Goal: Contribute content: Contribute content

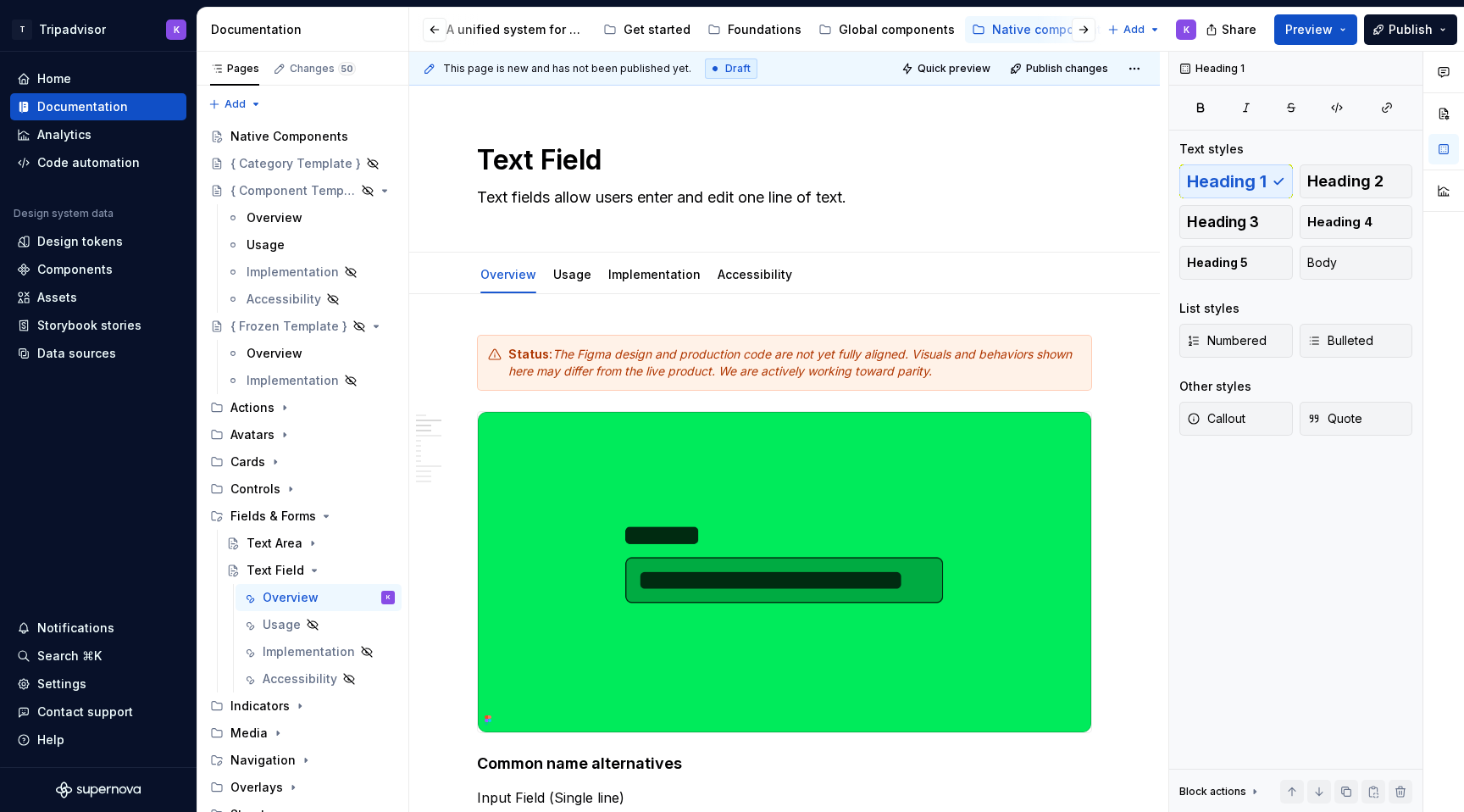
scroll to position [966, 0]
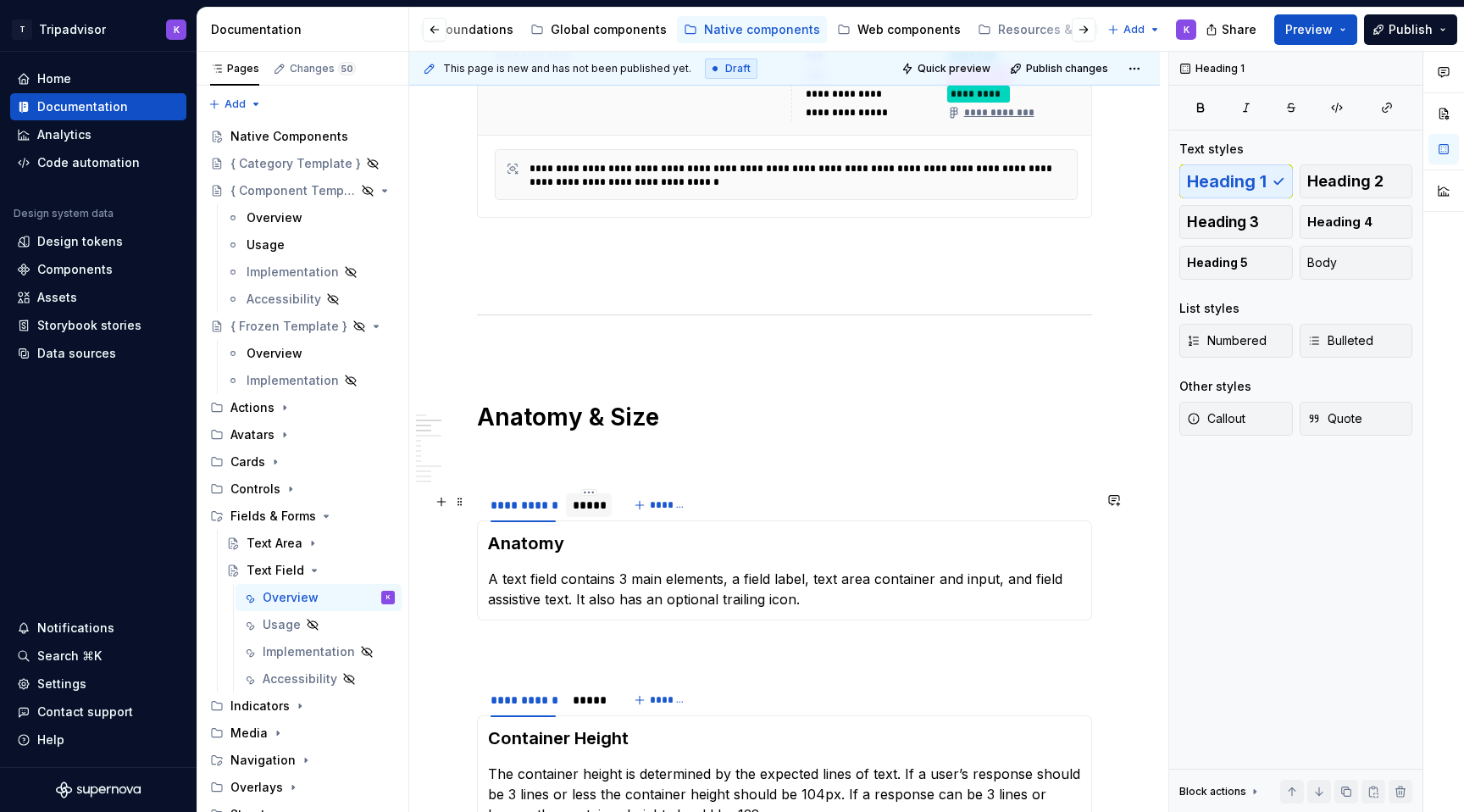
click at [590, 517] on div "*****" at bounding box center [589, 505] width 46 height 24
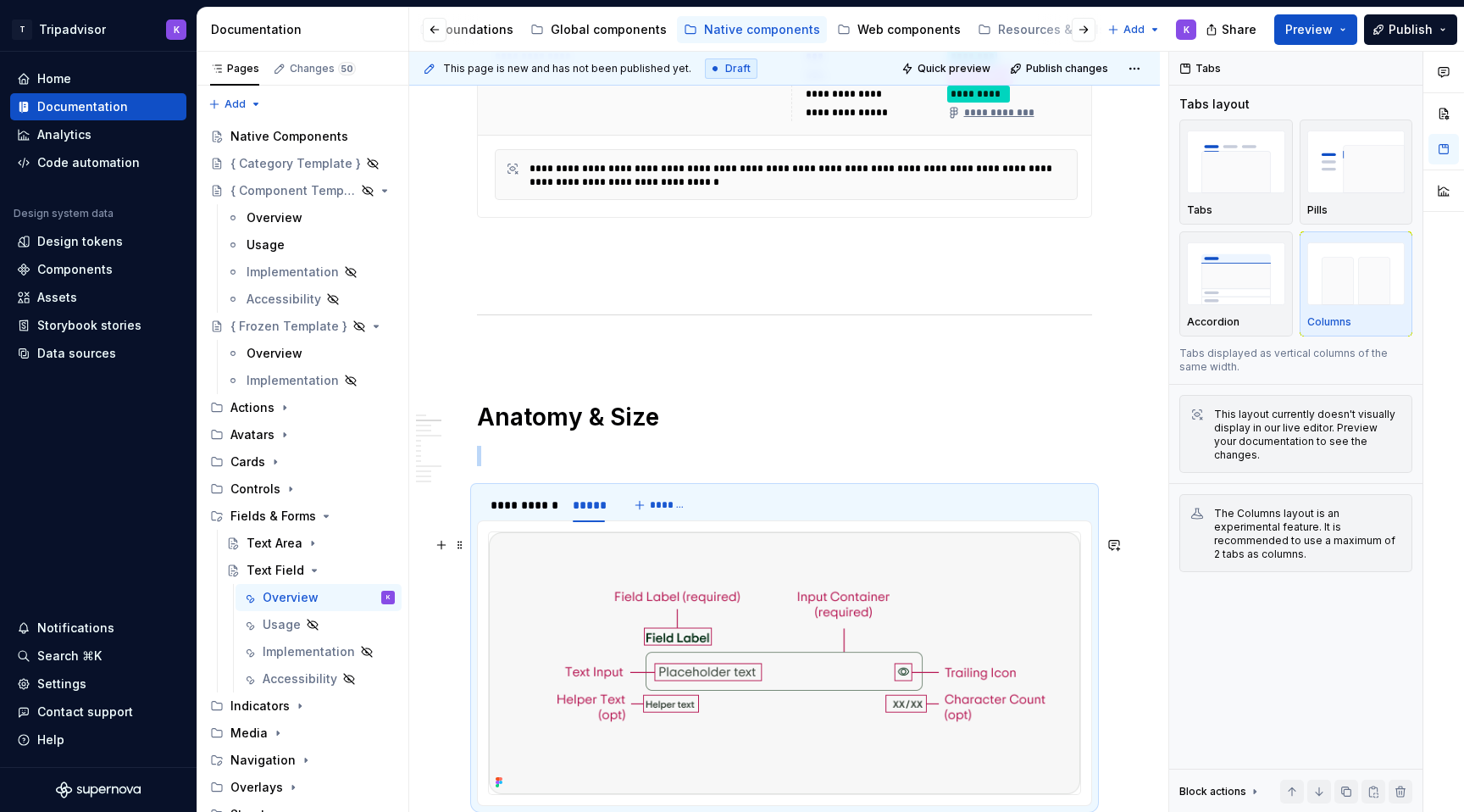
click at [691, 608] on img at bounding box center [784, 663] width 591 height 262
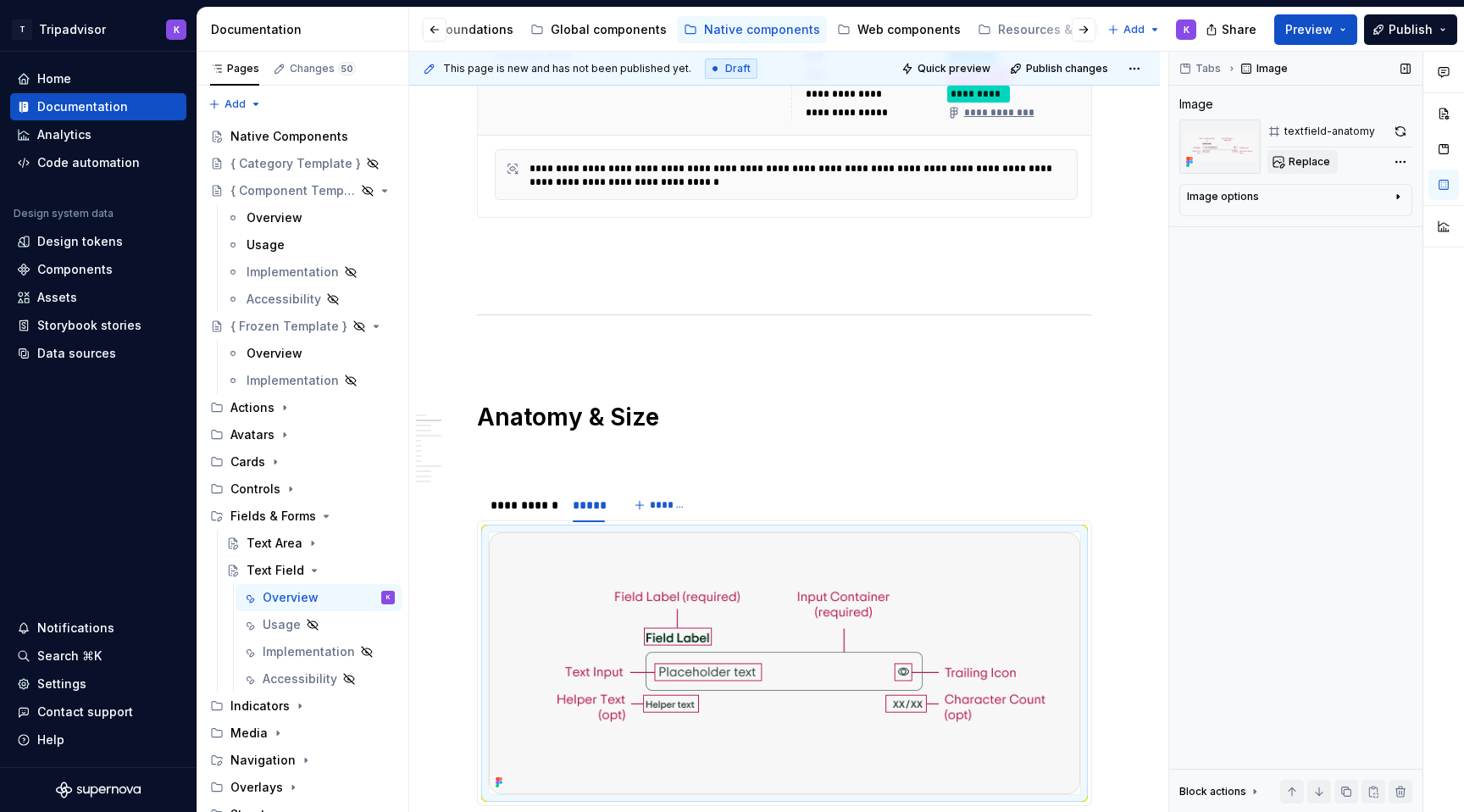
click at [1279, 169] on button "Replace" at bounding box center [1303, 162] width 70 height 24
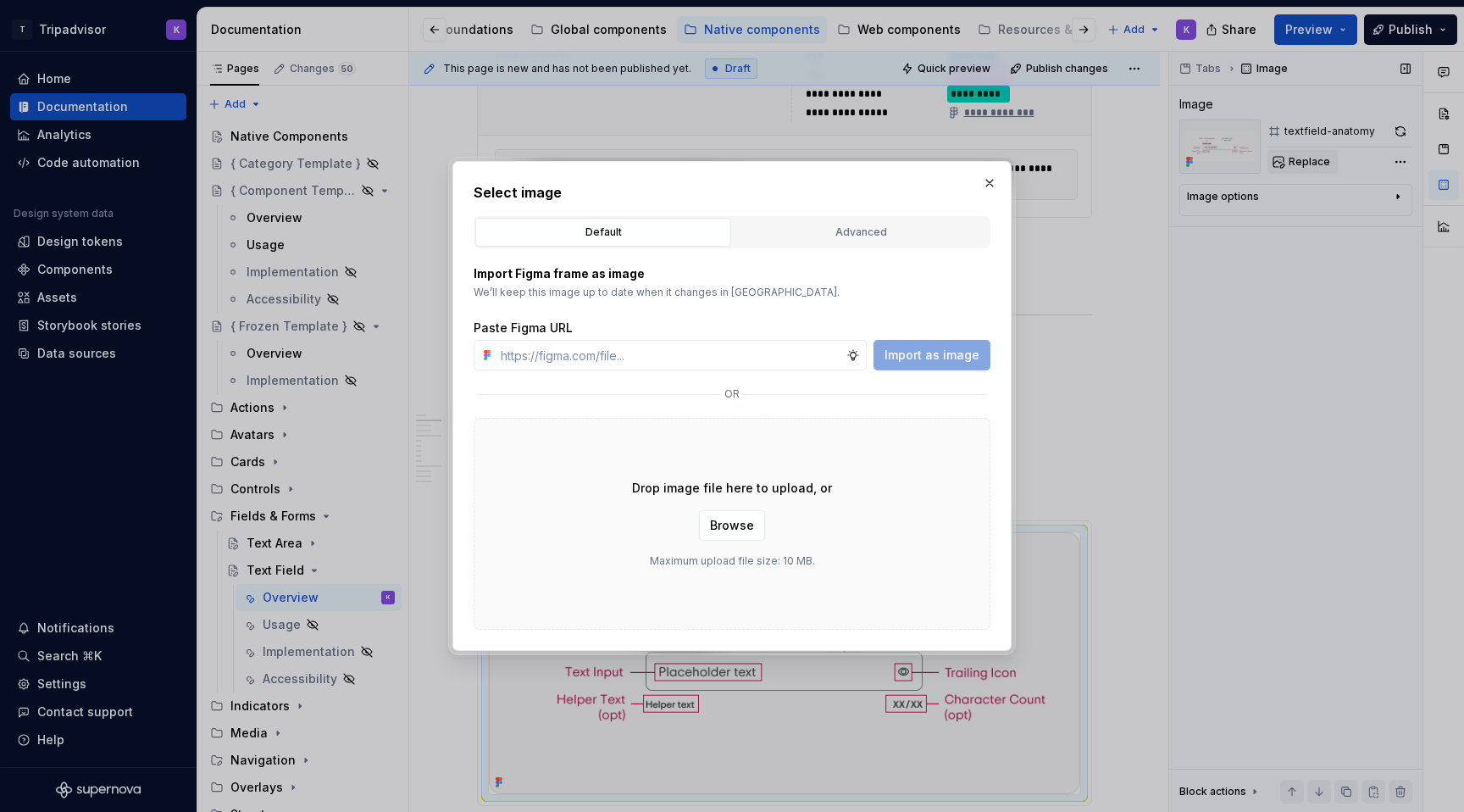
type textarea "*"
type input "[URL][DOMAIN_NAME]"
click at [938, 359] on span "Import as image" at bounding box center [932, 355] width 95 height 17
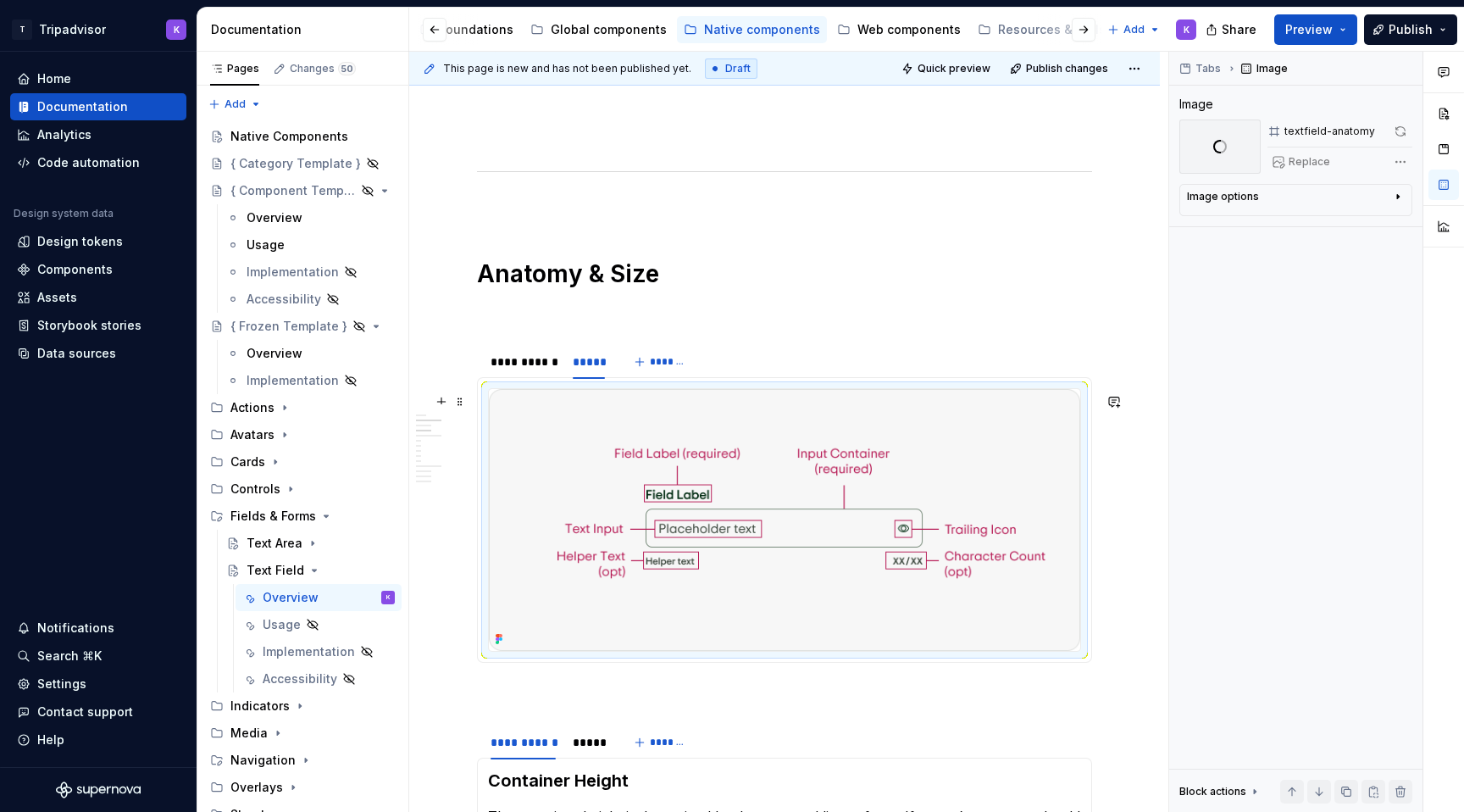
scroll to position [1157, 0]
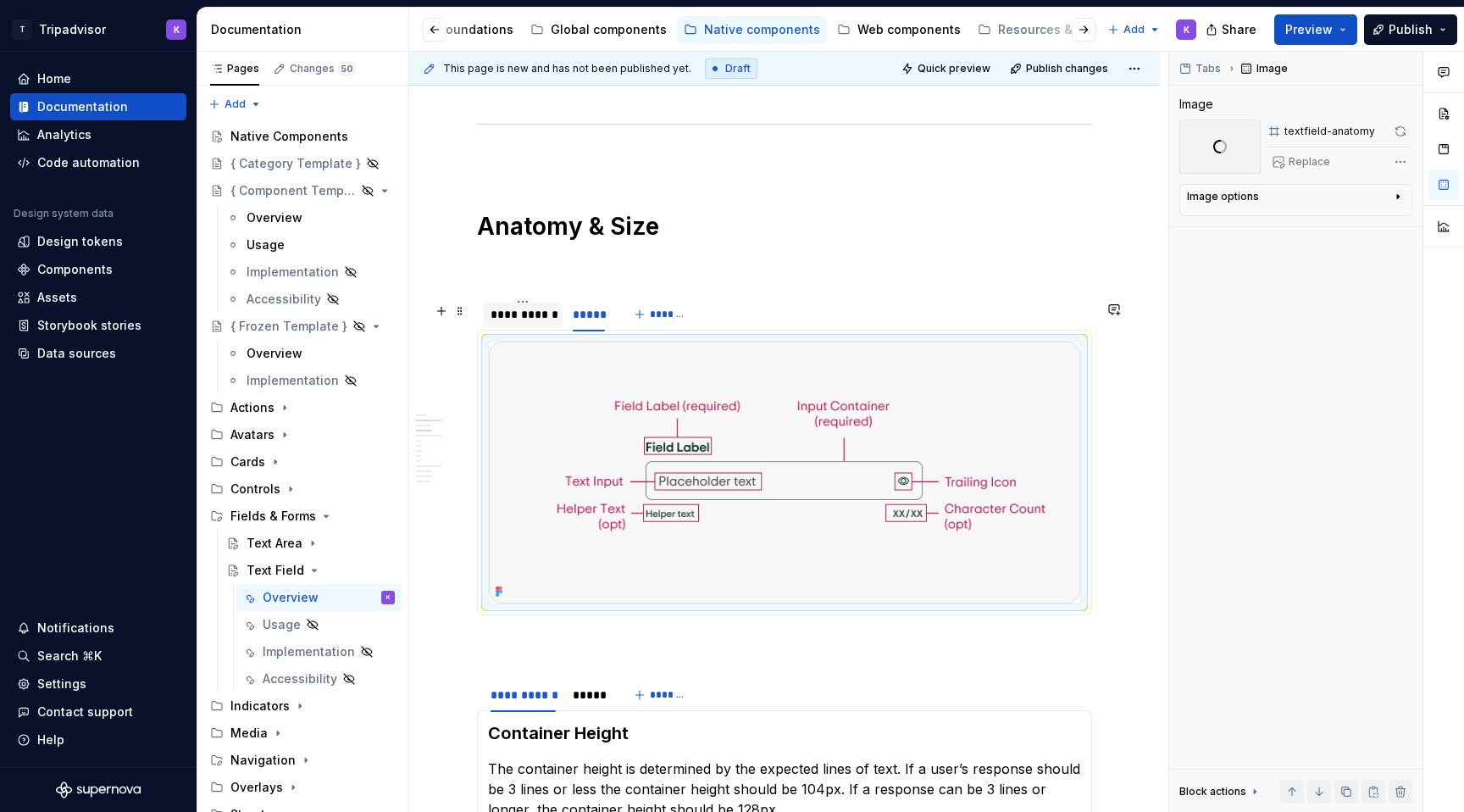
type textarea "*"
click at [523, 327] on div "**********" at bounding box center [523, 314] width 79 height 24
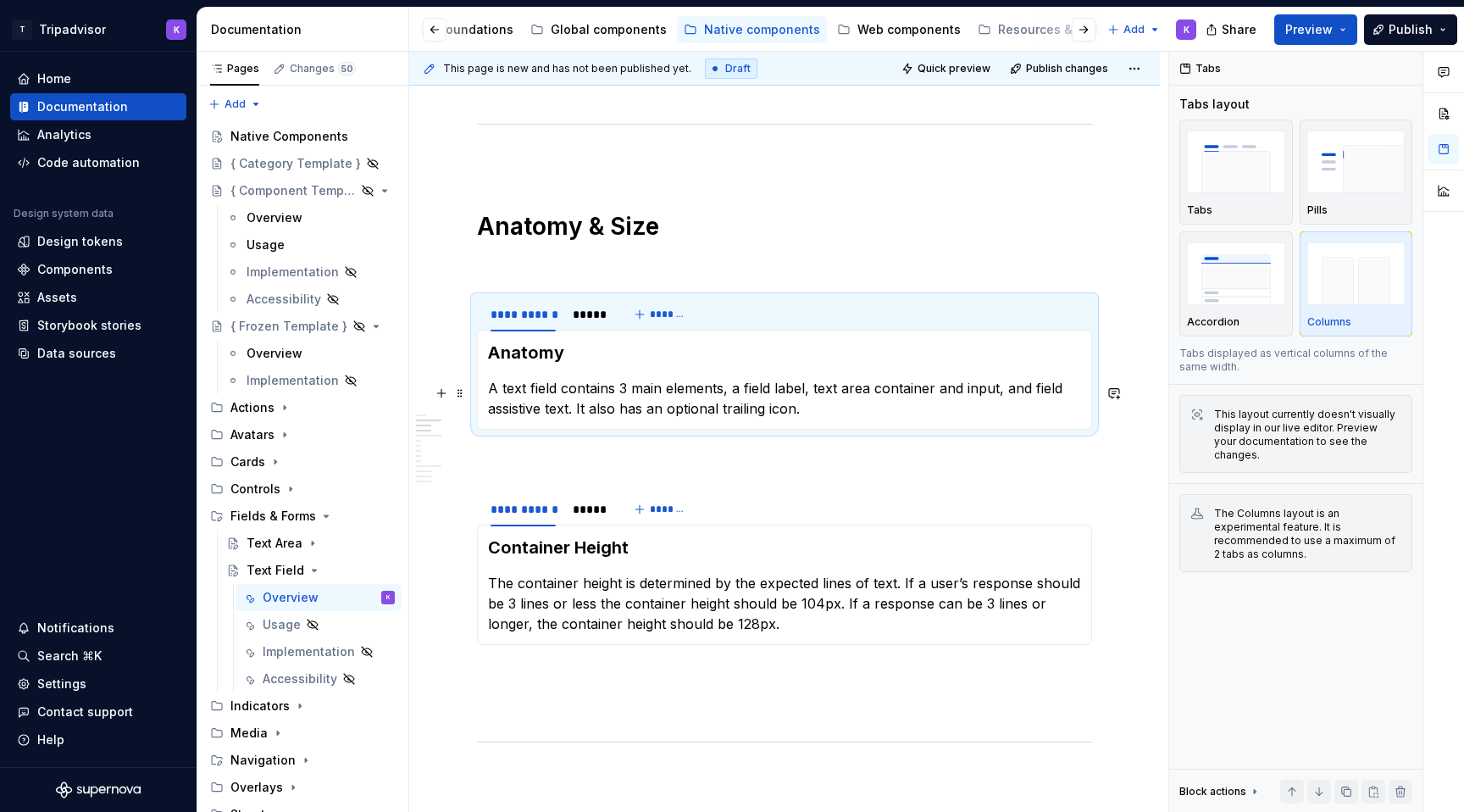
click at [722, 416] on p "A text field contains 3 main elements, a field label, text area container and i…" at bounding box center [784, 398] width 593 height 41
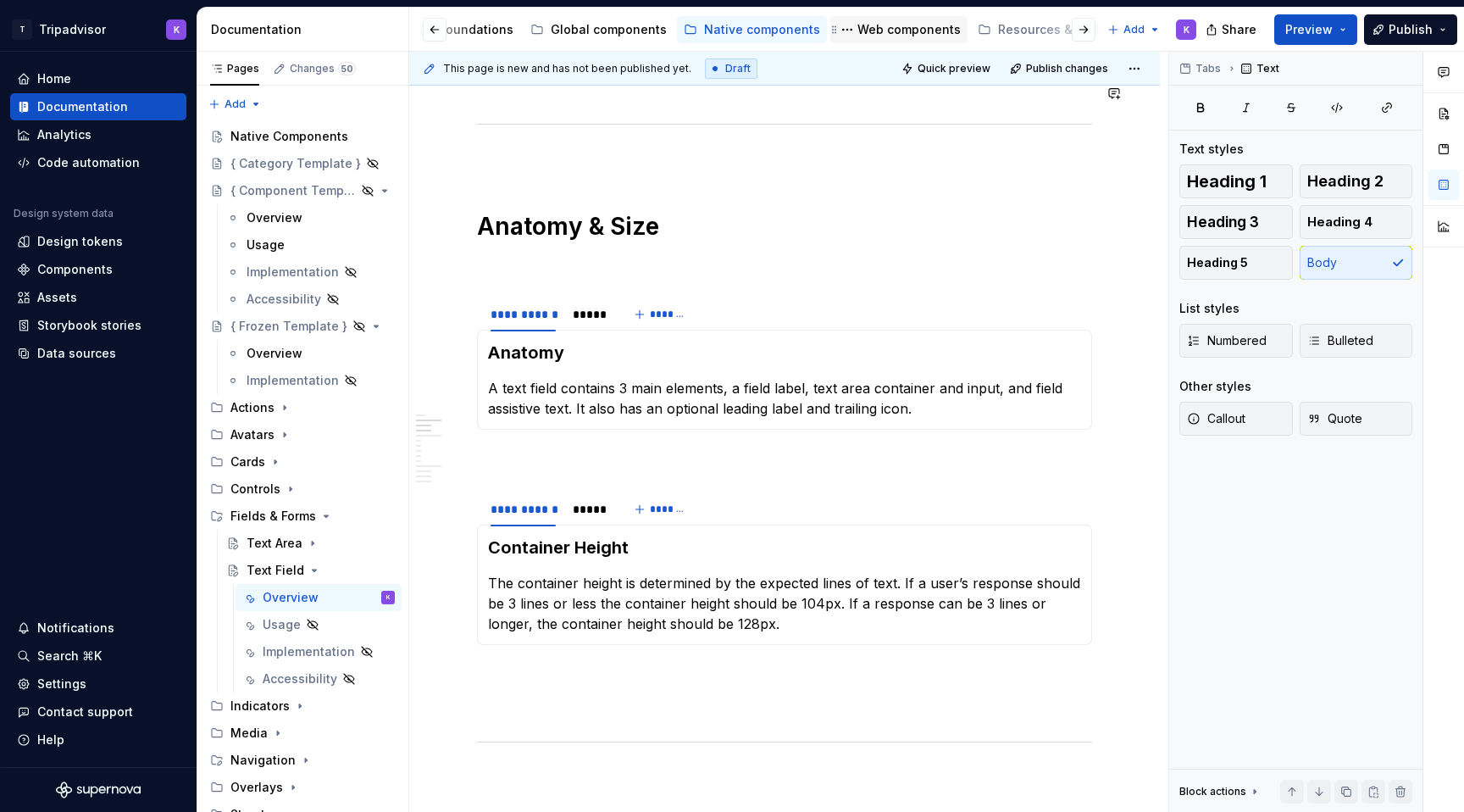
click at [871, 36] on div "Web components" at bounding box center [909, 30] width 104 height 17
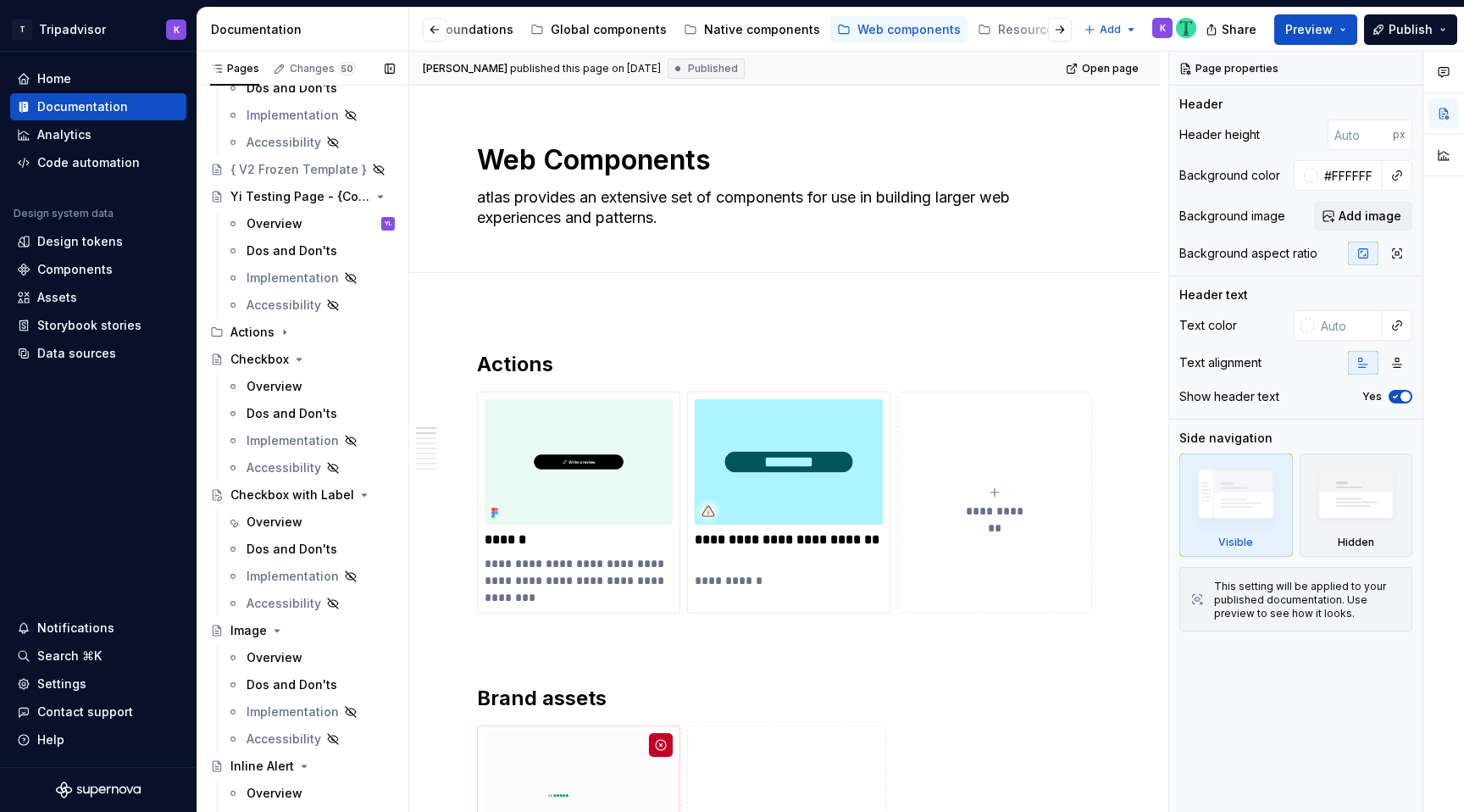
scroll to position [147, 0]
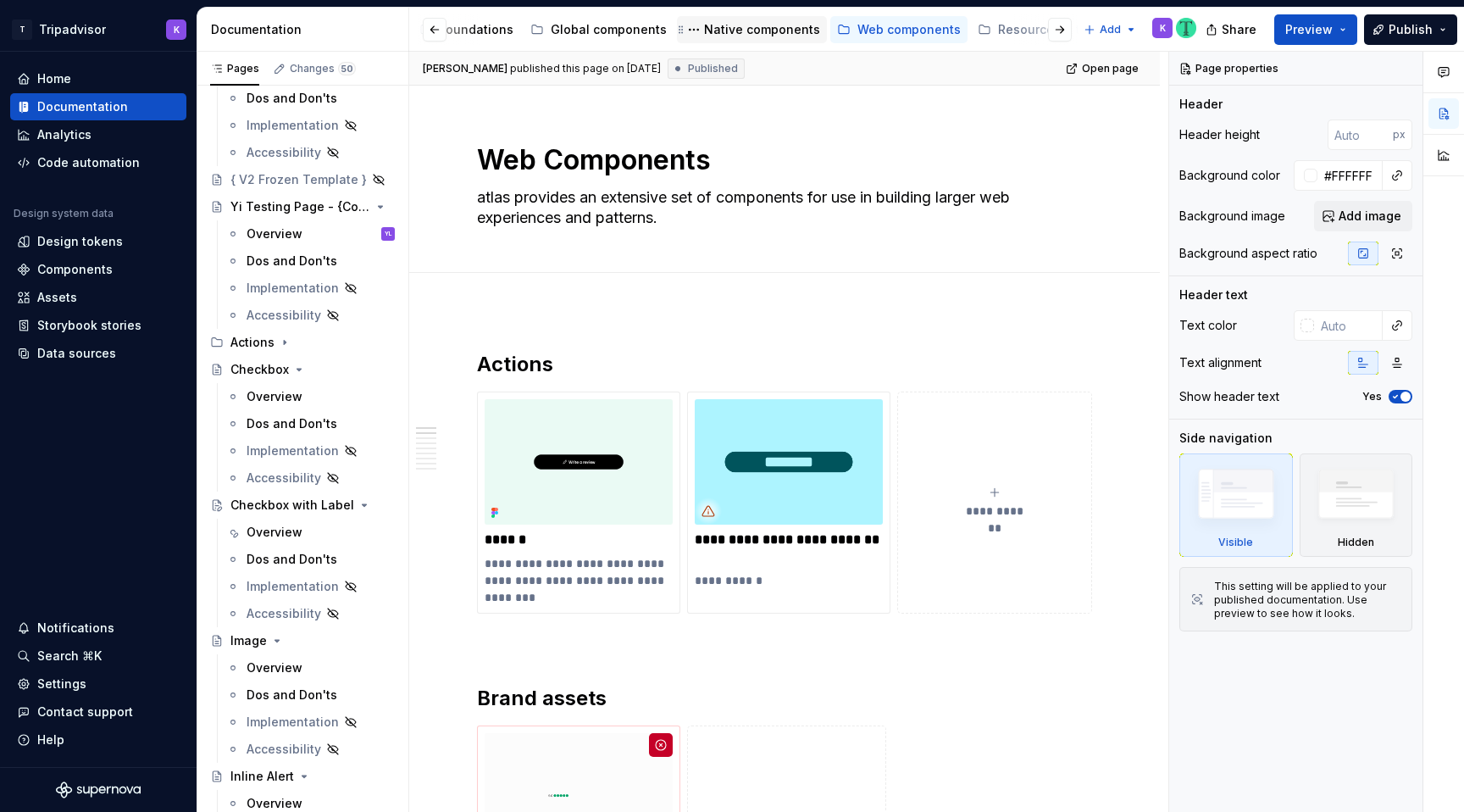
click at [722, 27] on div "Native components" at bounding box center [762, 30] width 116 height 17
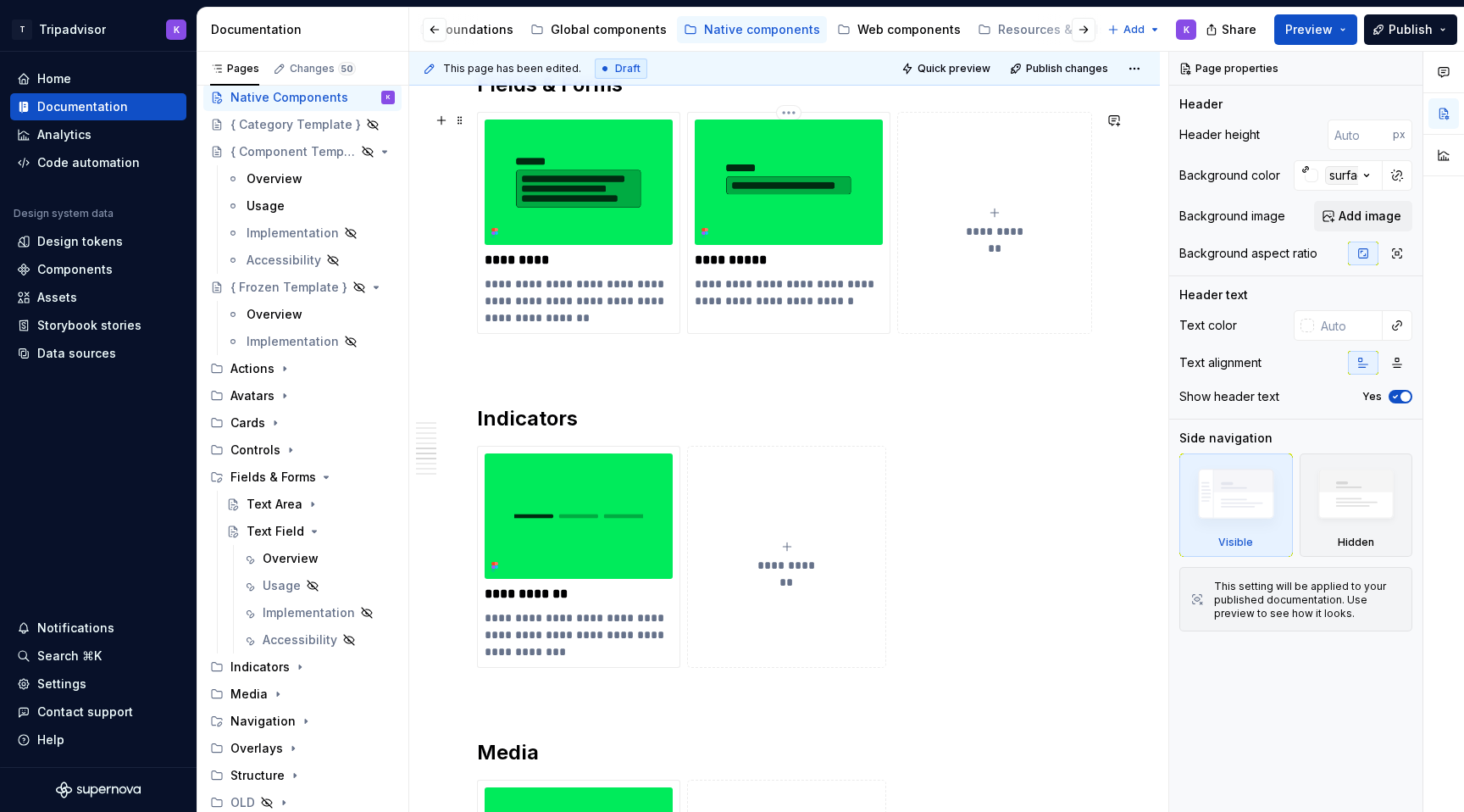
scroll to position [2712, 0]
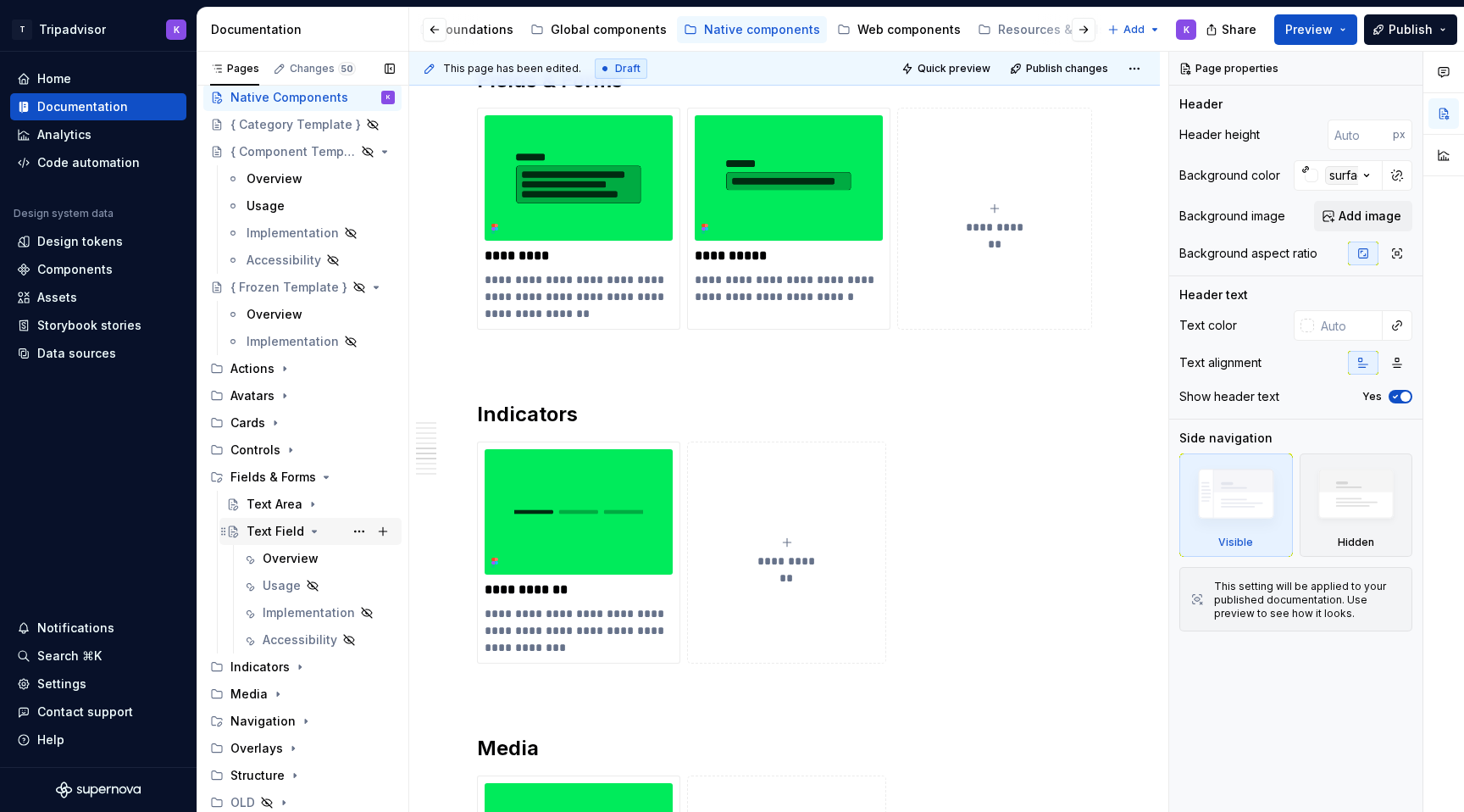
click at [267, 538] on div "Text Field" at bounding box center [275, 531] width 58 height 17
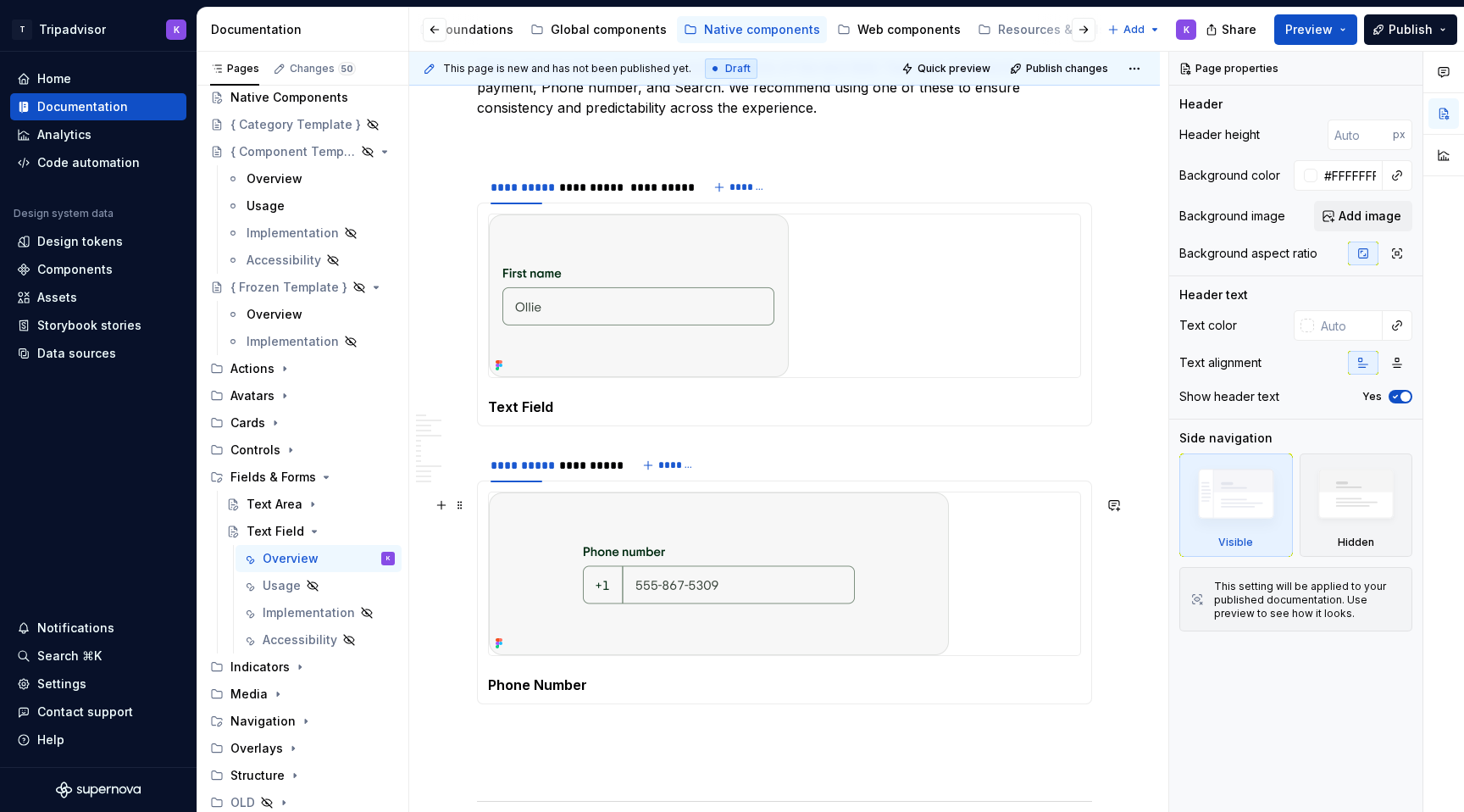
scroll to position [1971, 0]
type textarea "*"
click at [652, 466] on button "*******" at bounding box center [670, 465] width 67 height 24
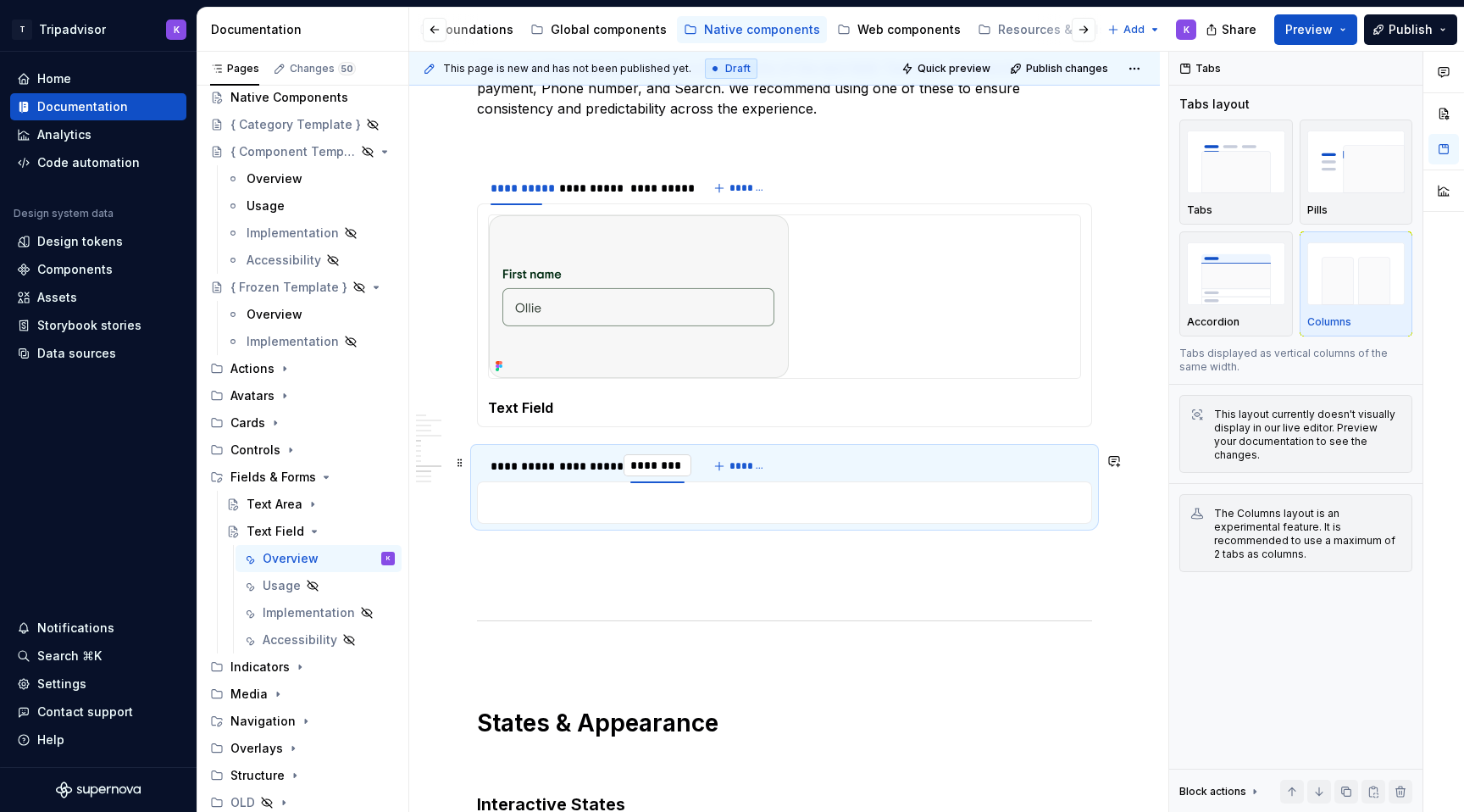
type input "**********"
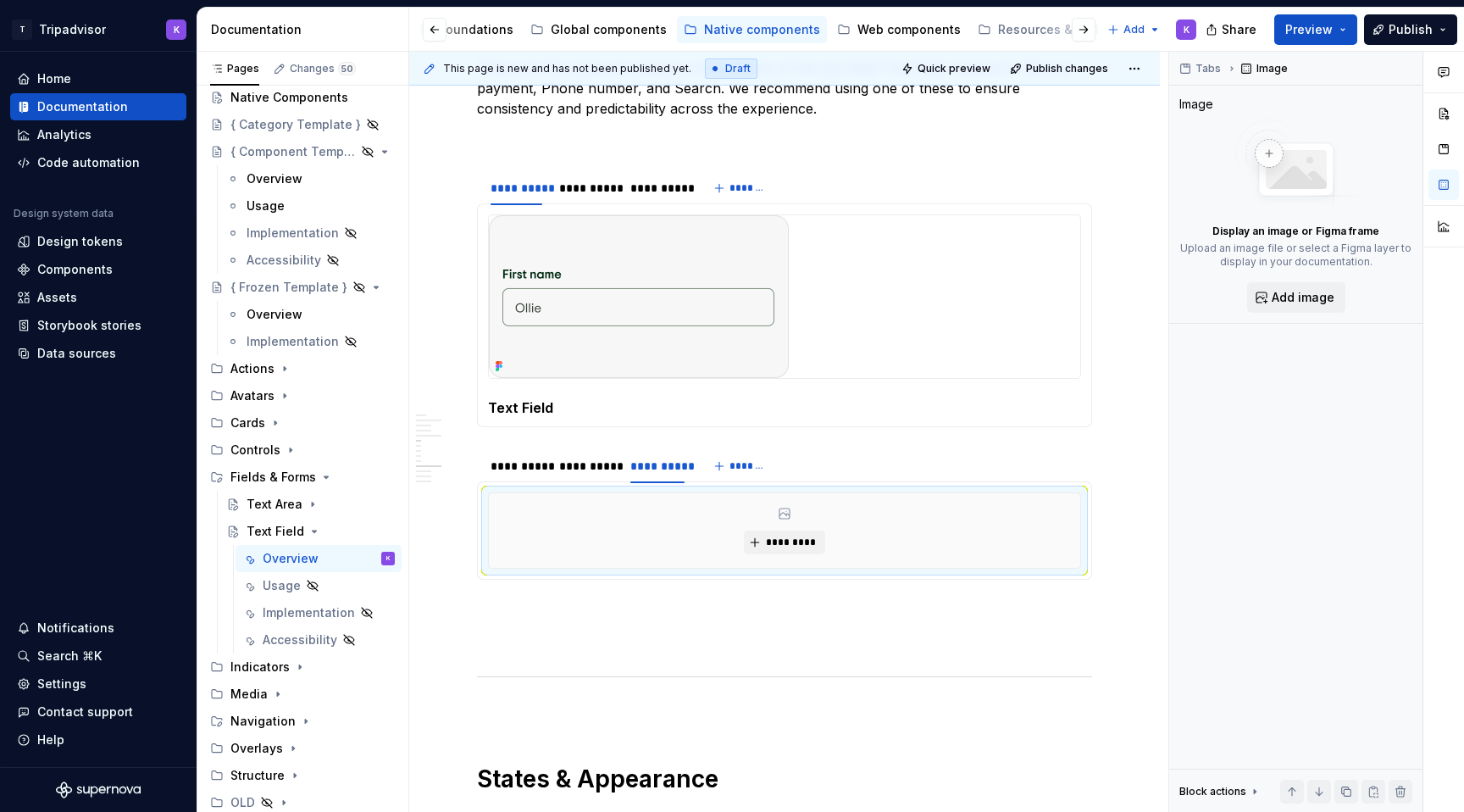
type textarea "*"
click at [784, 534] on div "*********" at bounding box center [784, 530] width 591 height 74
click at [784, 540] on span "*********" at bounding box center [791, 543] width 51 height 13
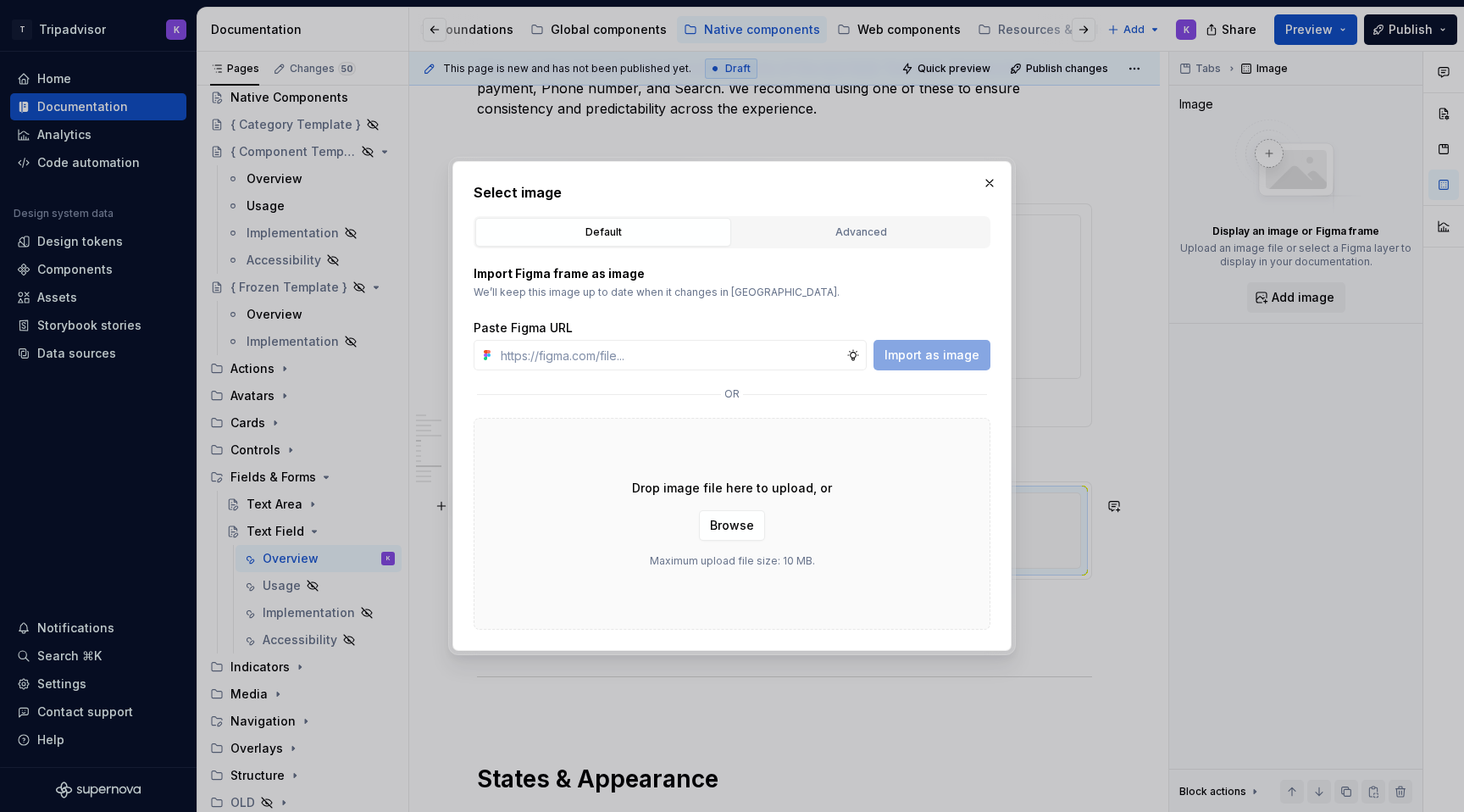
type input "[URL][DOMAIN_NAME]"
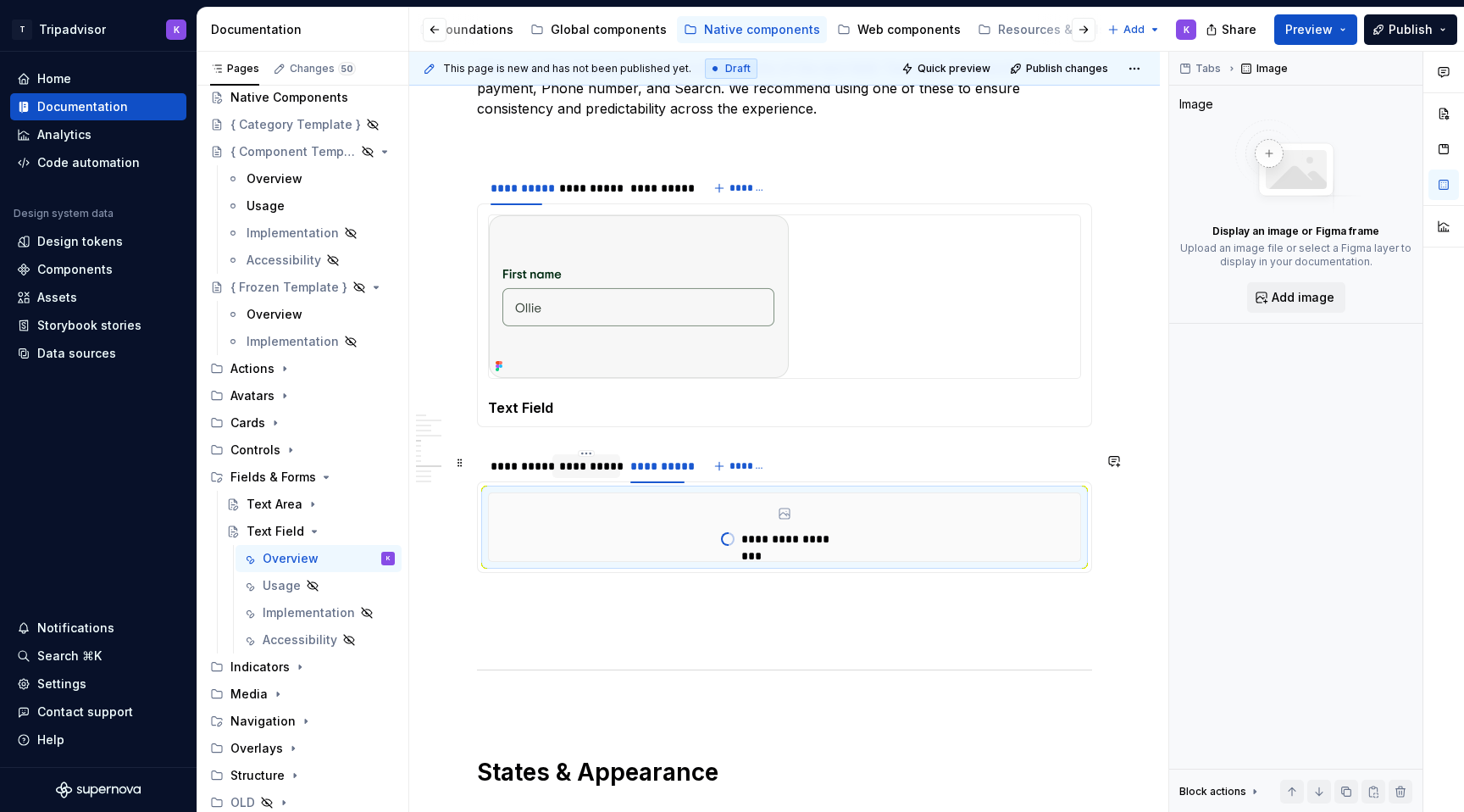
click at [589, 468] on div "**********" at bounding box center [586, 466] width 54 height 17
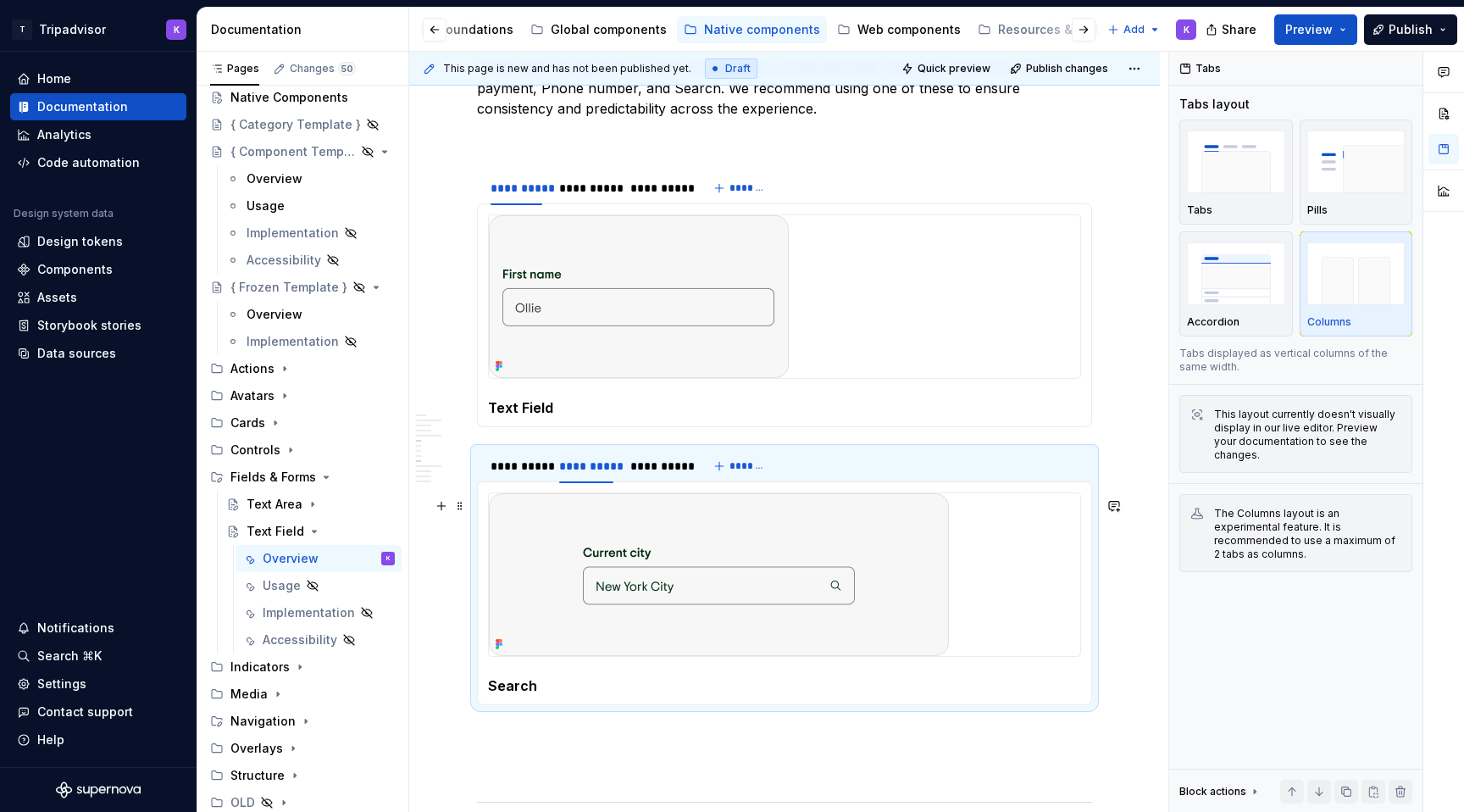
click at [967, 618] on div at bounding box center [784, 574] width 591 height 163
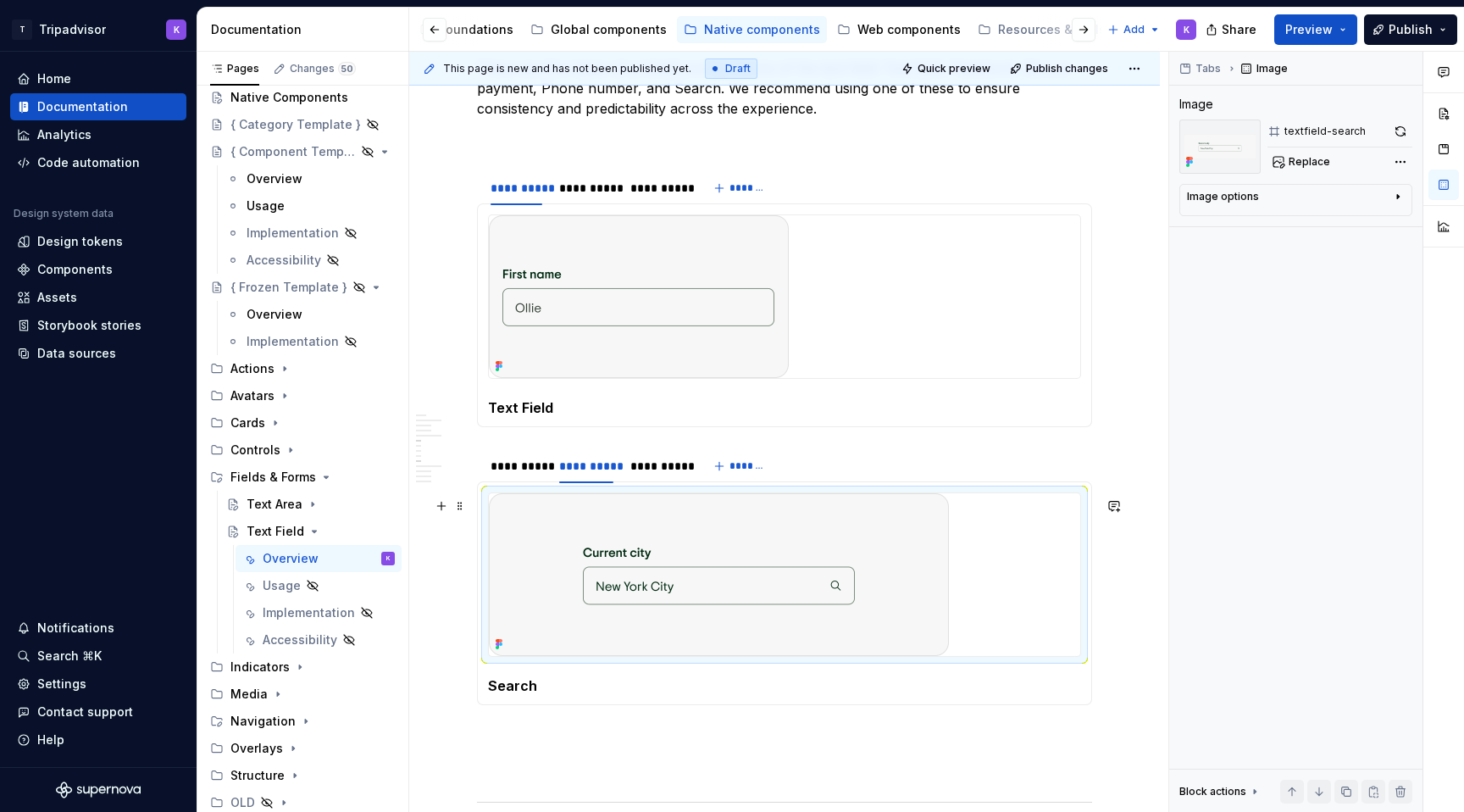
click at [902, 610] on img at bounding box center [719, 574] width 460 height 163
click at [808, 613] on img at bounding box center [719, 574] width 460 height 163
click at [1401, 131] on button "button" at bounding box center [1400, 131] width 24 height 24
click at [528, 474] on div "**********" at bounding box center [516, 466] width 51 height 17
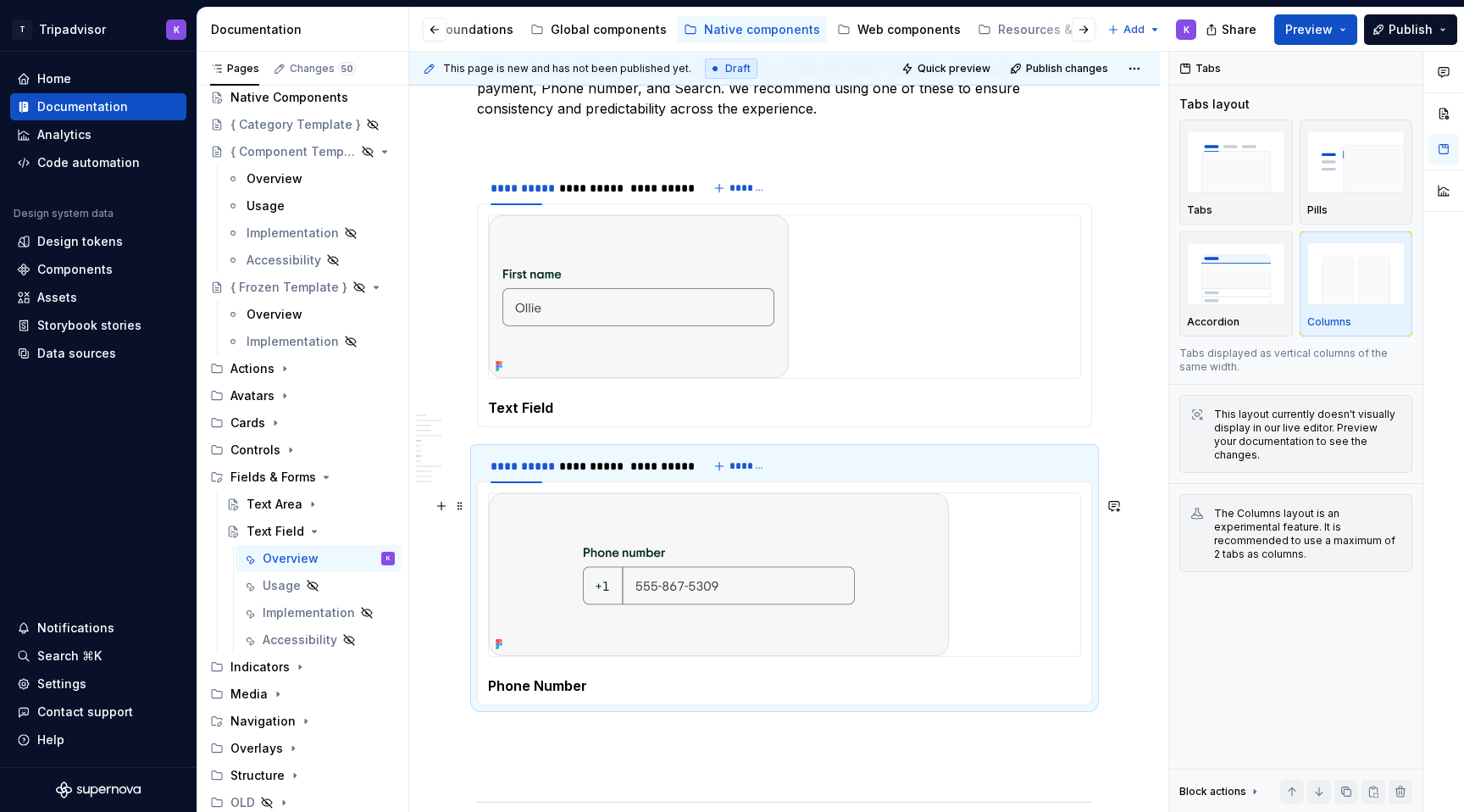
click at [702, 576] on img at bounding box center [719, 574] width 460 height 163
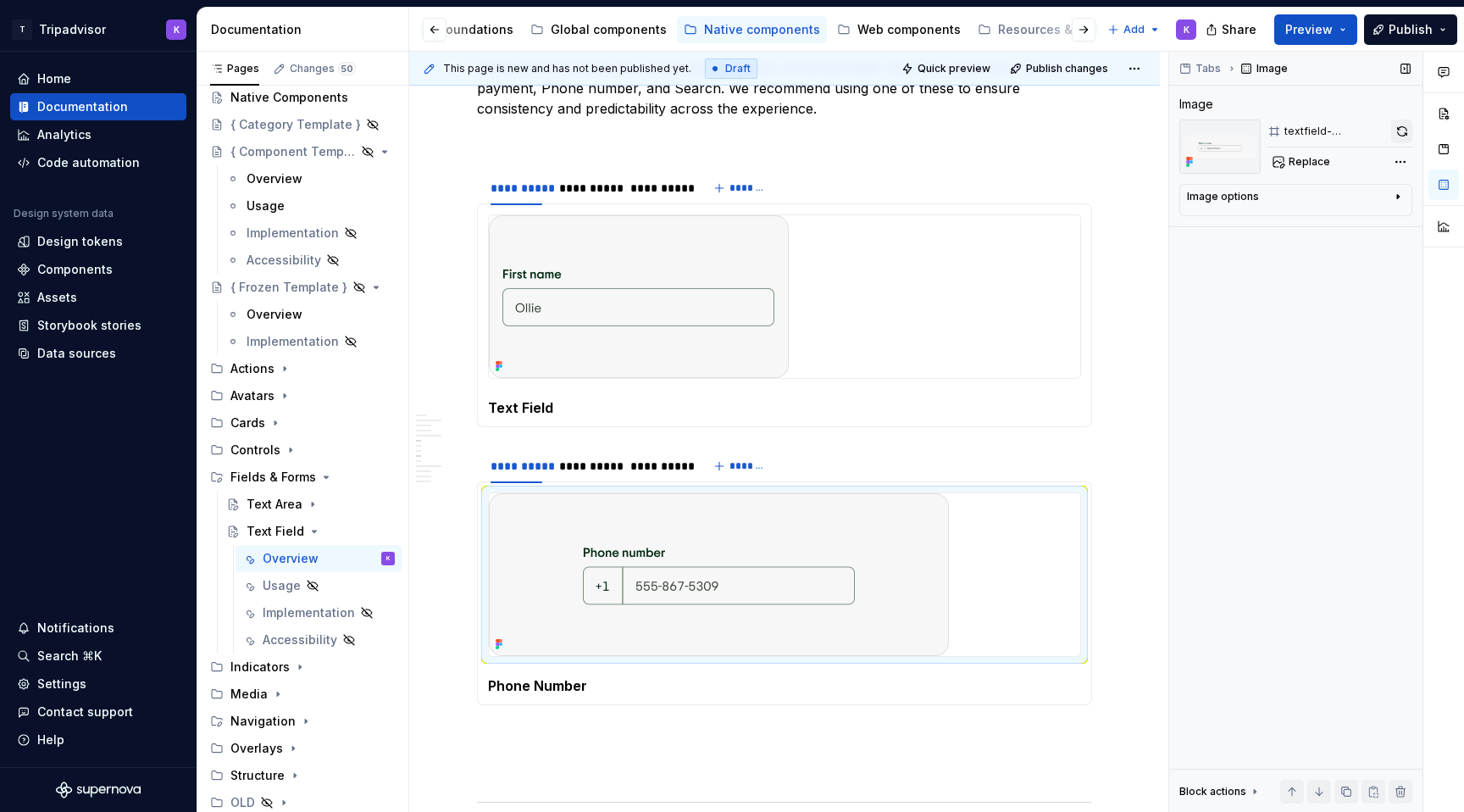
click at [1396, 125] on button "button" at bounding box center [1402, 131] width 21 height 24
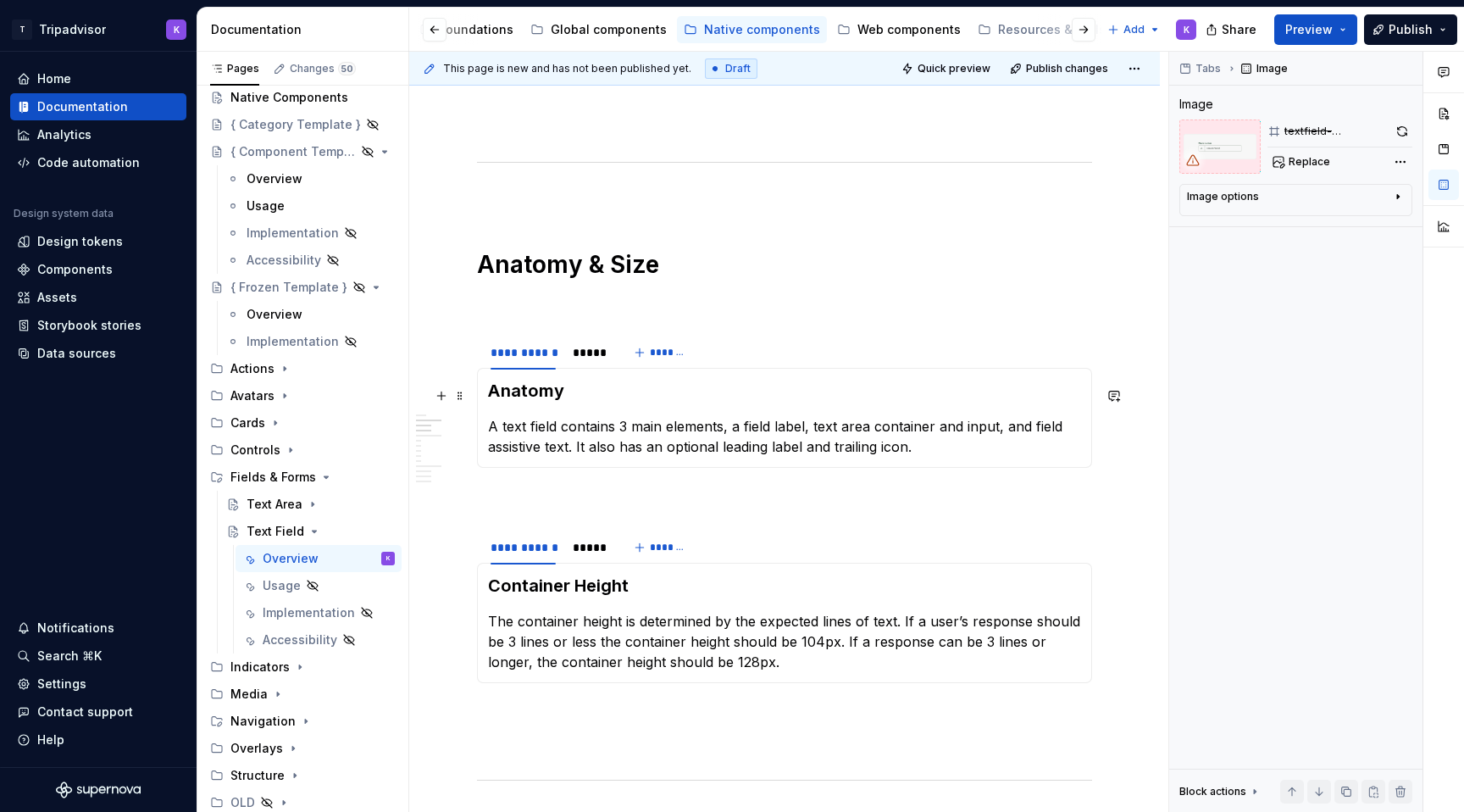
scroll to position [1117, 0]
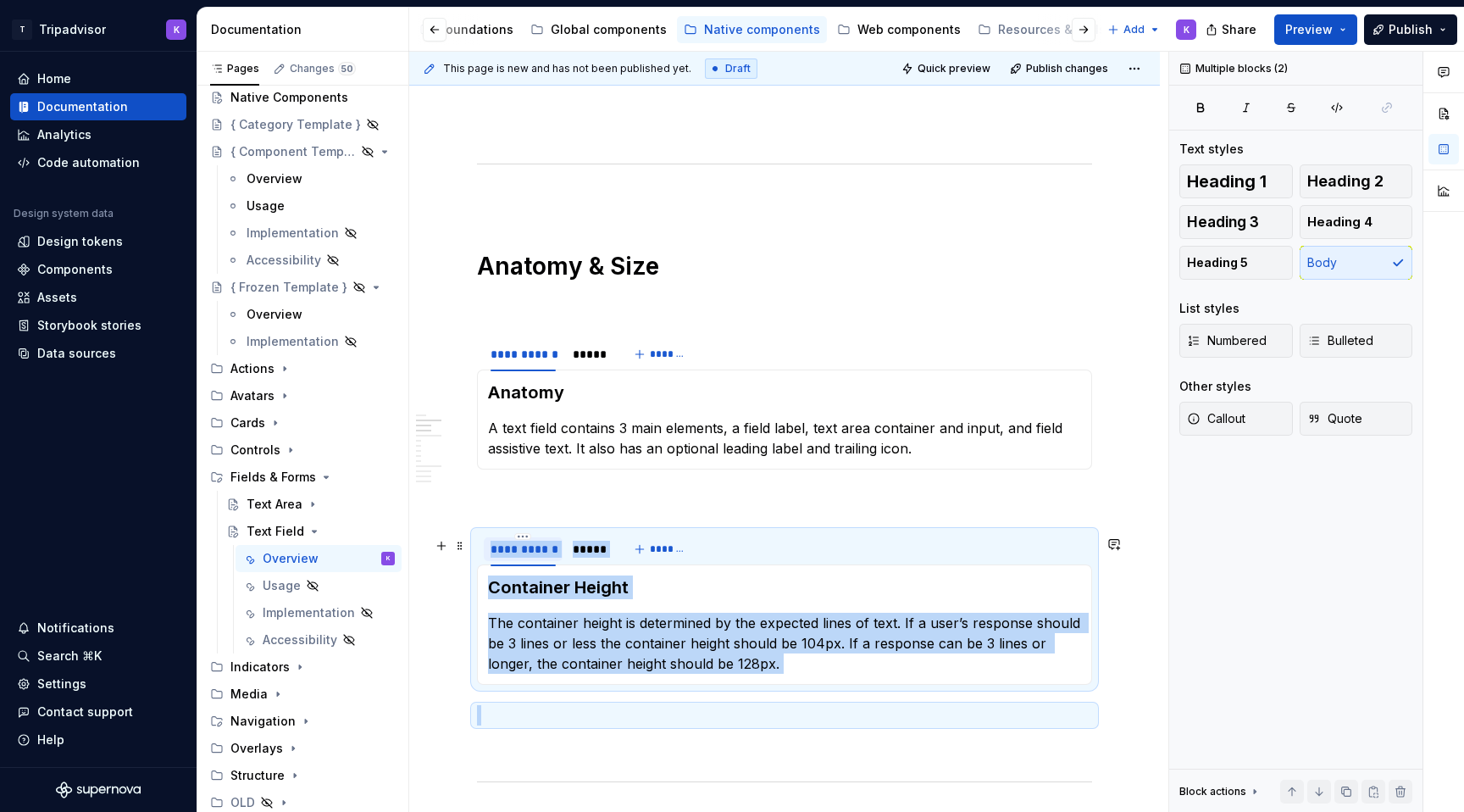
drag, startPoint x: 567, startPoint y: 723, endPoint x: 484, endPoint y: 555, distance: 187.4
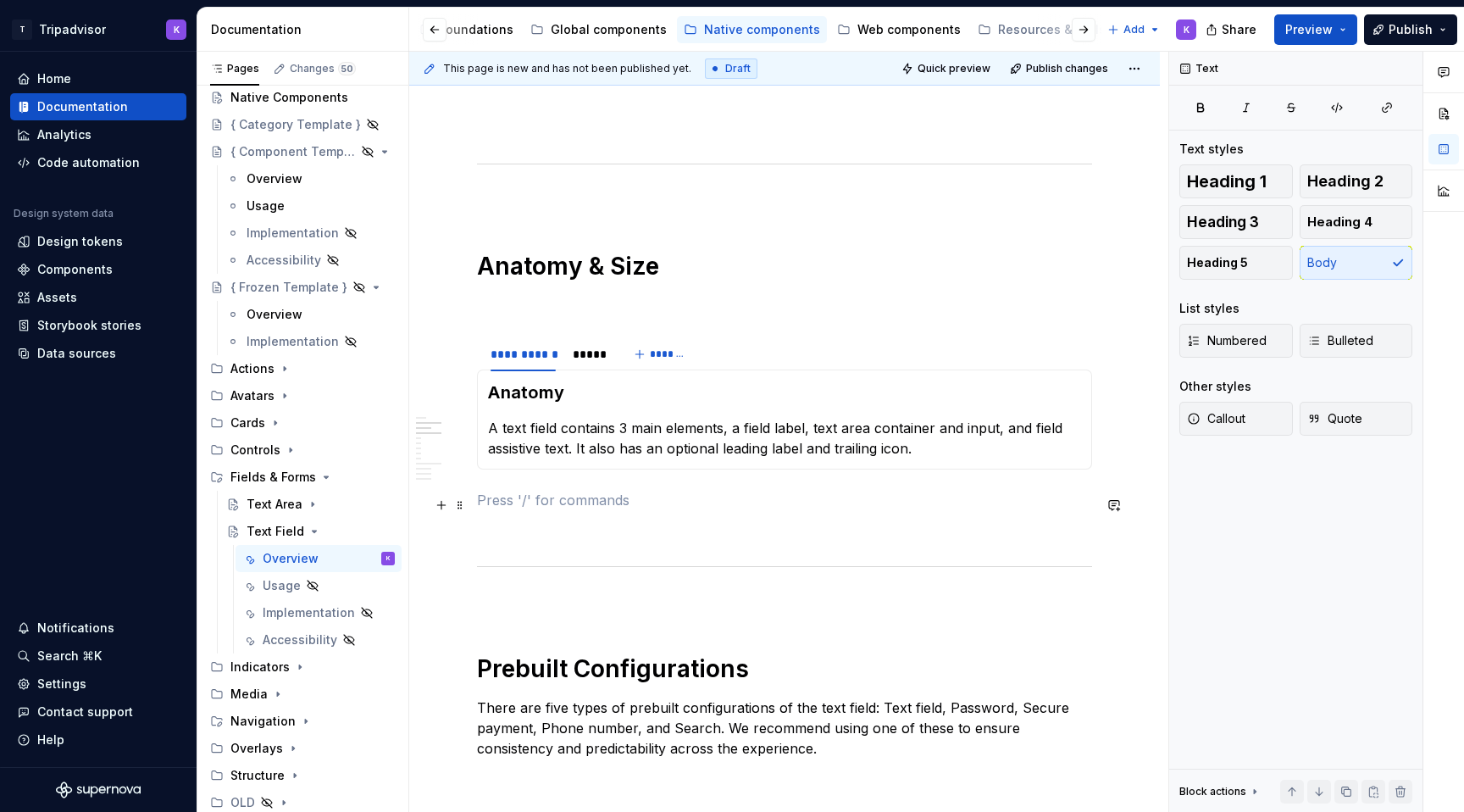
click at [518, 496] on p at bounding box center [784, 500] width 615 height 20
click at [628, 312] on p at bounding box center [784, 305] width 615 height 20
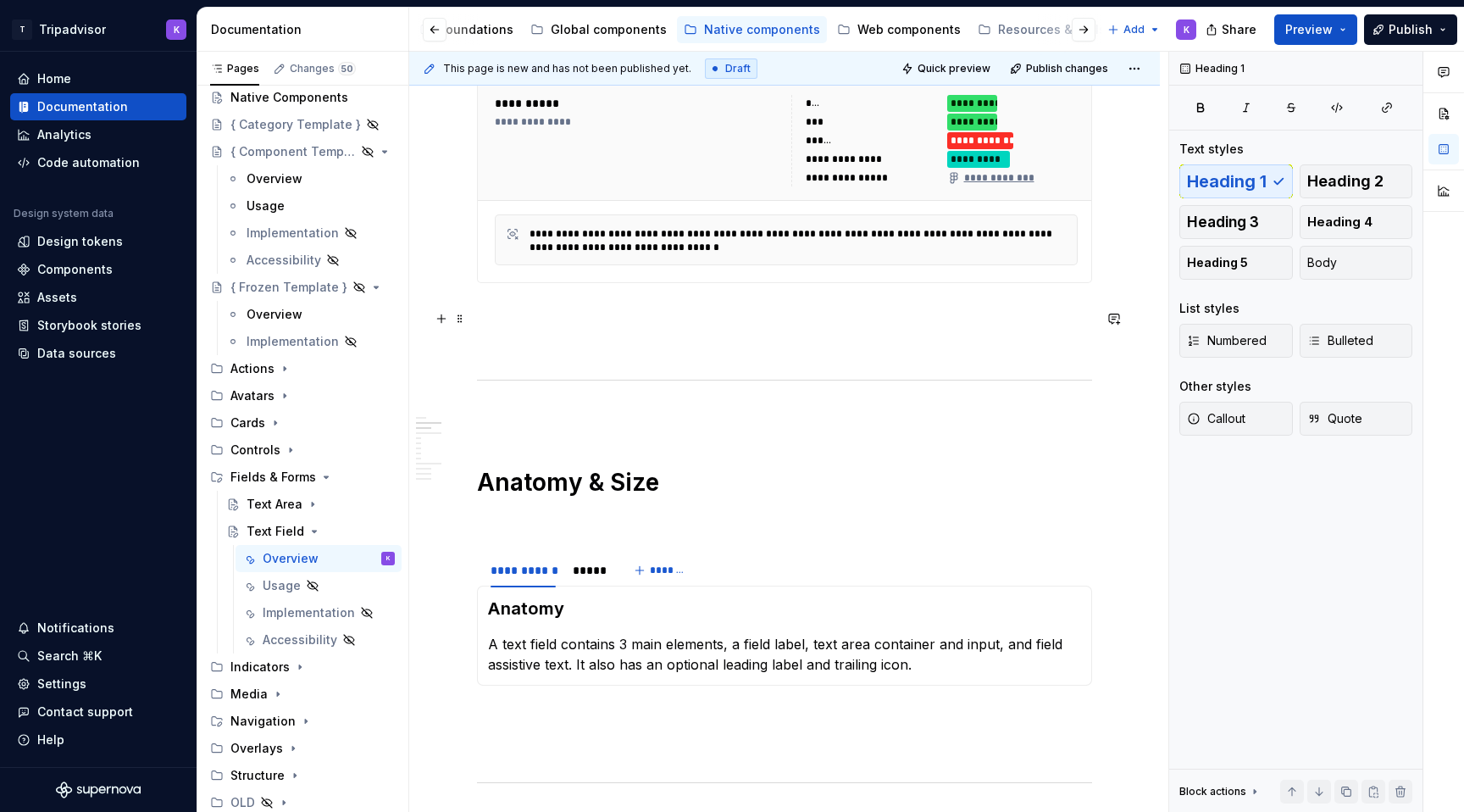
click at [606, 320] on p at bounding box center [784, 313] width 615 height 20
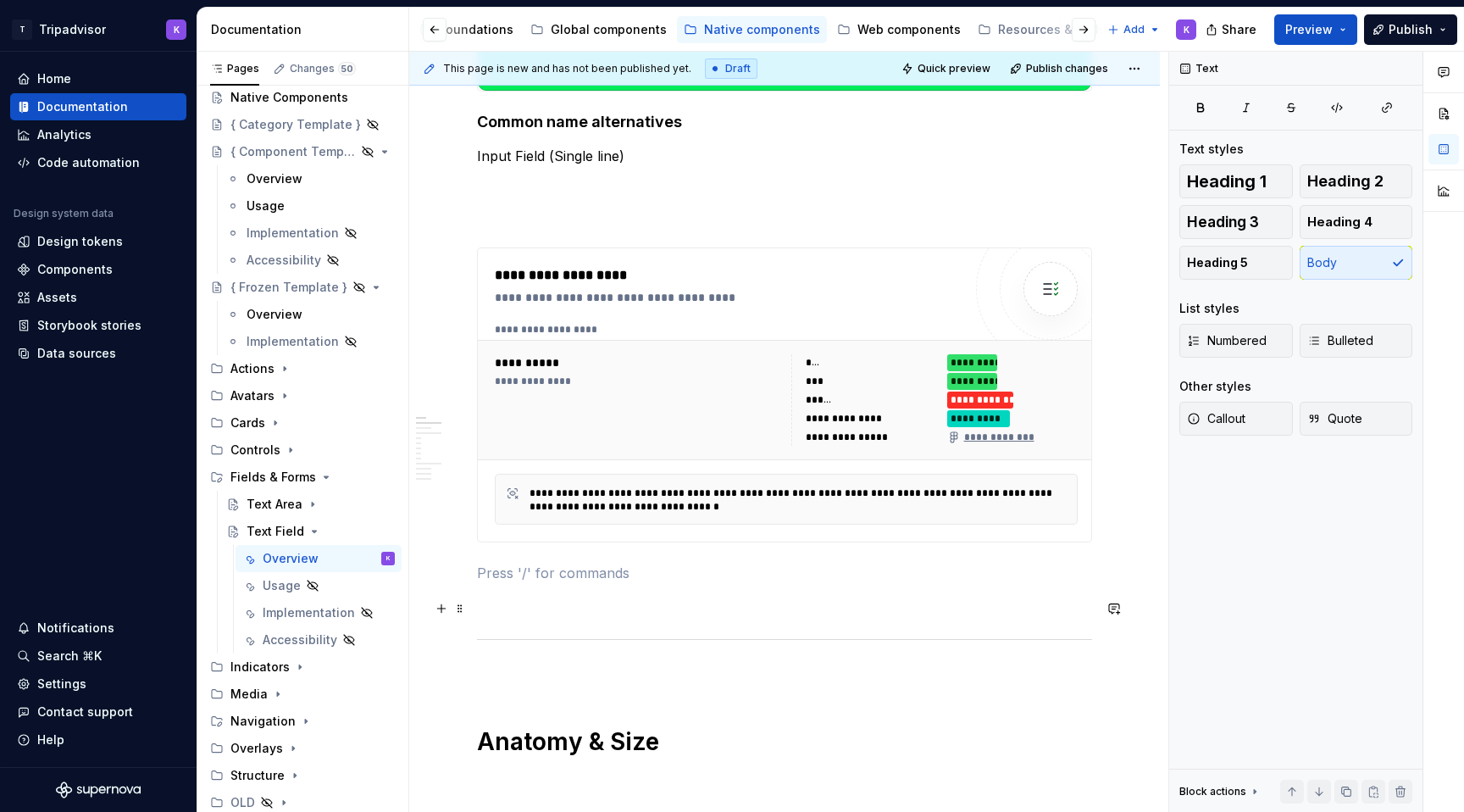
click at [563, 602] on p at bounding box center [784, 603] width 615 height 20
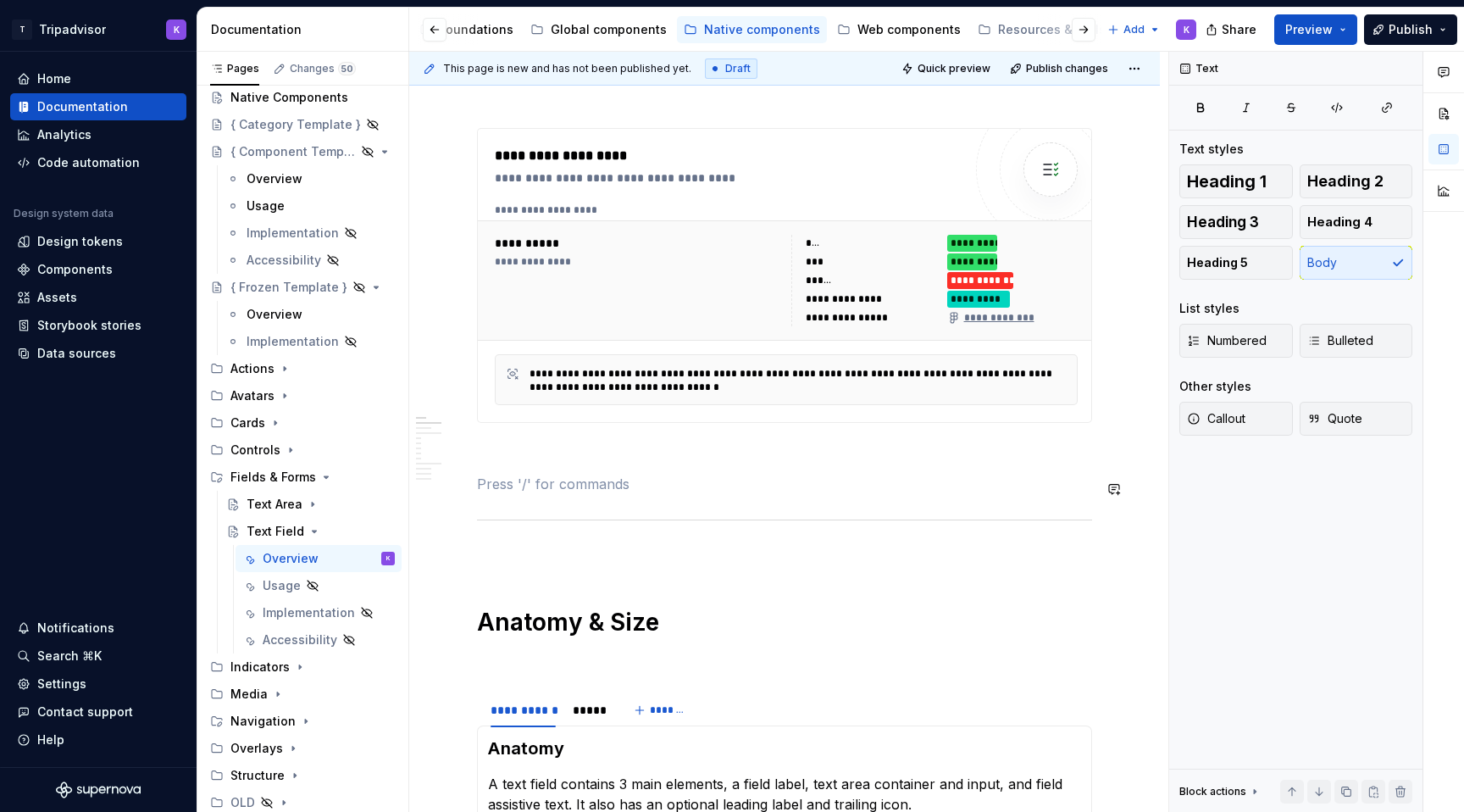
scroll to position [809, 0]
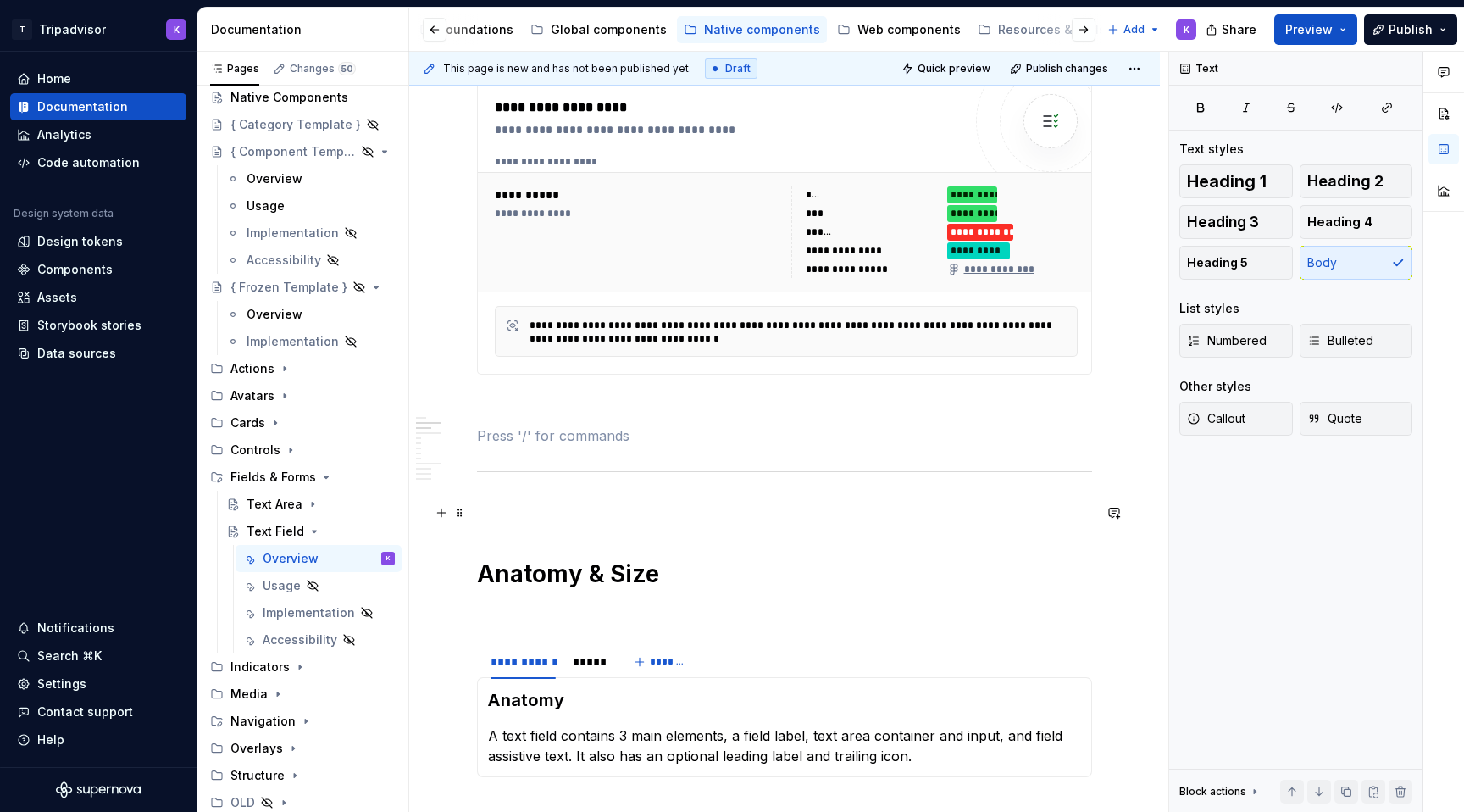
click at [546, 511] on p at bounding box center [784, 507] width 615 height 20
click at [535, 610] on p at bounding box center [784, 612] width 615 height 20
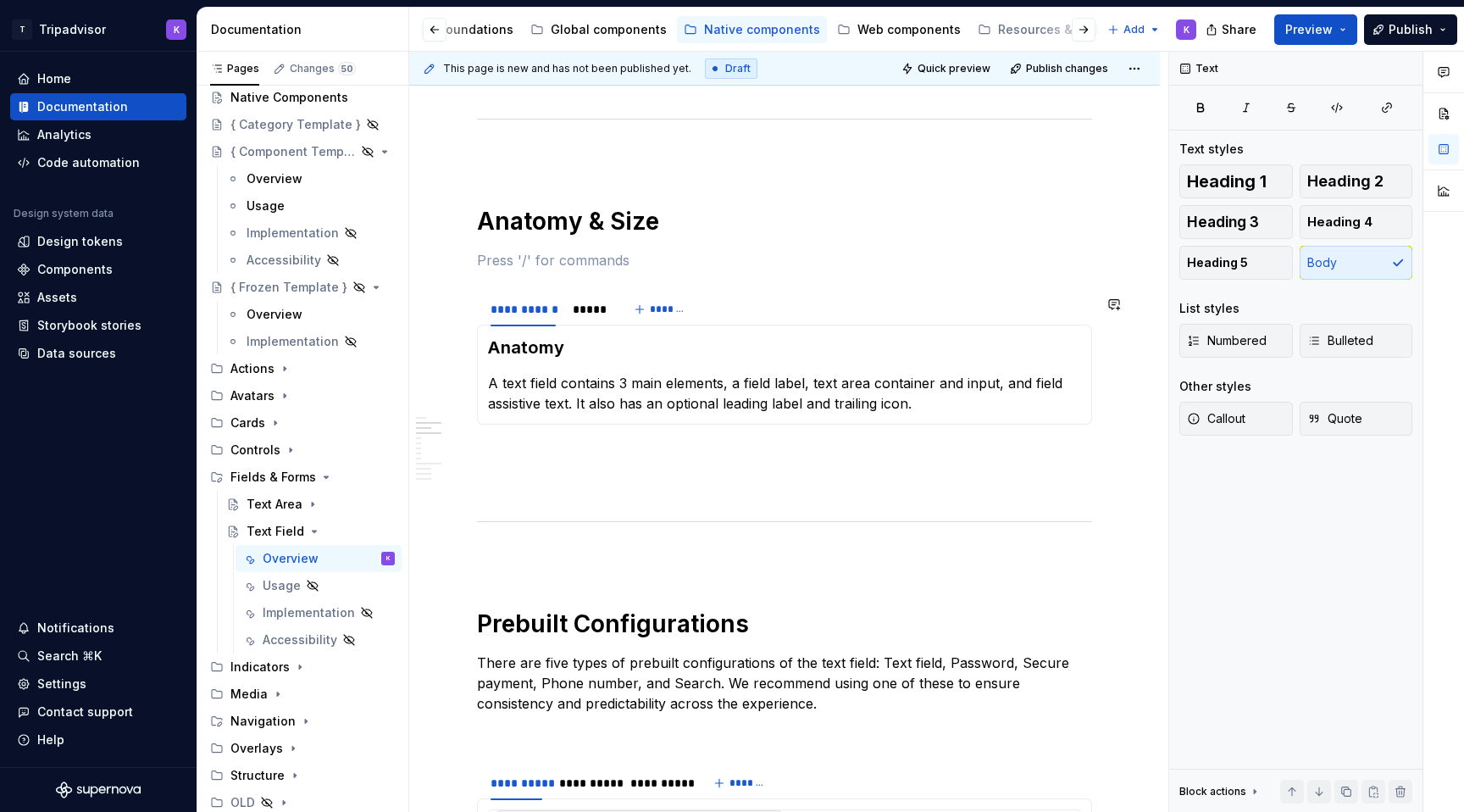
click at [549, 461] on p at bounding box center [784, 454] width 615 height 20
click at [549, 527] on div at bounding box center [784, 522] width 615 height 11
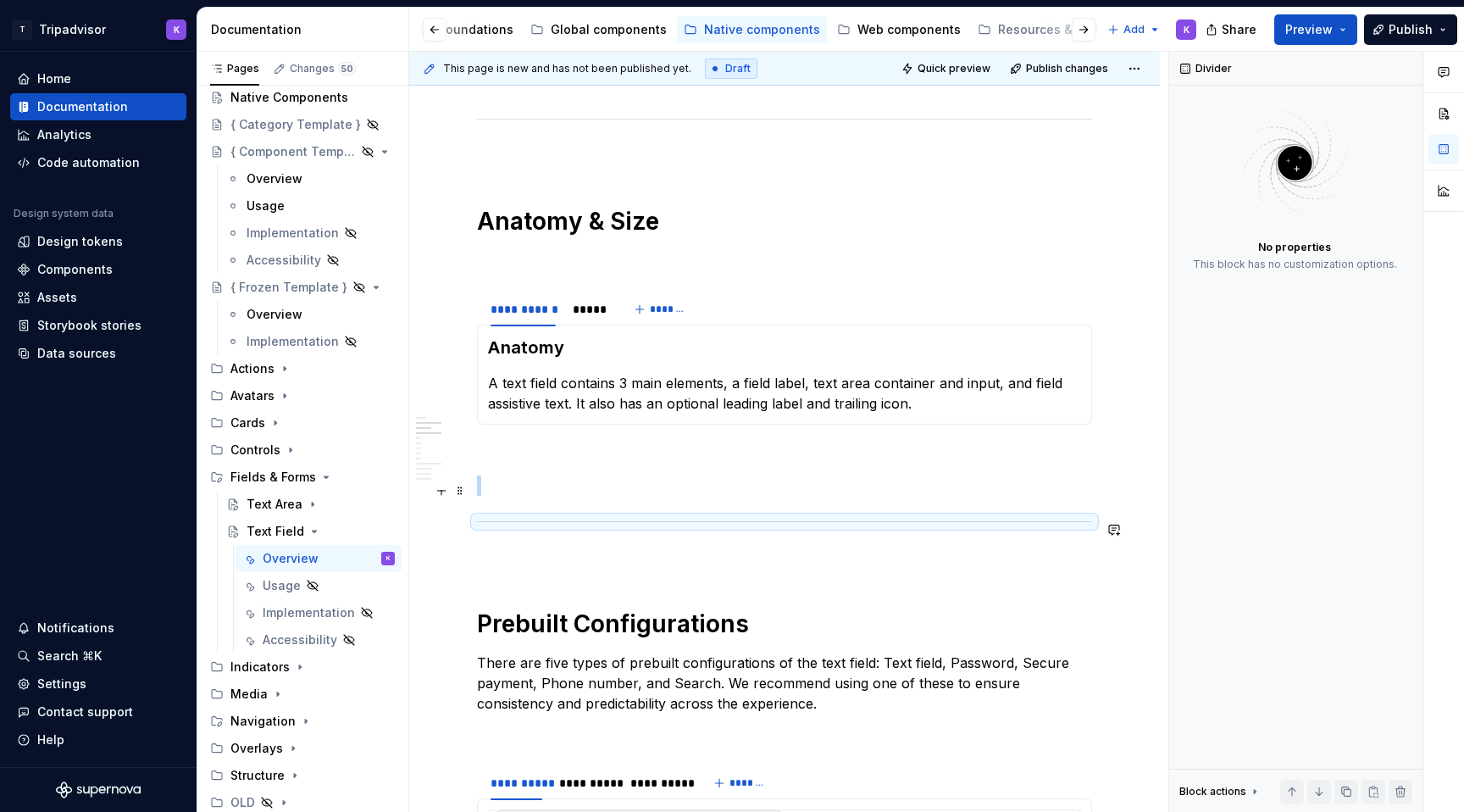
click at [553, 489] on p at bounding box center [784, 485] width 615 height 20
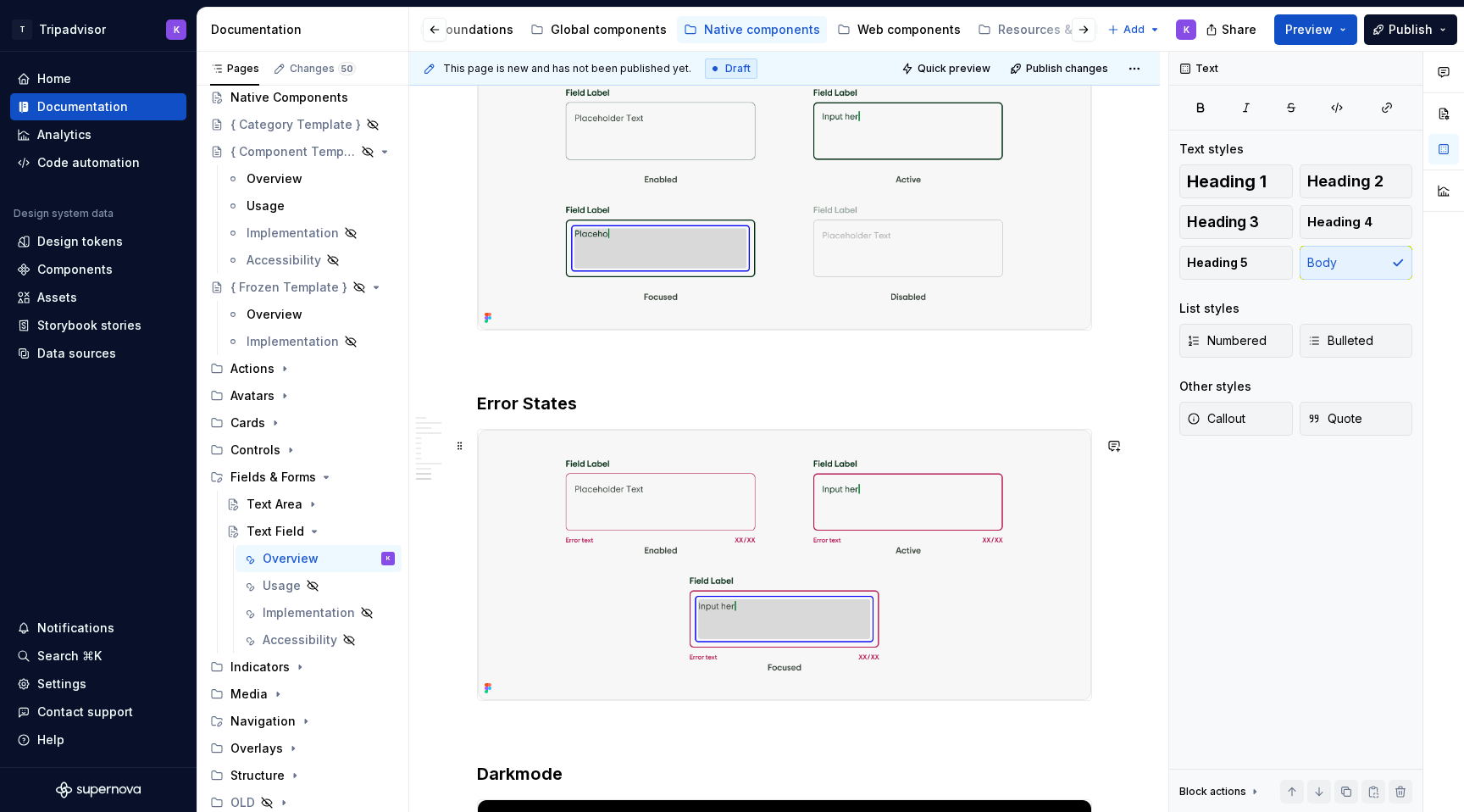
scroll to position [2715, 0]
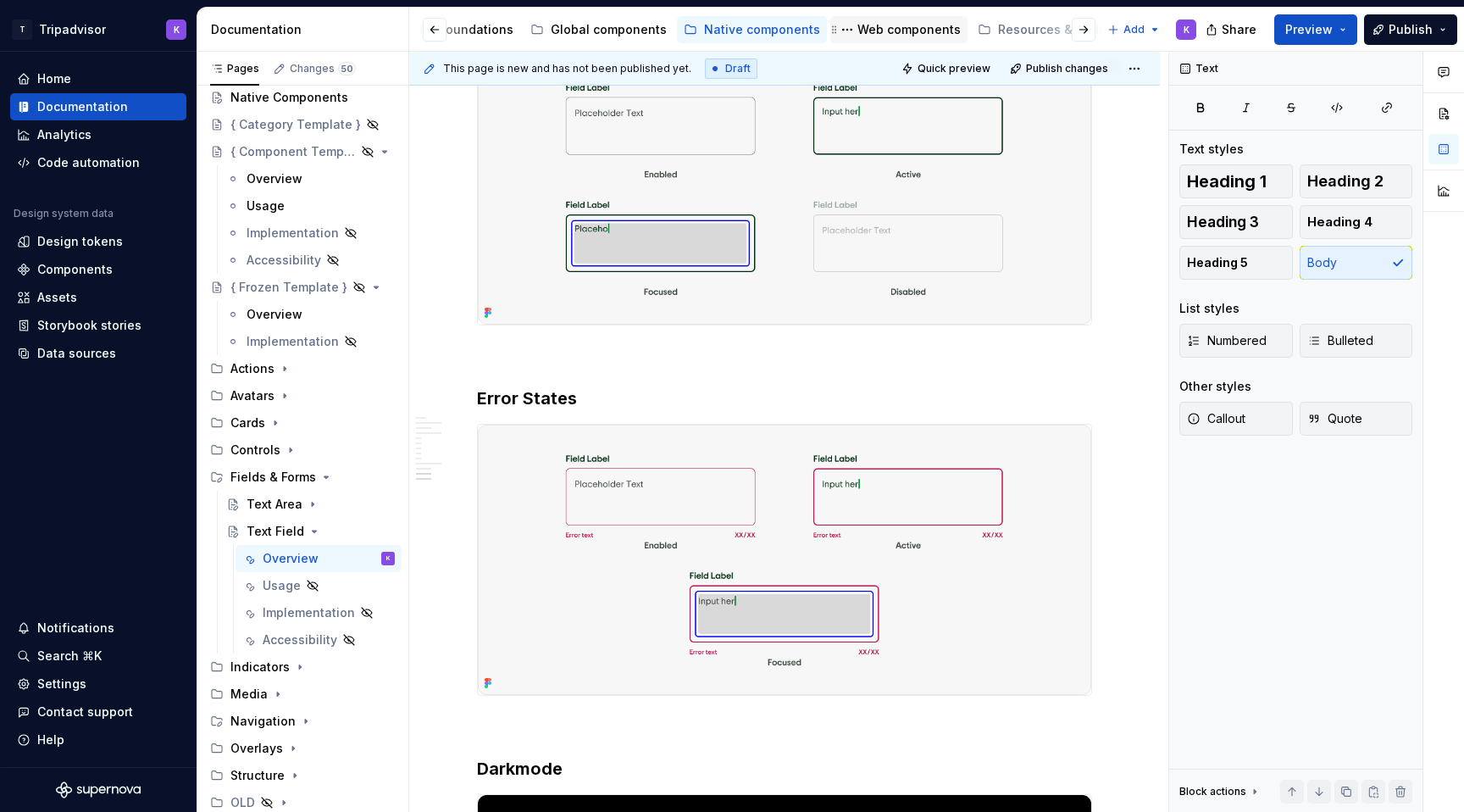
click at [874, 18] on div "Web components" at bounding box center [899, 30] width 137 height 27
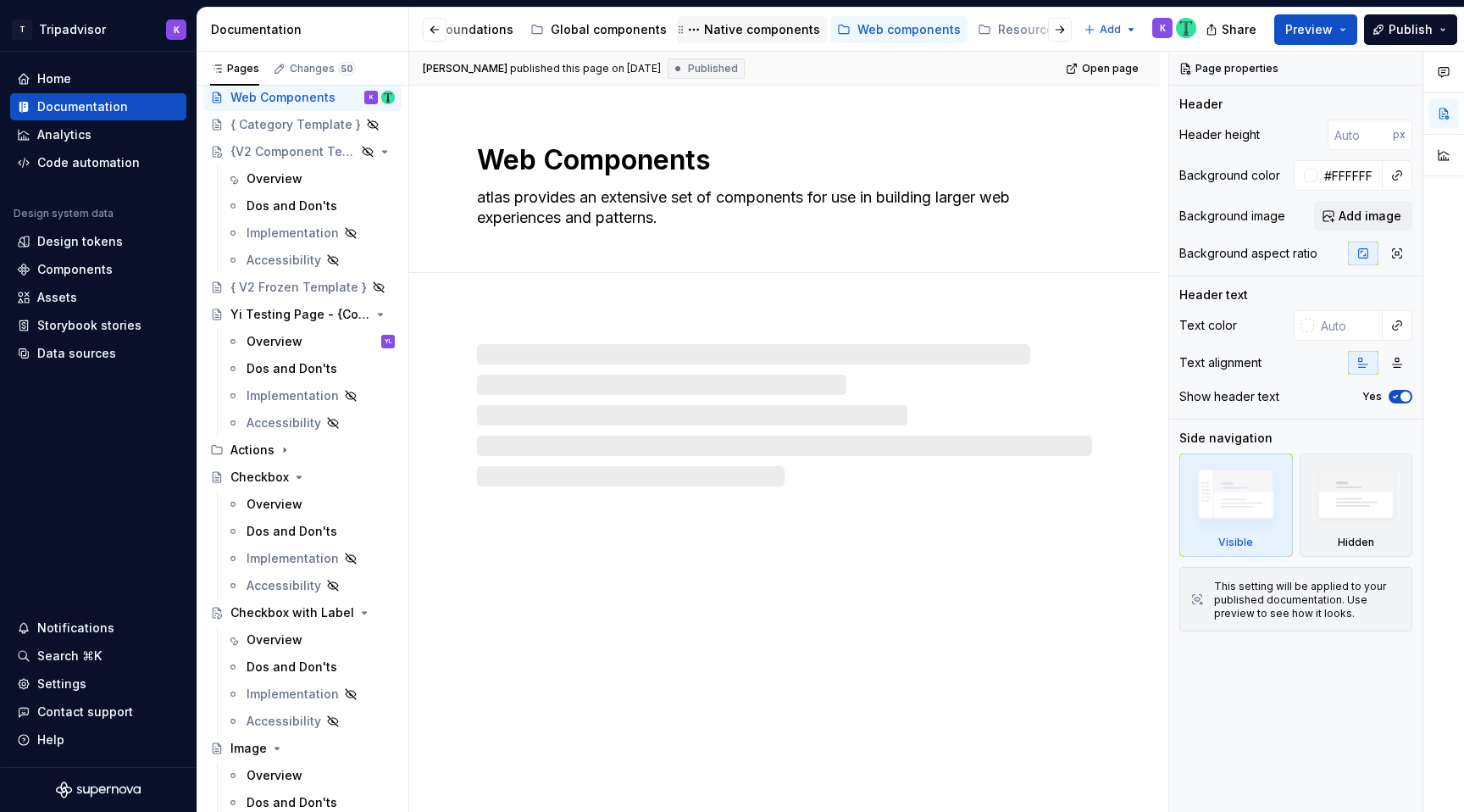
click at [730, 29] on div "Native components" at bounding box center [762, 30] width 116 height 17
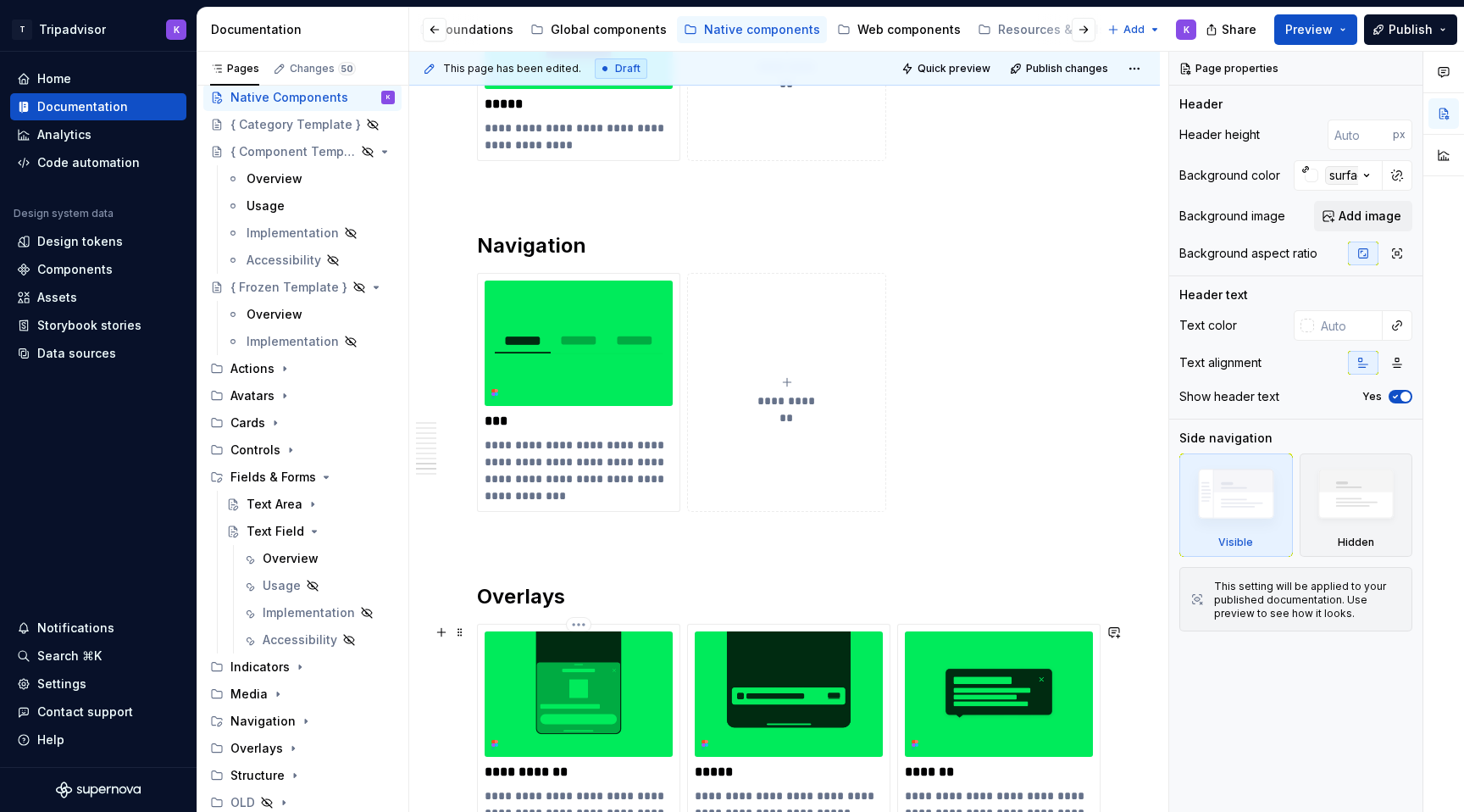
scroll to position [3855, 0]
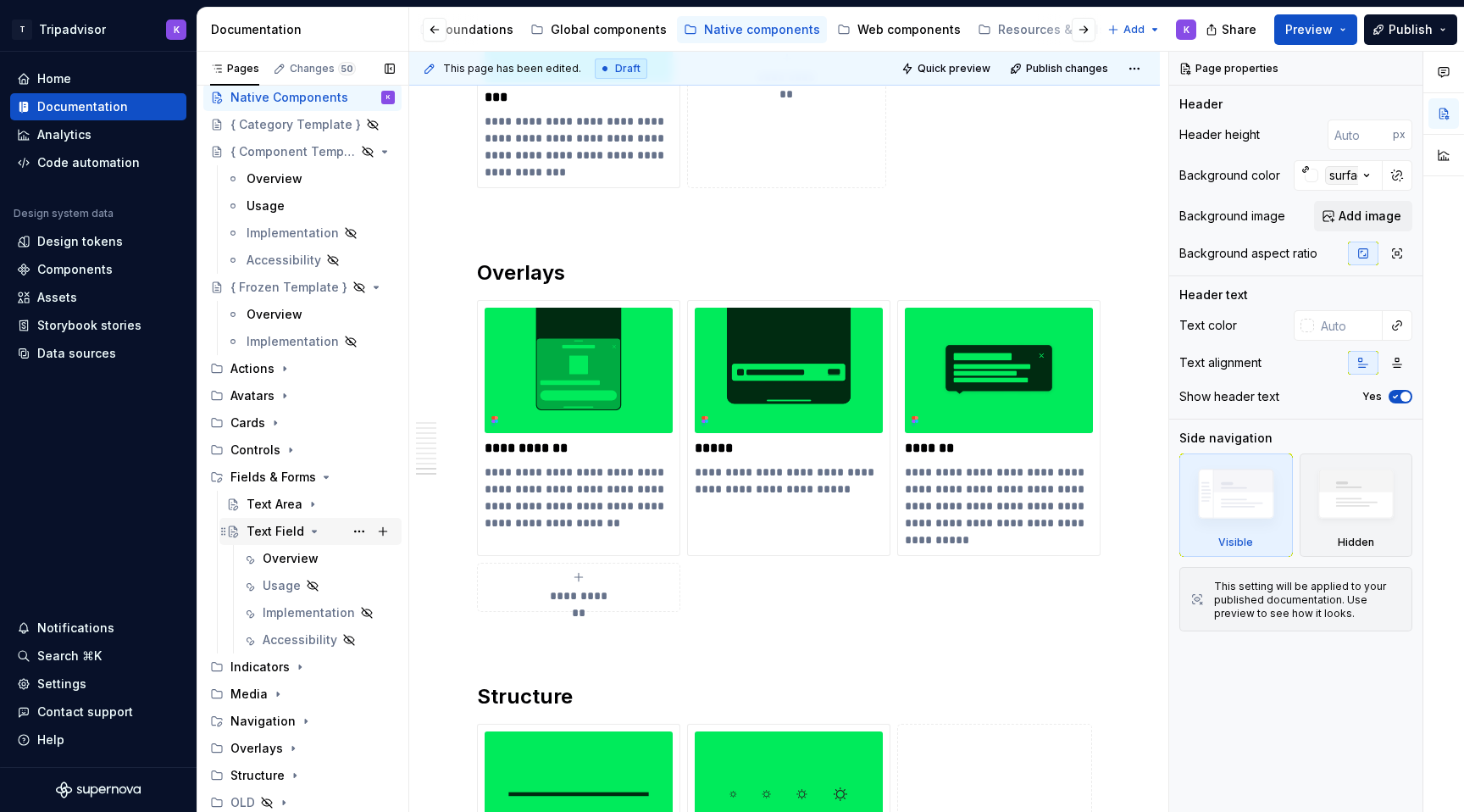
click at [292, 525] on div "Text Field" at bounding box center [275, 531] width 58 height 17
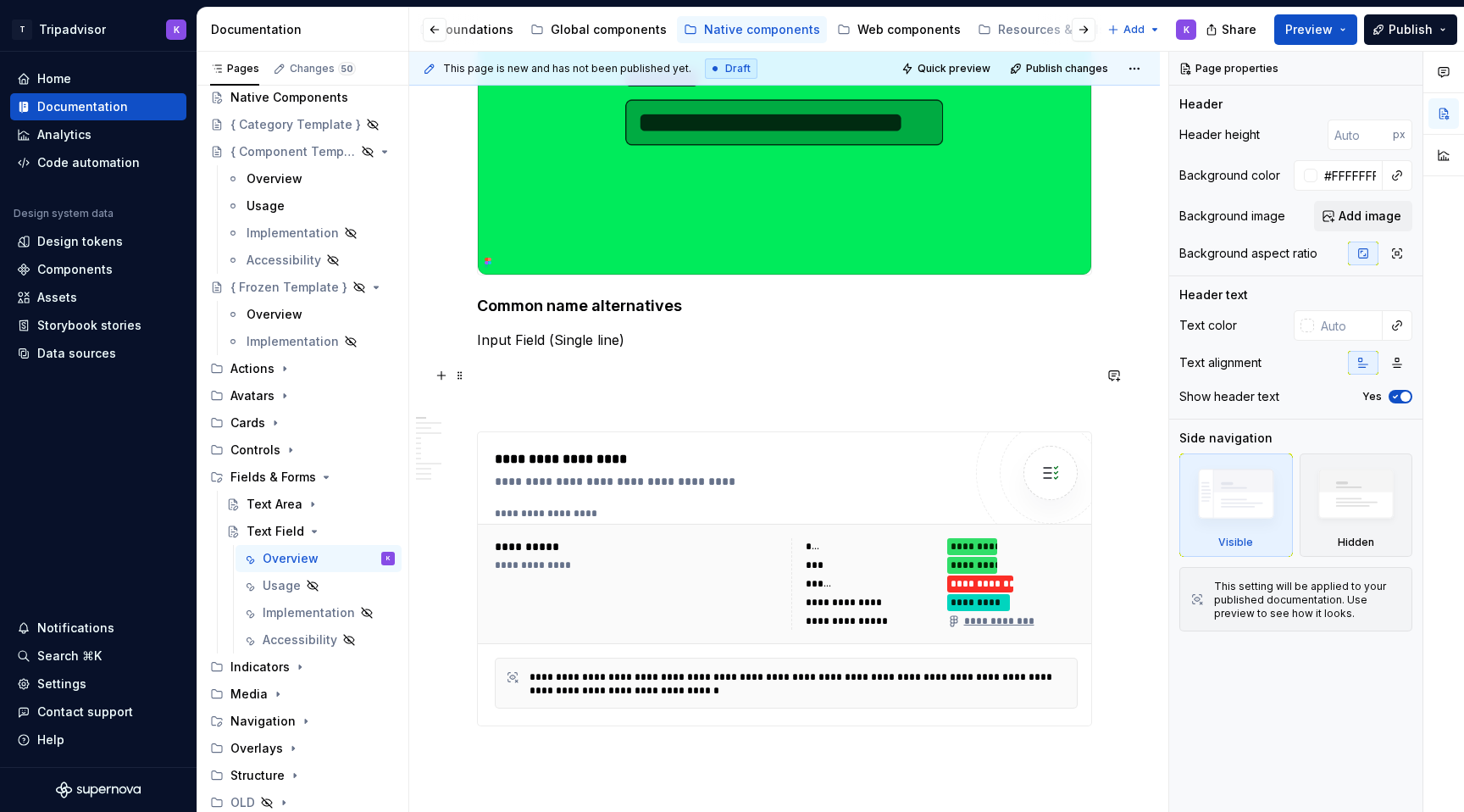
scroll to position [1122, 0]
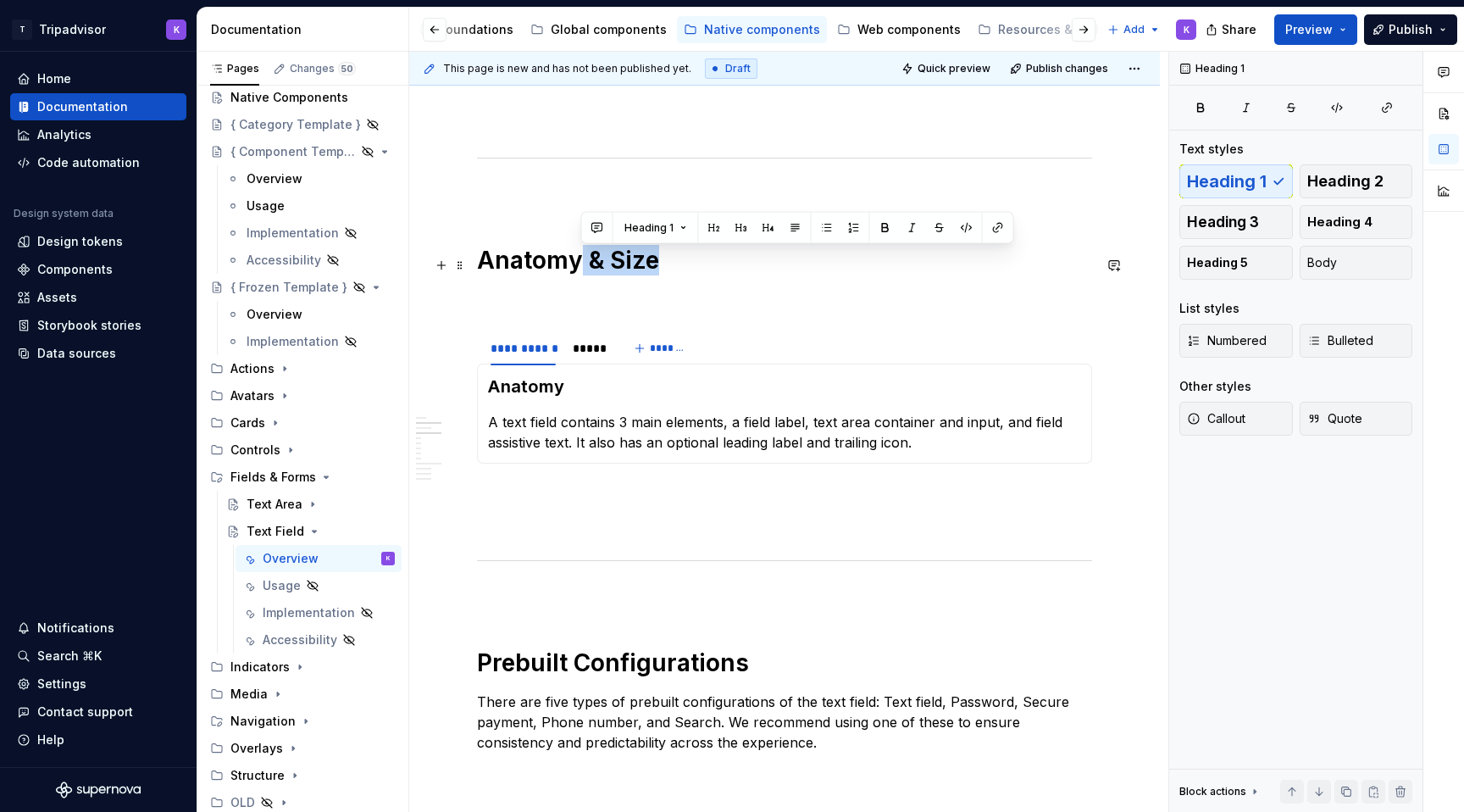
drag, startPoint x: 577, startPoint y: 266, endPoint x: 683, endPoint y: 266, distance: 106.0
click at [683, 266] on h1 "Anatomy & Size" at bounding box center [784, 260] width 615 height 30
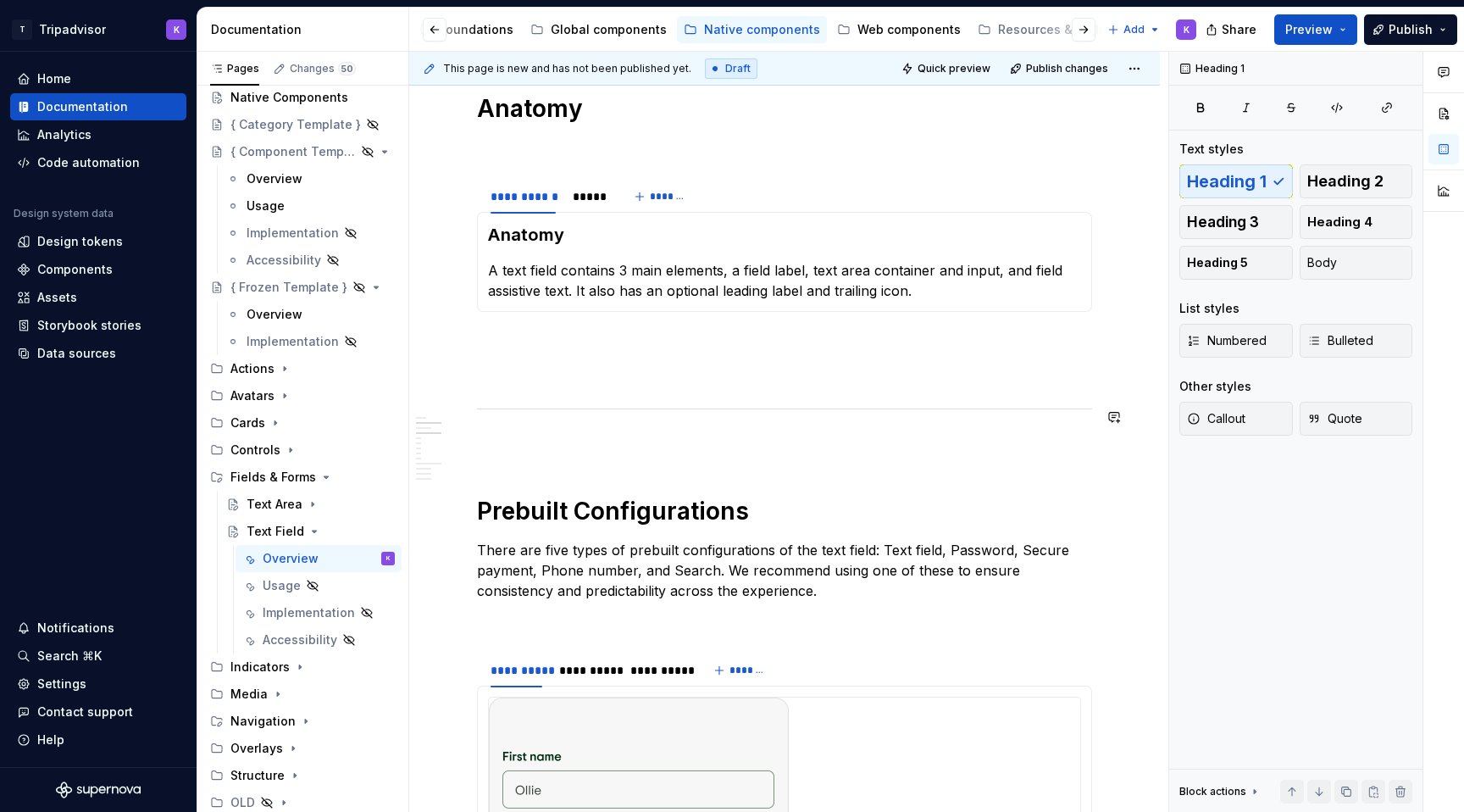
click at [628, 476] on div "**********" at bounding box center [784, 783] width 615 height 3447
click at [628, 451] on p at bounding box center [784, 445] width 615 height 20
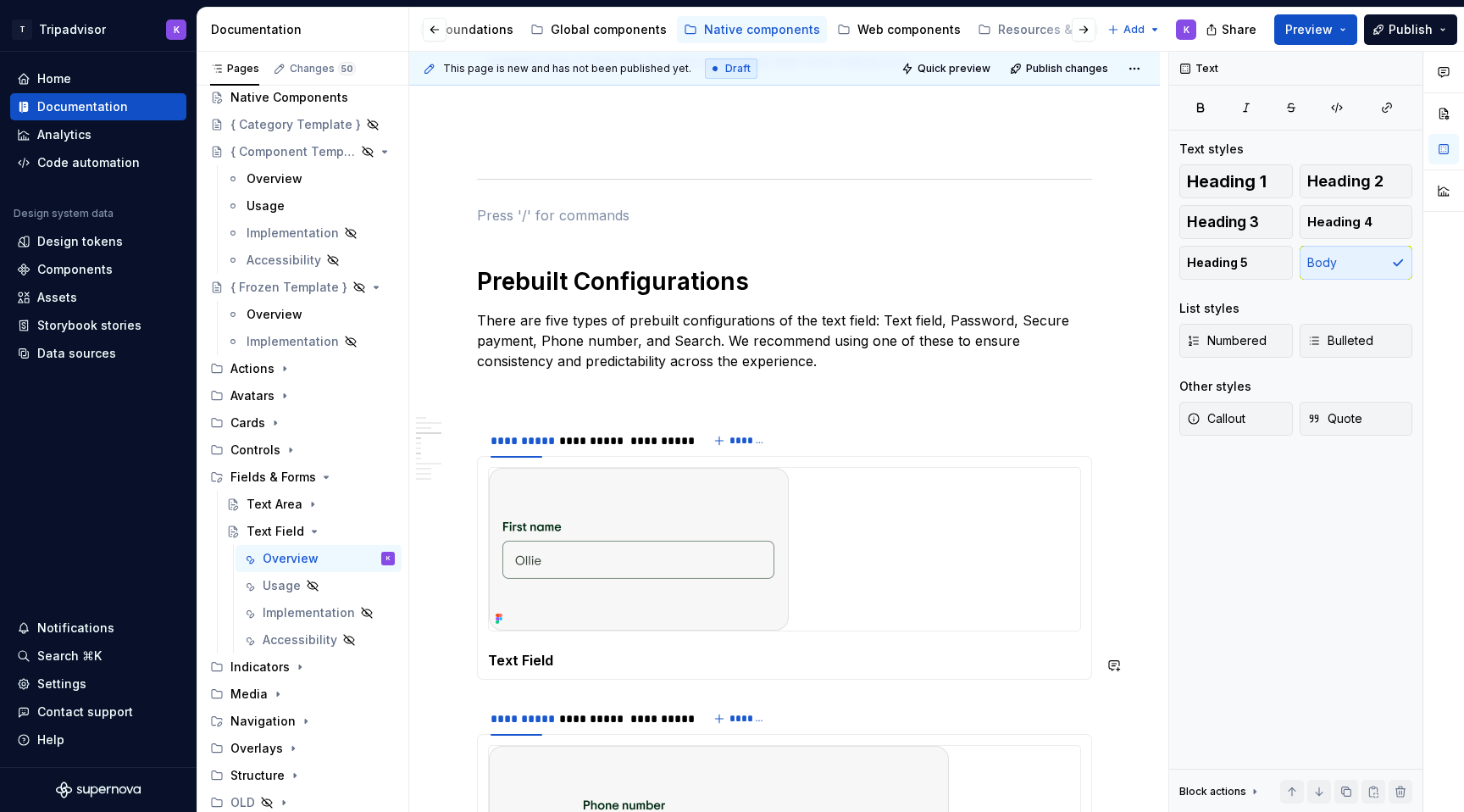
scroll to position [2022, 0]
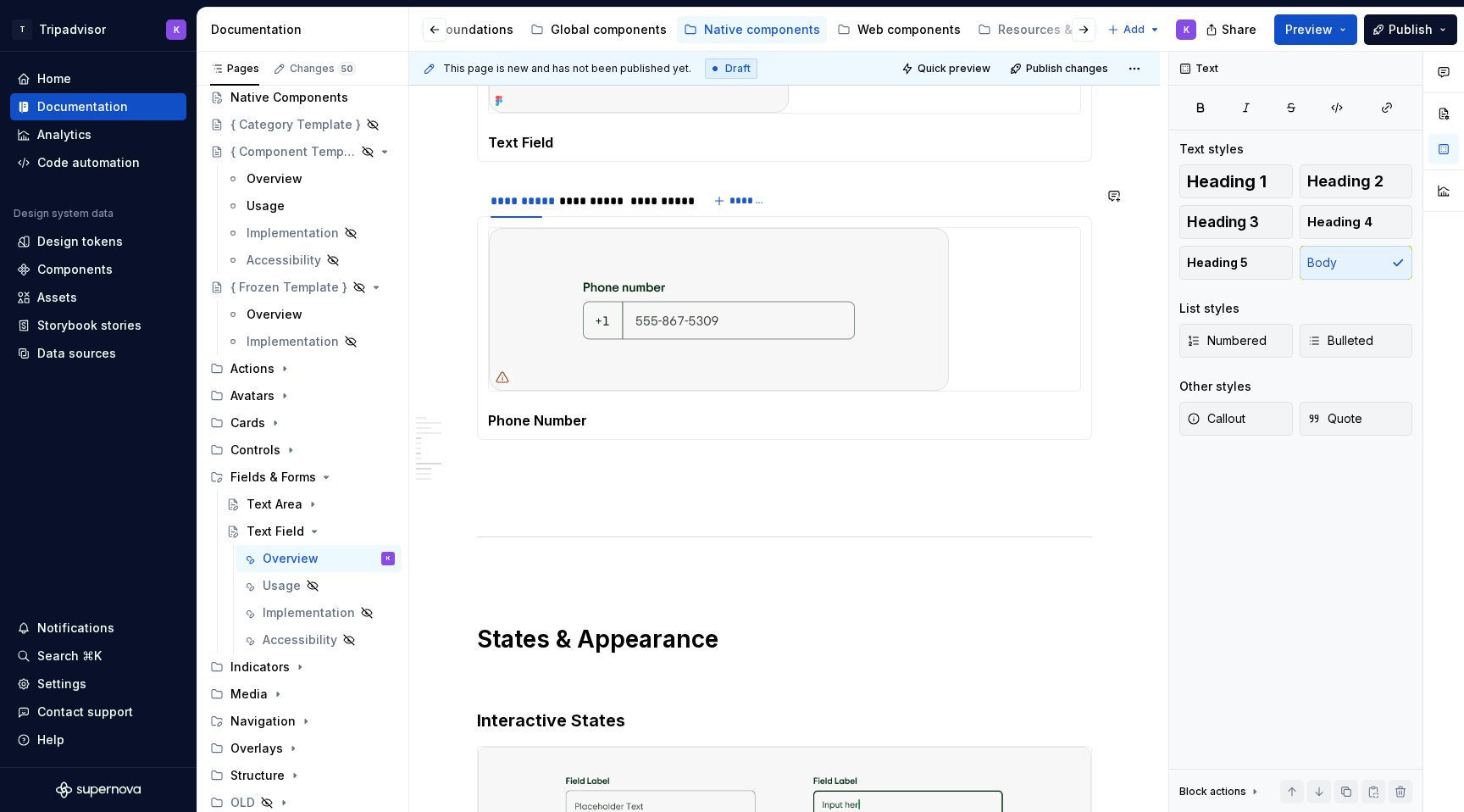
click at [621, 481] on p at bounding box center [784, 469] width 615 height 20
click at [735, 360] on img at bounding box center [719, 308] width 460 height 163
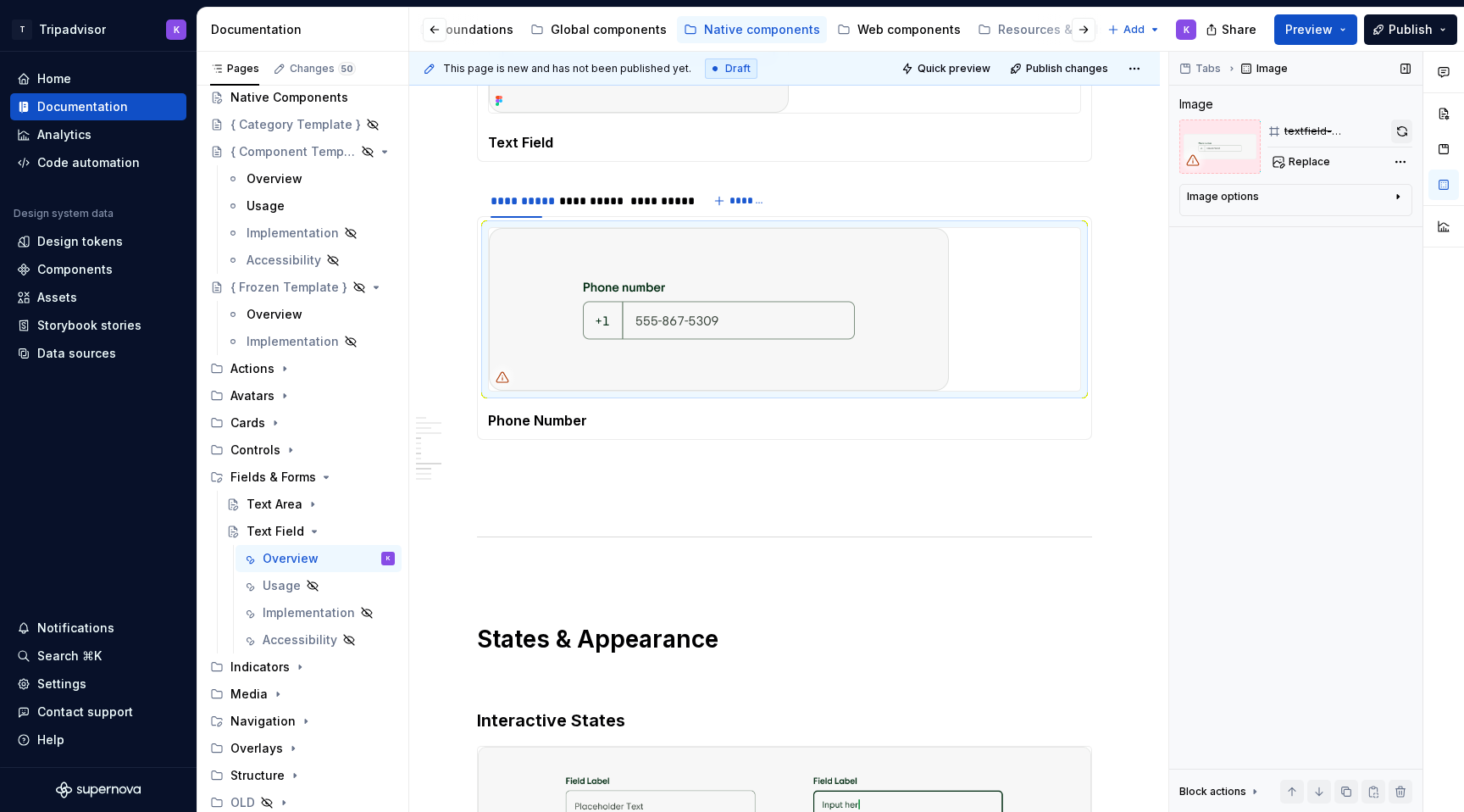
click at [1403, 134] on button "button" at bounding box center [1402, 131] width 21 height 24
click at [716, 275] on img at bounding box center [719, 308] width 460 height 163
click at [853, 277] on img at bounding box center [719, 308] width 460 height 163
click at [572, 207] on div "**********" at bounding box center [586, 201] width 54 height 17
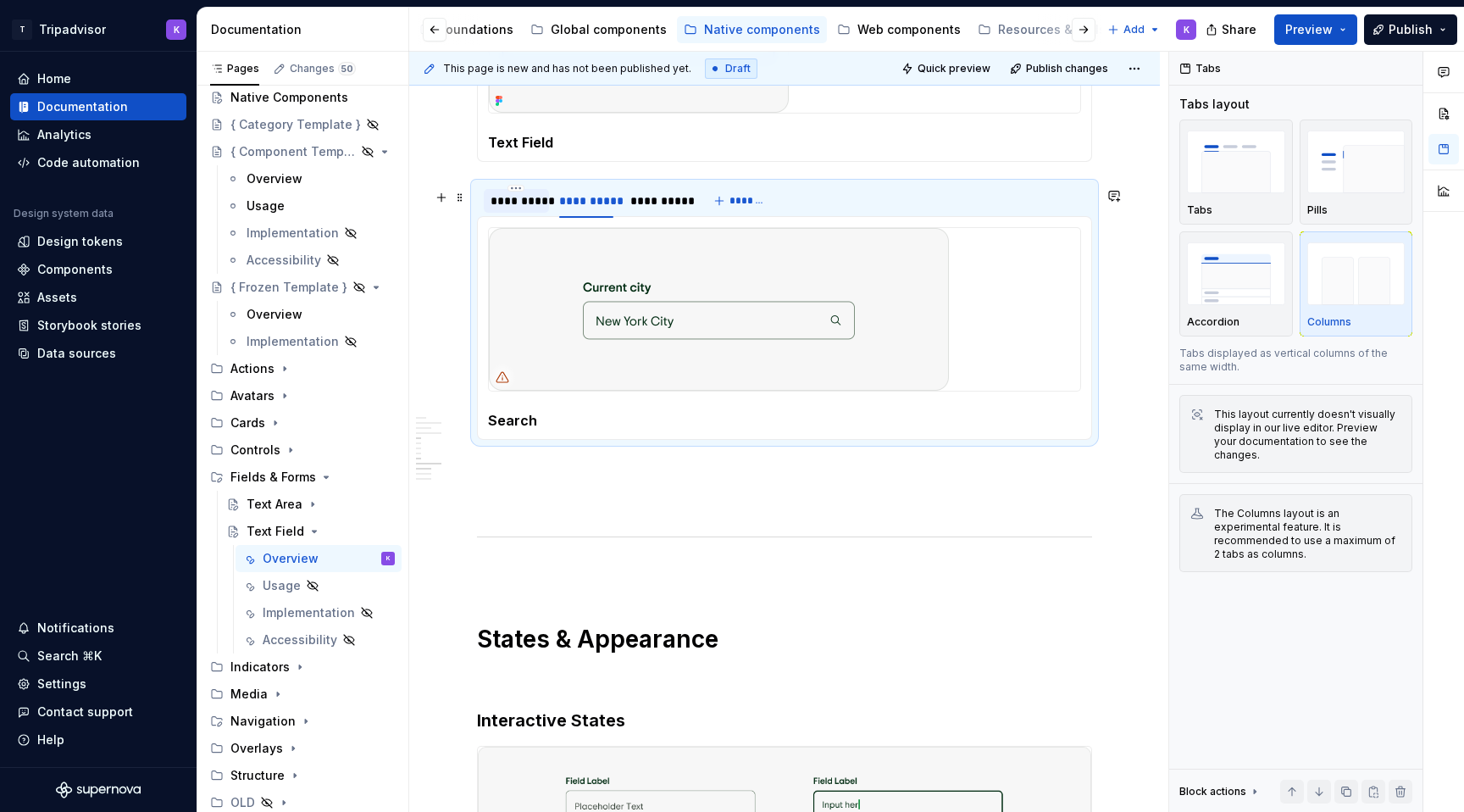
click at [508, 212] on div "**********" at bounding box center [516, 201] width 66 height 24
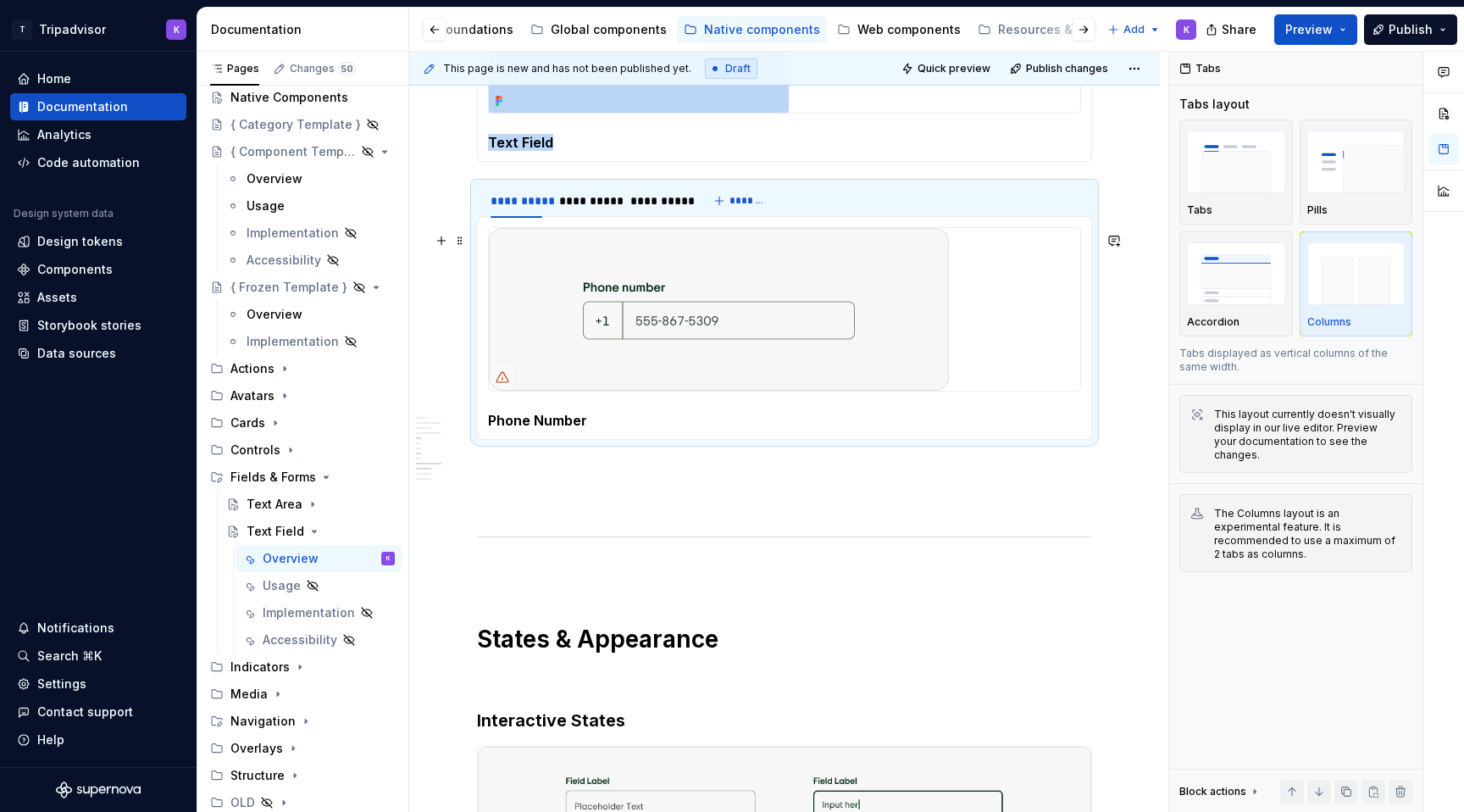
click at [721, 326] on img at bounding box center [719, 308] width 460 height 163
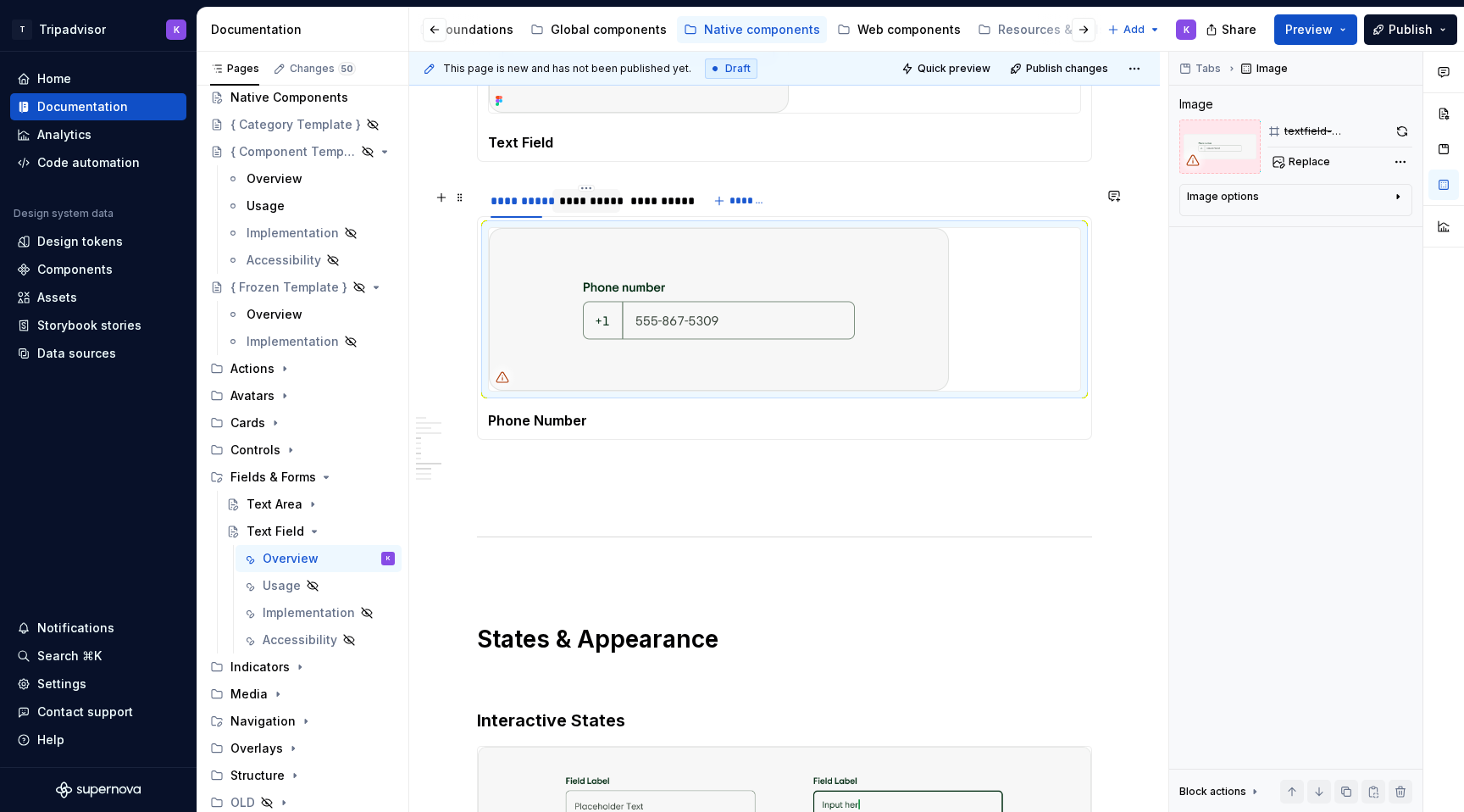
click at [575, 209] on div "**********" at bounding box center [586, 201] width 54 height 17
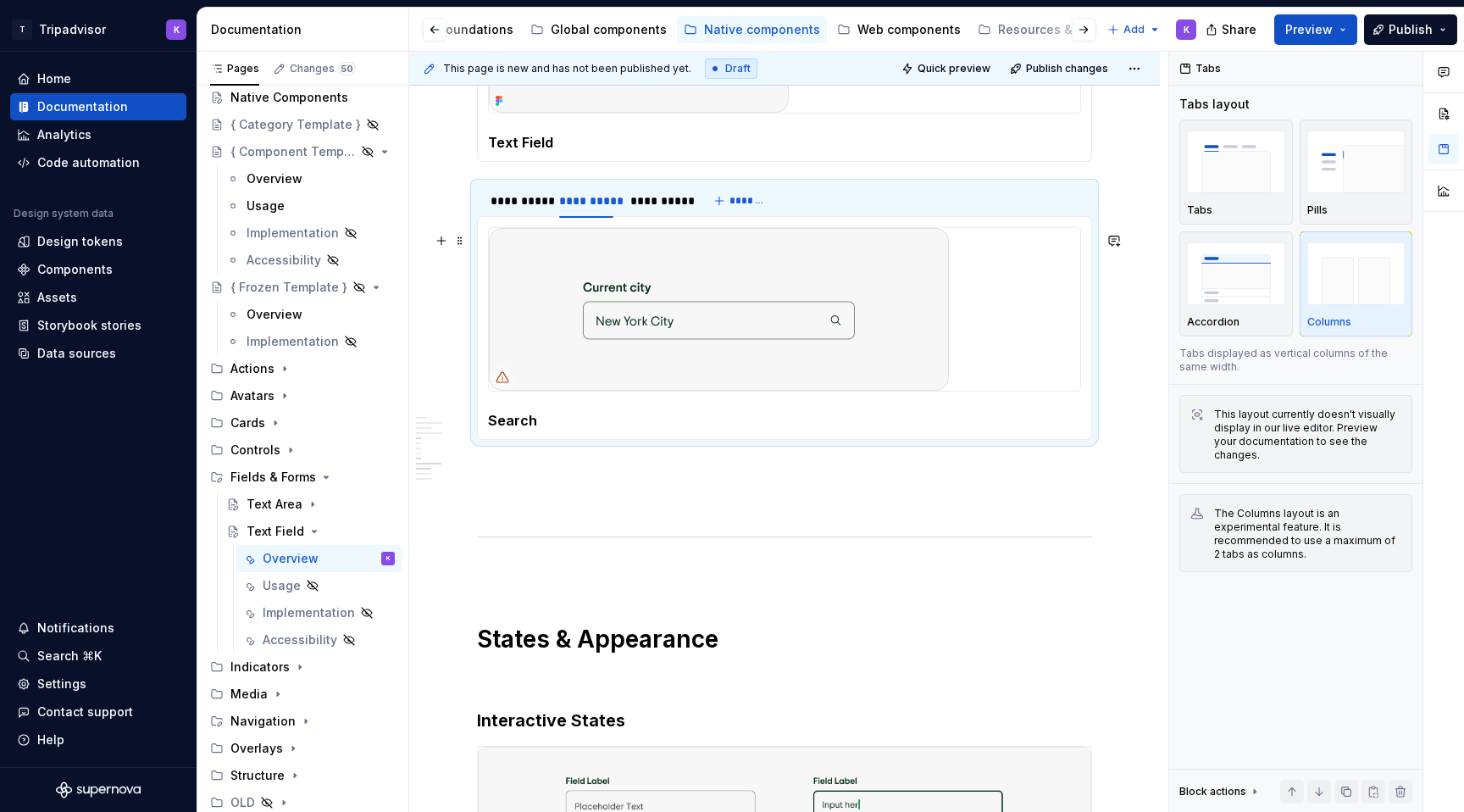
click at [675, 323] on img at bounding box center [719, 308] width 460 height 163
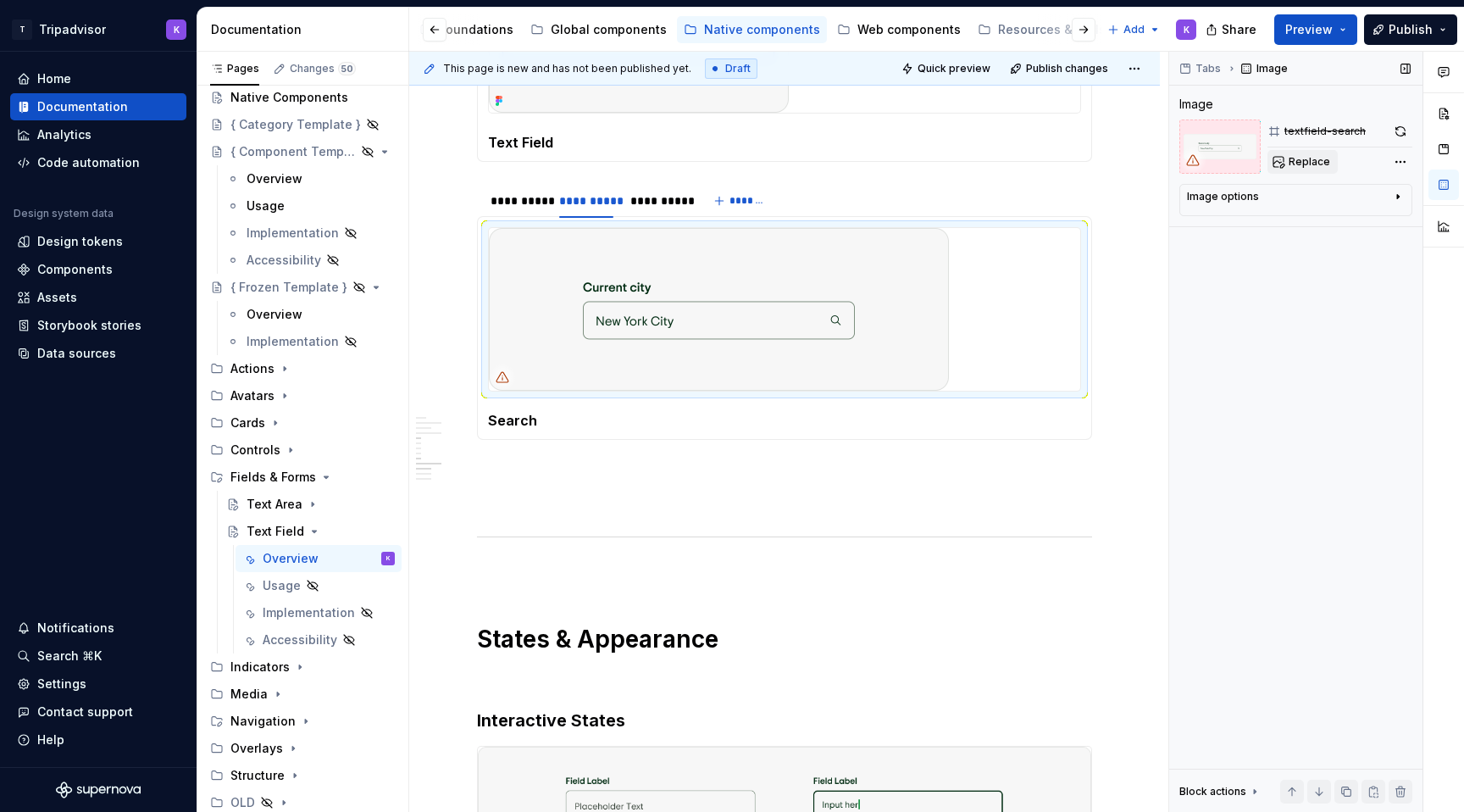
click at [1314, 152] on button "Replace" at bounding box center [1303, 162] width 70 height 24
type textarea "*"
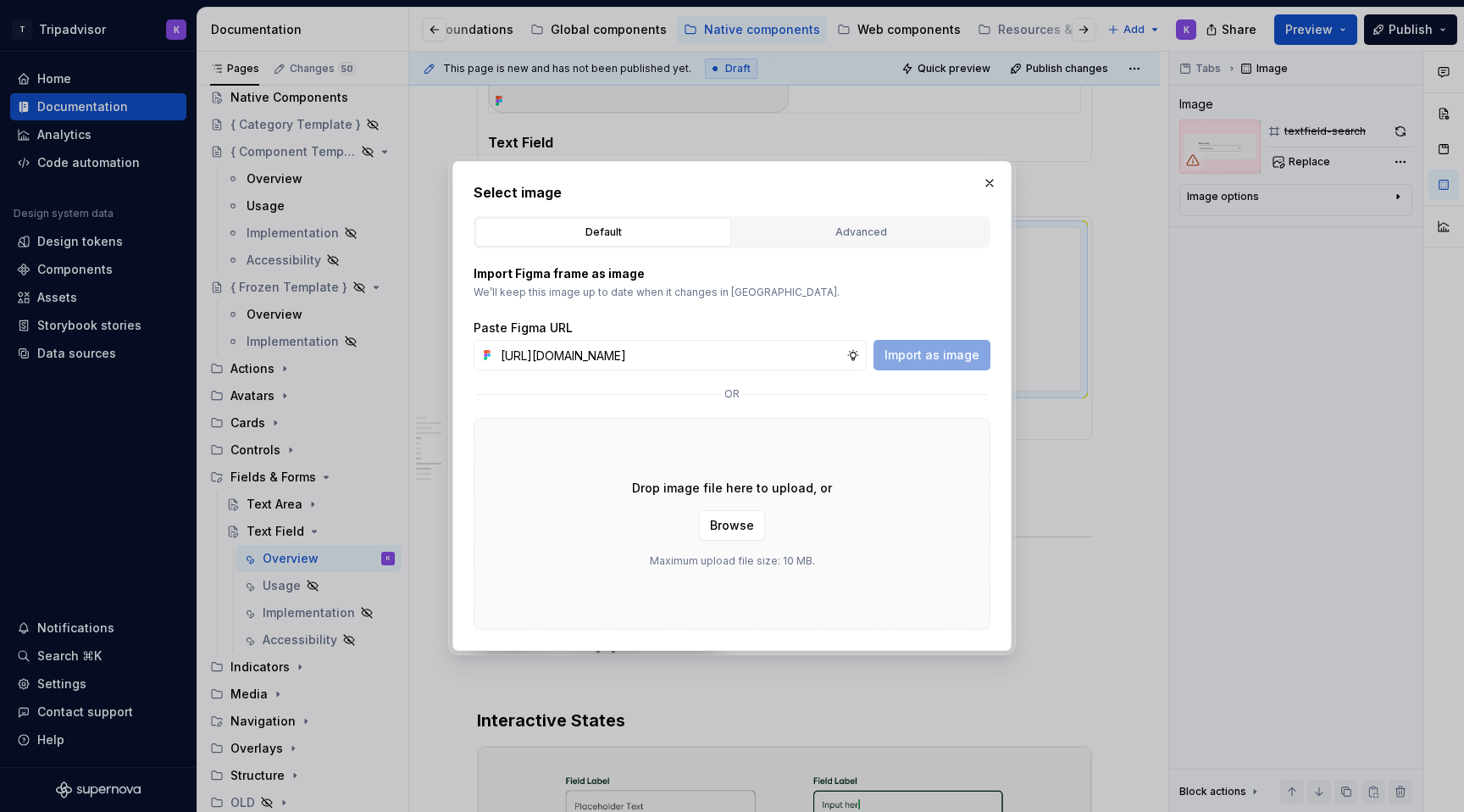
scroll to position [0, 449]
type input "[URL][DOMAIN_NAME]"
click at [900, 354] on span "Import as image" at bounding box center [932, 355] width 95 height 17
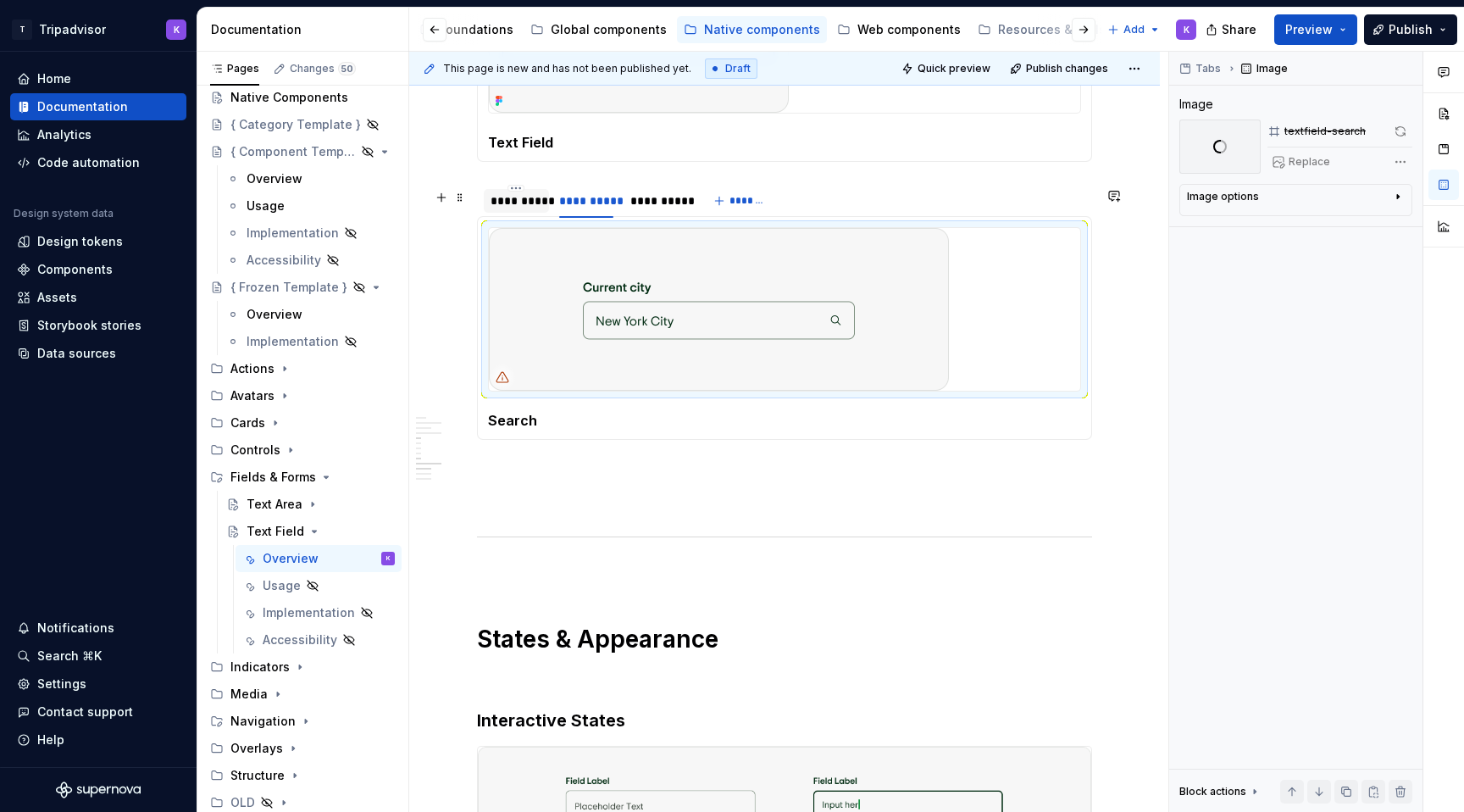
click at [524, 209] on div "**********" at bounding box center [516, 201] width 51 height 17
click at [662, 328] on img at bounding box center [719, 308] width 460 height 163
click at [1296, 162] on span "Replace" at bounding box center [1310, 162] width 42 height 13
type textarea "*"
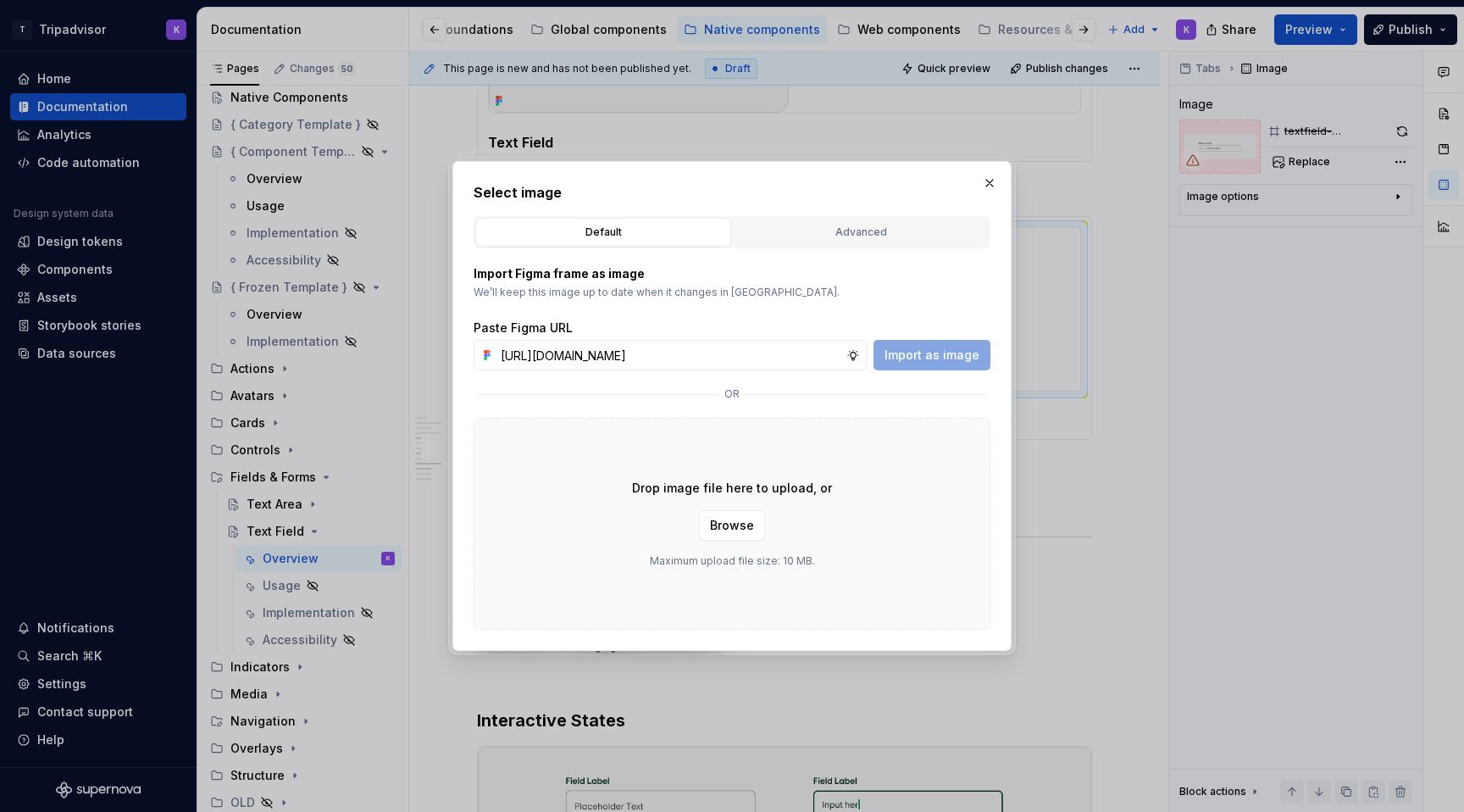
scroll to position [0, 450]
type input "[URL][DOMAIN_NAME]"
click at [960, 356] on span "Import as image" at bounding box center [932, 355] width 95 height 17
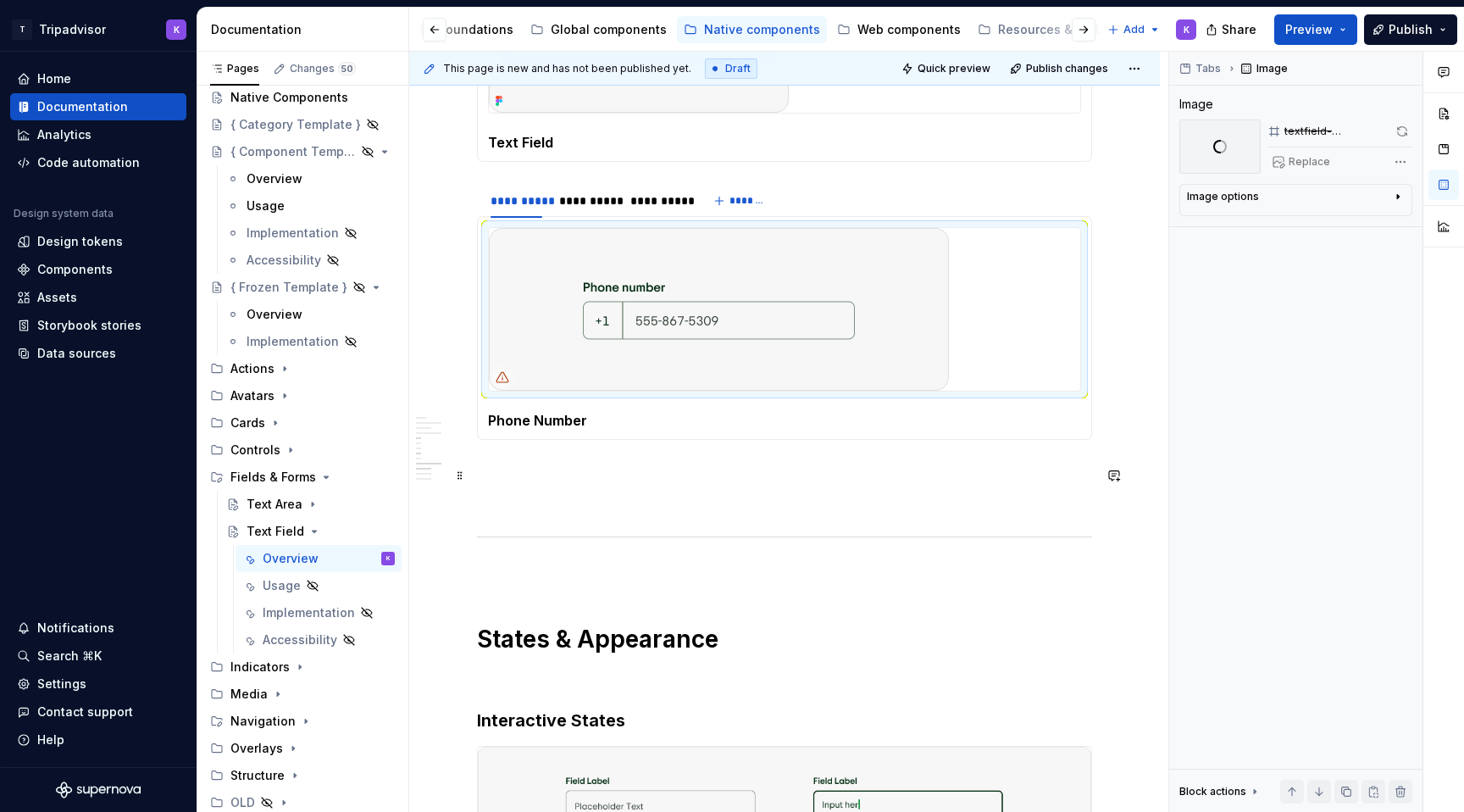
click at [806, 478] on p at bounding box center [784, 469] width 615 height 20
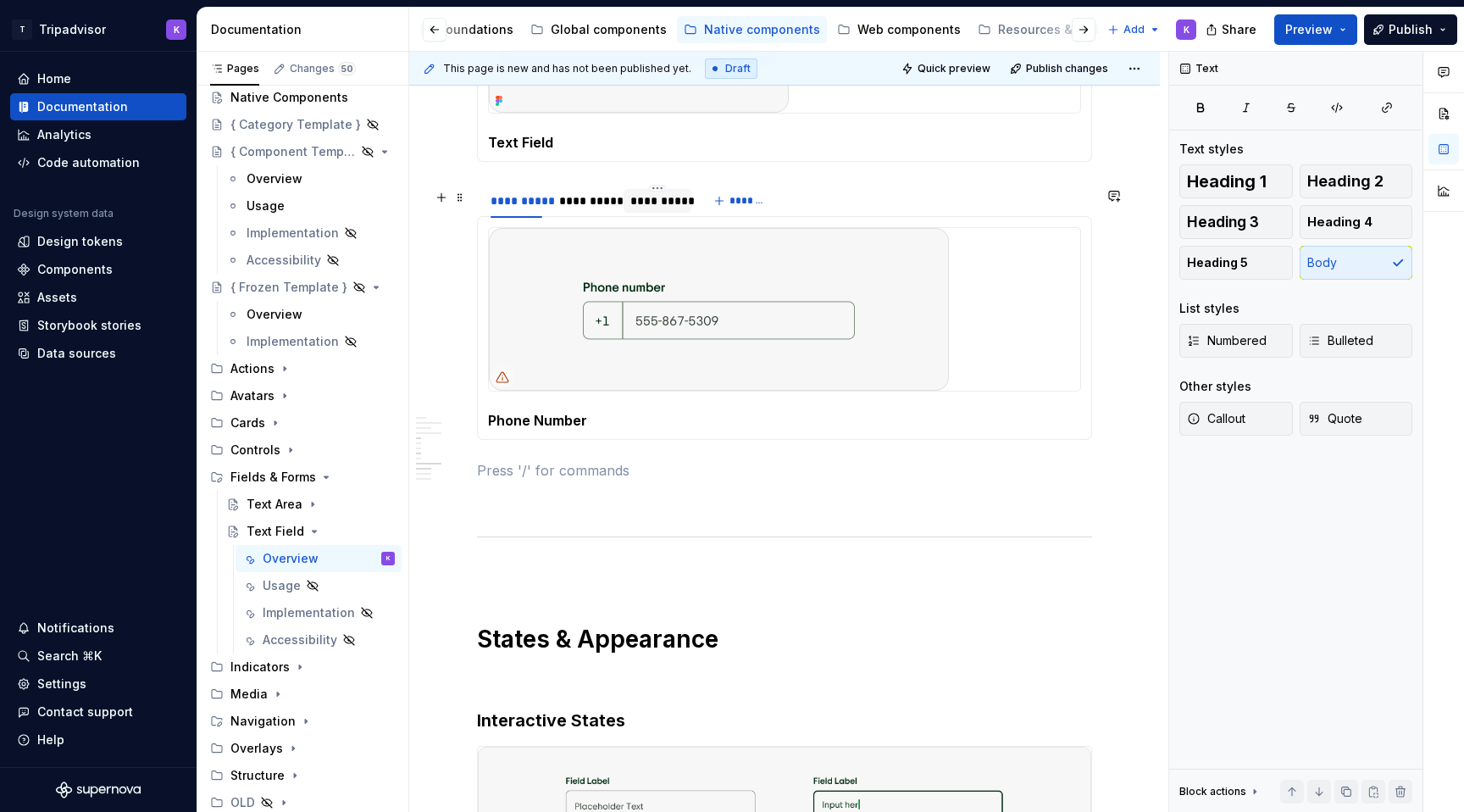
click at [662, 212] on div "**********" at bounding box center [657, 201] width 68 height 24
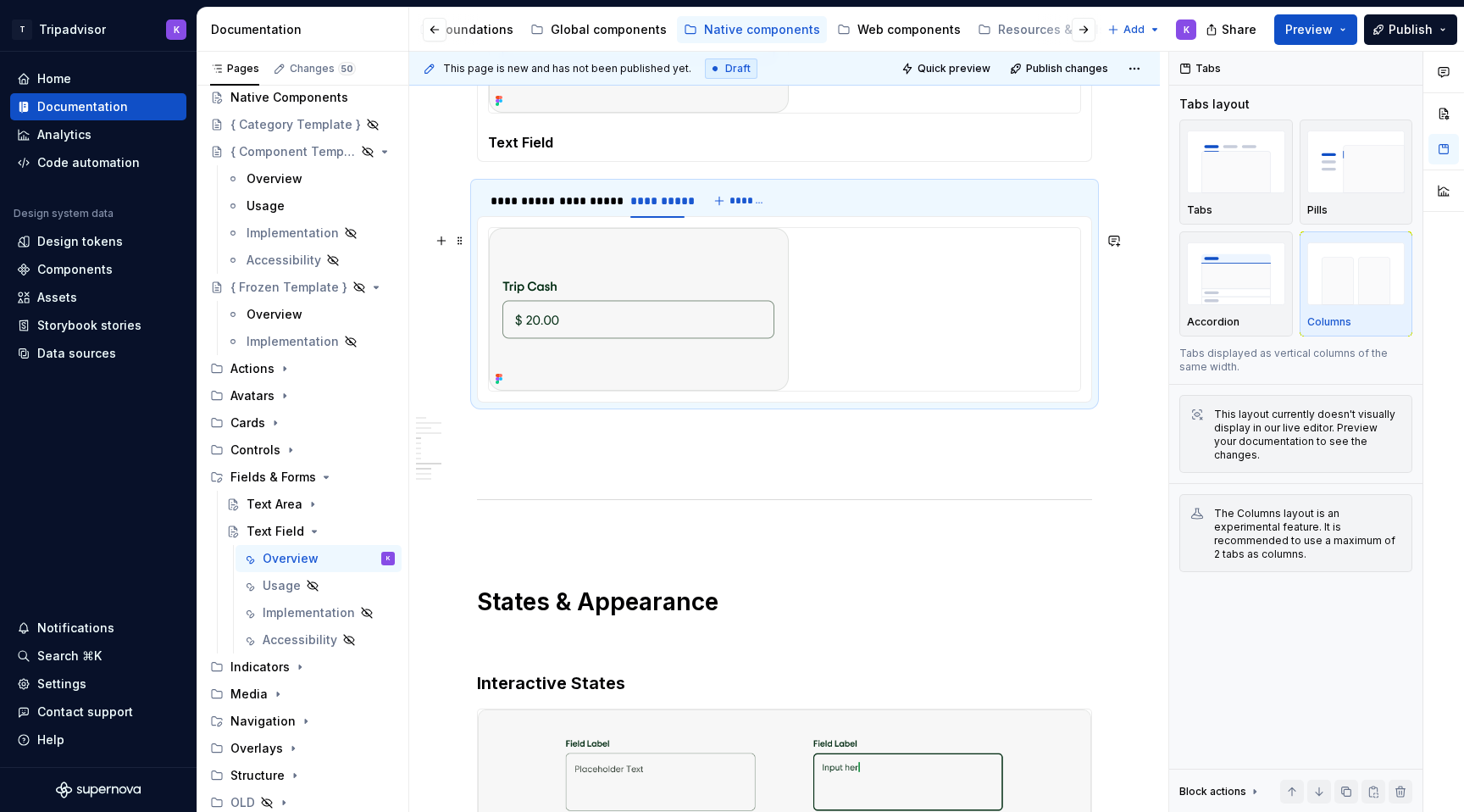
click at [837, 386] on div at bounding box center [784, 308] width 591 height 163
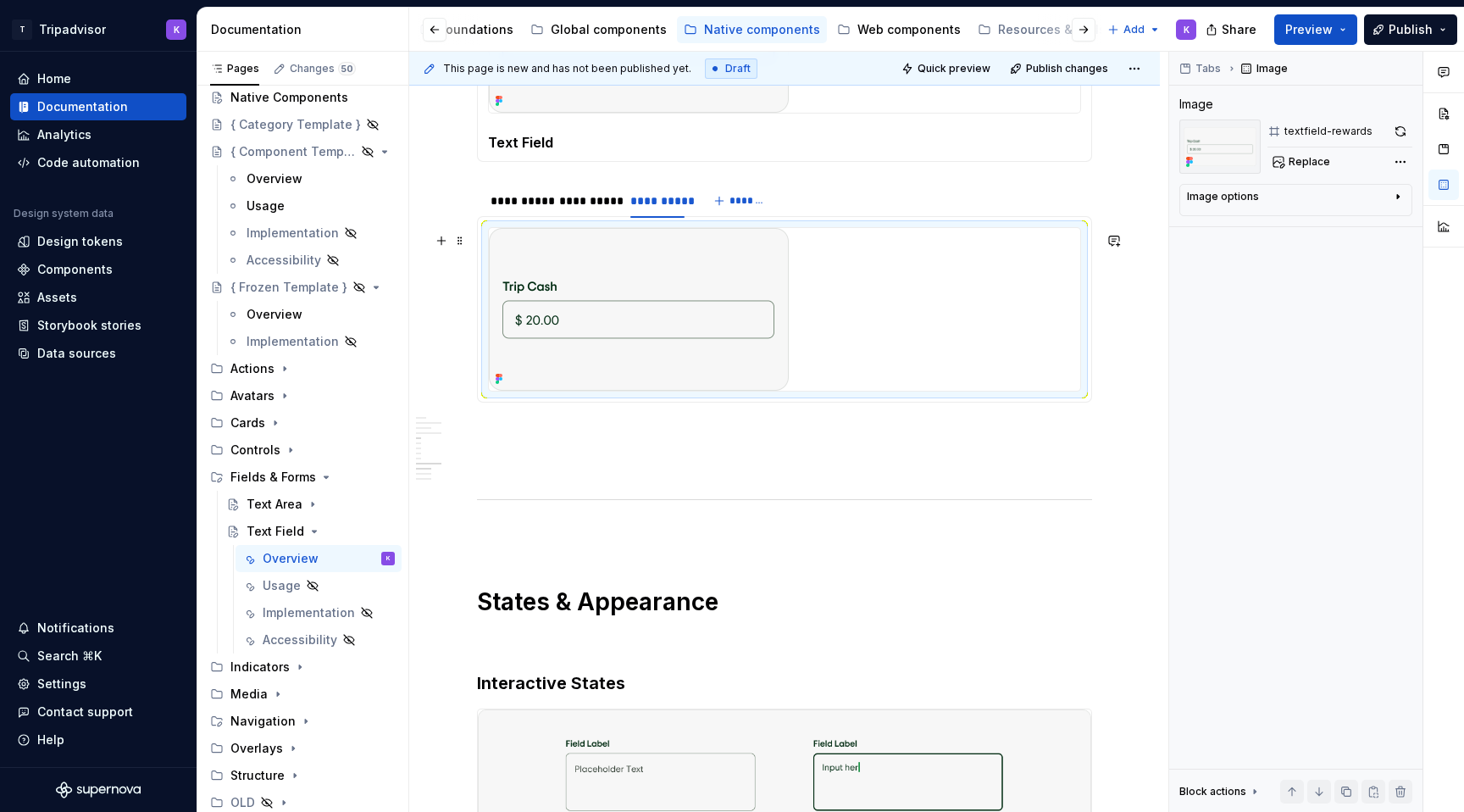
click at [823, 368] on div at bounding box center [784, 308] width 591 height 163
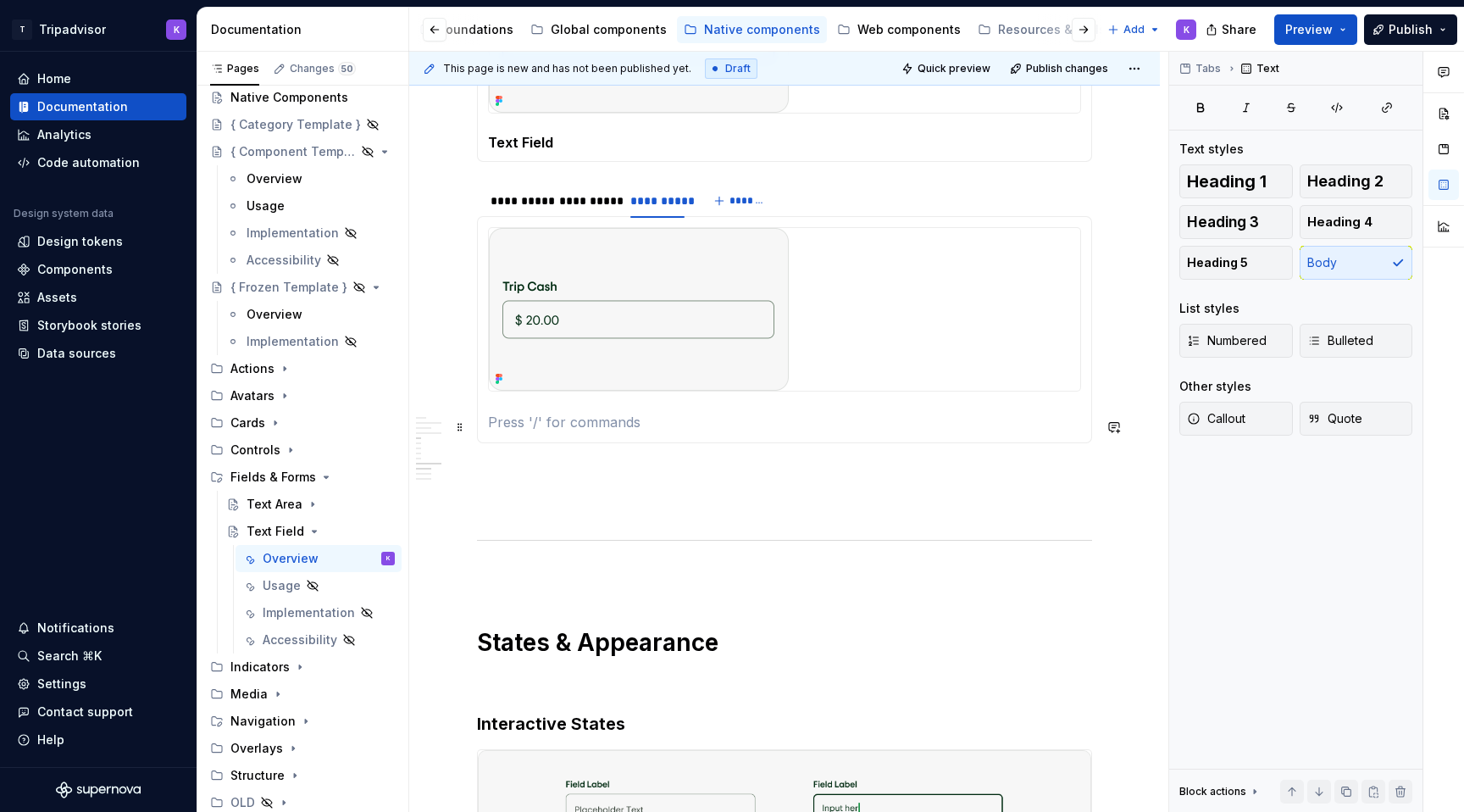
click at [614, 428] on p at bounding box center [784, 422] width 593 height 20
click at [1256, 261] on button "Heading 5" at bounding box center [1236, 263] width 113 height 34
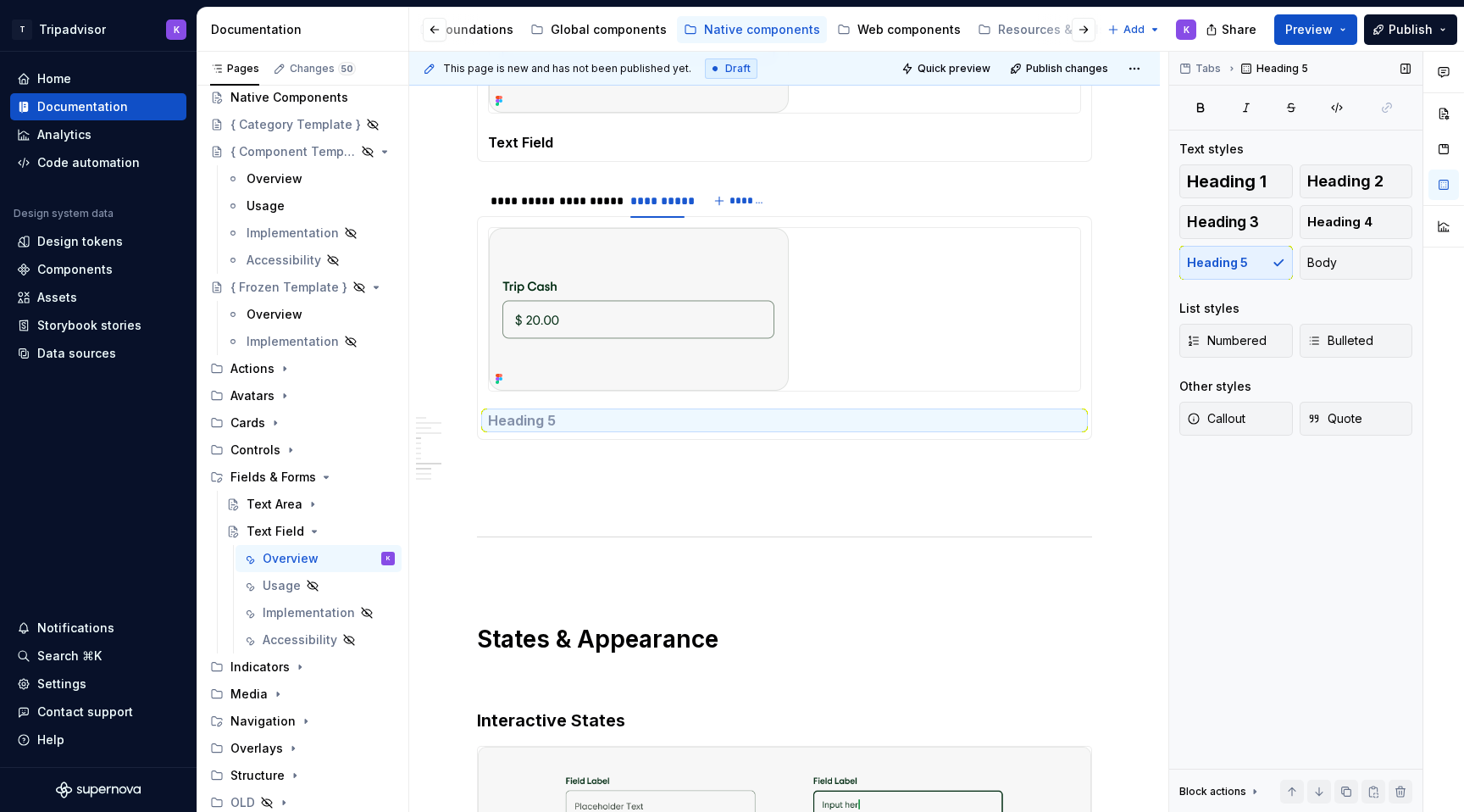
type textarea "*"
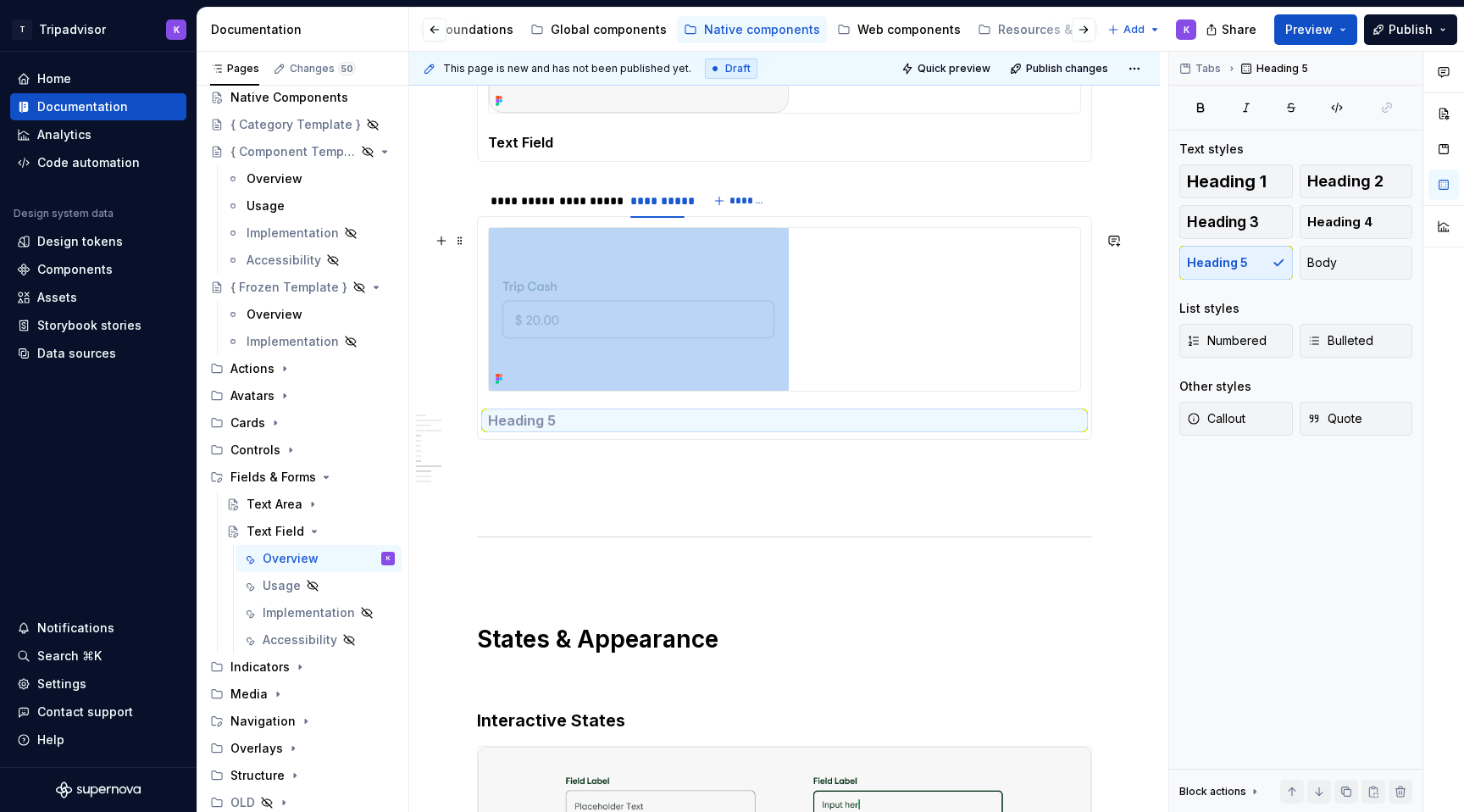
scroll to position [2036, 0]
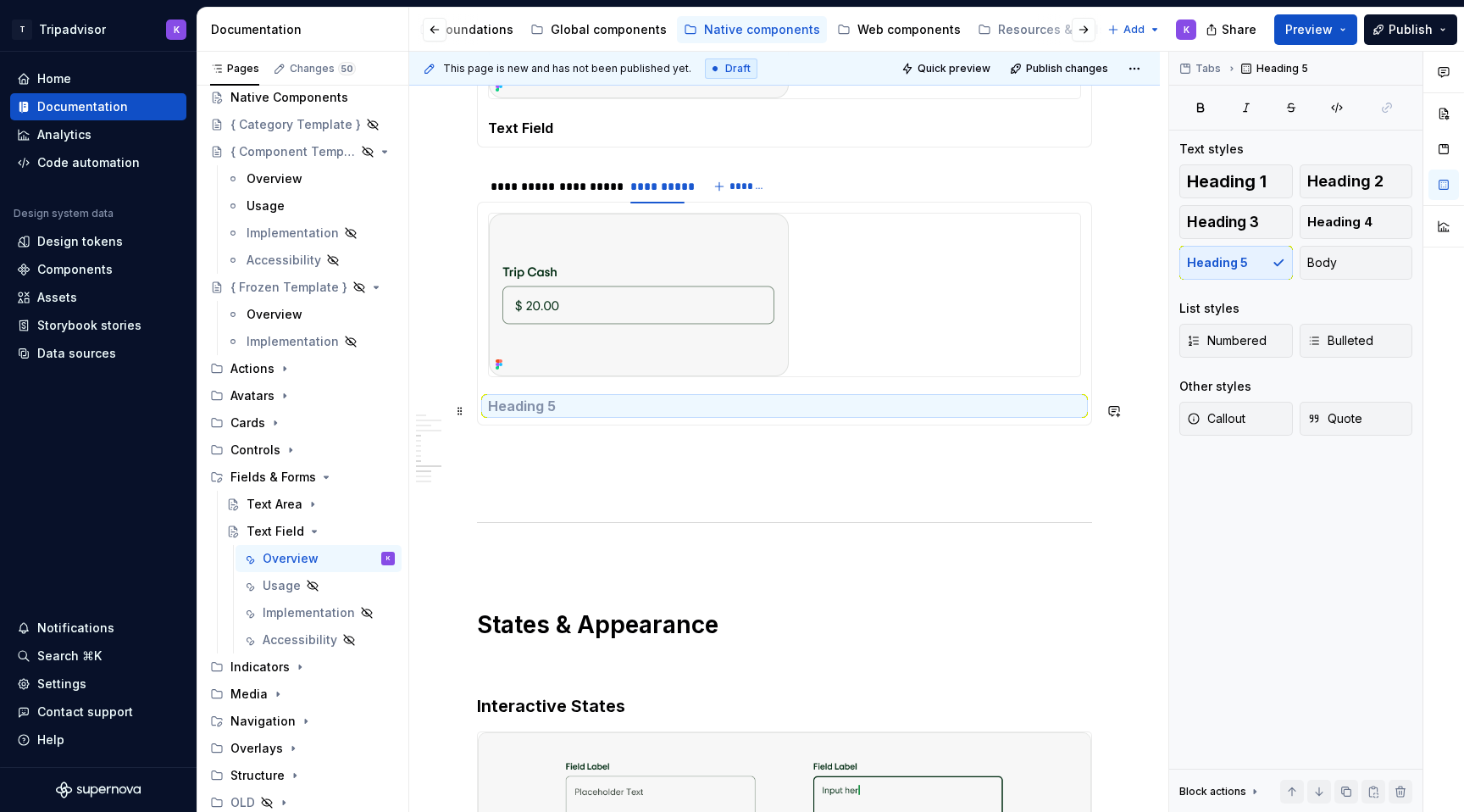
click at [644, 414] on h5 at bounding box center [784, 406] width 593 height 17
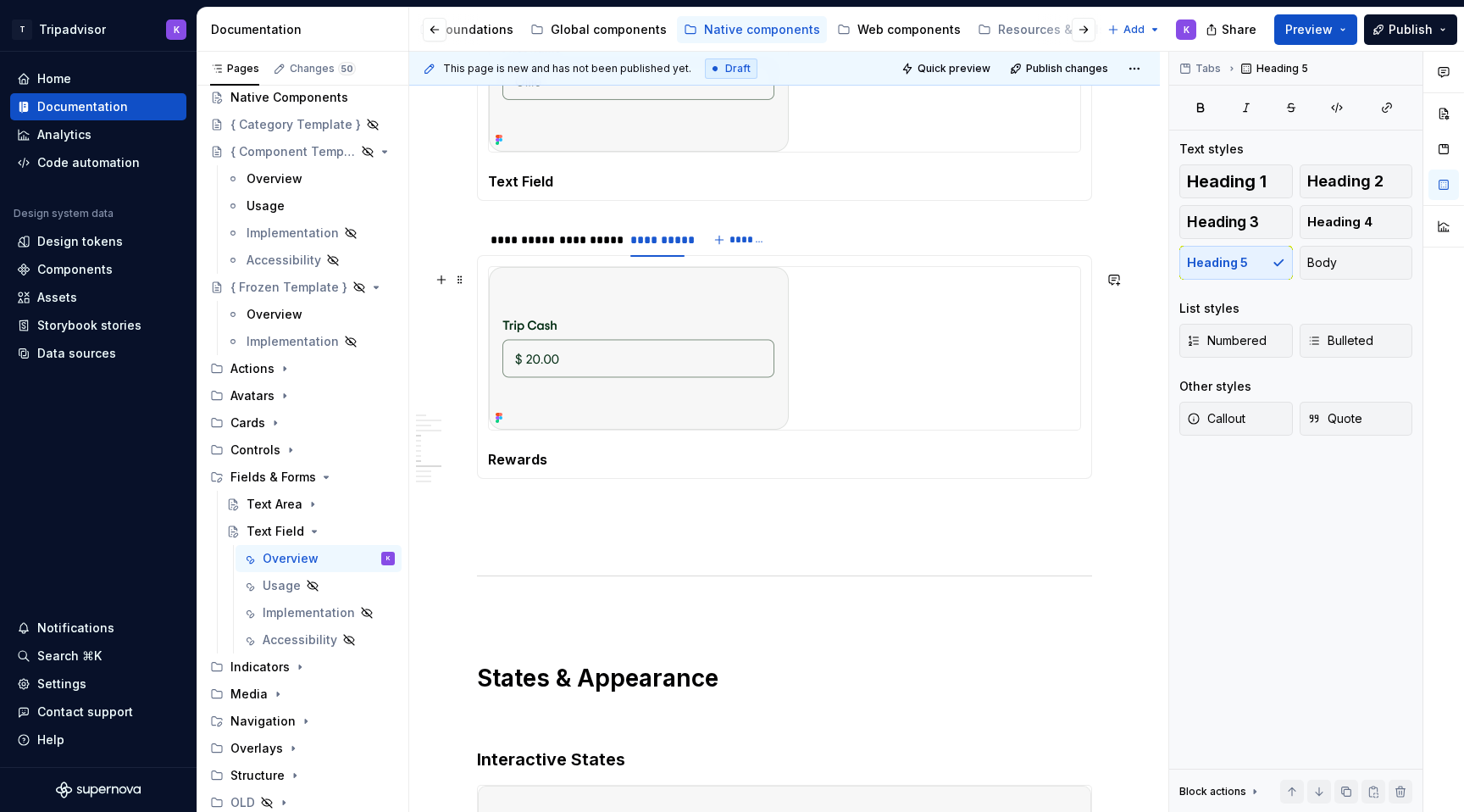
scroll to position [1874, 0]
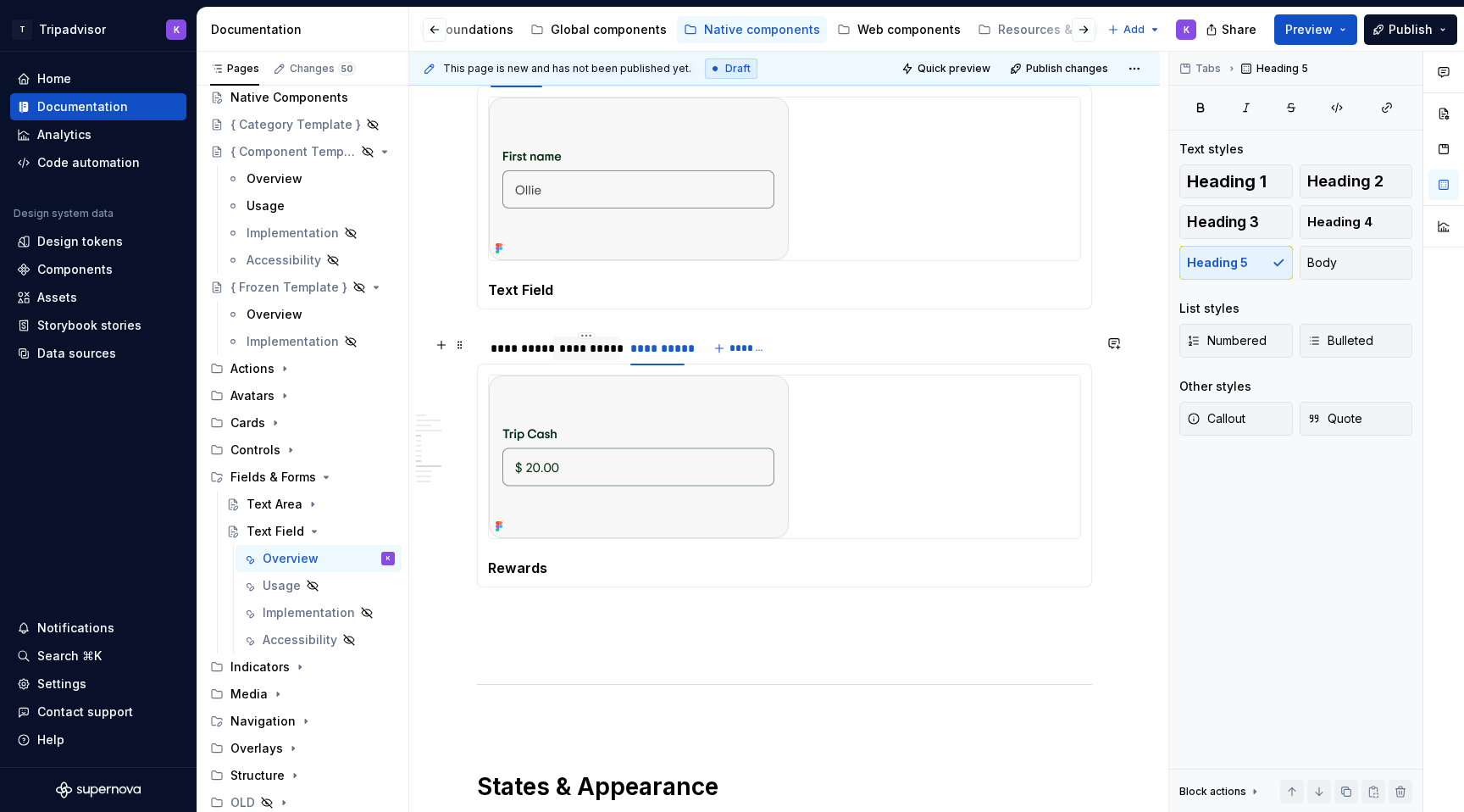
click at [598, 357] on div "**********" at bounding box center [586, 348] width 54 height 17
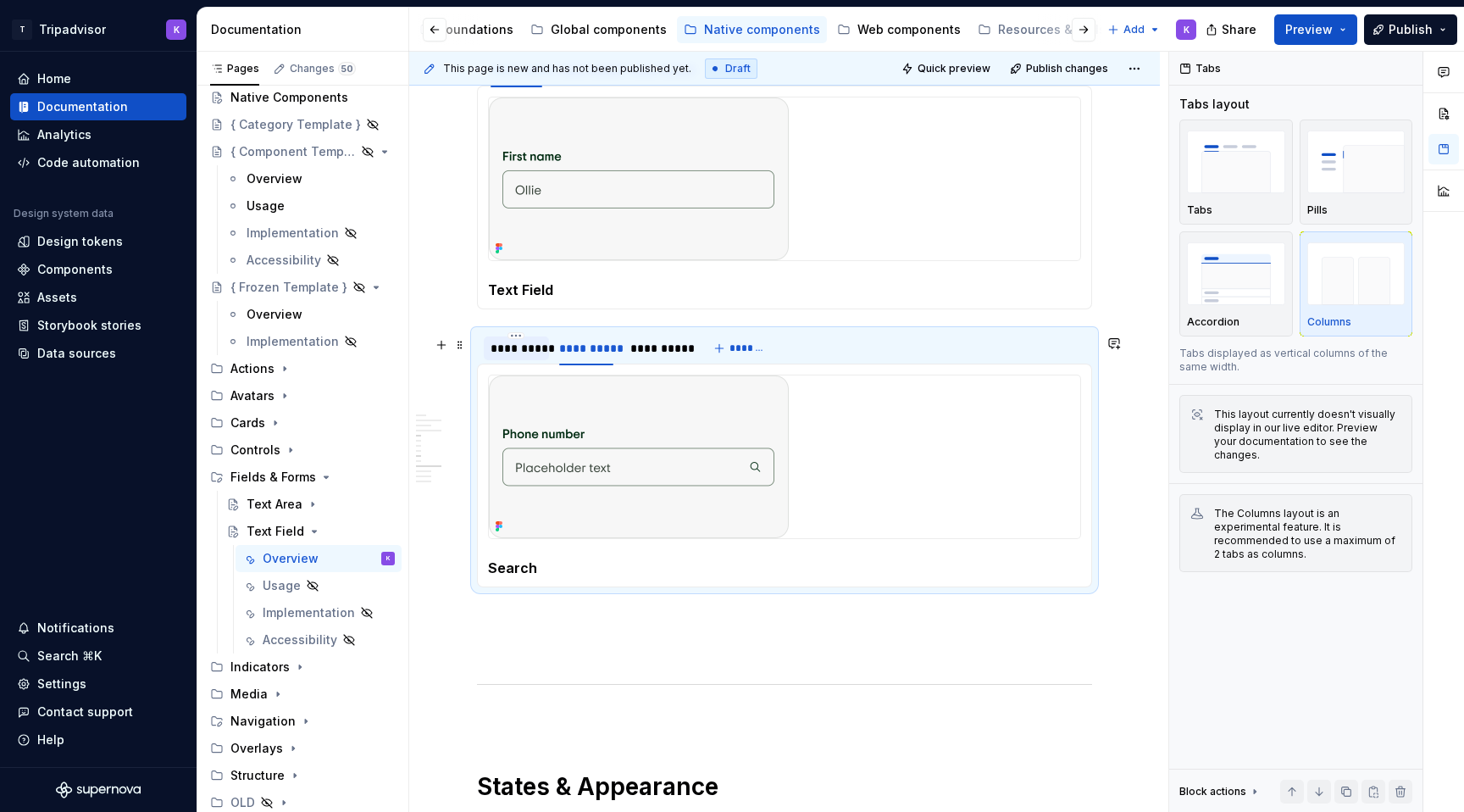
click at [513, 357] on div "**********" at bounding box center [516, 348] width 51 height 17
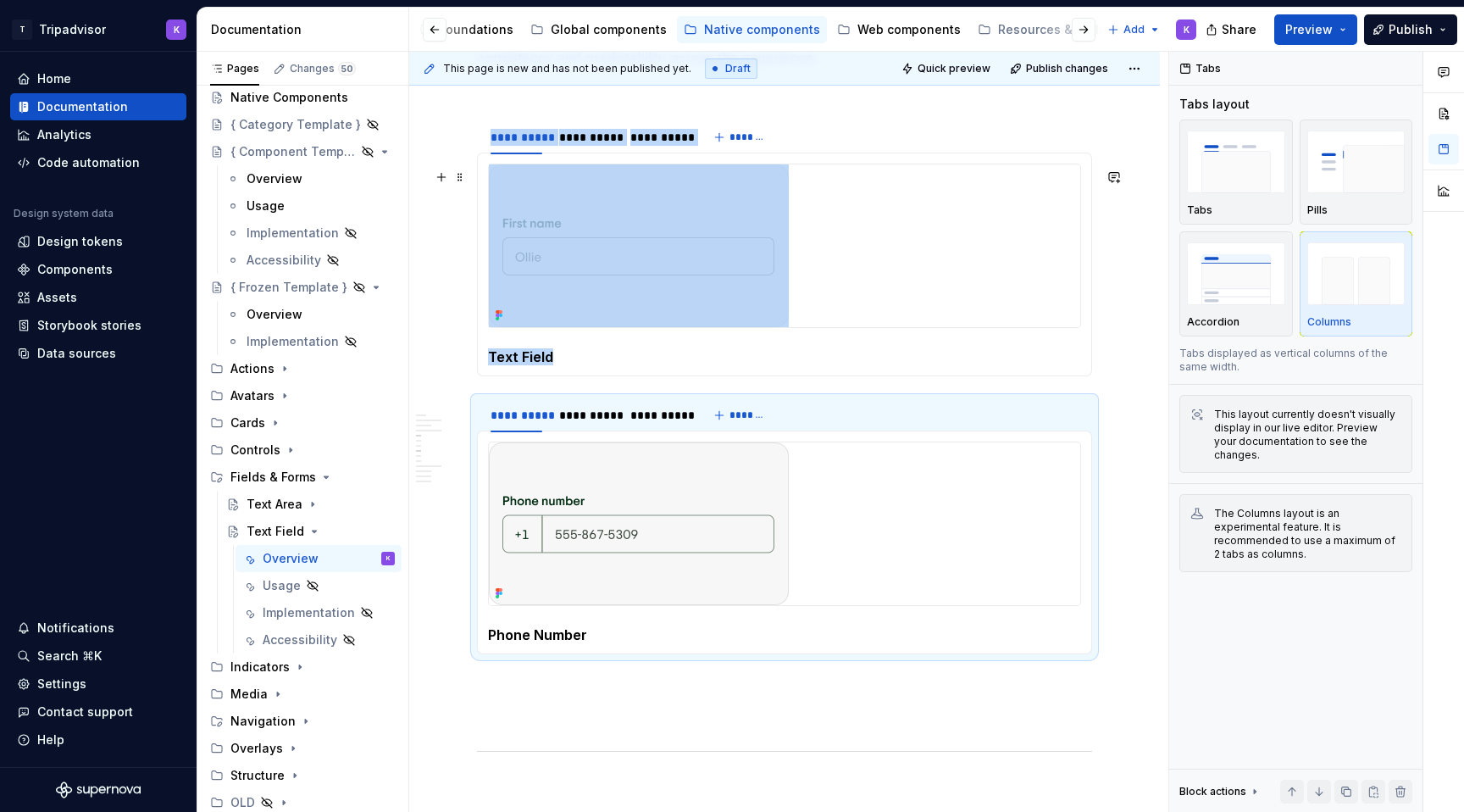
scroll to position [1693, 0]
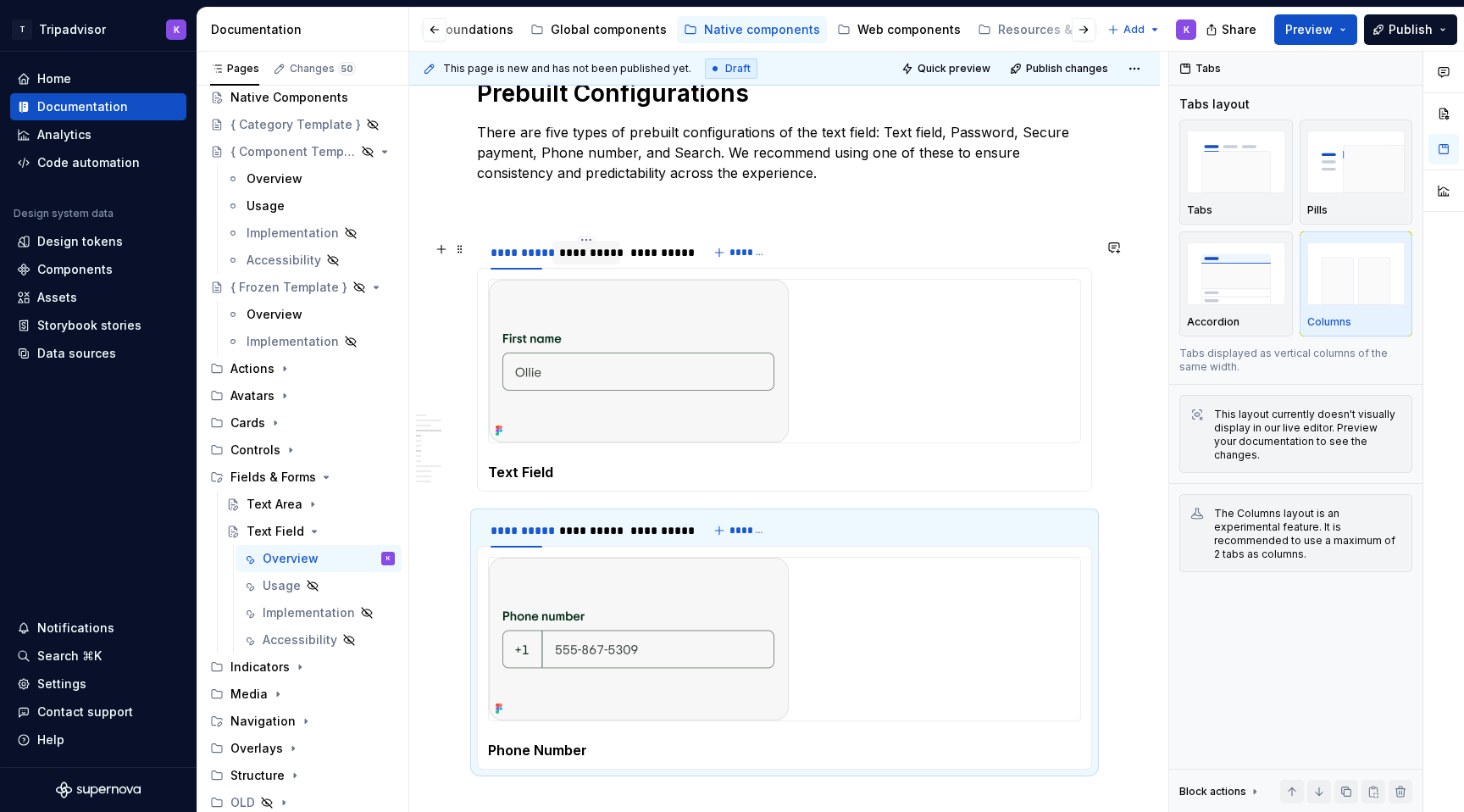
click at [602, 252] on div "**********" at bounding box center [586, 252] width 54 height 17
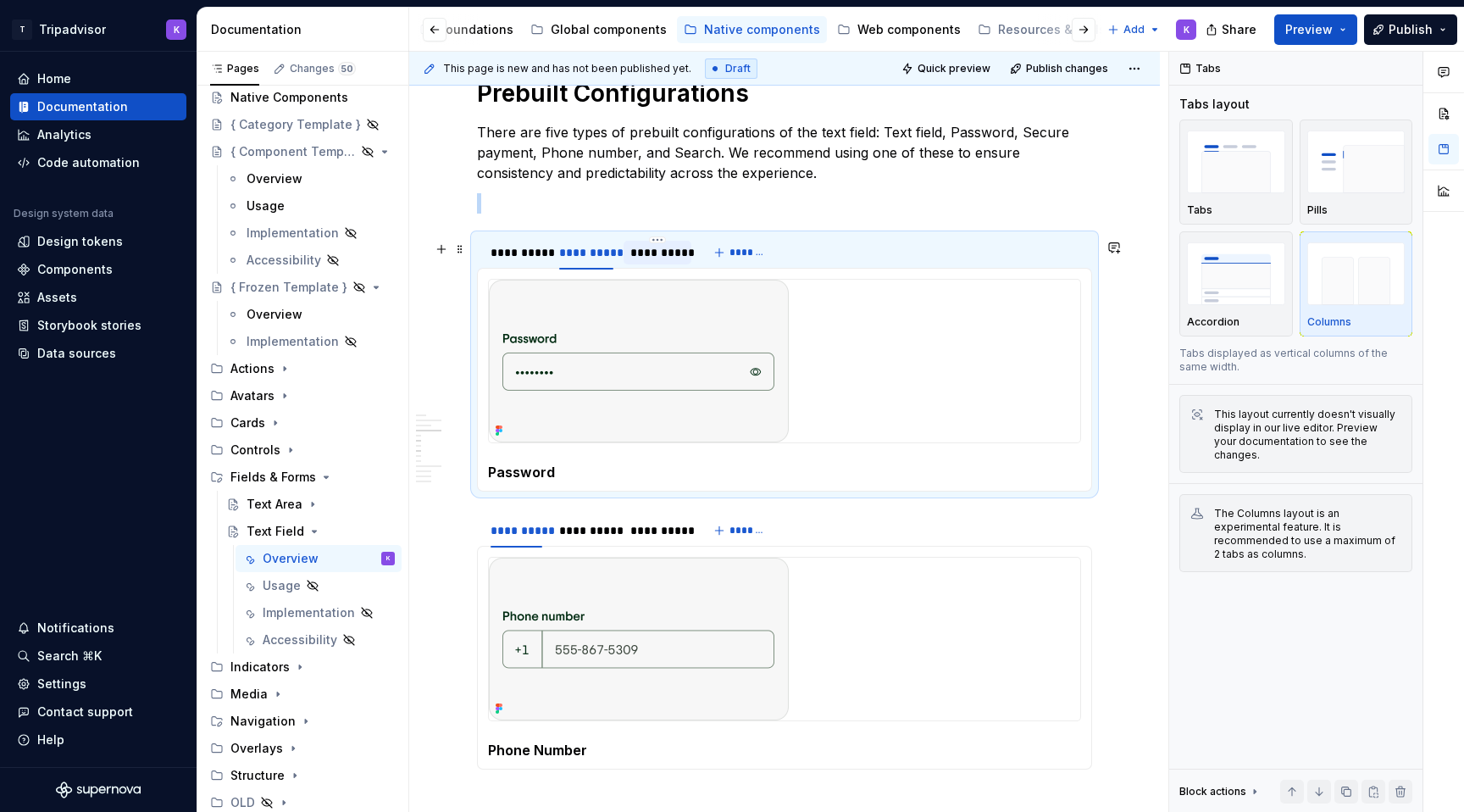
click at [656, 254] on div "**********" at bounding box center [657, 252] width 54 height 17
click at [512, 261] on div "**********" at bounding box center [516, 252] width 51 height 17
click at [656, 224] on div "**********" at bounding box center [784, 366] width 615 height 3447
click at [661, 212] on p at bounding box center [784, 203] width 615 height 20
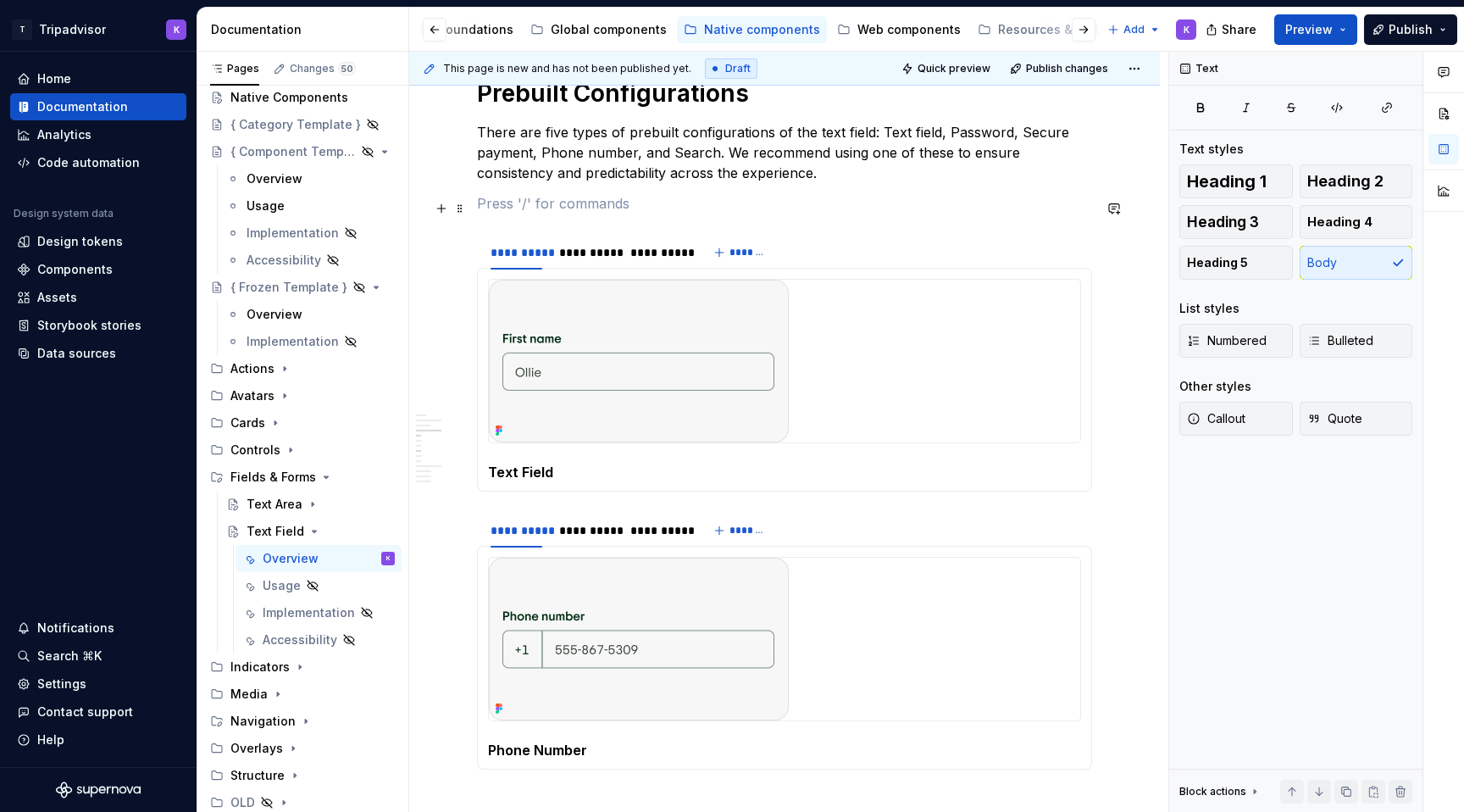
scroll to position [2165, 0]
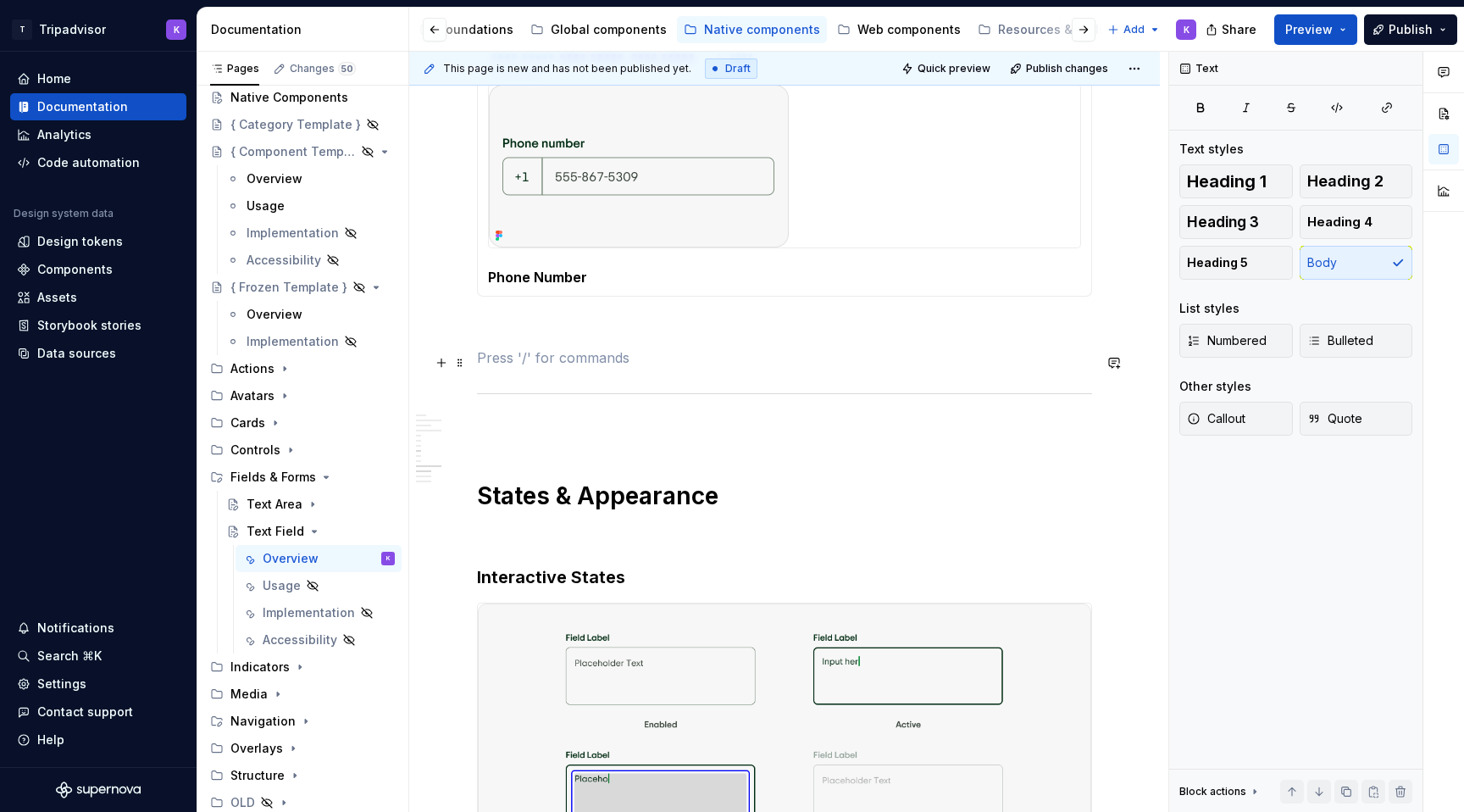
click at [623, 359] on p at bounding box center [784, 357] width 615 height 20
click at [625, 327] on p at bounding box center [784, 327] width 615 height 20
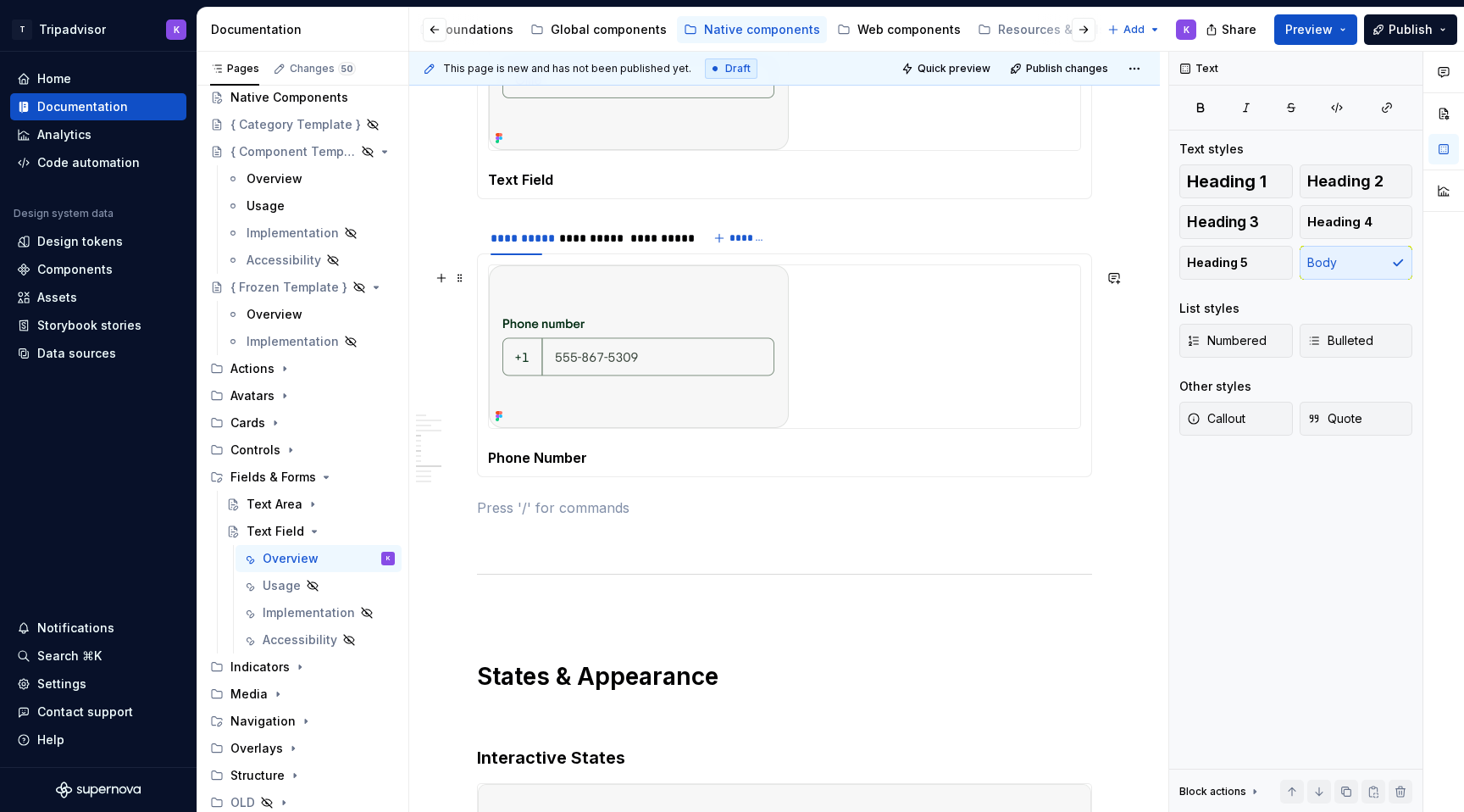
scroll to position [2483, 0]
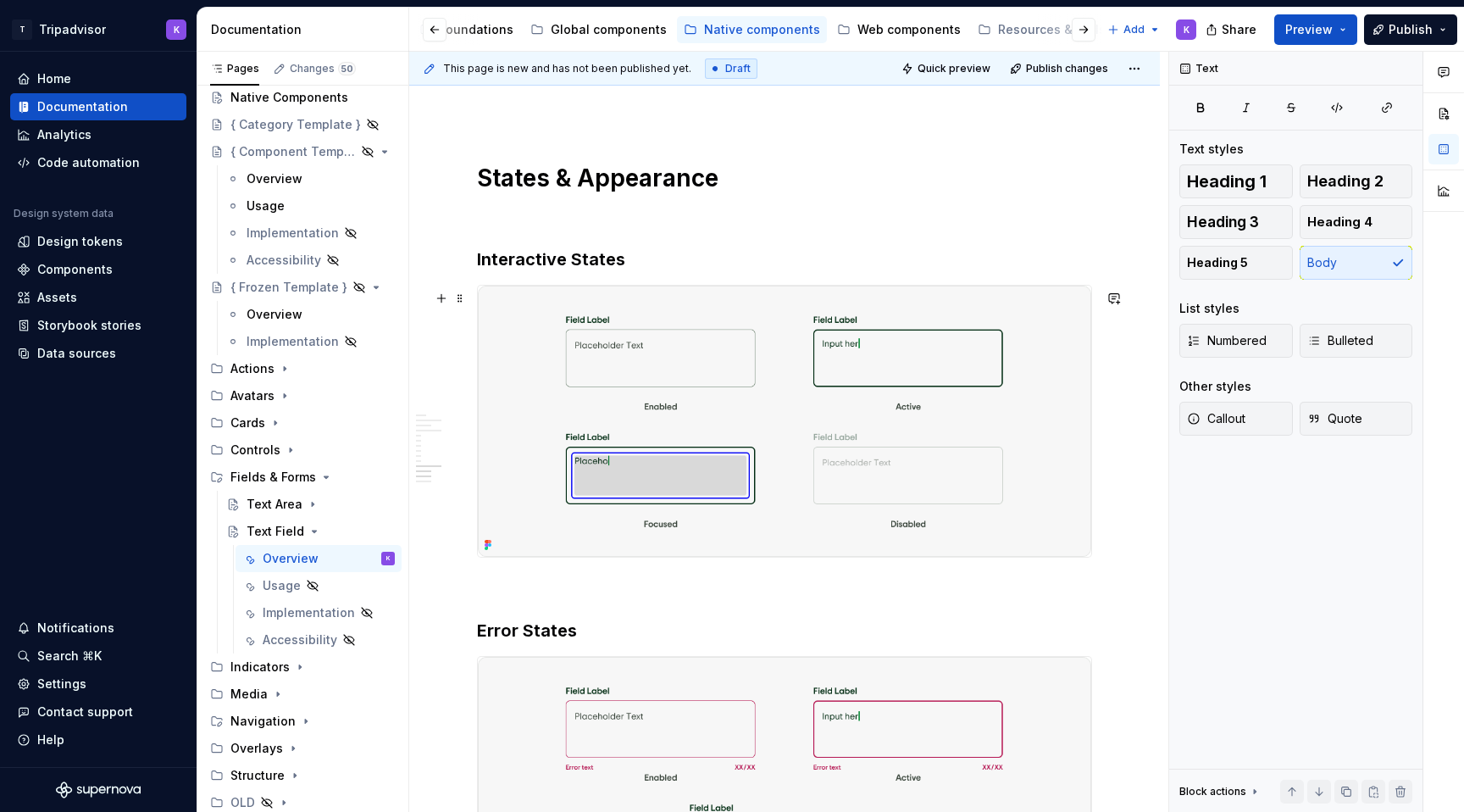
click at [688, 388] on img at bounding box center [784, 421] width 613 height 271
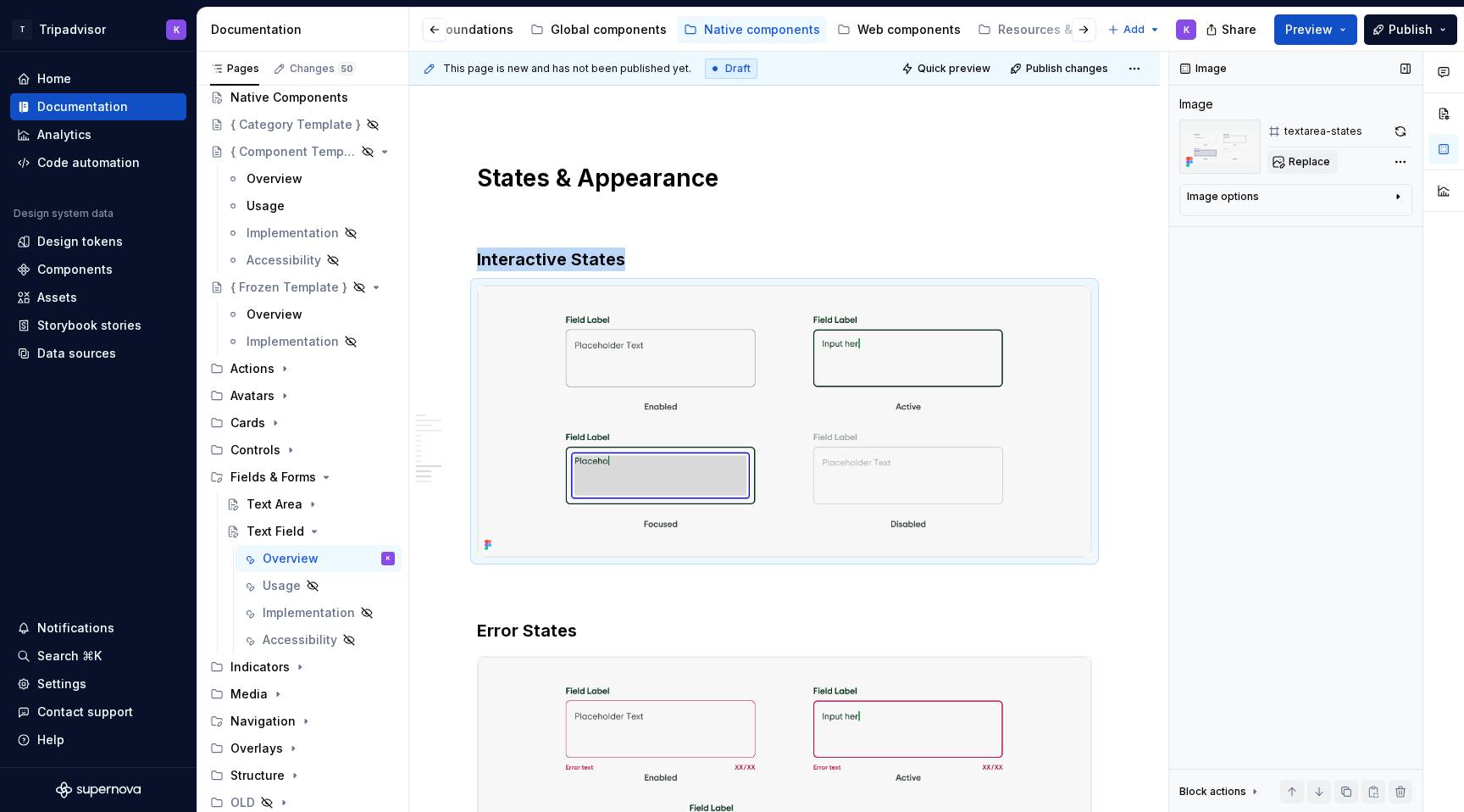
click at [1308, 167] on span "Replace" at bounding box center [1310, 162] width 42 height 13
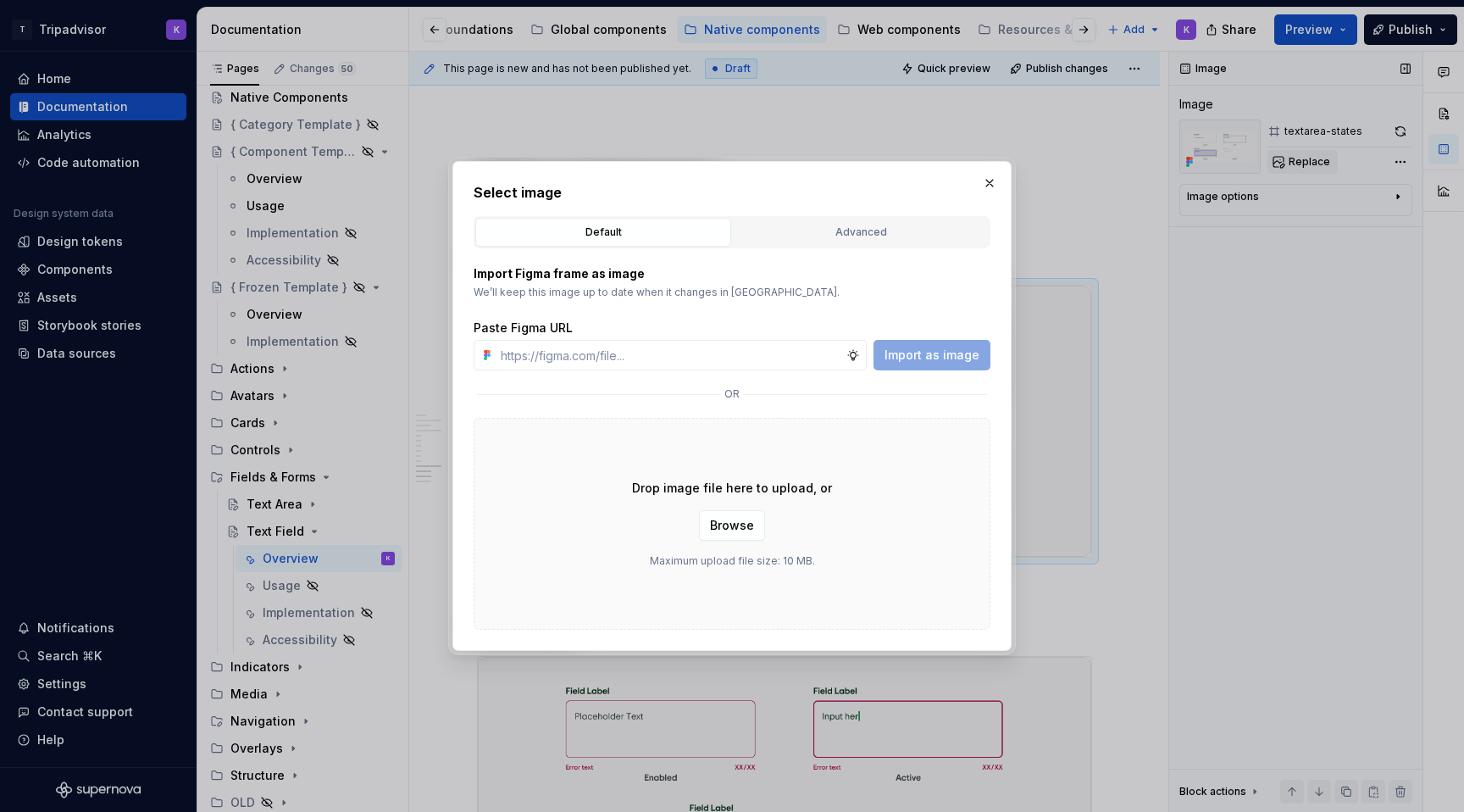
type textarea "*"
type input "[URL][DOMAIN_NAME]"
click at [945, 358] on span "Import as image" at bounding box center [932, 355] width 95 height 17
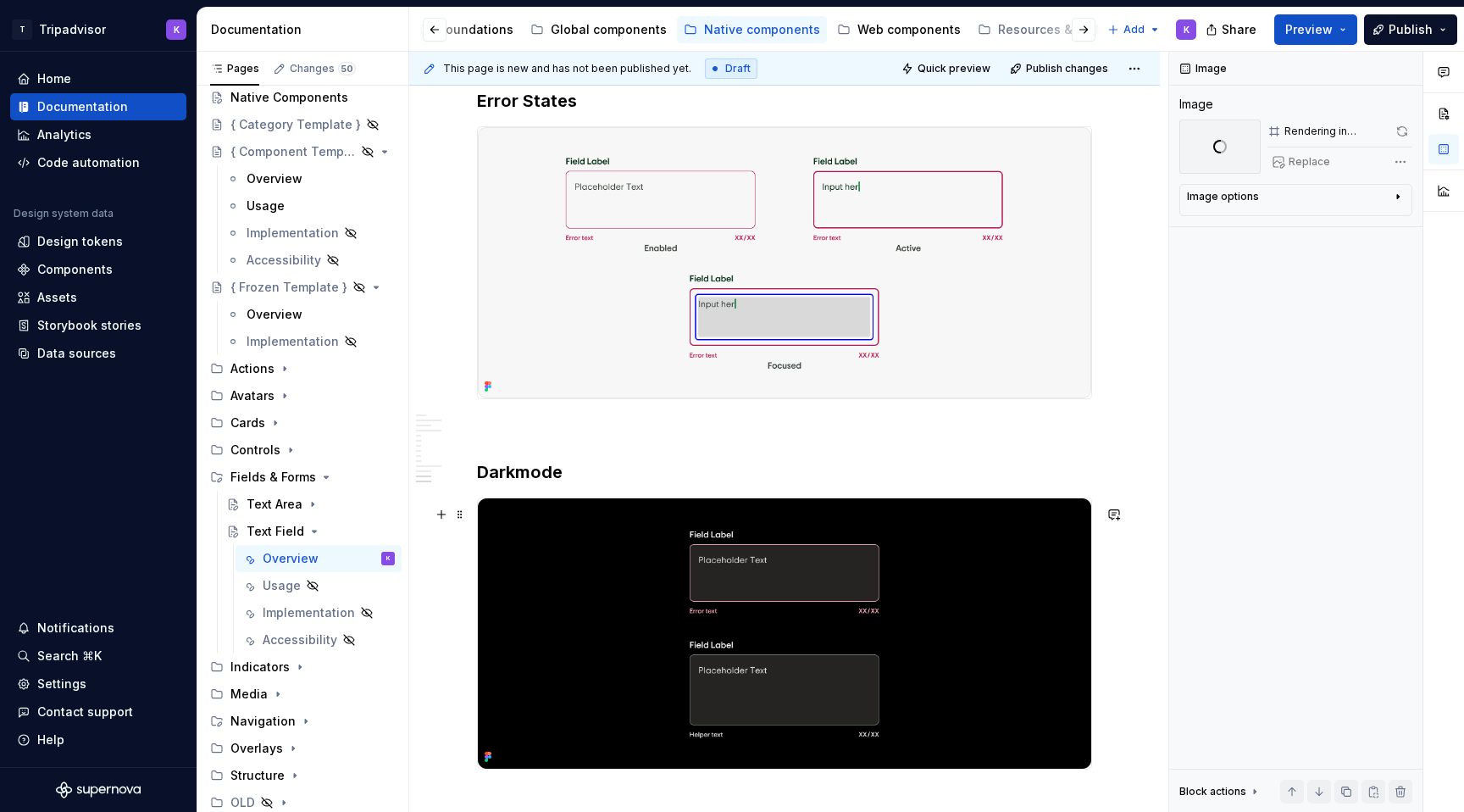
scroll to position [2767, 0]
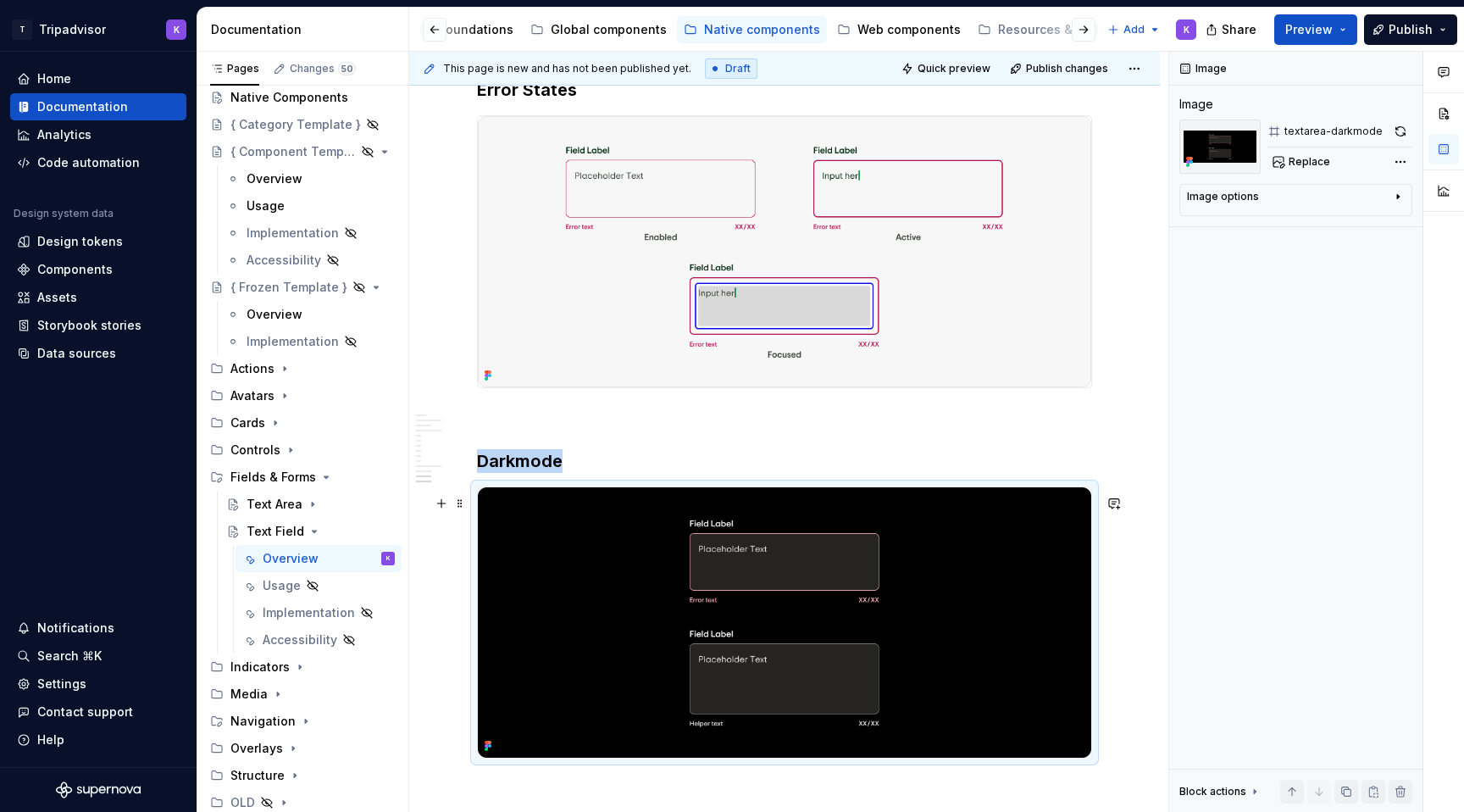
click at [799, 598] on img at bounding box center [784, 623] width 613 height 271
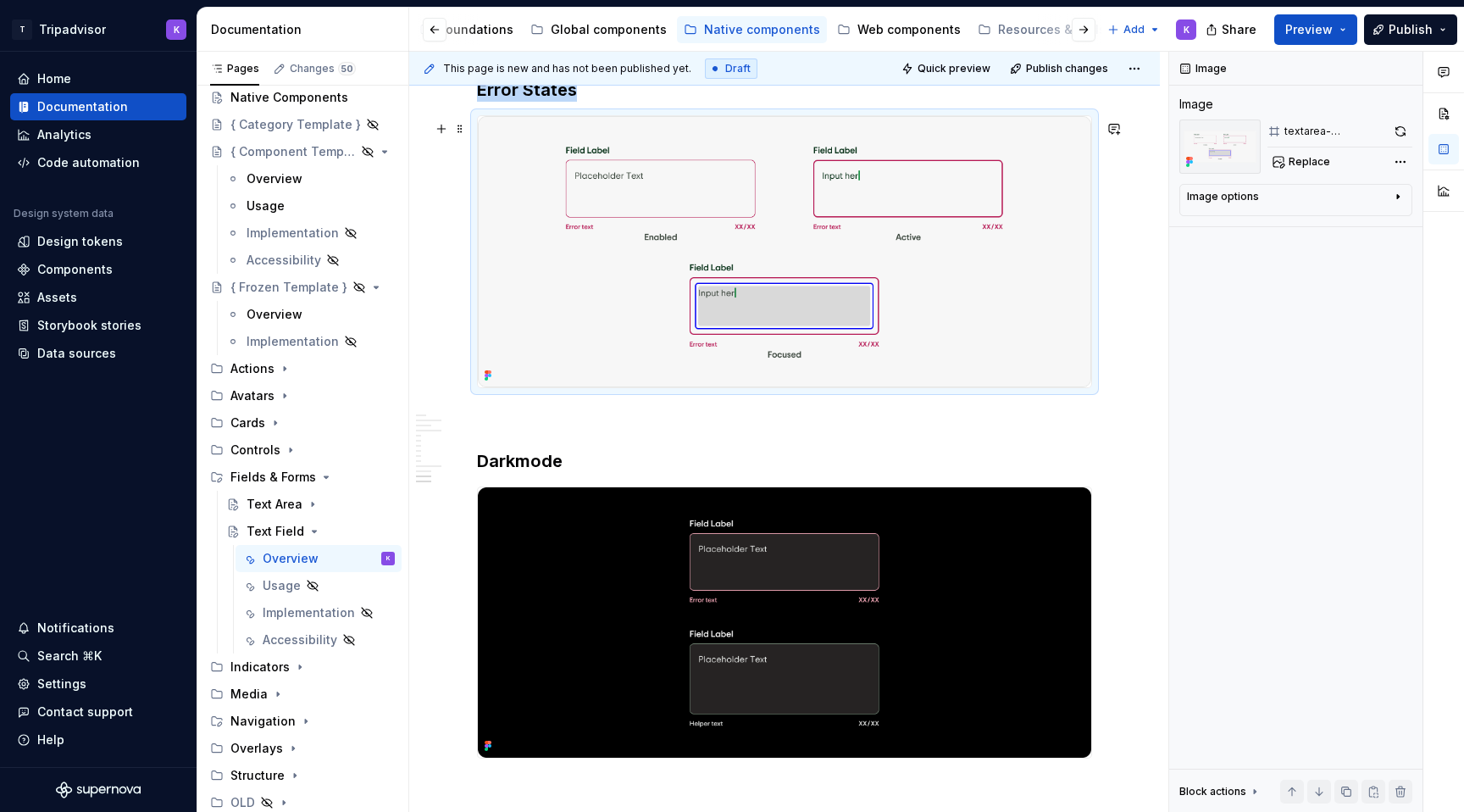
click at [807, 313] on img at bounding box center [784, 251] width 613 height 271
click at [1299, 158] on span "Replace" at bounding box center [1310, 162] width 42 height 13
type textarea "*"
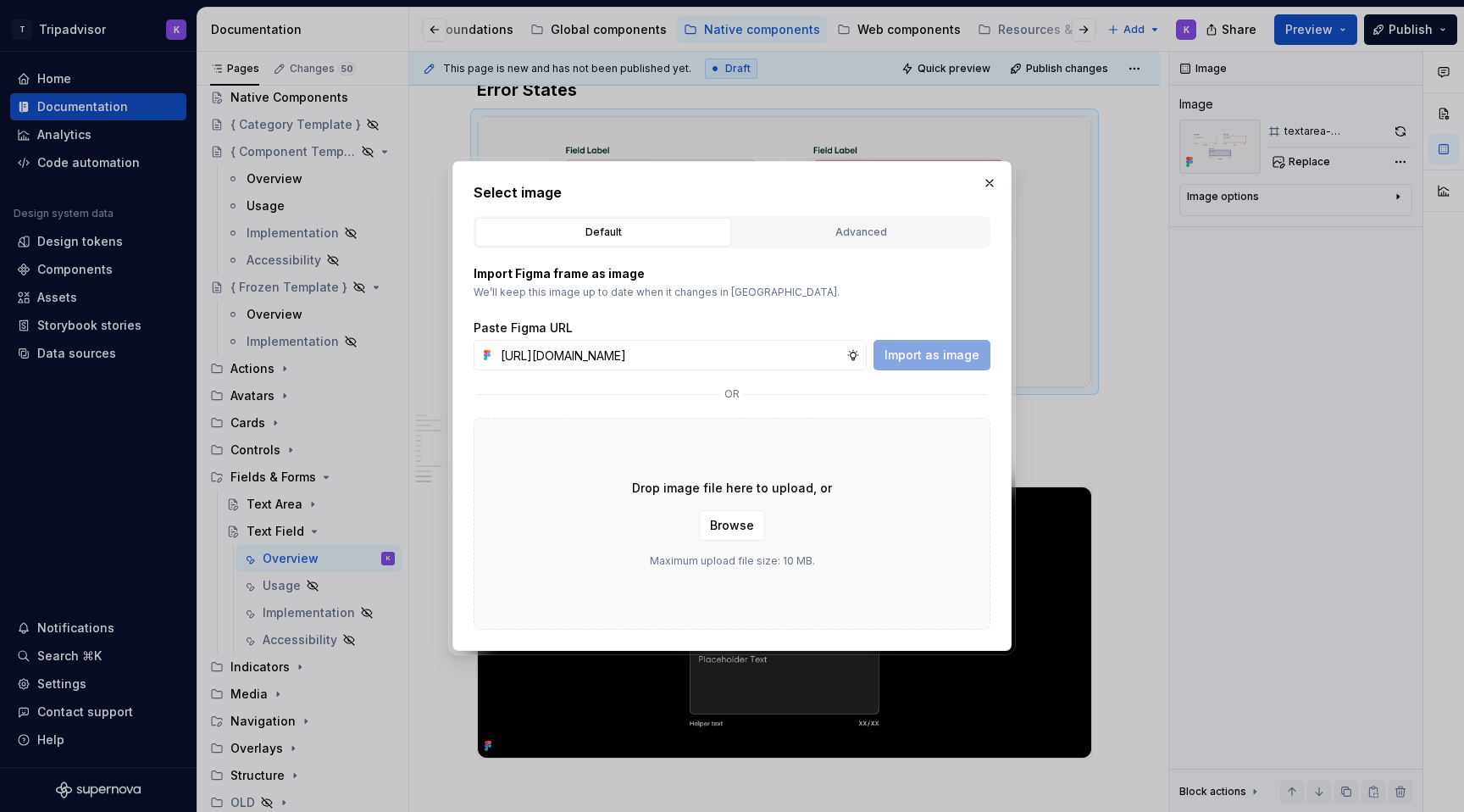
scroll to position [0, 447]
type input "[URL][DOMAIN_NAME]"
click at [956, 363] on span "Import as image" at bounding box center [932, 355] width 95 height 17
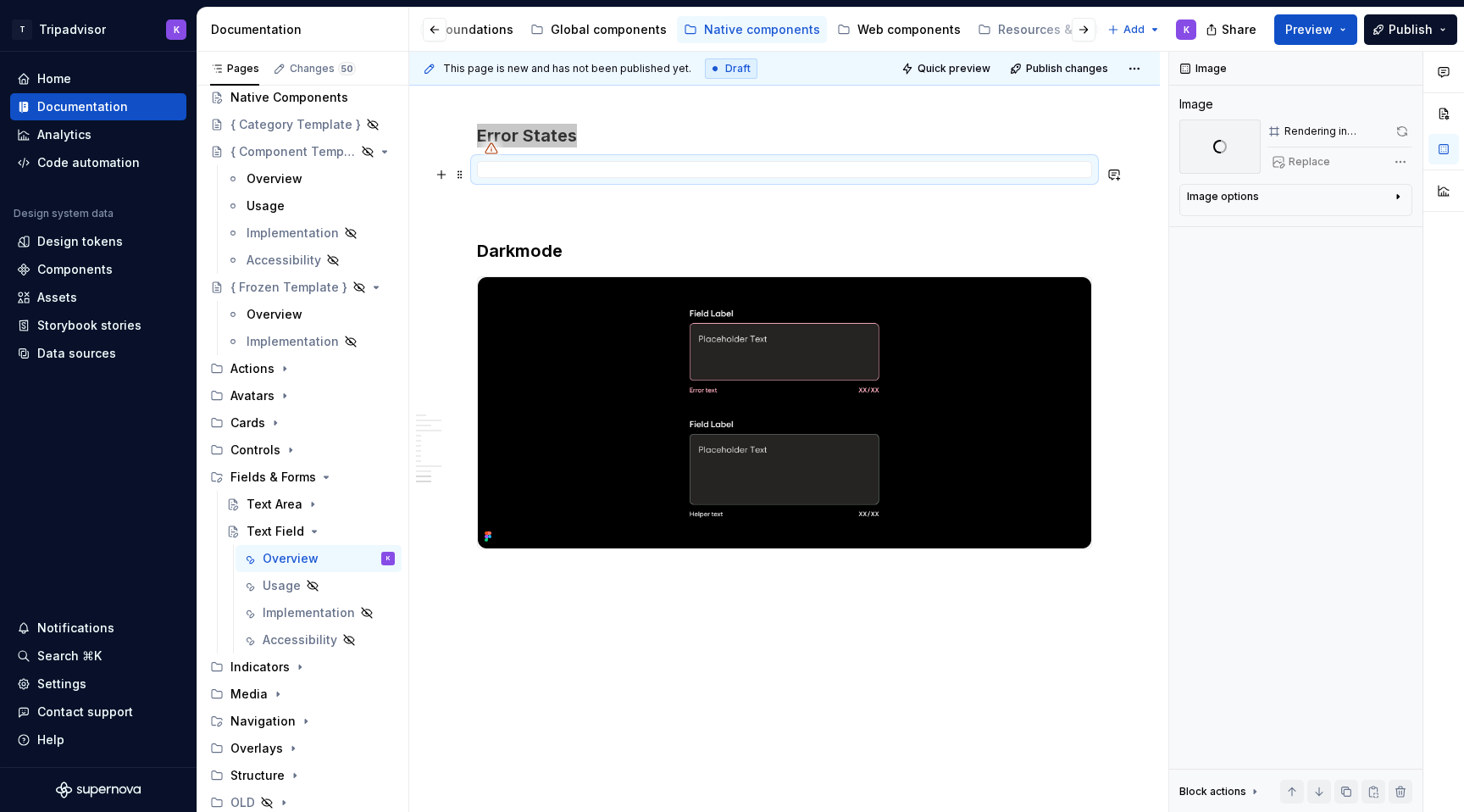
scroll to position [2730, 0]
click at [706, 432] on img at bounding box center [784, 412] width 613 height 271
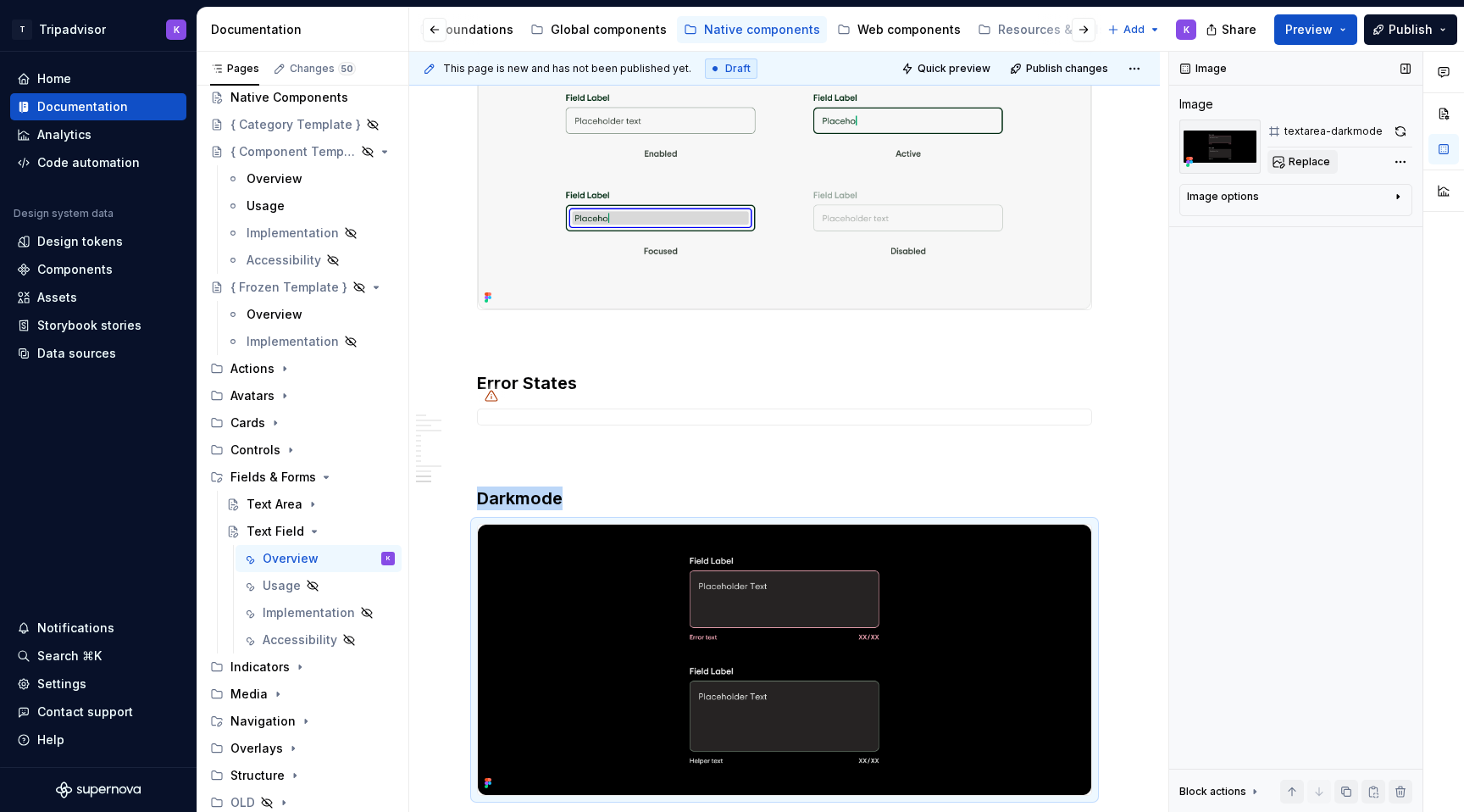
click at [1294, 162] on span "Replace" at bounding box center [1310, 162] width 42 height 13
type textarea "*"
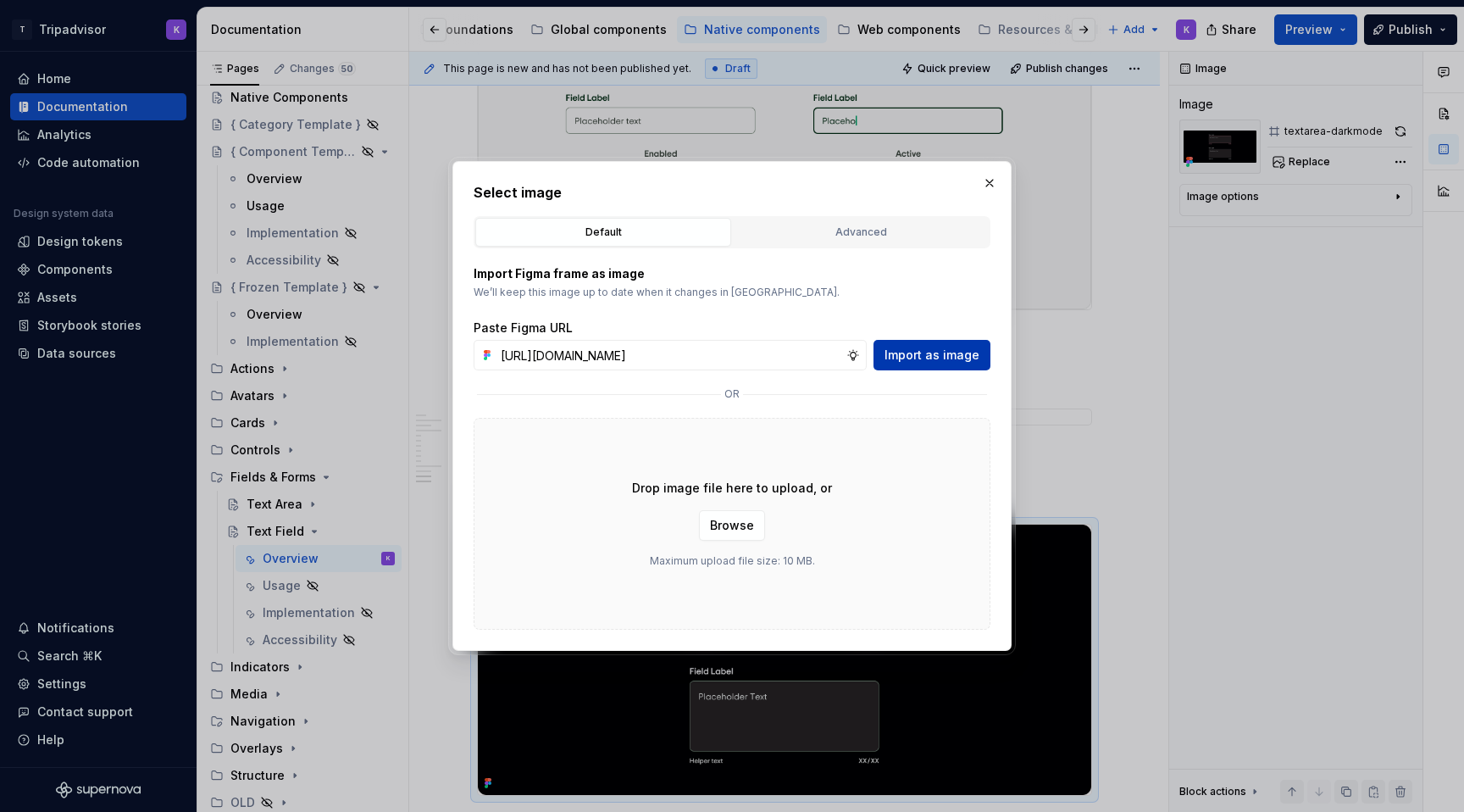
scroll to position [0, 447]
type input "[URL][DOMAIN_NAME]"
click at [929, 355] on span "Import as image" at bounding box center [932, 355] width 95 height 17
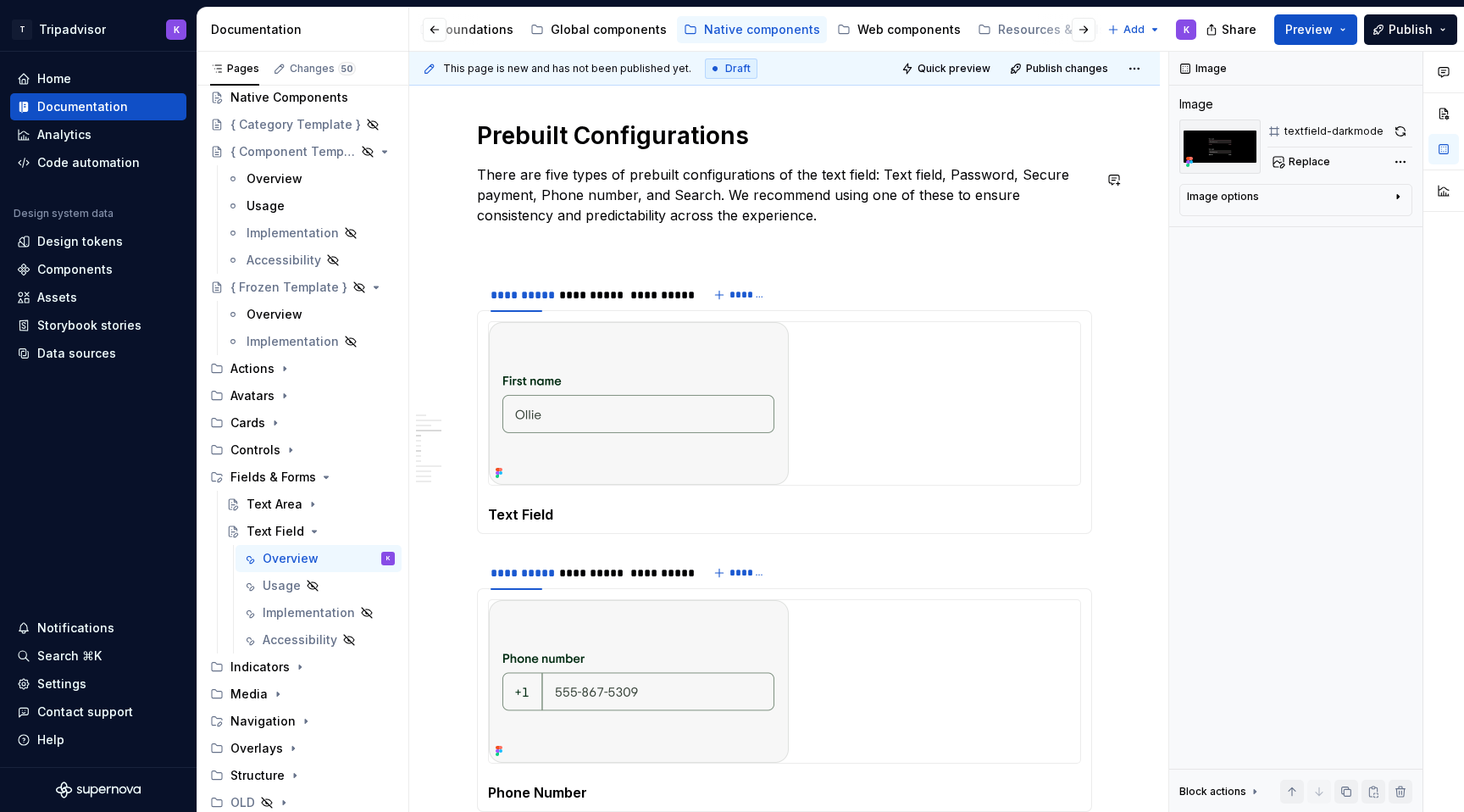
scroll to position [1648, 0]
click at [1300, 38] on button "Preview" at bounding box center [1316, 30] width 83 height 30
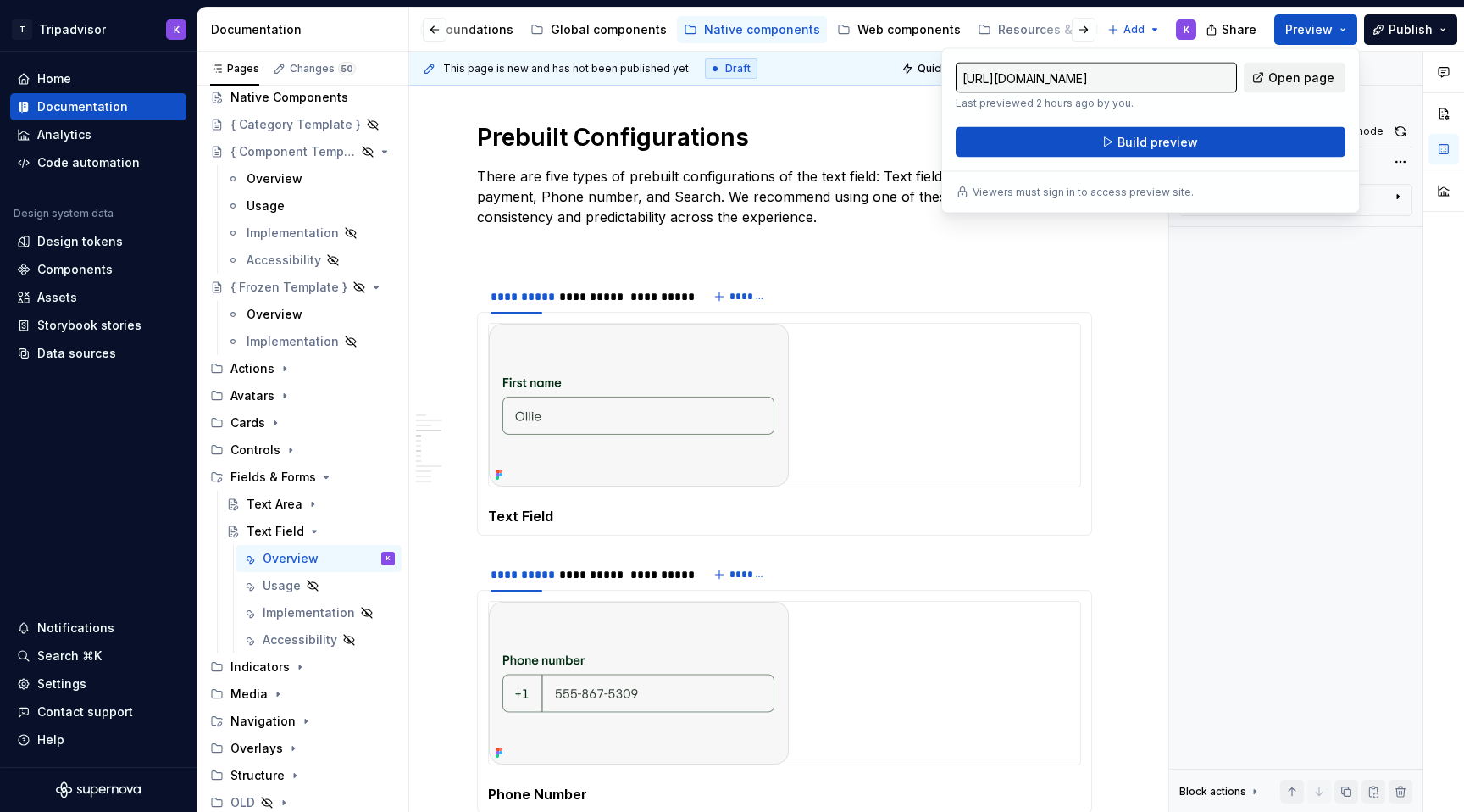
click at [1269, 81] on link "Open page" at bounding box center [1295, 78] width 102 height 30
click at [1278, 143] on button "Build preview" at bounding box center [1150, 143] width 389 height 30
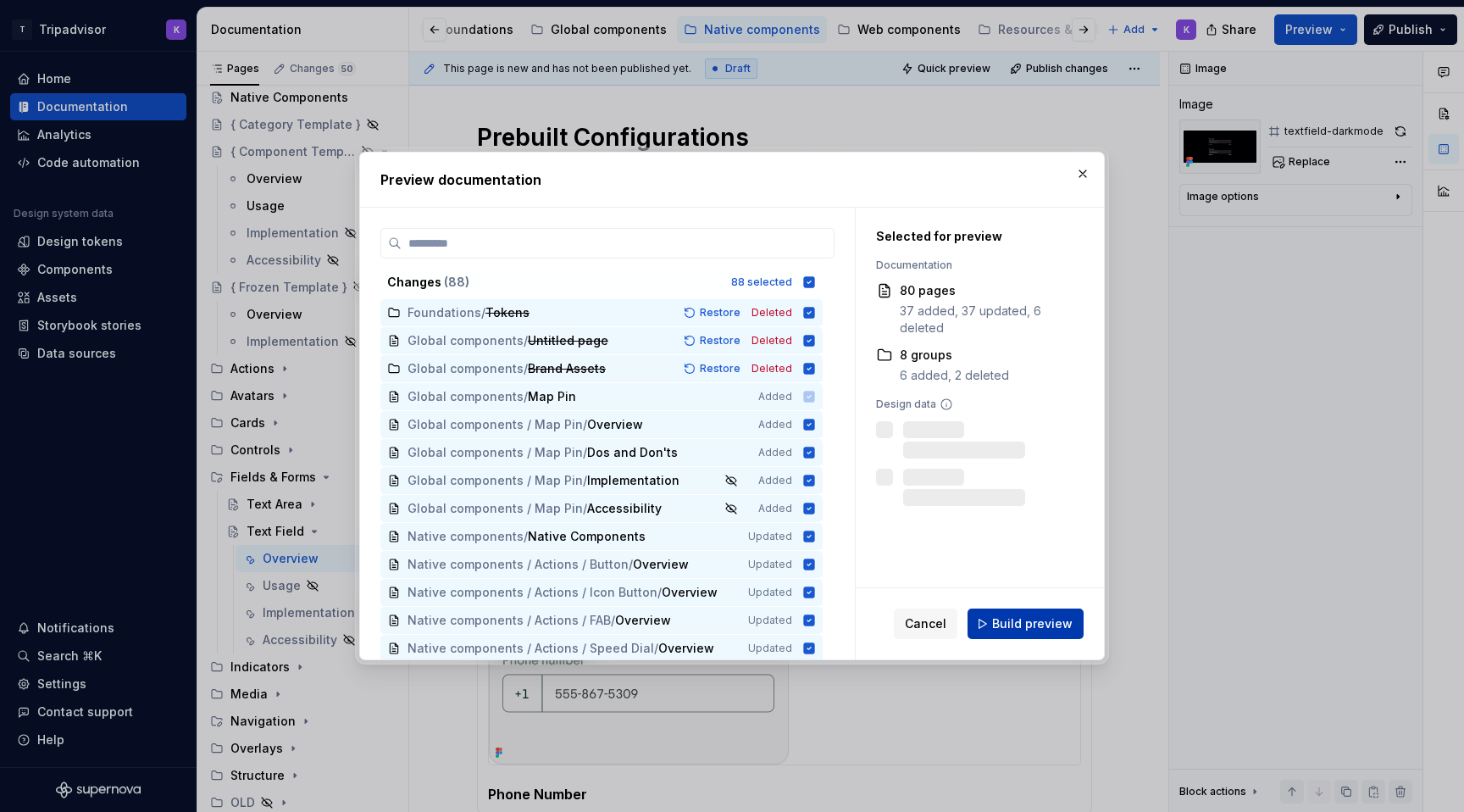
click at [1048, 624] on span "Build preview" at bounding box center [1032, 624] width 81 height 17
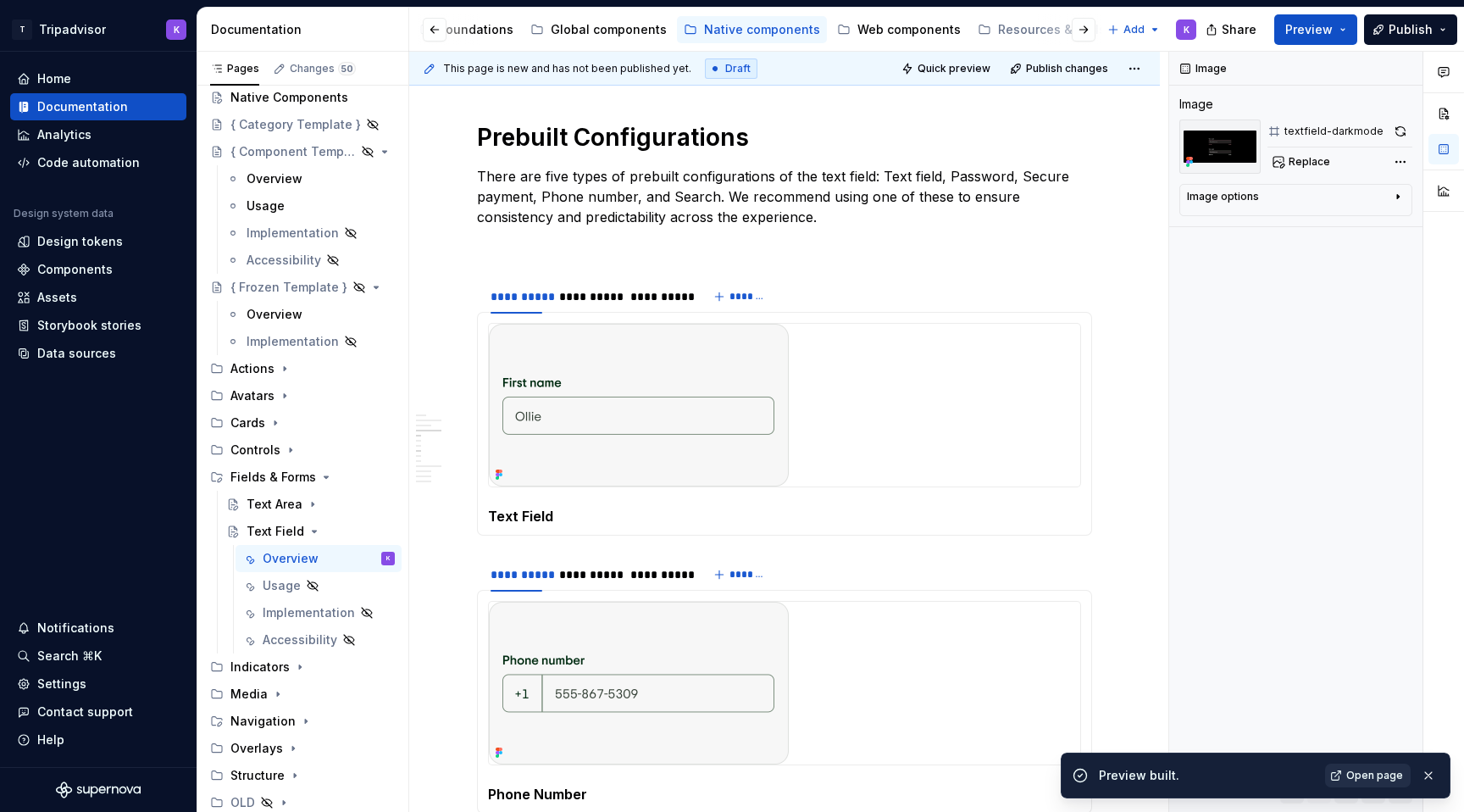
click at [1380, 782] on link "Open page" at bounding box center [1368, 775] width 86 height 24
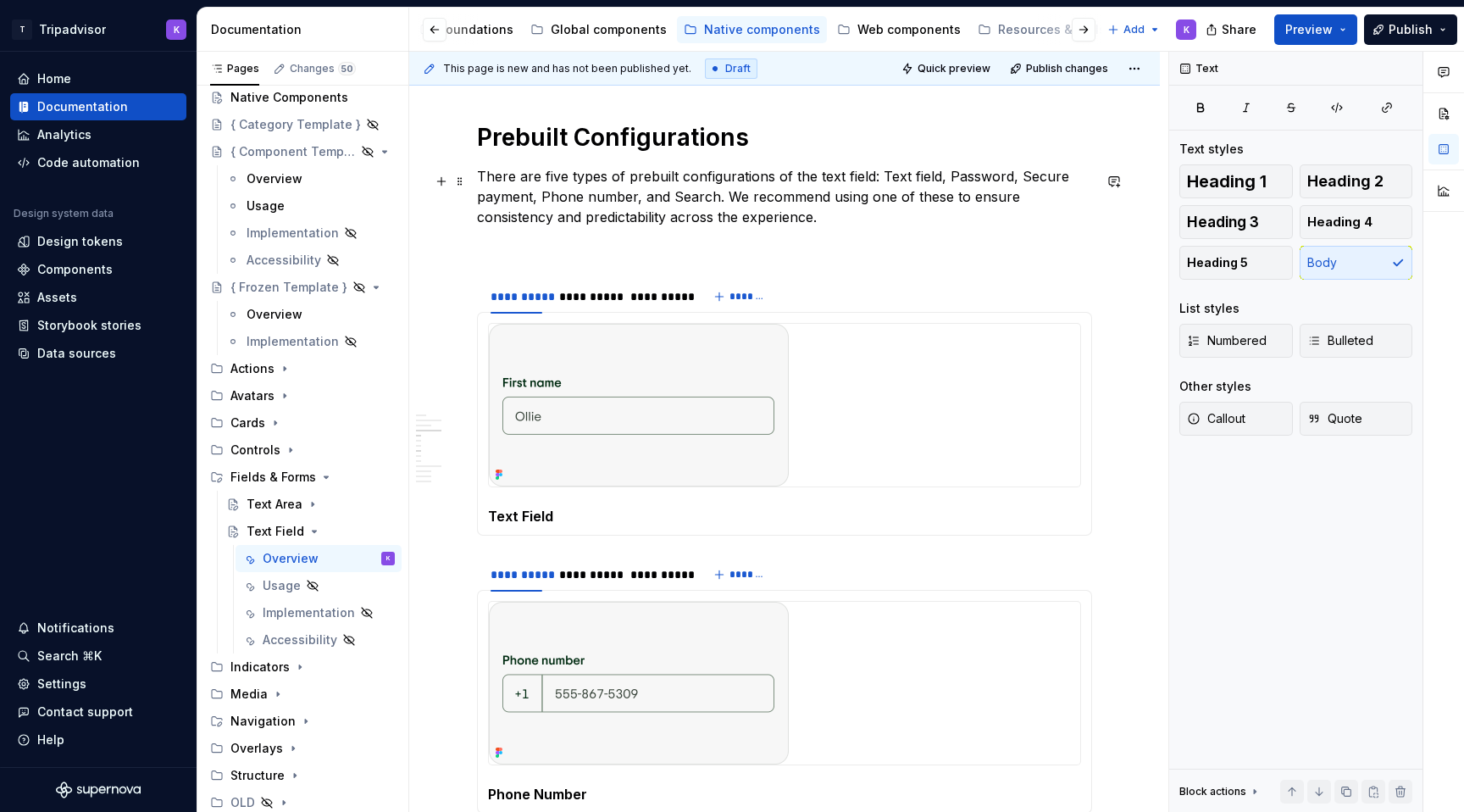
click at [613, 205] on p "There are five types of prebuilt configurations of the text field: Text field, …" at bounding box center [784, 196] width 615 height 61
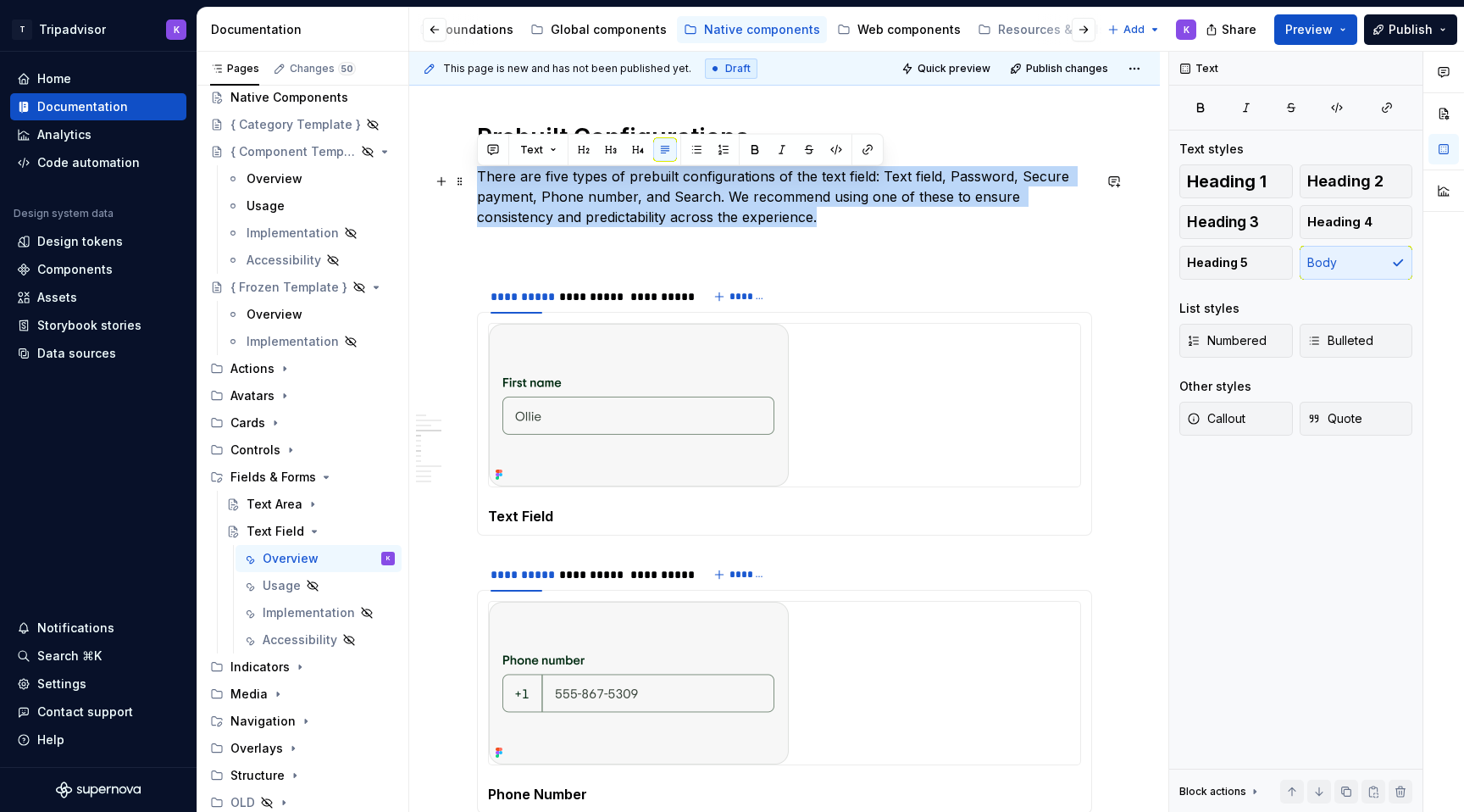
drag, startPoint x: 743, startPoint y: 224, endPoint x: 479, endPoint y: 183, distance: 267.2
click at [479, 183] on p "There are five types of prebuilt configurations of the text field: Text field, …" at bounding box center [784, 196] width 615 height 61
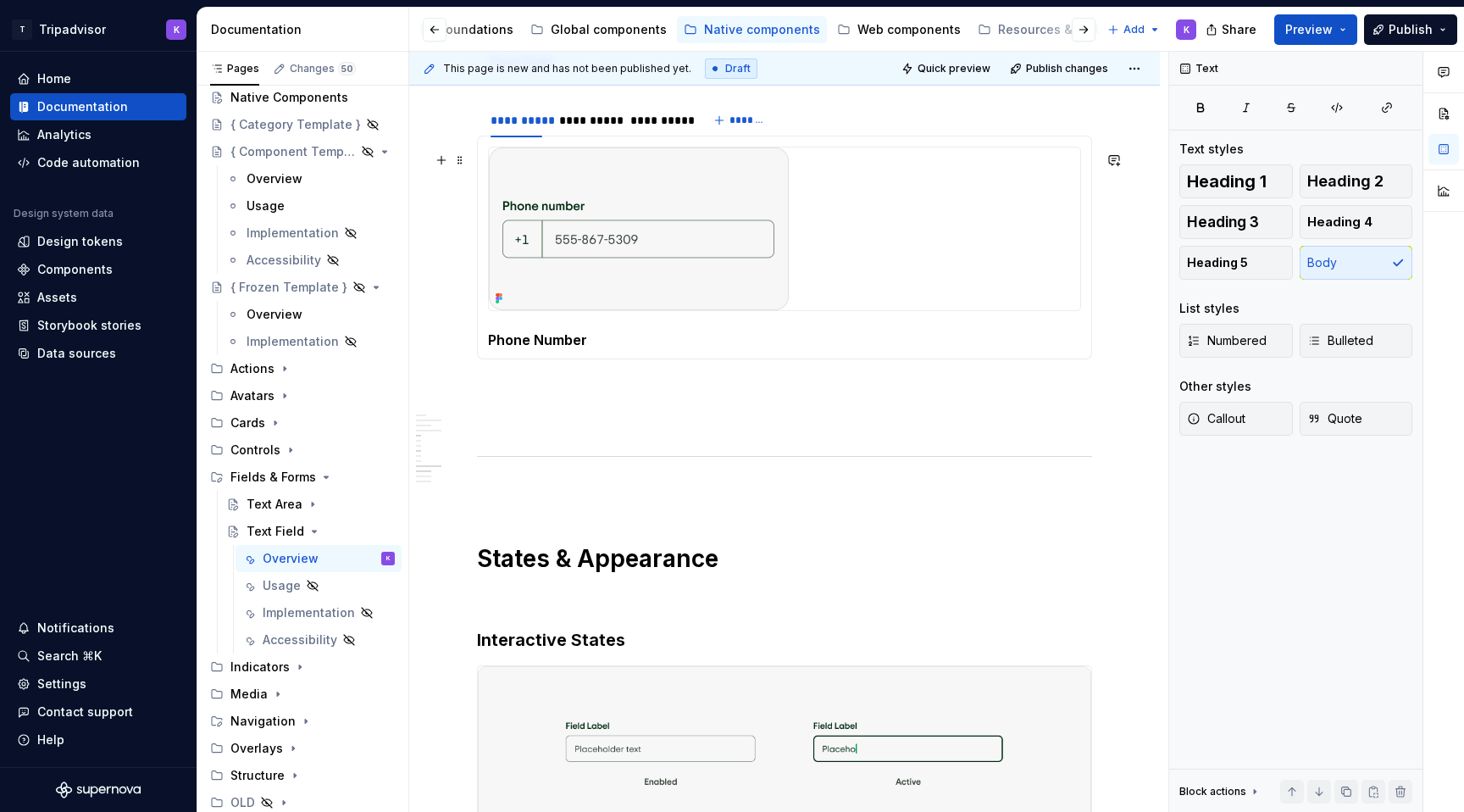
scroll to position [1998, 0]
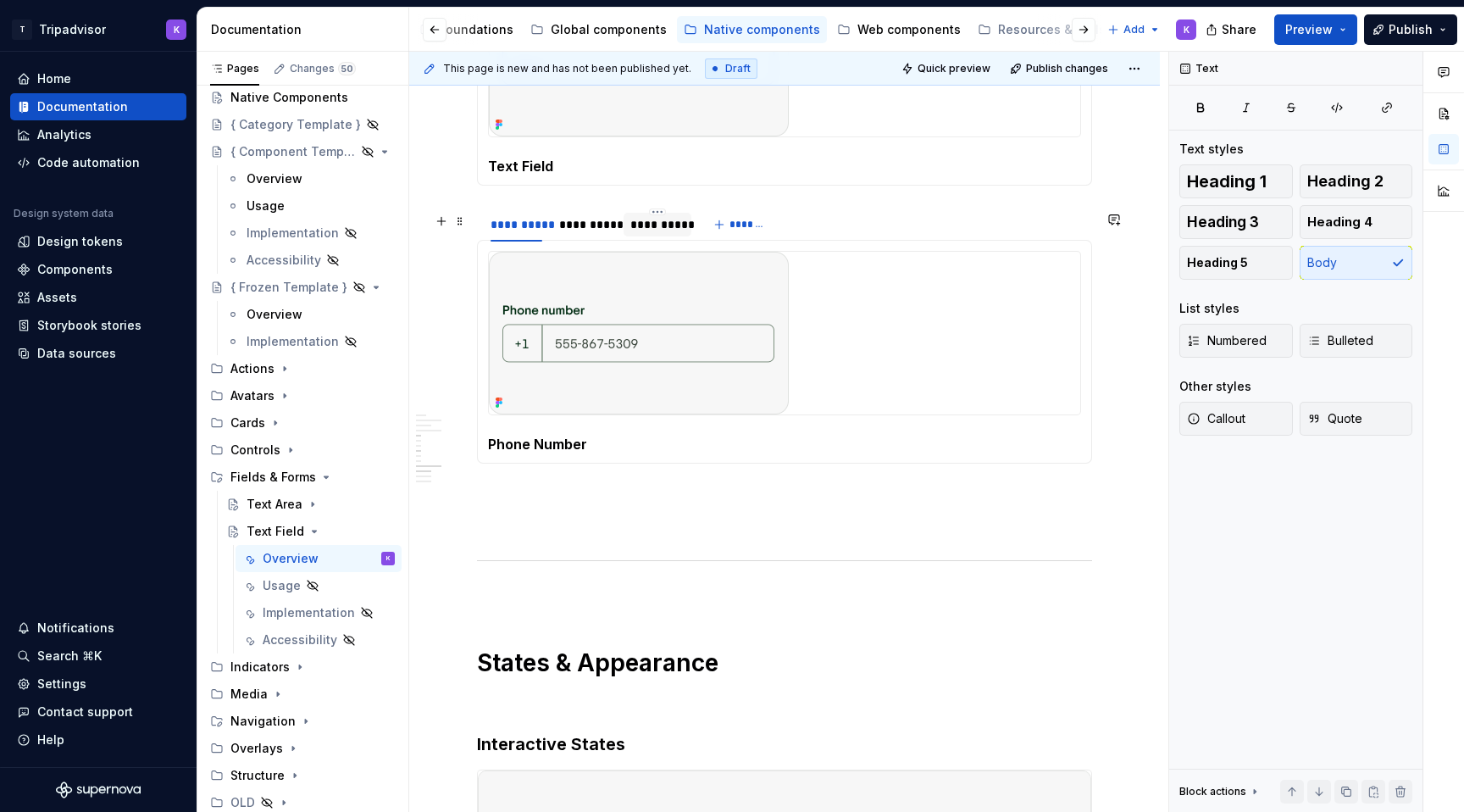
click at [656, 231] on div "**********" at bounding box center [657, 225] width 54 height 17
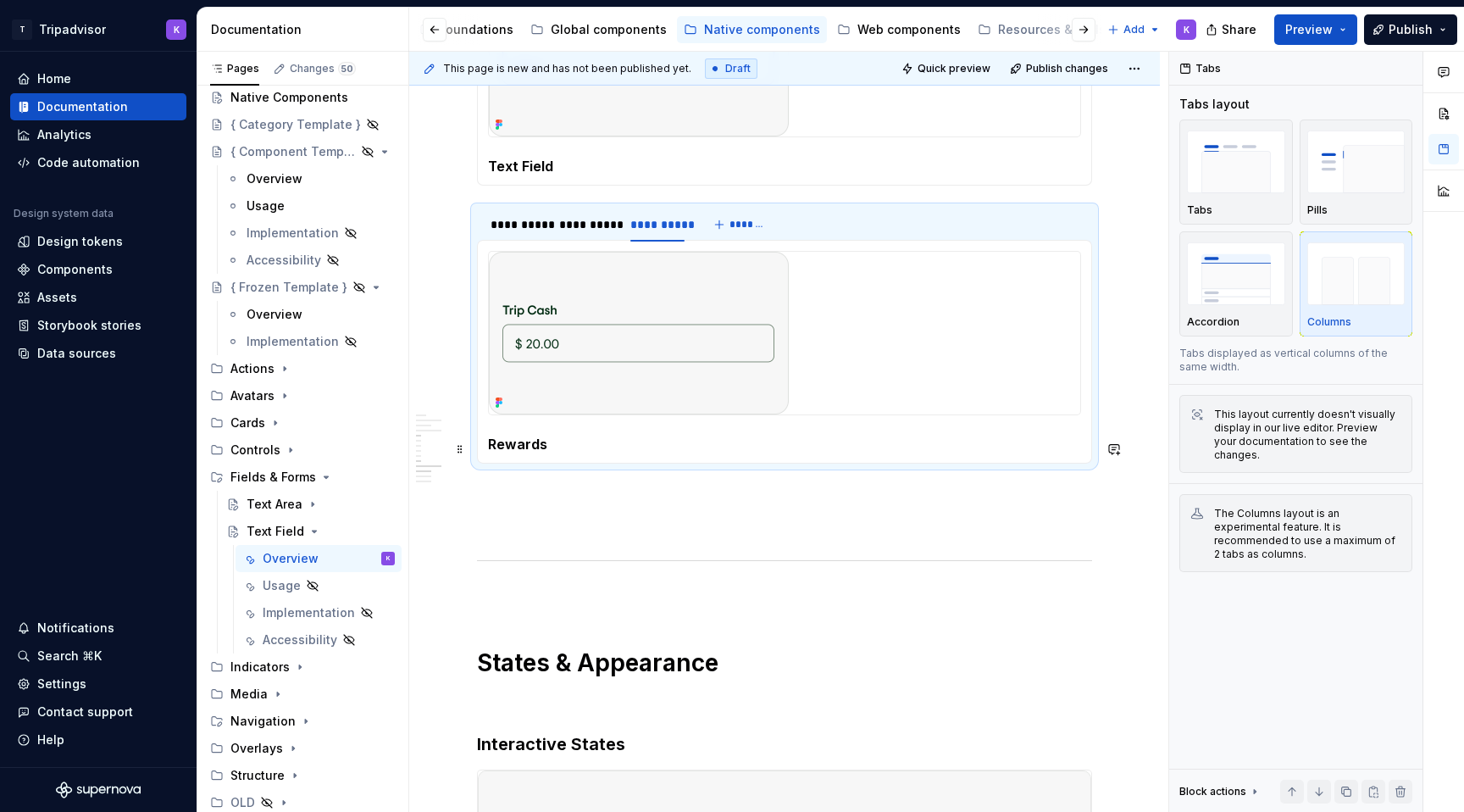
click at [729, 440] on h5 "Rewards" at bounding box center [784, 445] width 593 height 17
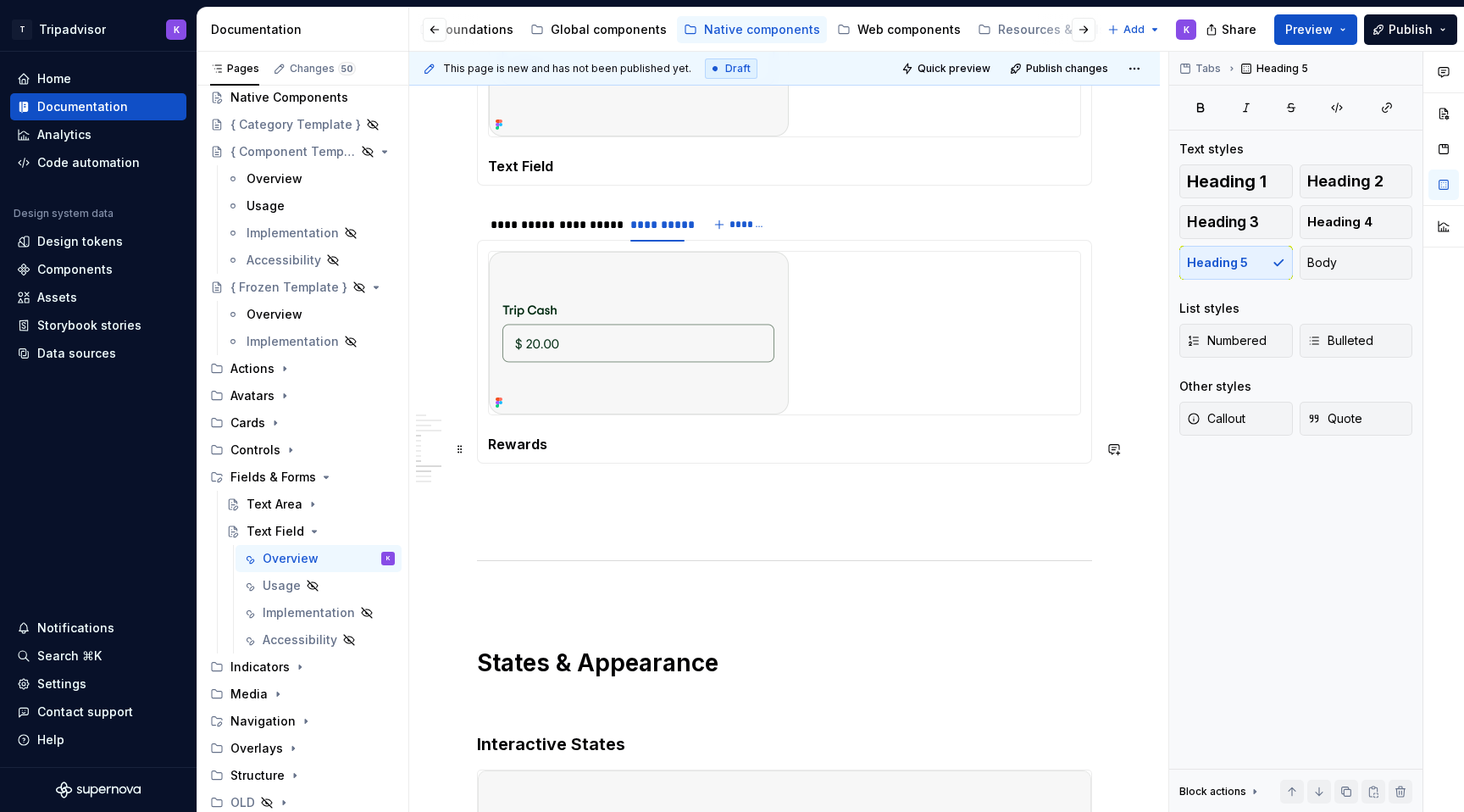
click at [710, 445] on h5 "Rewards" at bounding box center [784, 445] width 593 height 17
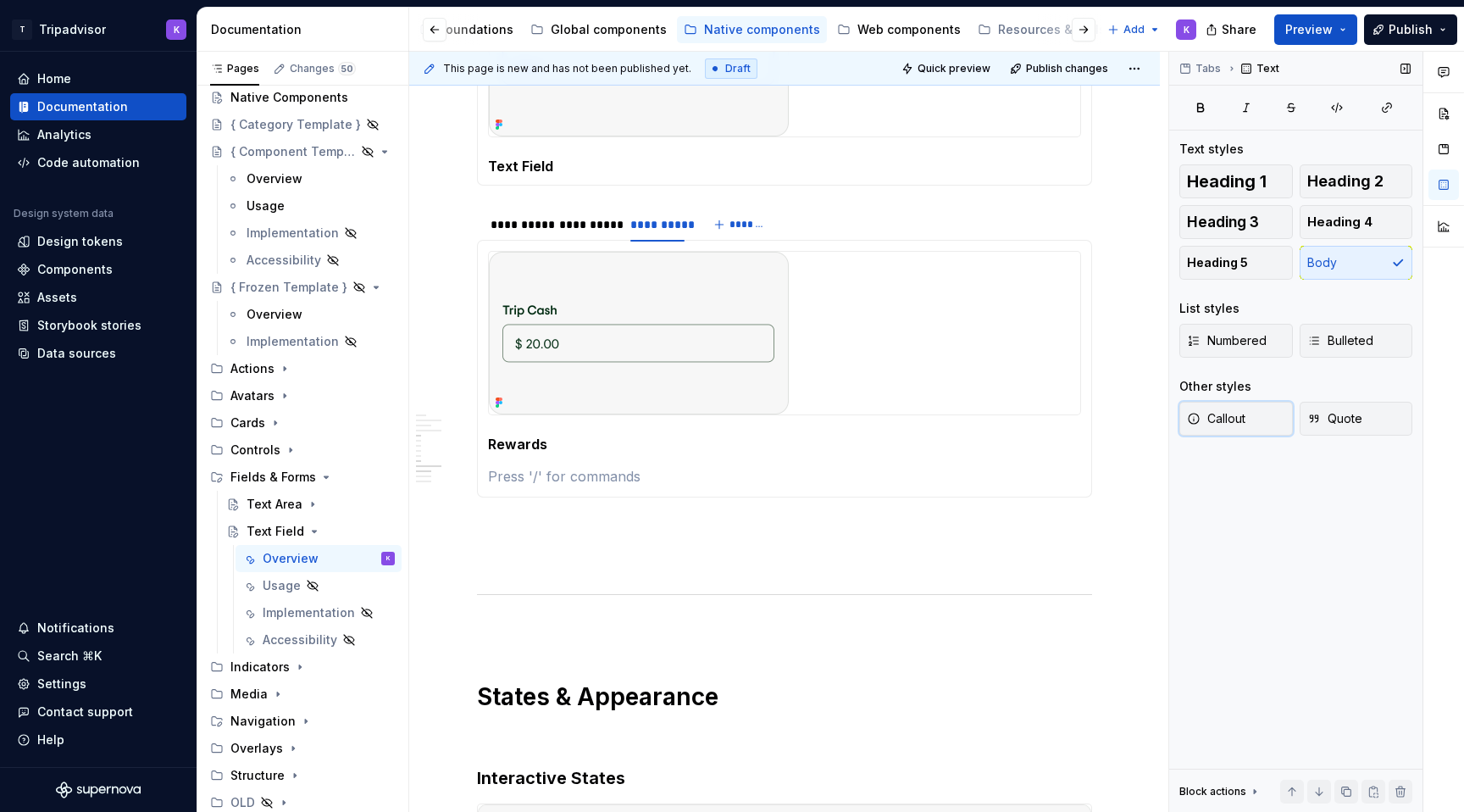
click at [1224, 415] on span "Callout" at bounding box center [1216, 419] width 58 height 17
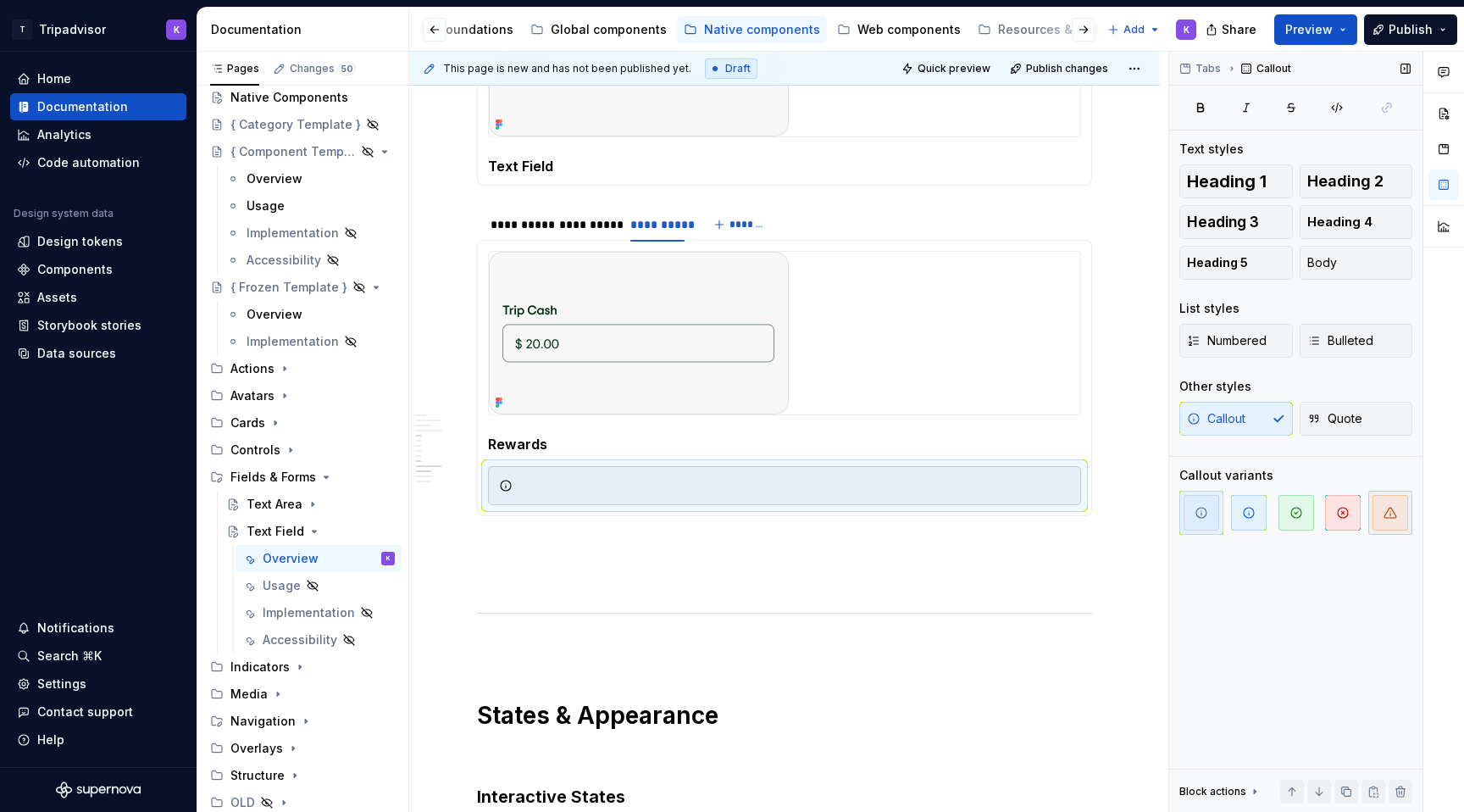
click at [1390, 516] on icon "button" at bounding box center [1391, 512] width 13 height 13
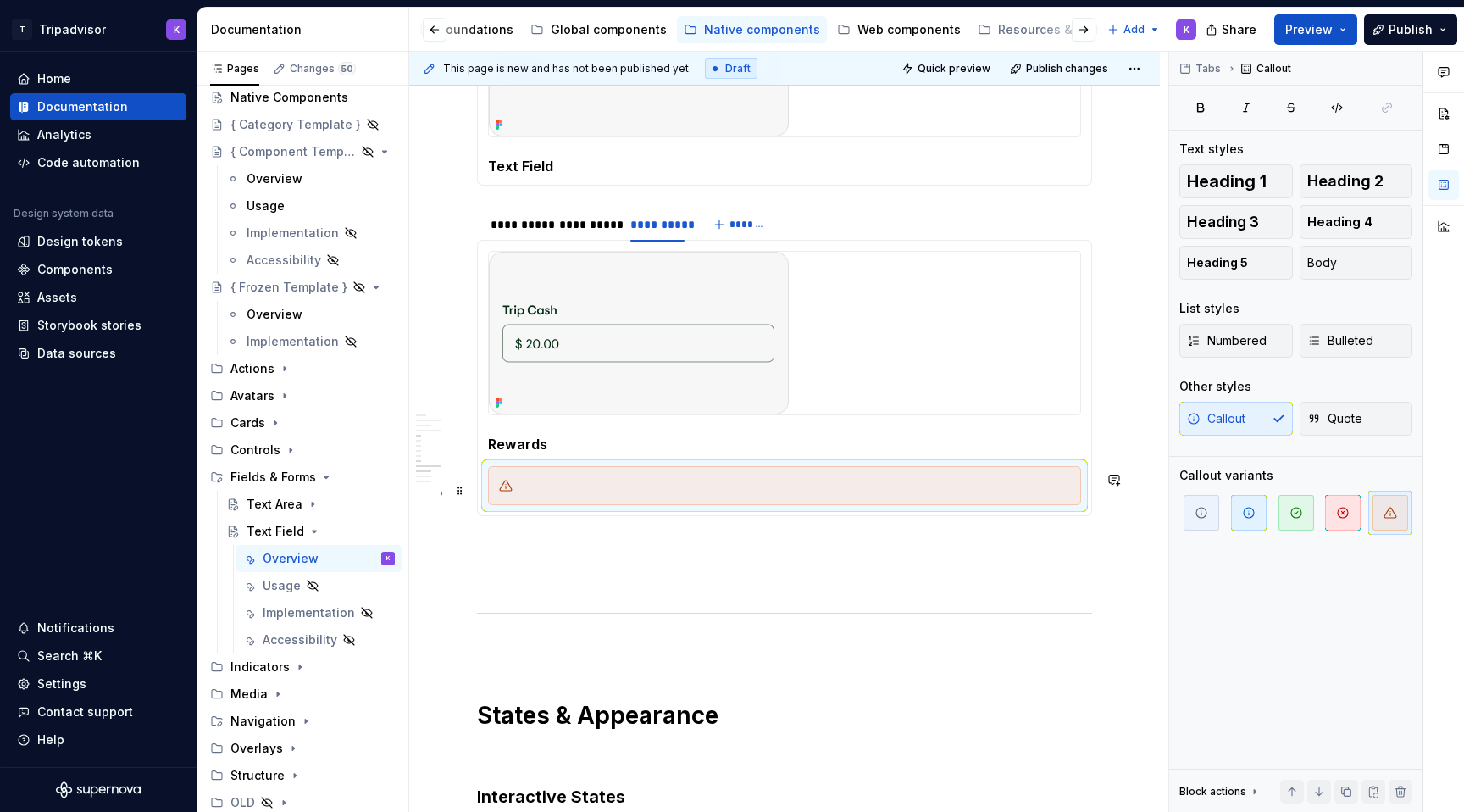
click at [785, 494] on div at bounding box center [795, 485] width 551 height 17
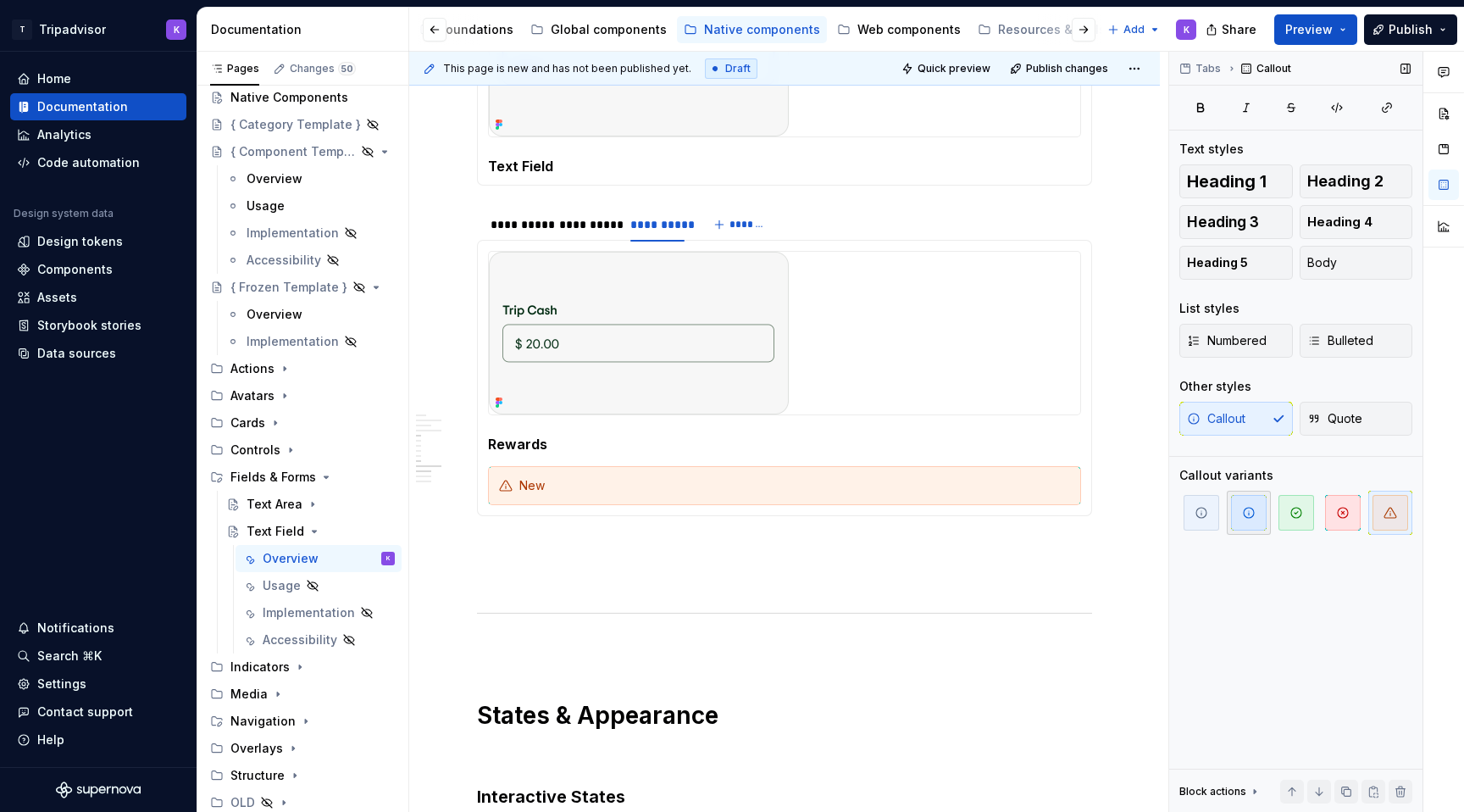
click at [1247, 505] on span "button" at bounding box center [1248, 512] width 35 height 35
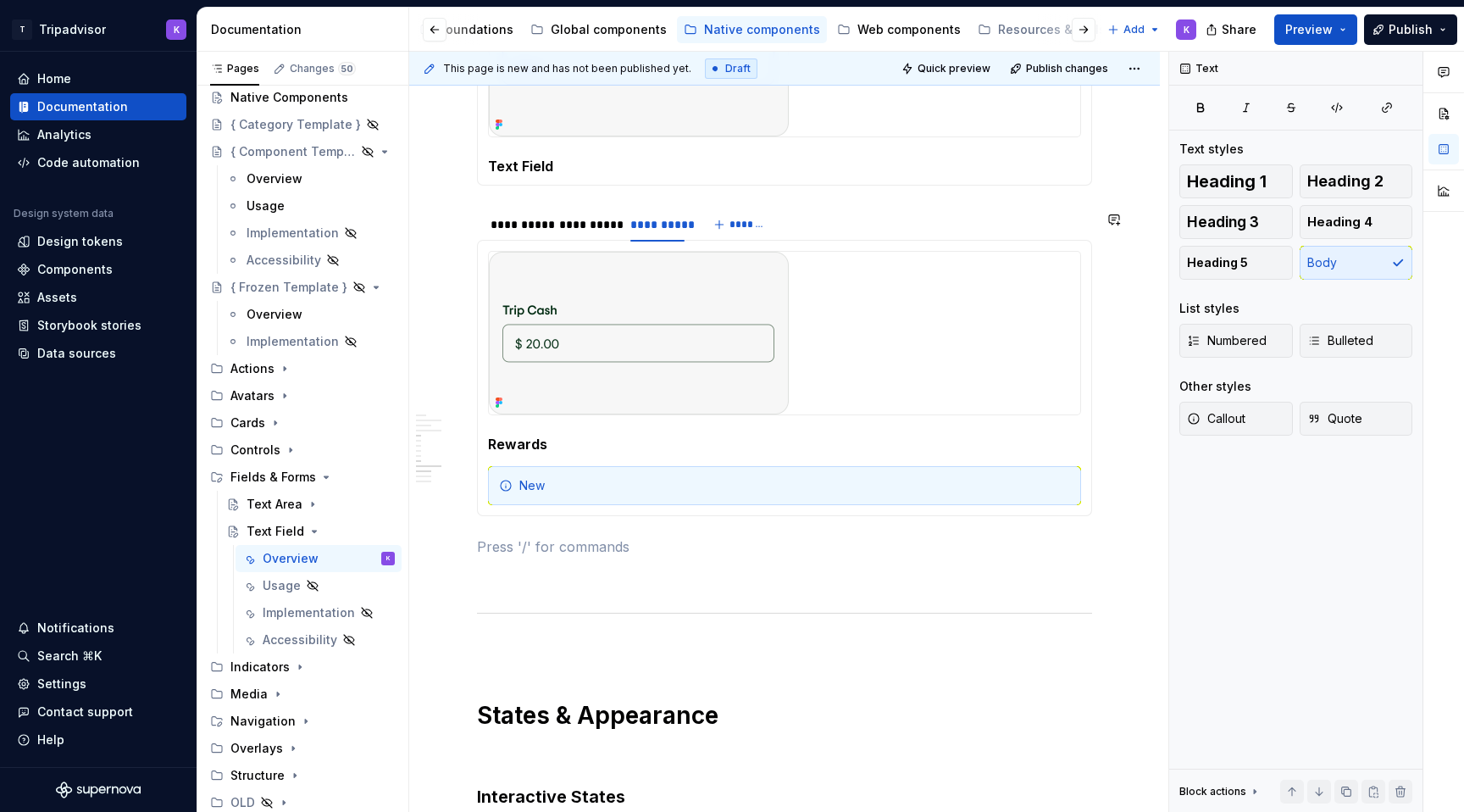
click at [813, 532] on div "**********" at bounding box center [784, 87] width 615 height 3499
click at [312, 525] on icon "Page tree" at bounding box center [314, 531] width 13 height 13
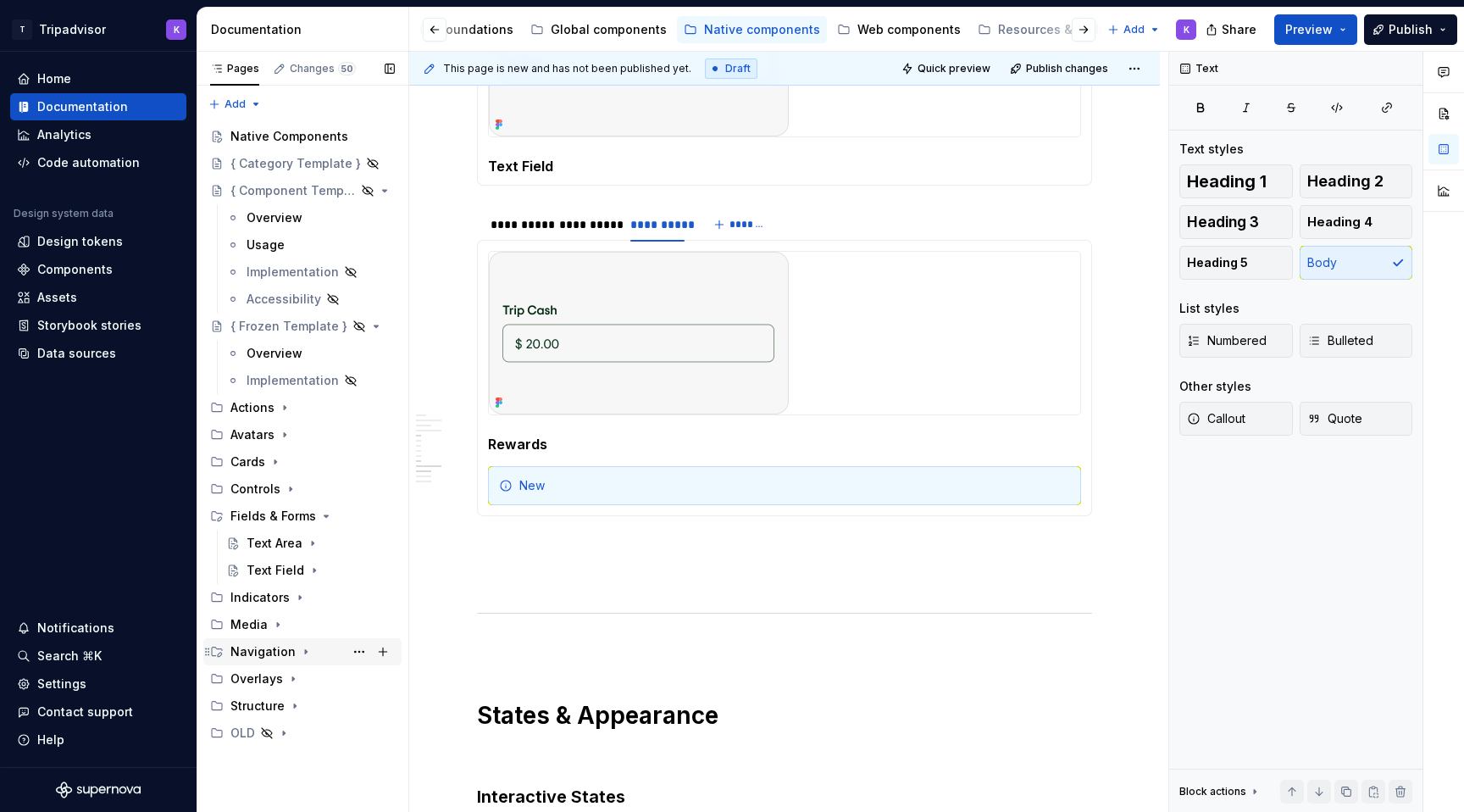
click at [299, 651] on icon "Page tree" at bounding box center [306, 651] width 13 height 13
click at [299, 650] on icon "Page tree" at bounding box center [306, 651] width 13 height 13
click at [293, 681] on icon "Page tree" at bounding box center [293, 679] width 13 height 13
click at [291, 680] on icon "Page tree" at bounding box center [293, 679] width 13 height 13
click at [301, 595] on icon "Page tree" at bounding box center [300, 597] width 13 height 13
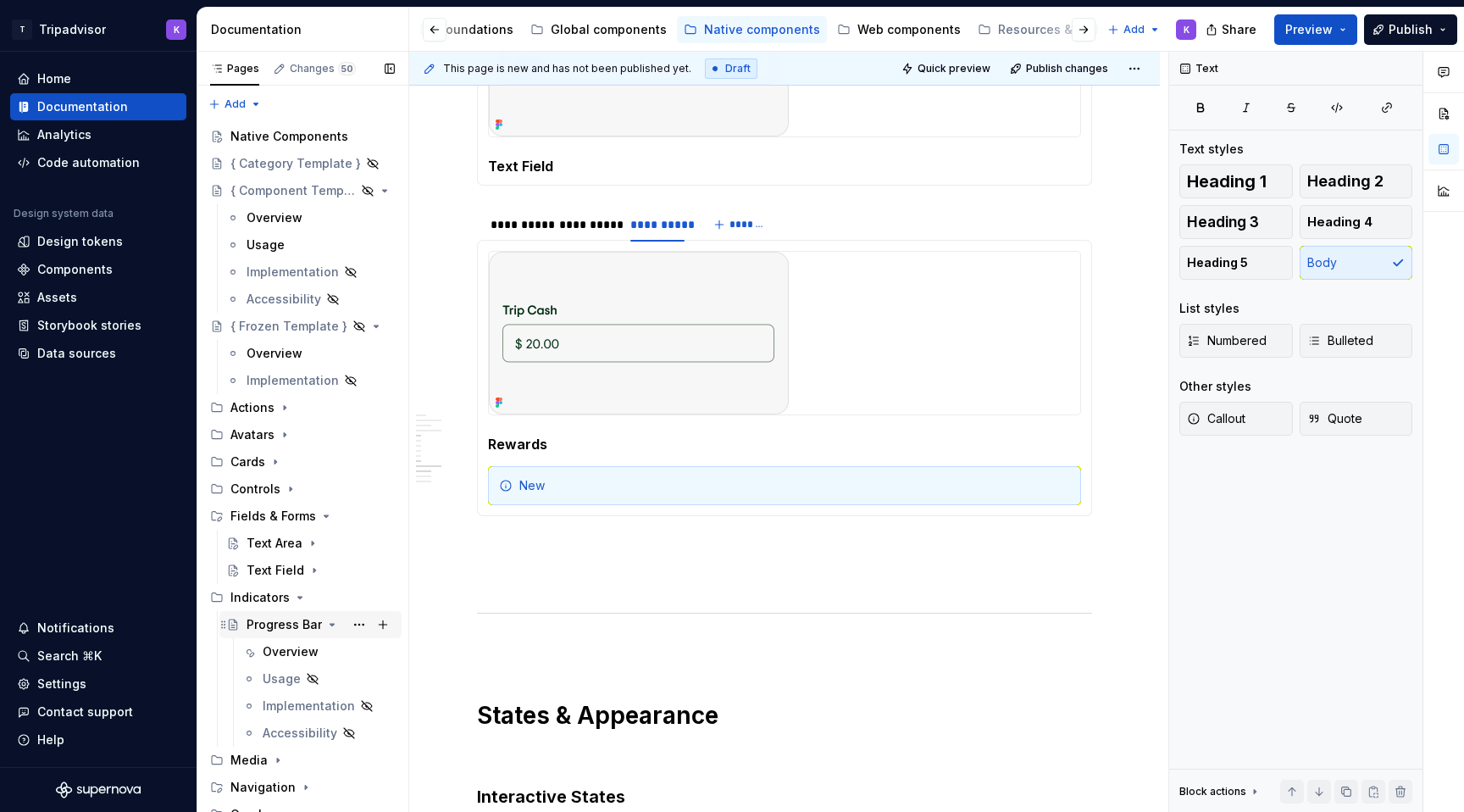
click at [304, 625] on div "Progress Bar" at bounding box center [284, 624] width 75 height 17
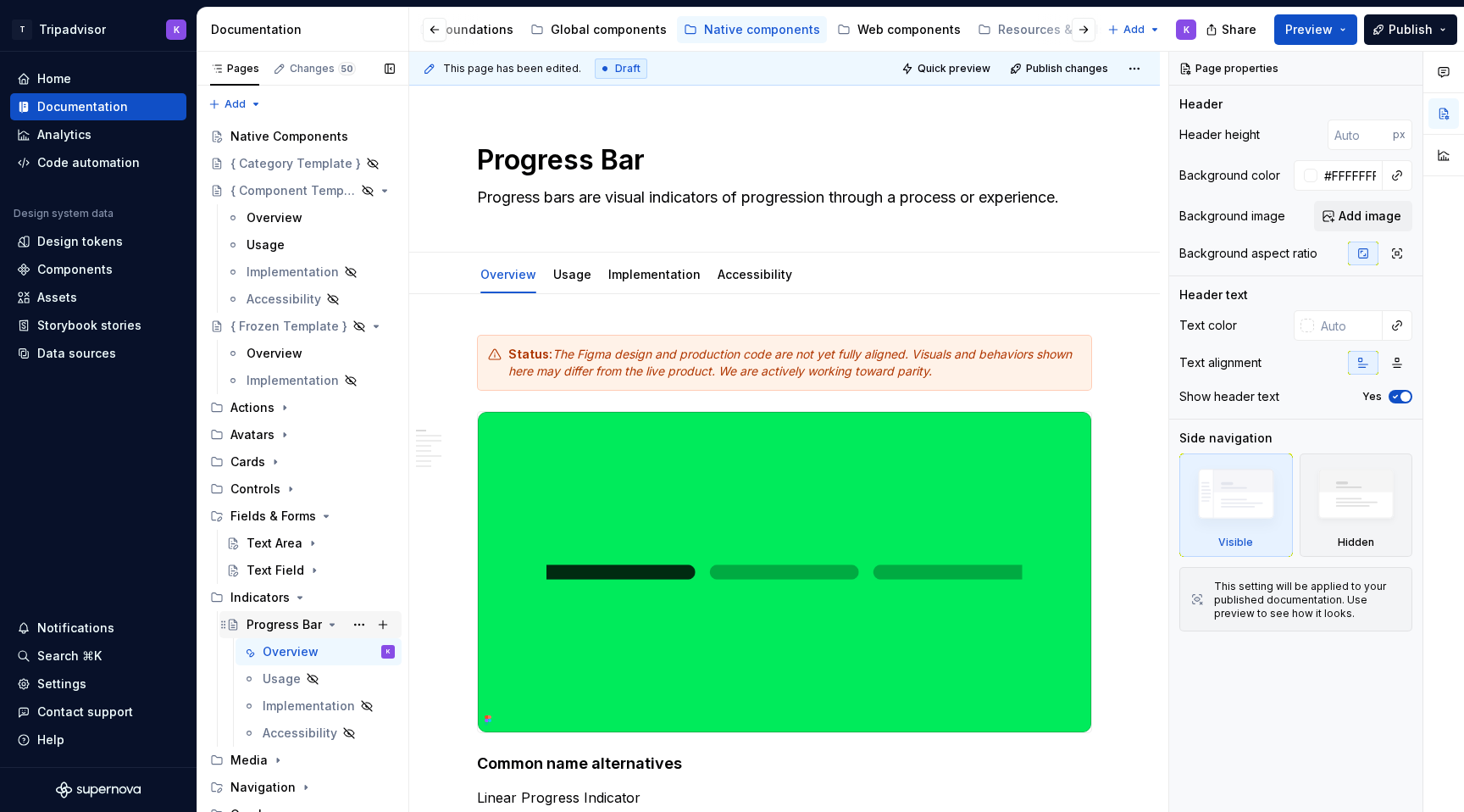
click at [330, 624] on icon "Page tree" at bounding box center [332, 624] width 4 height 2
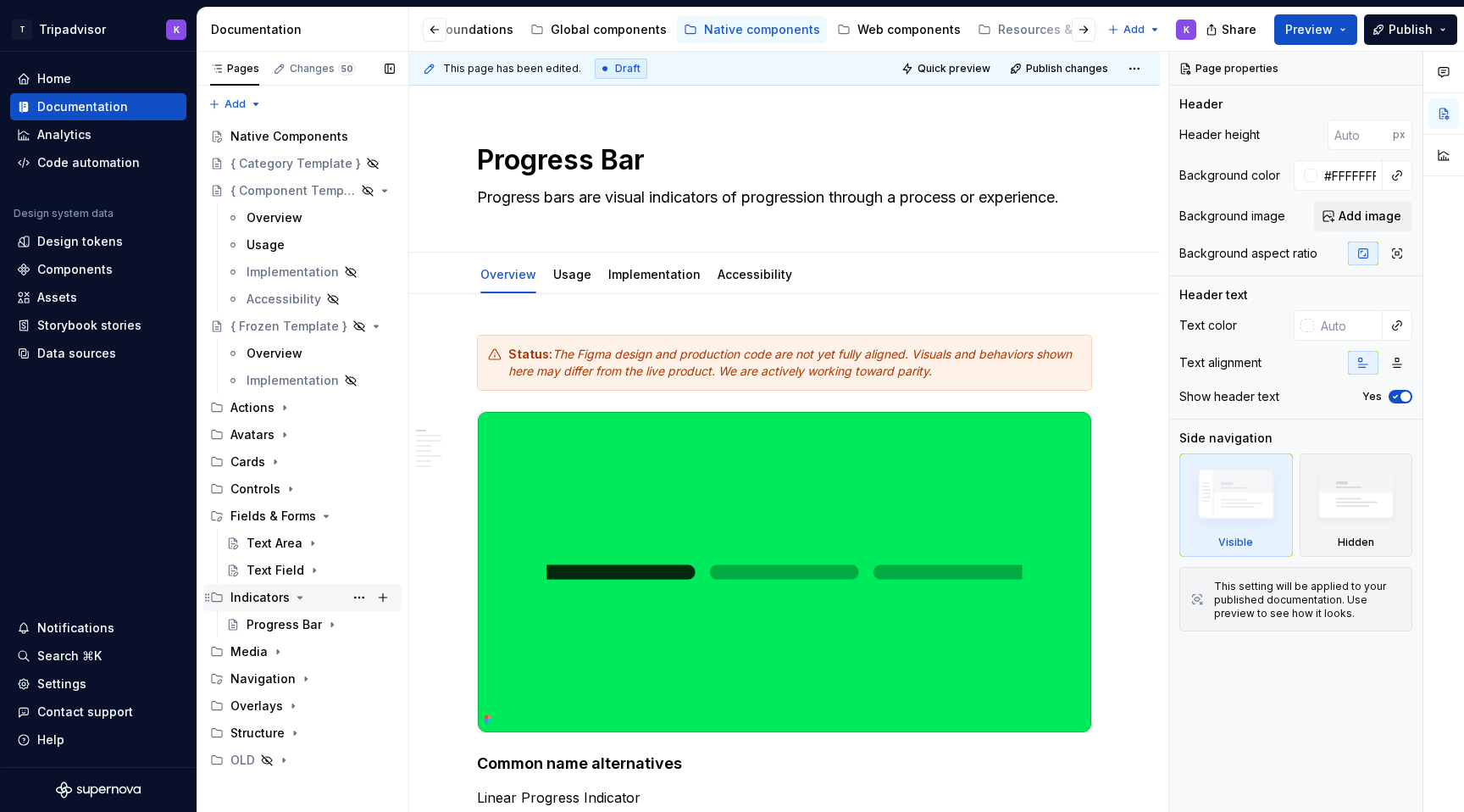
click at [300, 596] on icon "Page tree" at bounding box center [300, 597] width 13 height 13
click at [285, 485] on icon "Page tree" at bounding box center [290, 488] width 13 height 13
click at [299, 549] on div "Chips" at bounding box center [321, 543] width 148 height 24
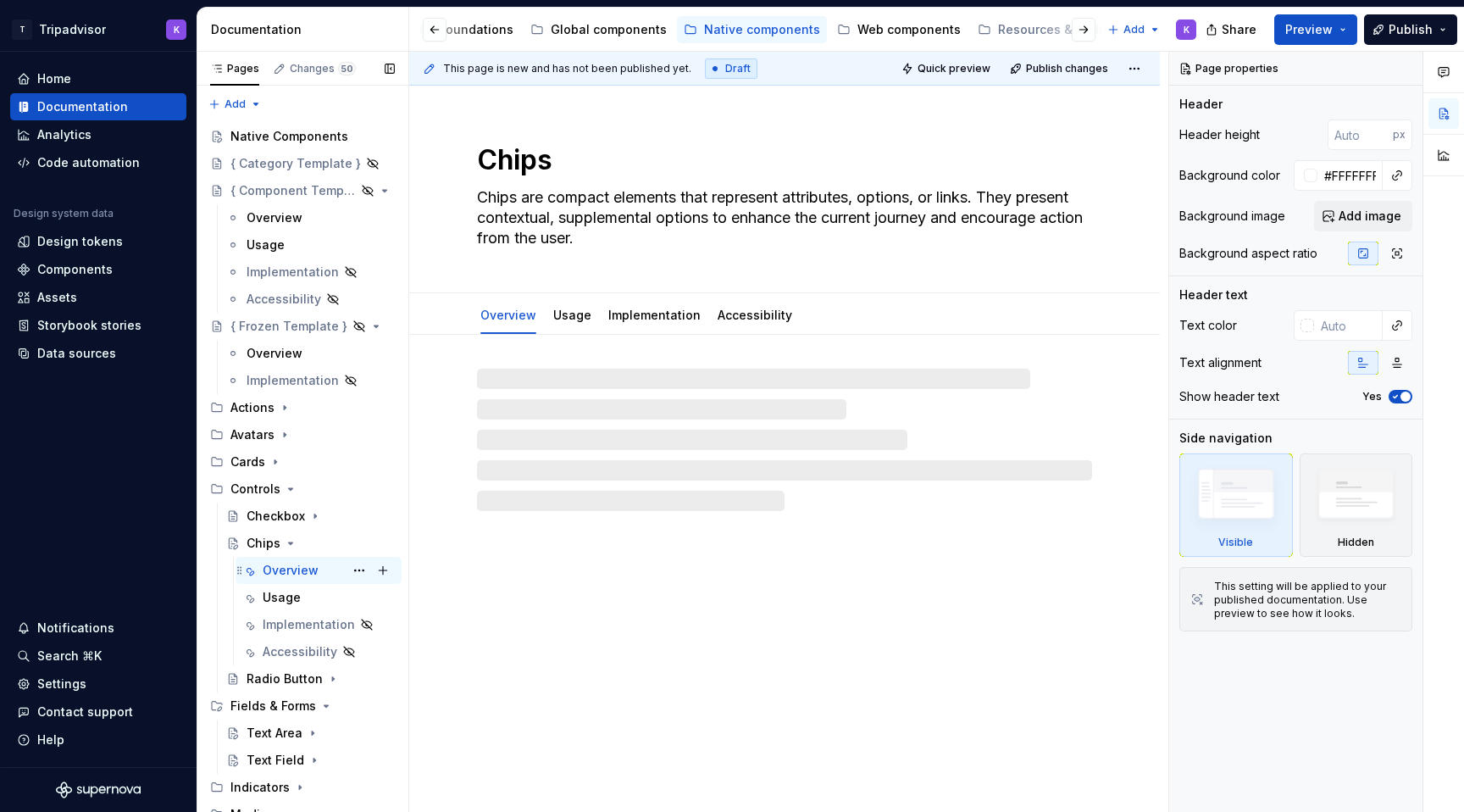
click at [322, 573] on div "Overview K" at bounding box center [328, 570] width 132 height 24
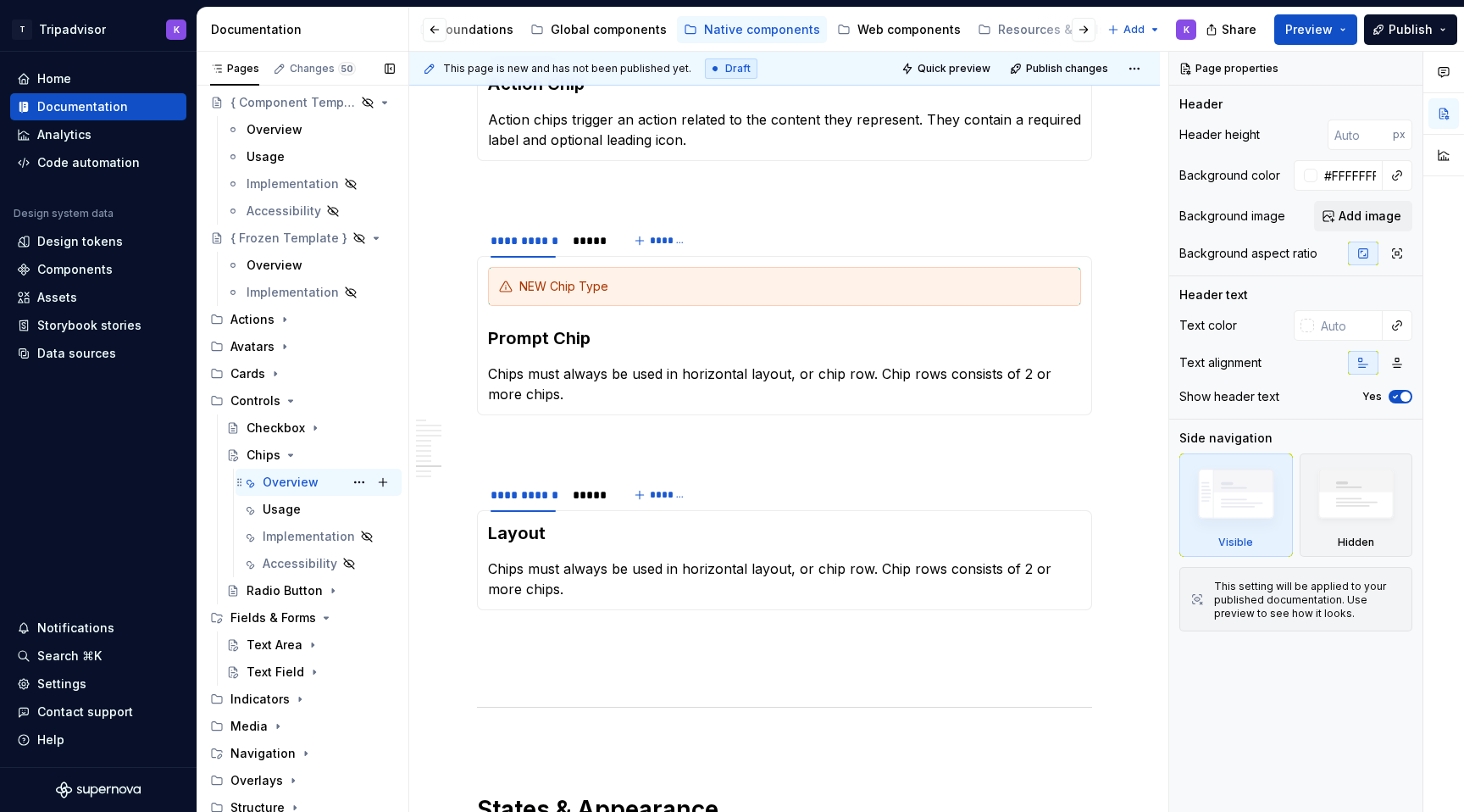
scroll to position [120, 0]
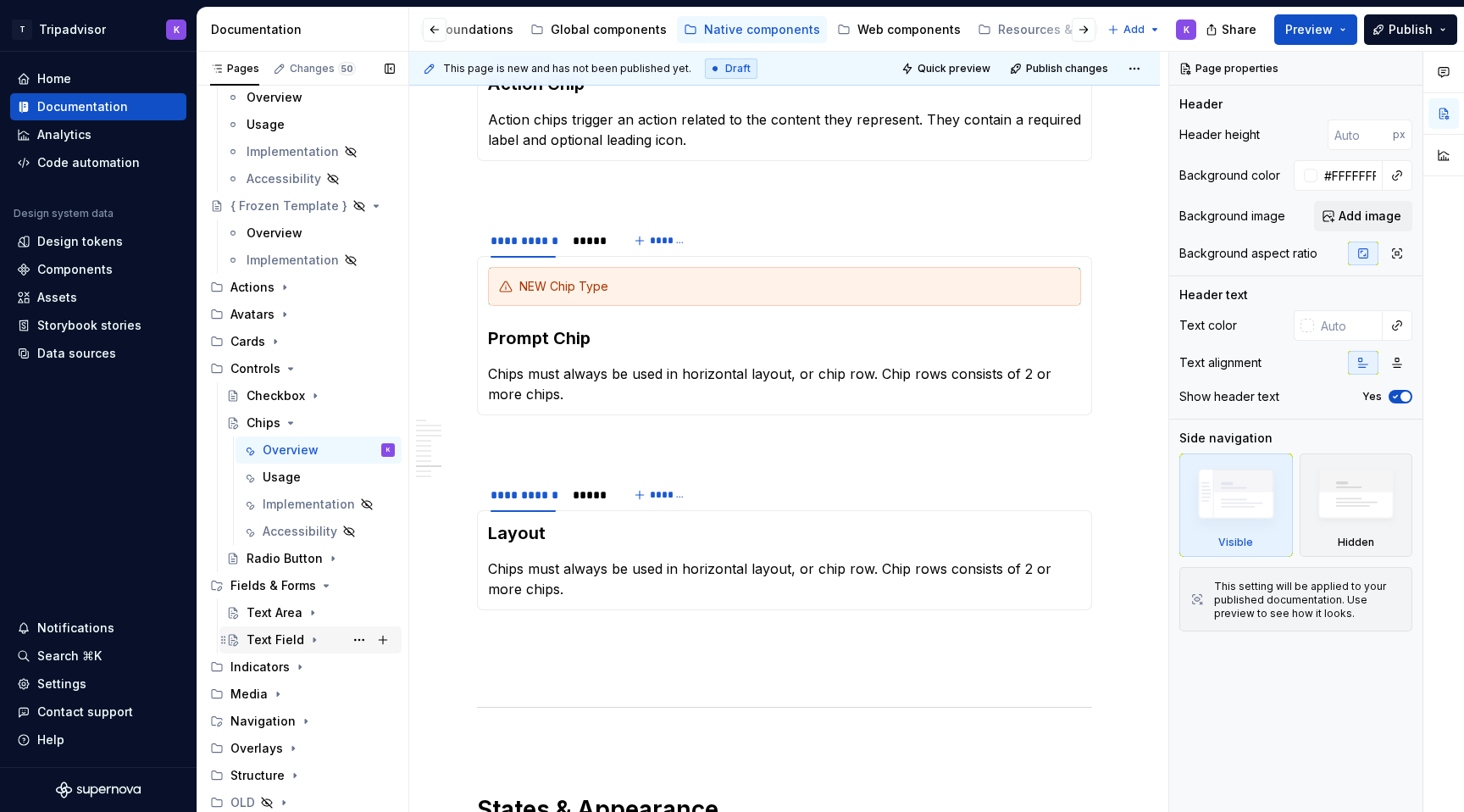
click at [294, 639] on div "Text Field" at bounding box center [275, 640] width 58 height 17
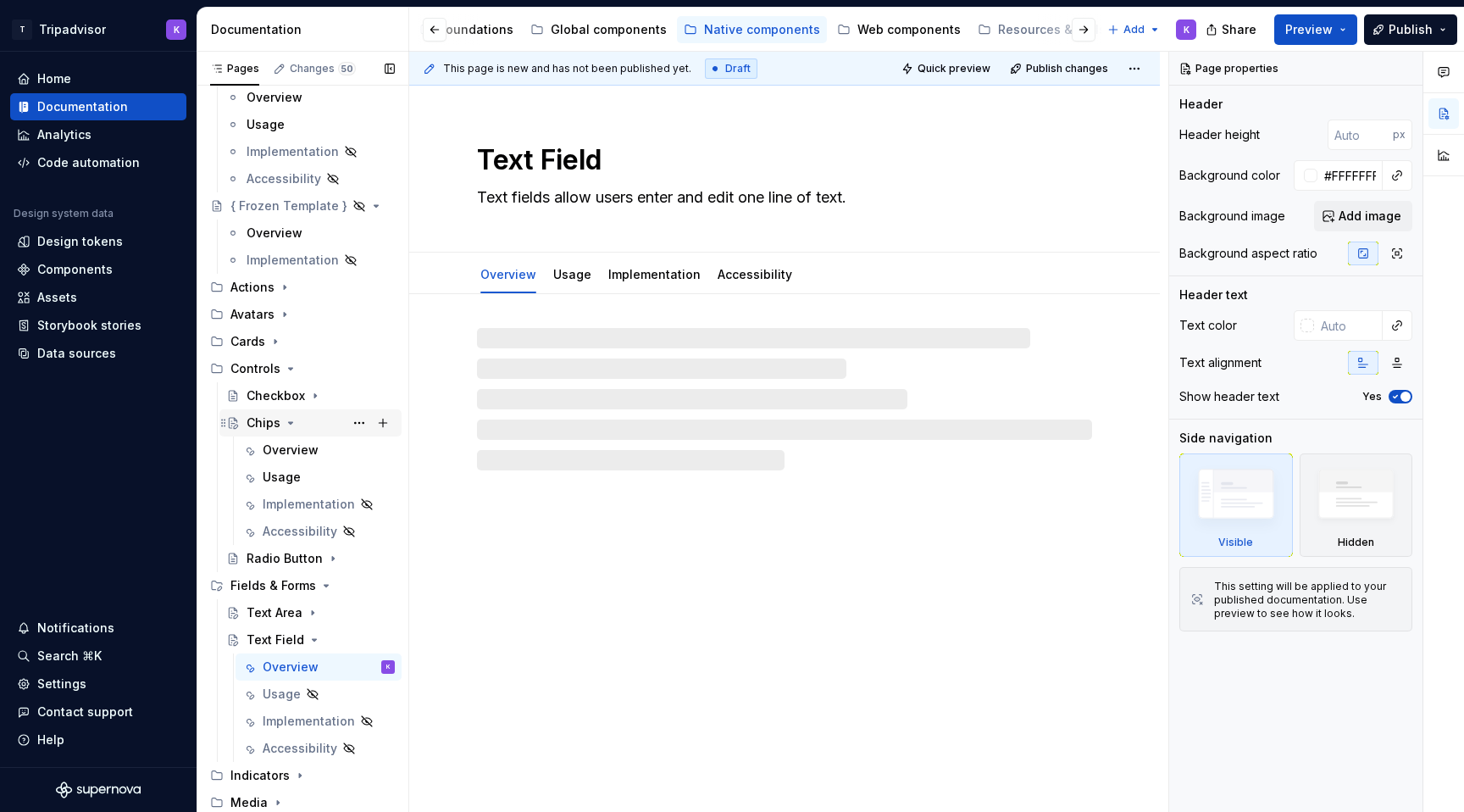
click at [290, 421] on icon "Page tree" at bounding box center [290, 423] width 13 height 13
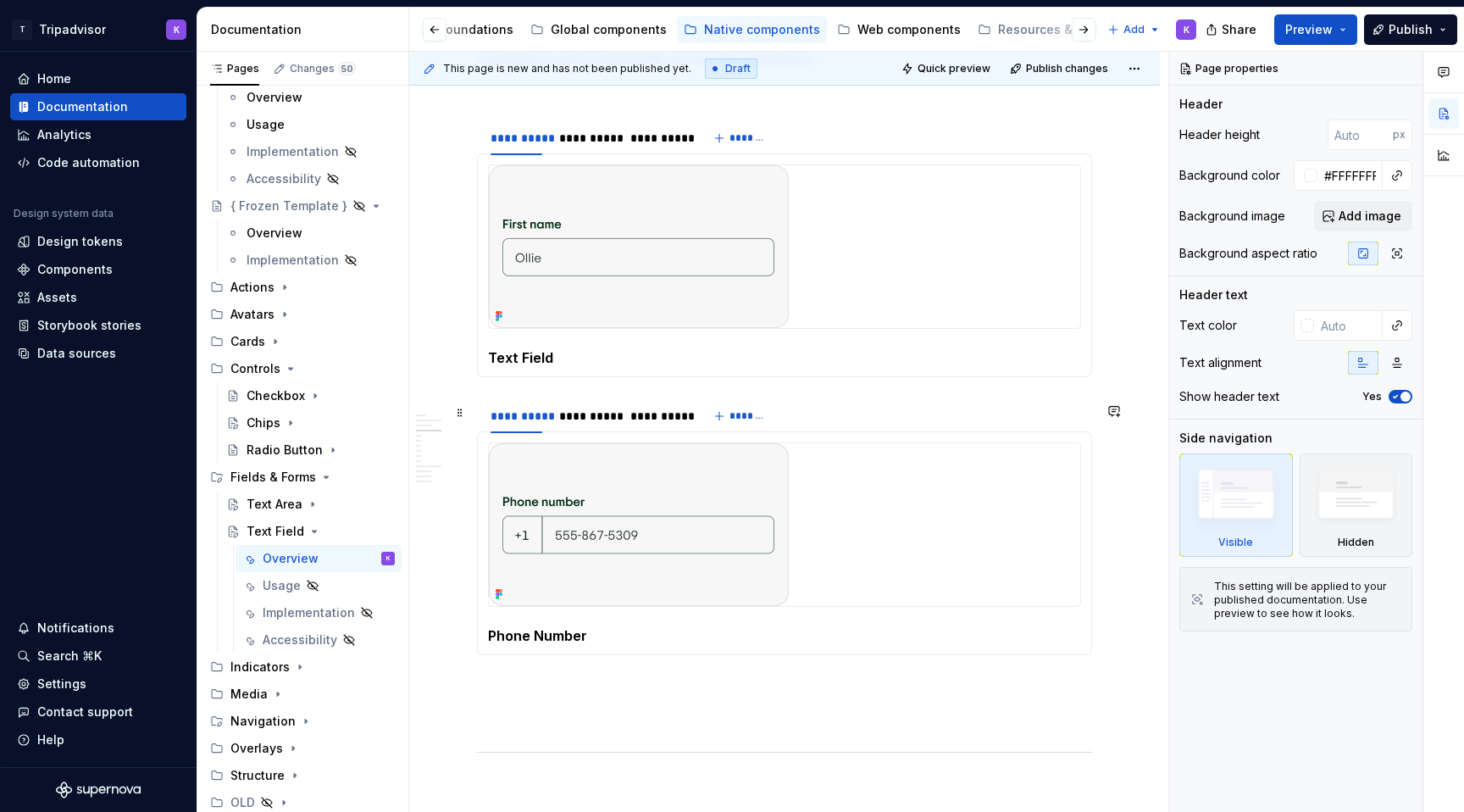
scroll to position [1922, 0]
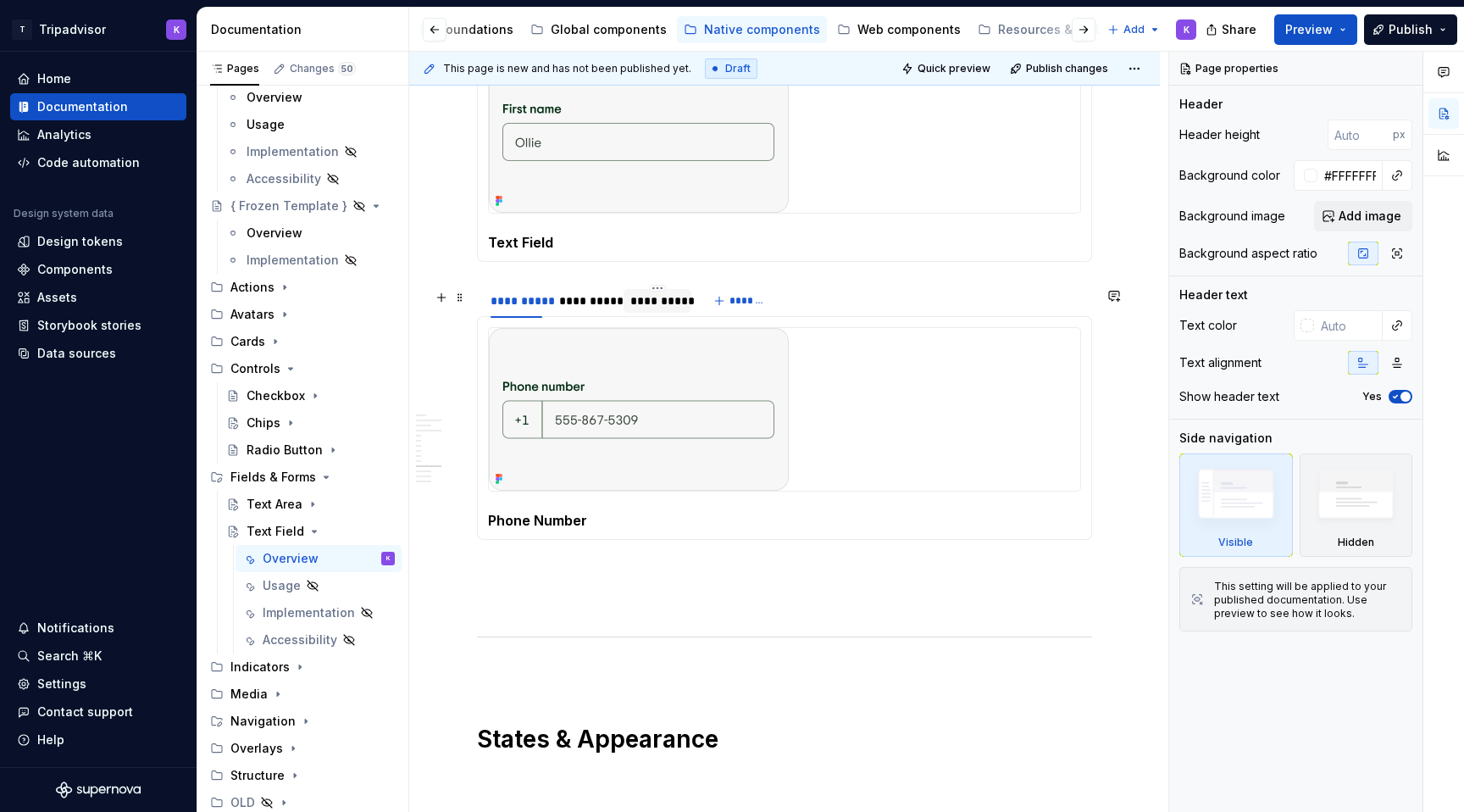
type textarea "*"
click at [646, 312] on div "**********" at bounding box center [657, 301] width 68 height 24
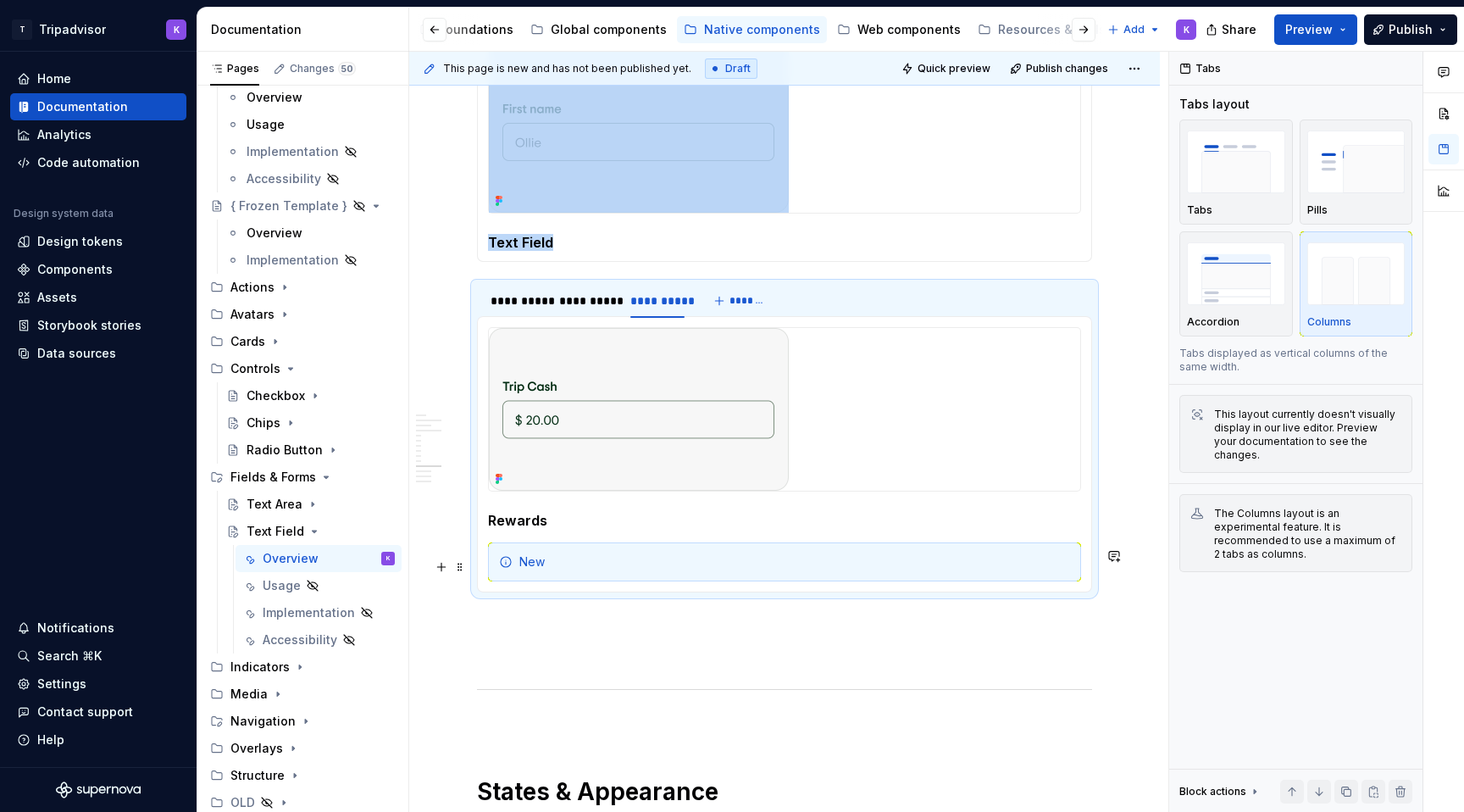
click at [581, 570] on div "New" at bounding box center [795, 562] width 551 height 17
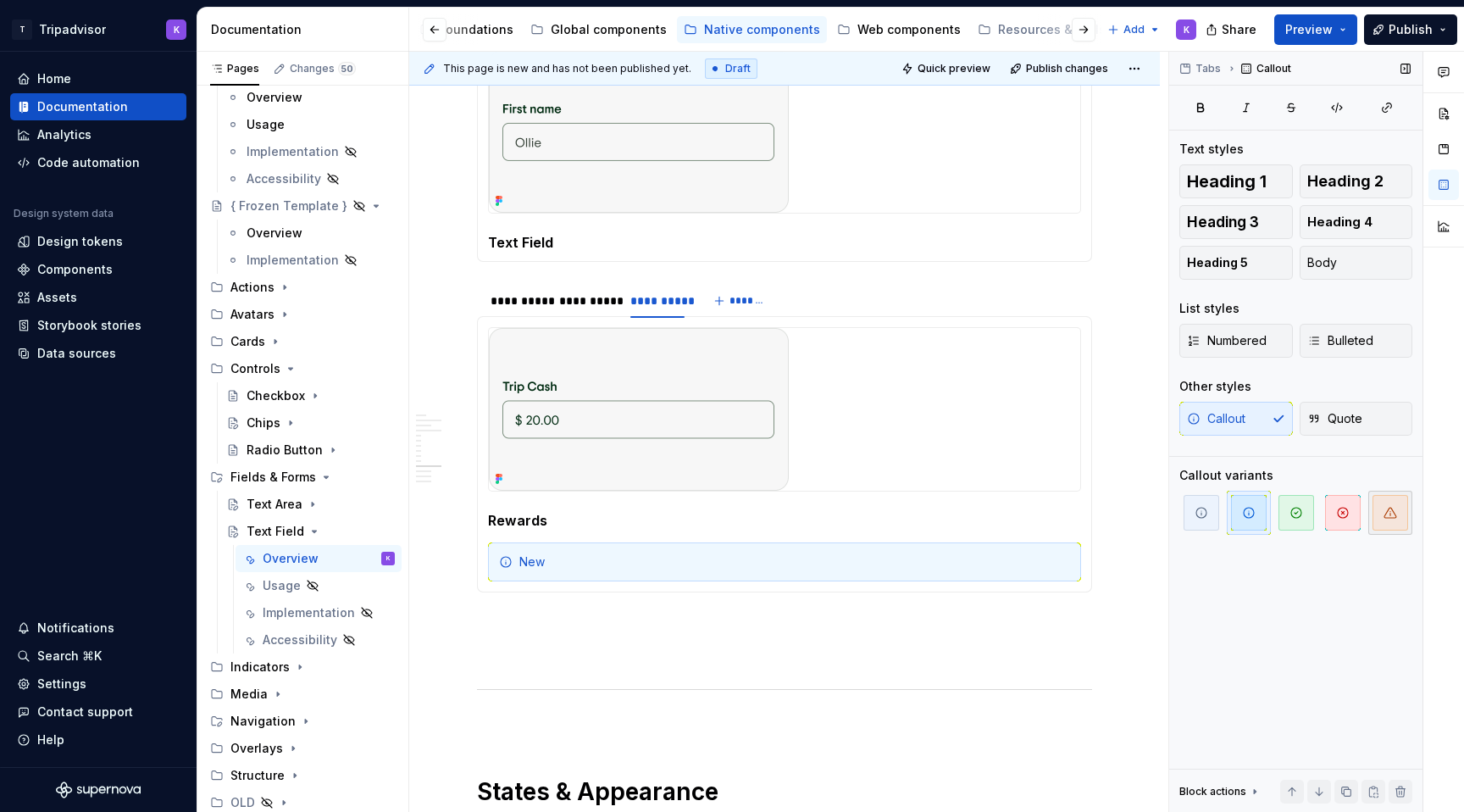
click at [1395, 524] on span "button" at bounding box center [1390, 512] width 35 height 35
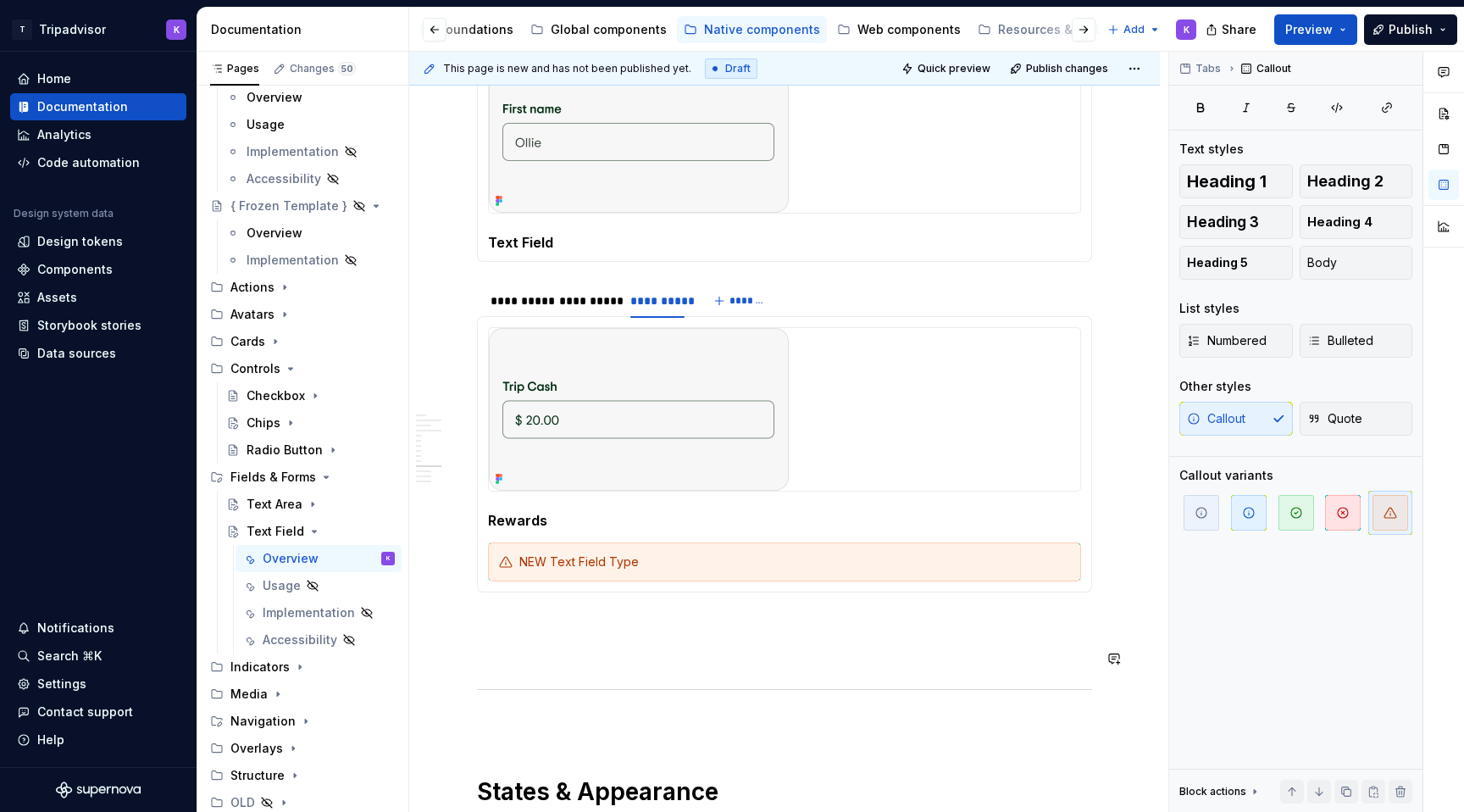
click at [614, 675] on div "**********" at bounding box center [784, 163] width 615 height 3499
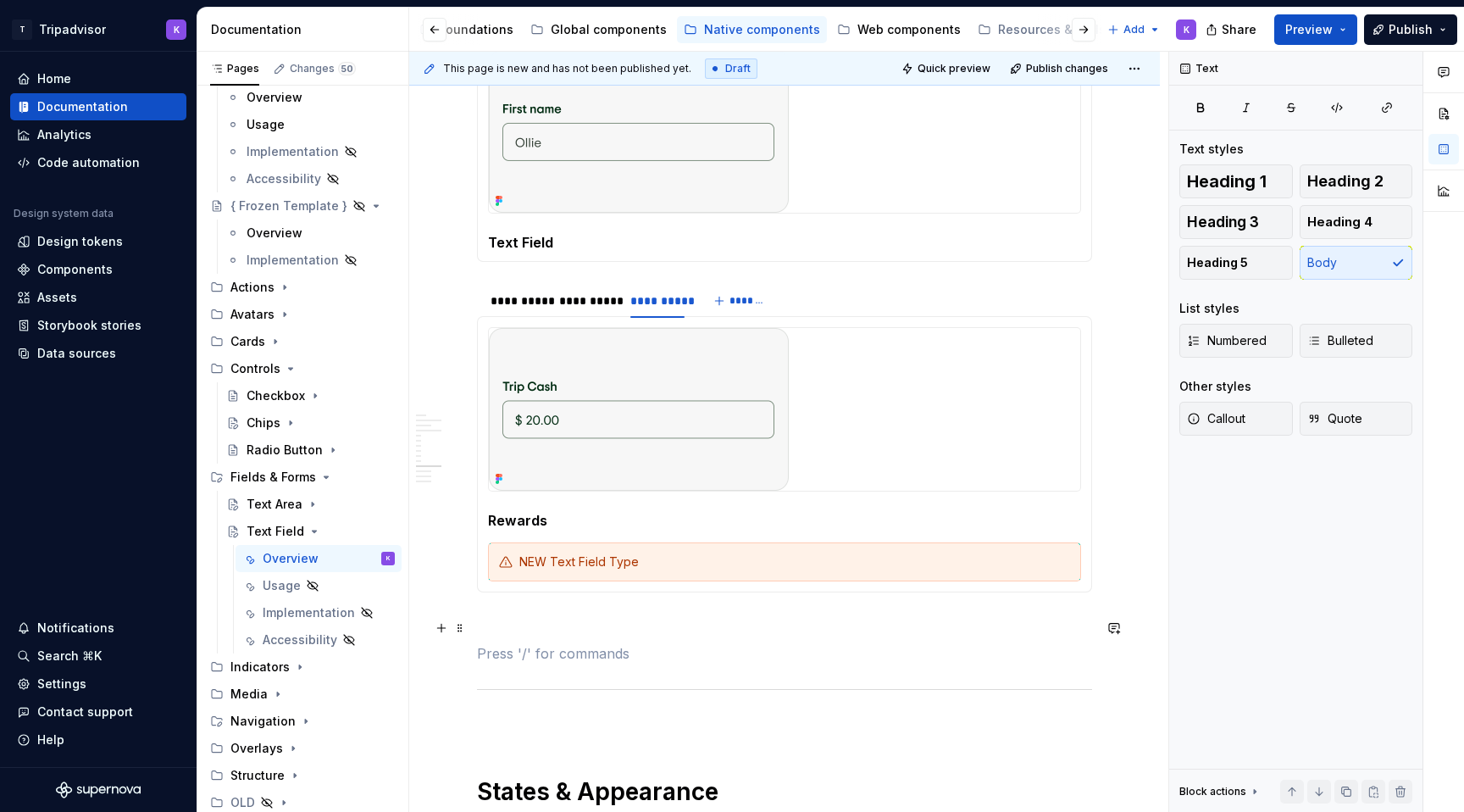
click at [590, 608] on div "**********" at bounding box center [784, 163] width 615 height 3499
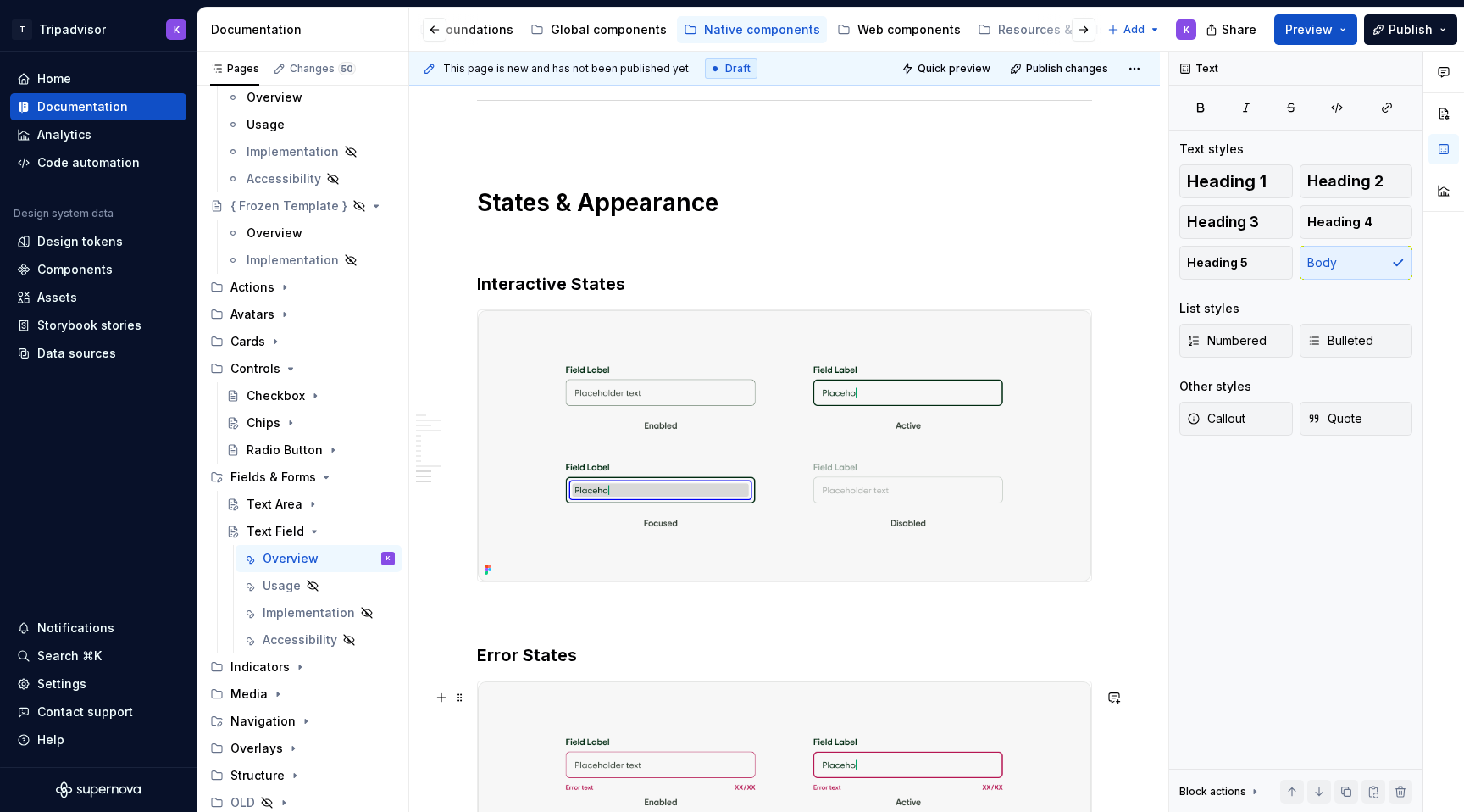
scroll to position [2460, 0]
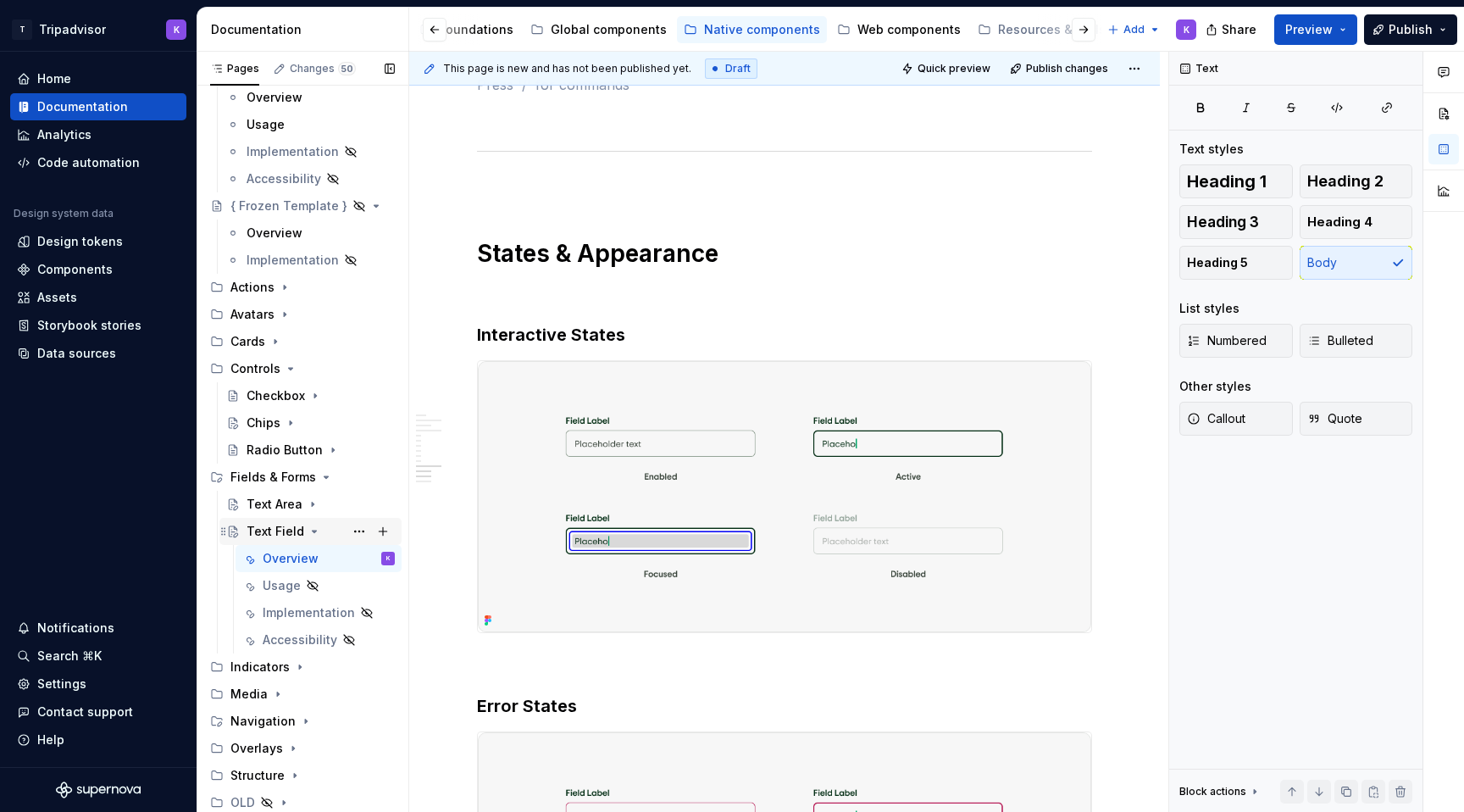
click at [307, 531] on icon "Page tree" at bounding box center [314, 531] width 13 height 13
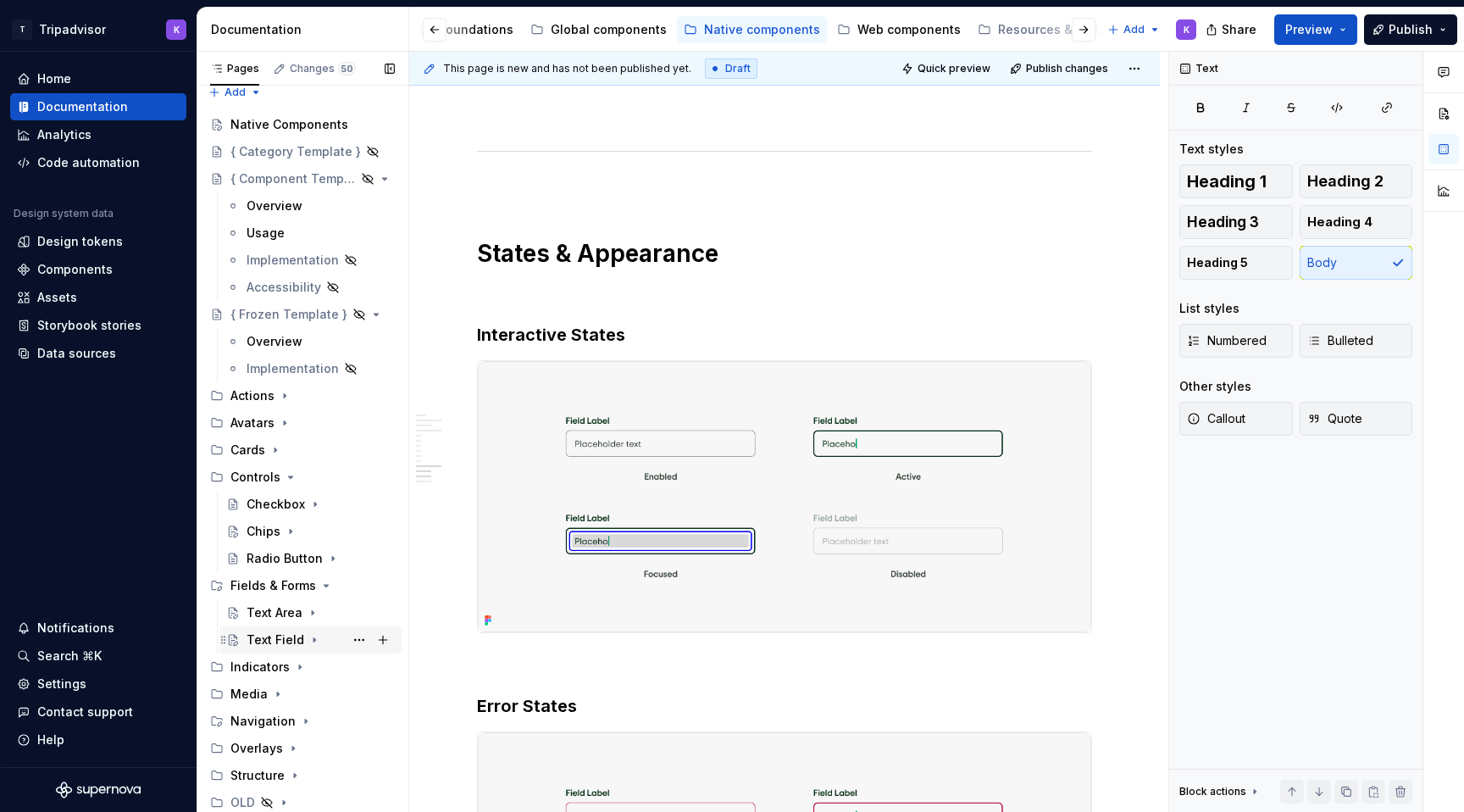
scroll to position [11, 0]
click at [357, 616] on button "Page tree" at bounding box center [359, 612] width 24 height 24
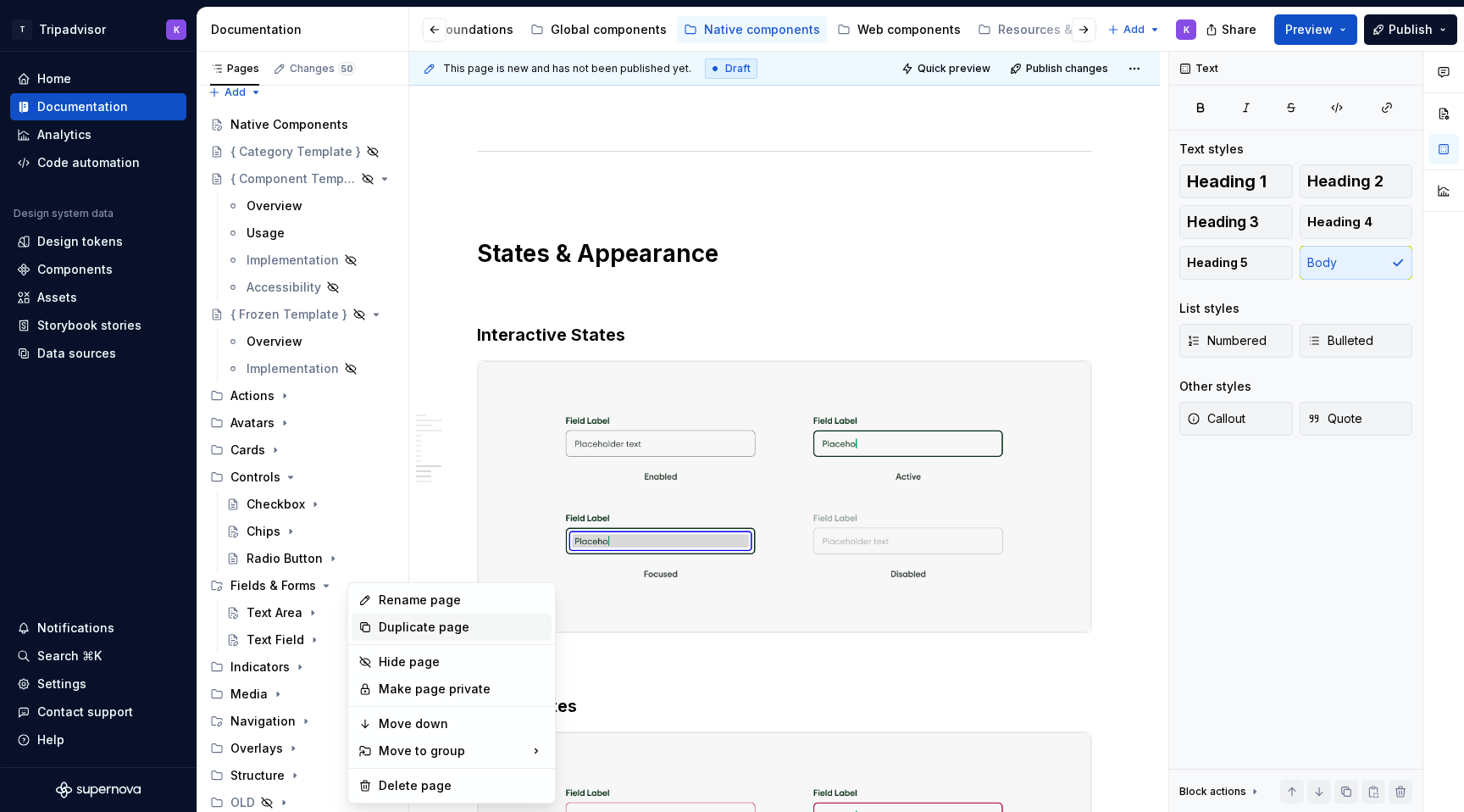
click at [405, 627] on div "Duplicate page" at bounding box center [462, 627] width 166 height 17
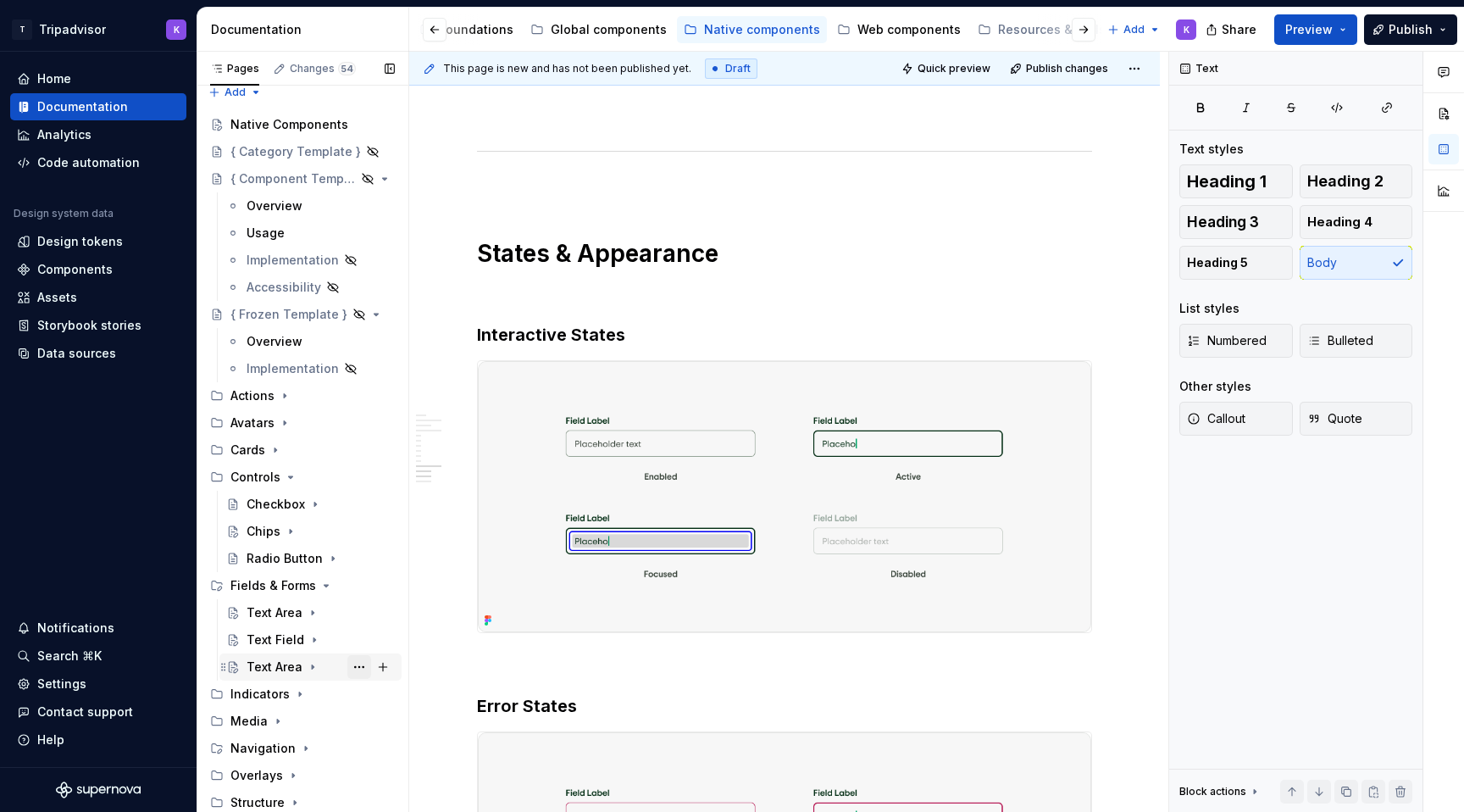
click at [358, 668] on button "Page tree" at bounding box center [359, 666] width 24 height 24
type textarea "*"
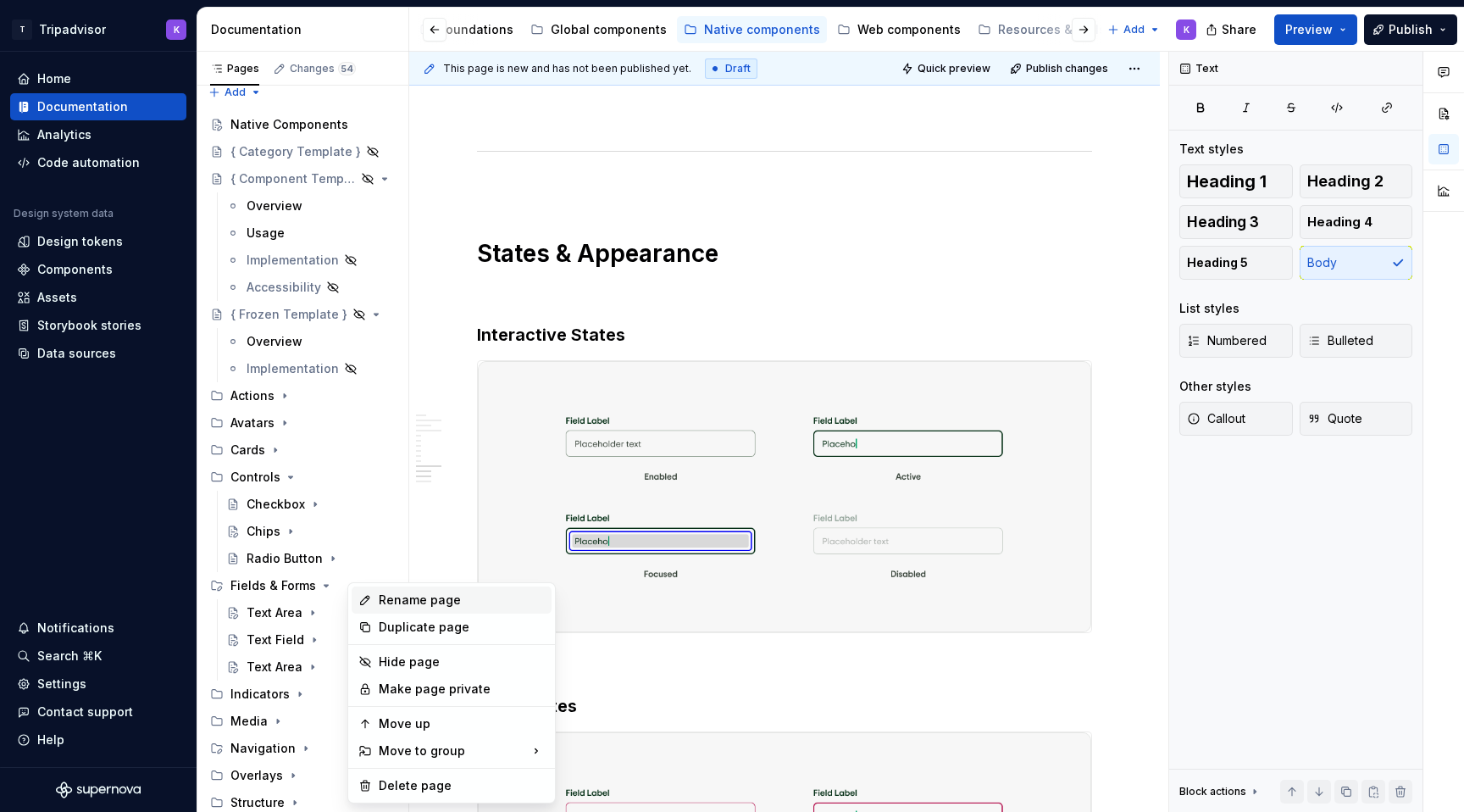
click at [399, 605] on div "Rename page" at bounding box center [462, 600] width 166 height 17
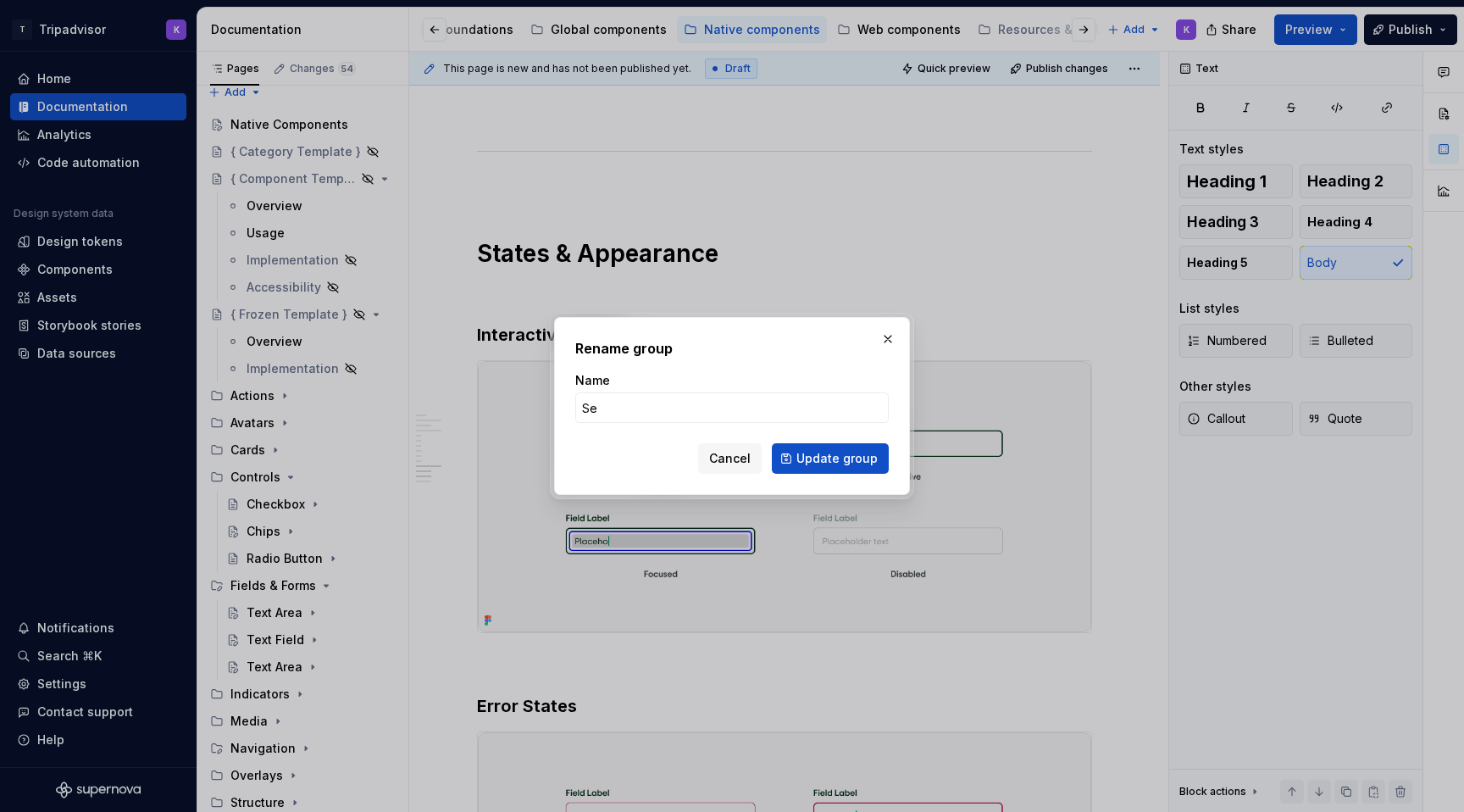
type input "Sea"
type textarea "*"
type input "Search Field"
click at [855, 464] on span "Update group" at bounding box center [837, 459] width 81 height 17
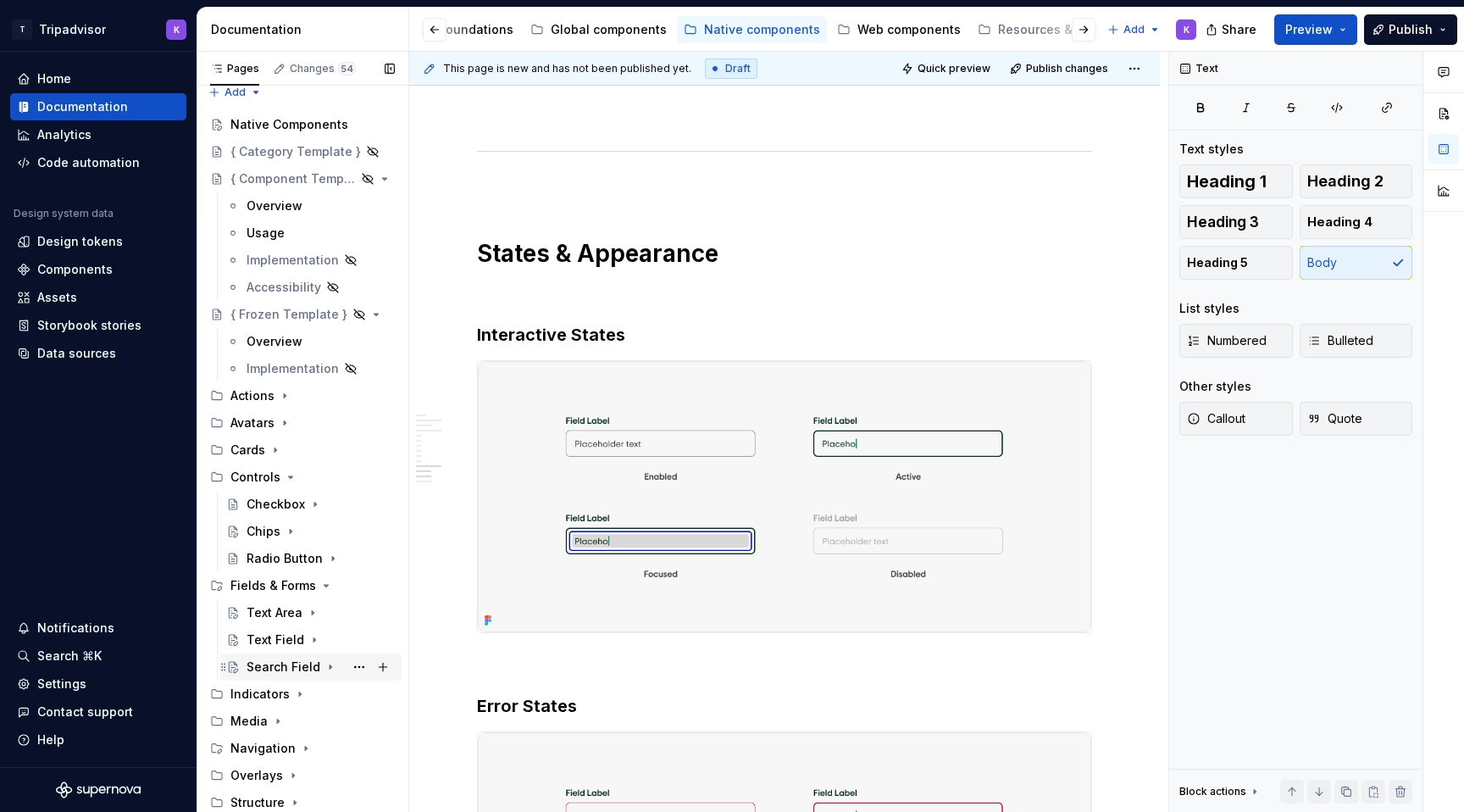
click at [340, 665] on div "Search Field" at bounding box center [321, 666] width 148 height 24
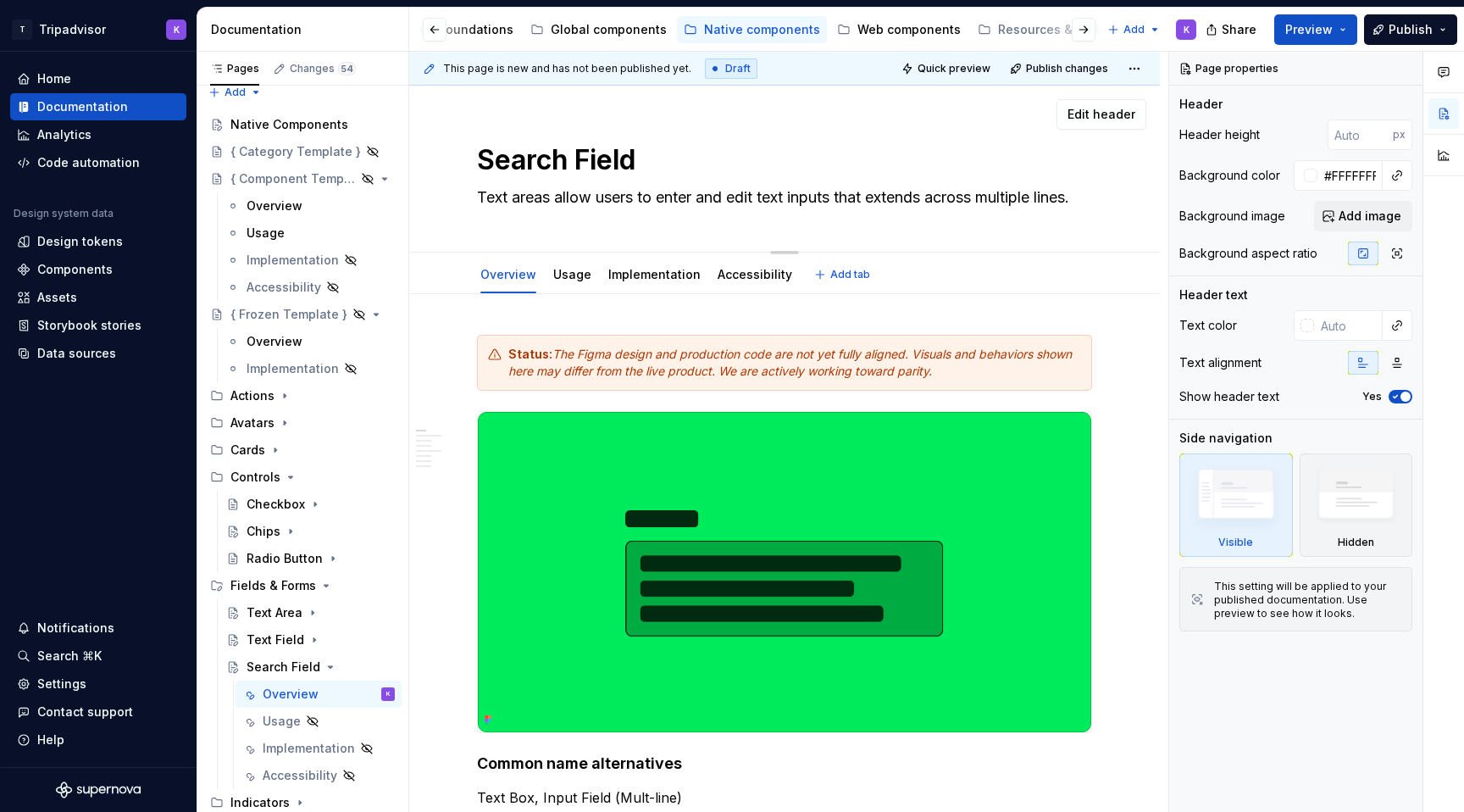
click at [718, 196] on textarea "Text areas allow users to enter and edit text inputs that extends across multip…" at bounding box center [781, 197] width 615 height 27
paste textarea "he search field allows users to enter a search query using custom characters an…"
type textarea "*"
type textarea "The search field allows users to enter a search query using custom characters a…"
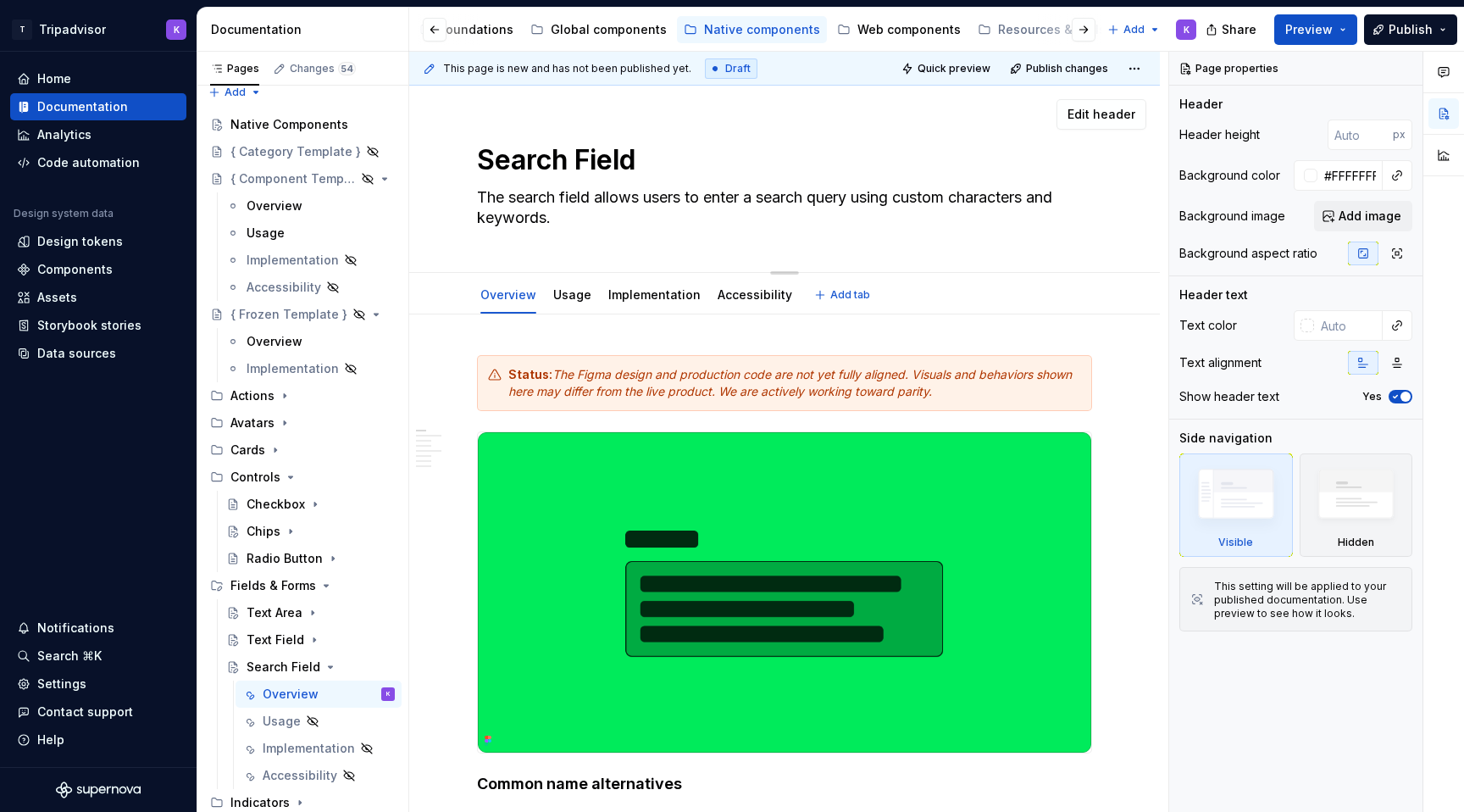
drag, startPoint x: 517, startPoint y: 195, endPoint x: 476, endPoint y: 194, distance: 41.0
click at [476, 194] on textarea "The search field allows users to enter a search query using custom characters a…" at bounding box center [781, 208] width 615 height 48
type textarea "*"
type textarea "Search field allows users to enter a search query using custom characters and k…"
type textarea "*"
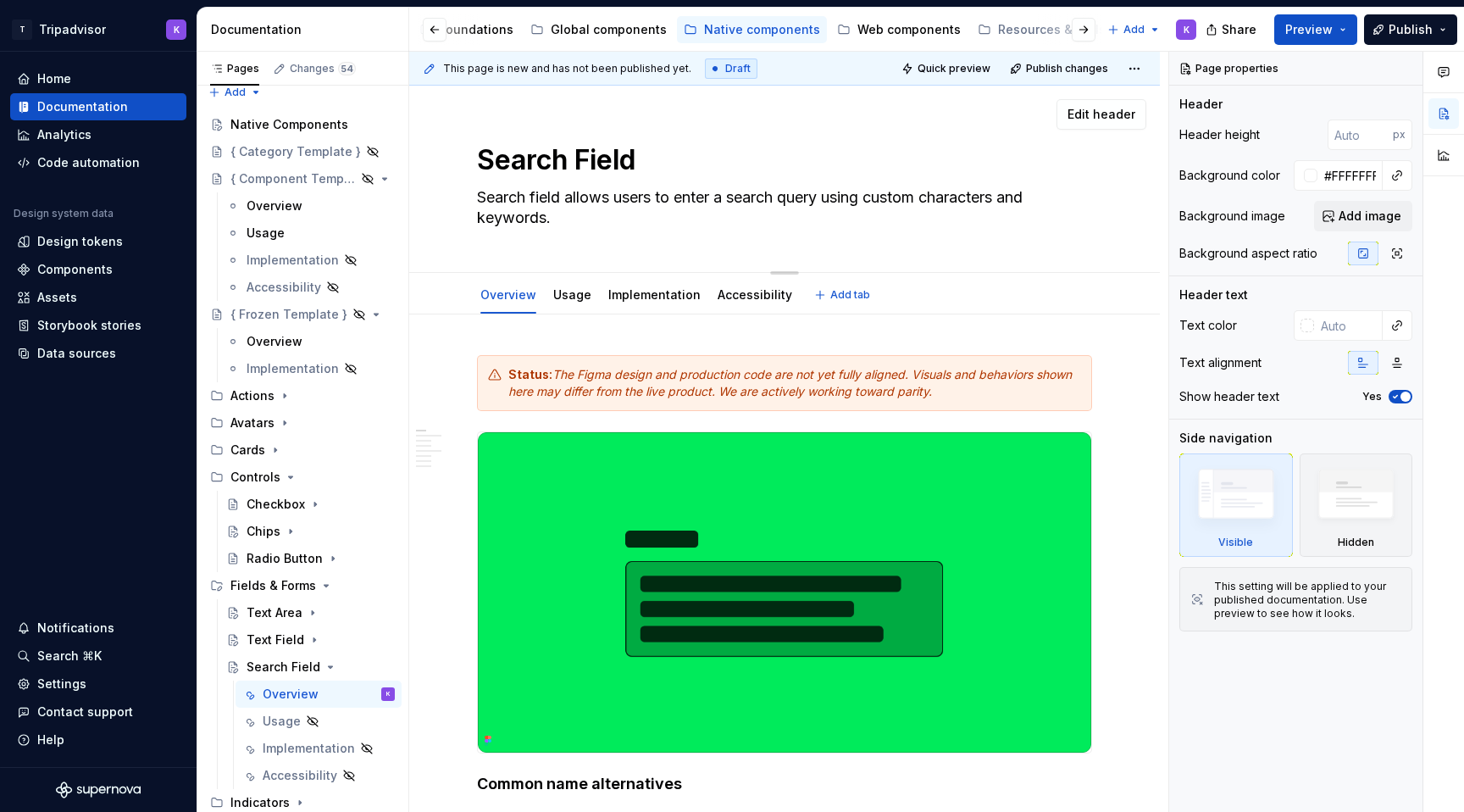
click at [598, 228] on textarea "Search field allows users to enter a search query using custom characters and k…" at bounding box center [781, 208] width 615 height 48
type textarea "Search field allows users to enter a search query using custom characters and k…"
click at [678, 599] on img at bounding box center [784, 592] width 613 height 320
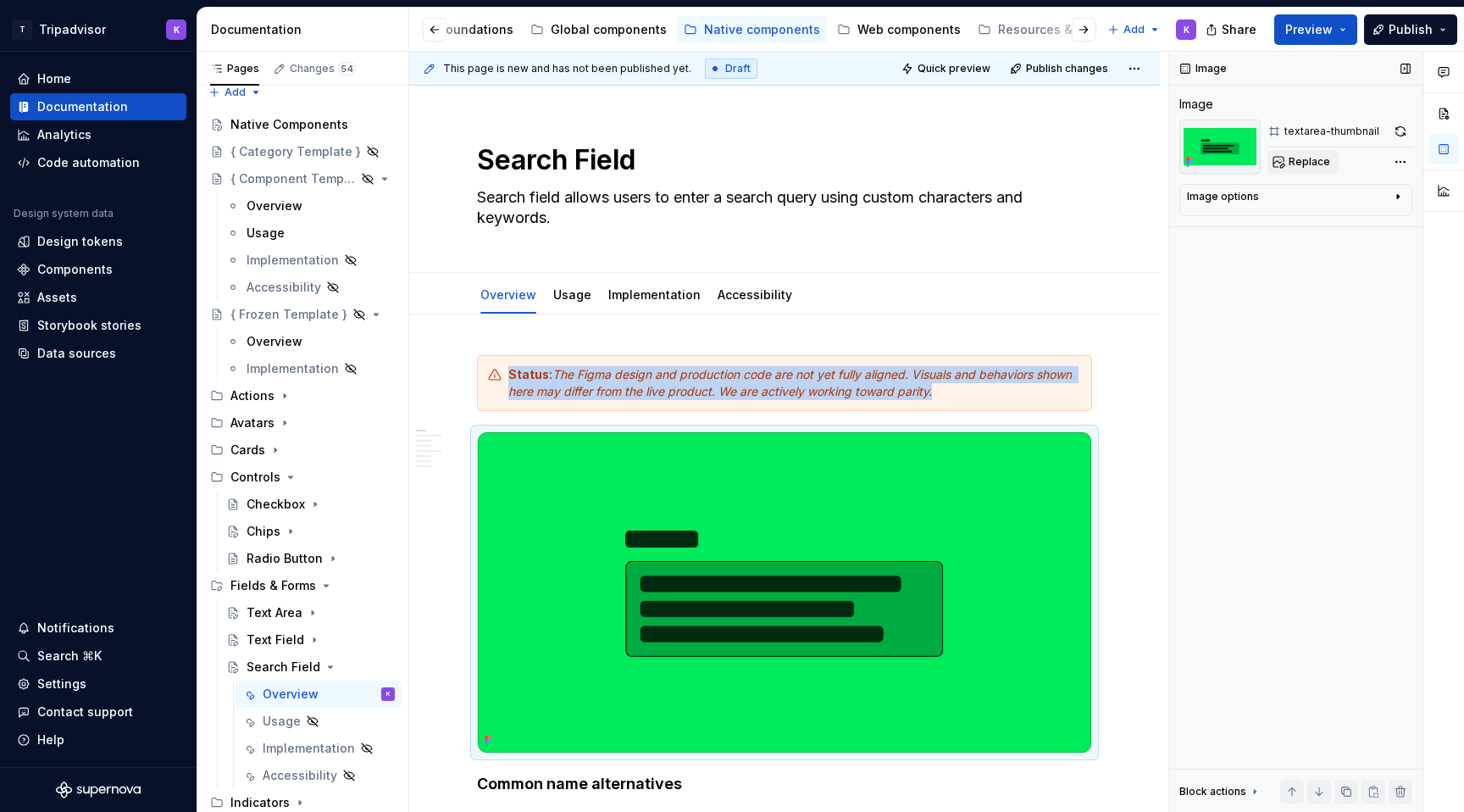
click at [1300, 167] on span "Replace" at bounding box center [1310, 162] width 42 height 13
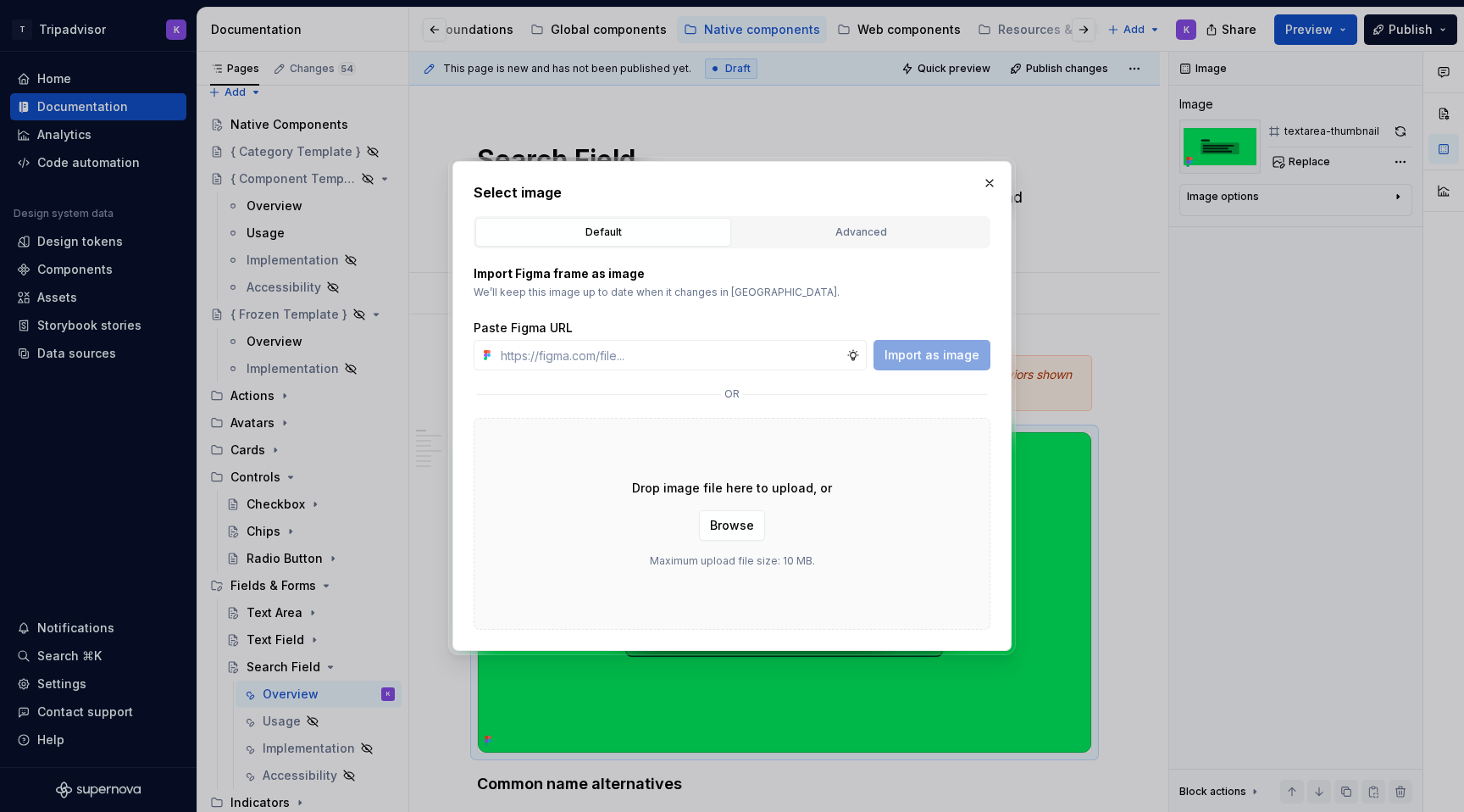
type textarea "*"
type input "[URL][DOMAIN_NAME]"
click at [968, 347] on span "Import as image" at bounding box center [932, 355] width 95 height 17
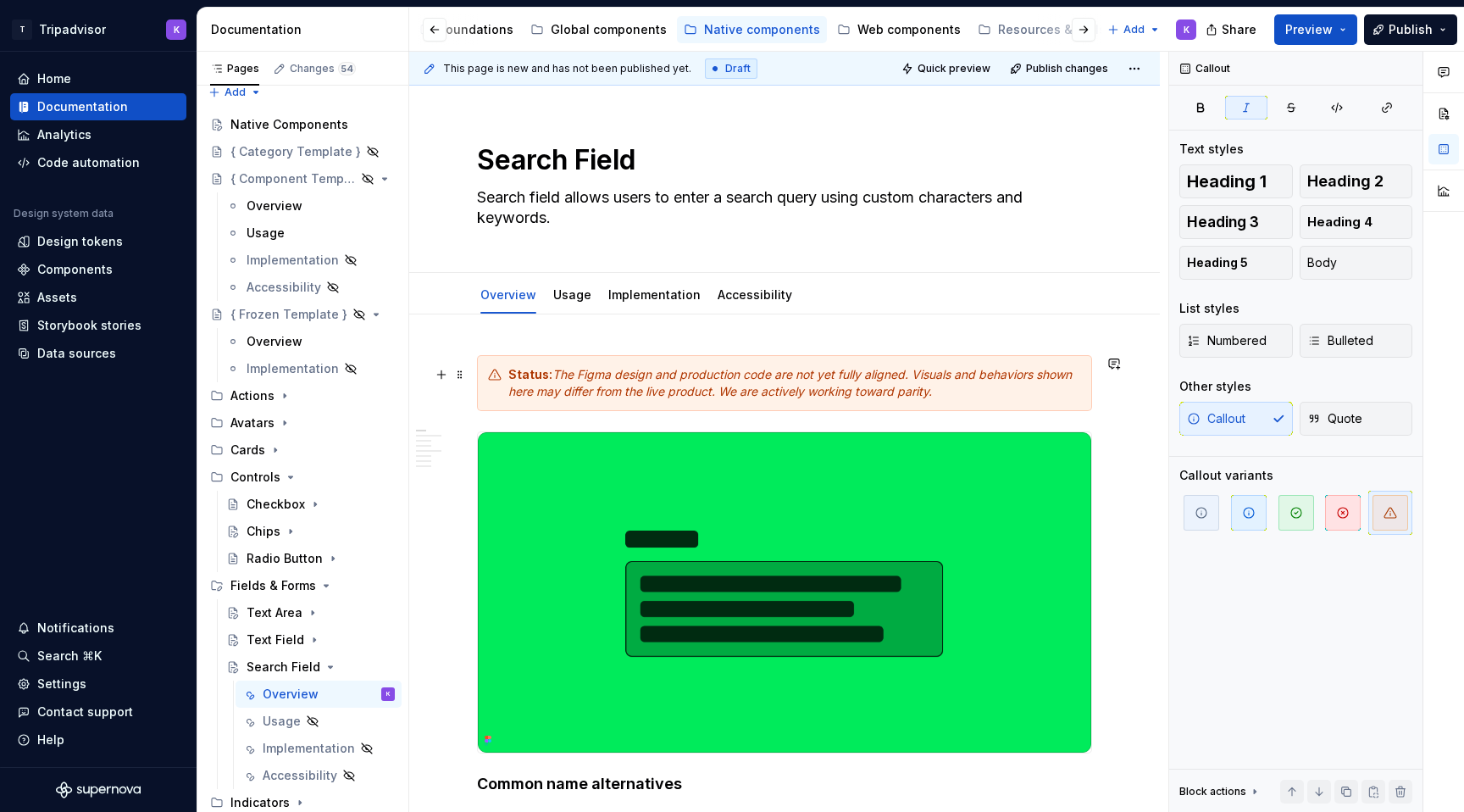
click at [1079, 388] on div "Status: The Figma design and production code are not yet fully aligned. Visuals…" at bounding box center [795, 384] width 573 height 34
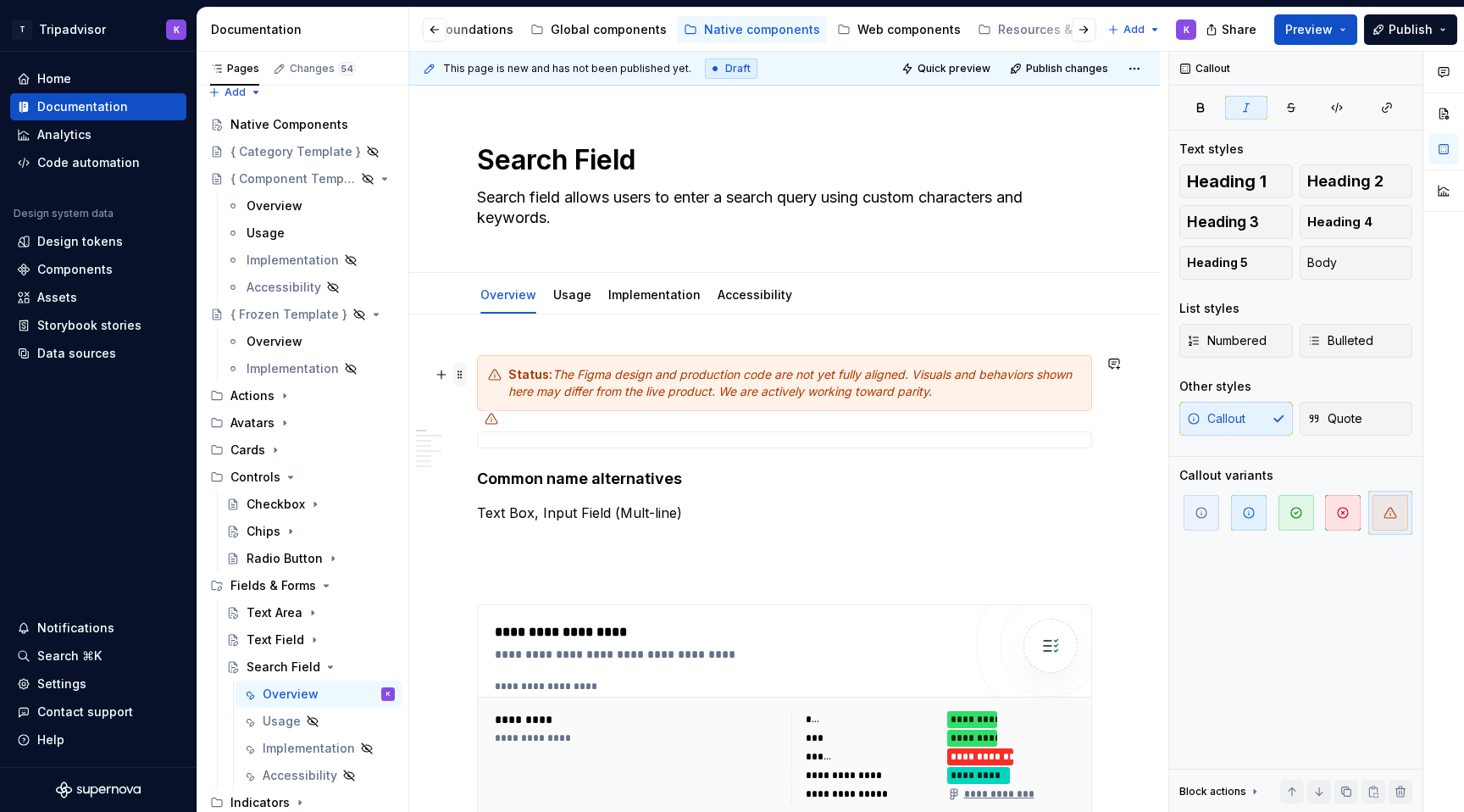
click at [462, 377] on span at bounding box center [460, 374] width 13 height 24
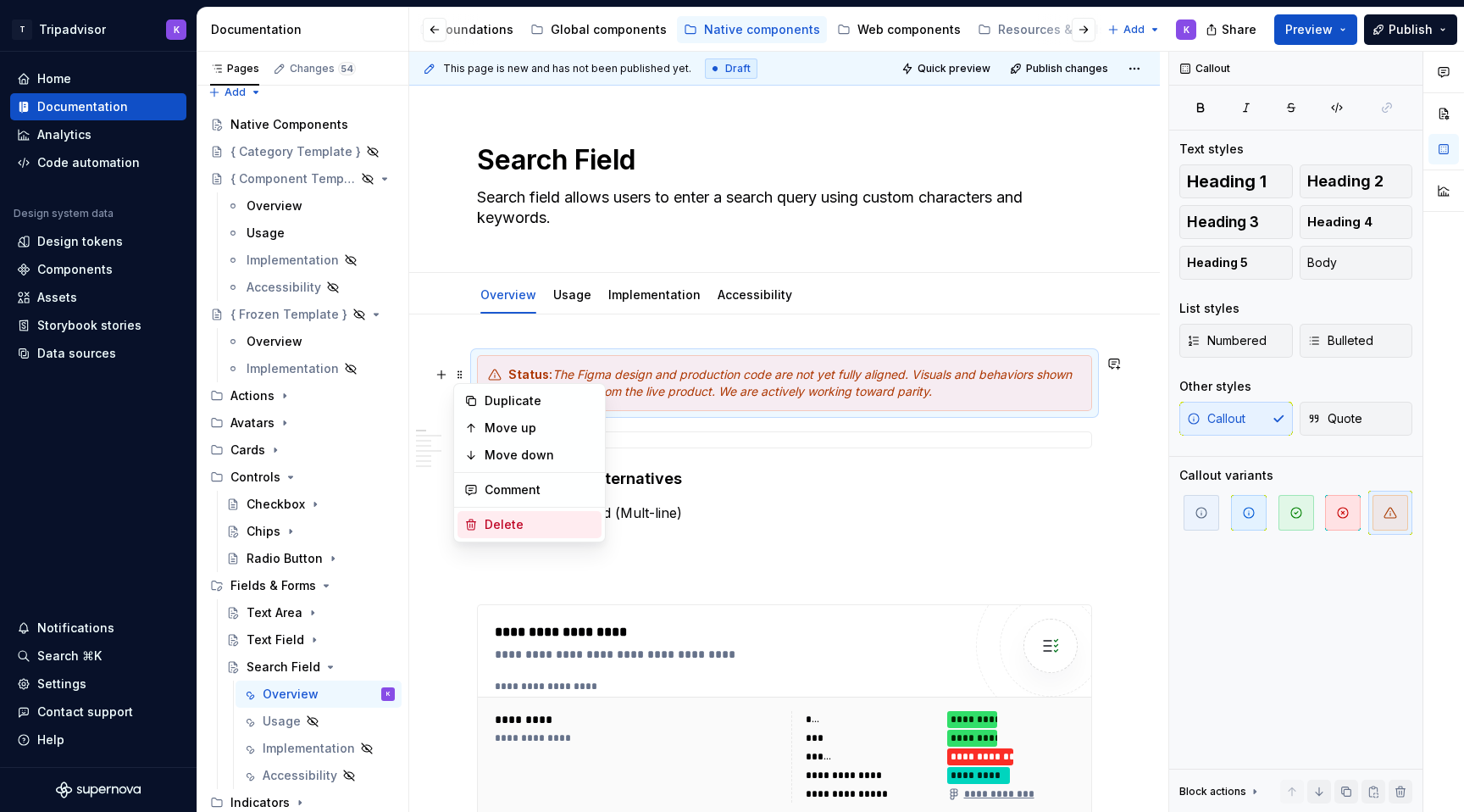
click at [530, 524] on div "Delete" at bounding box center [540, 525] width 110 height 17
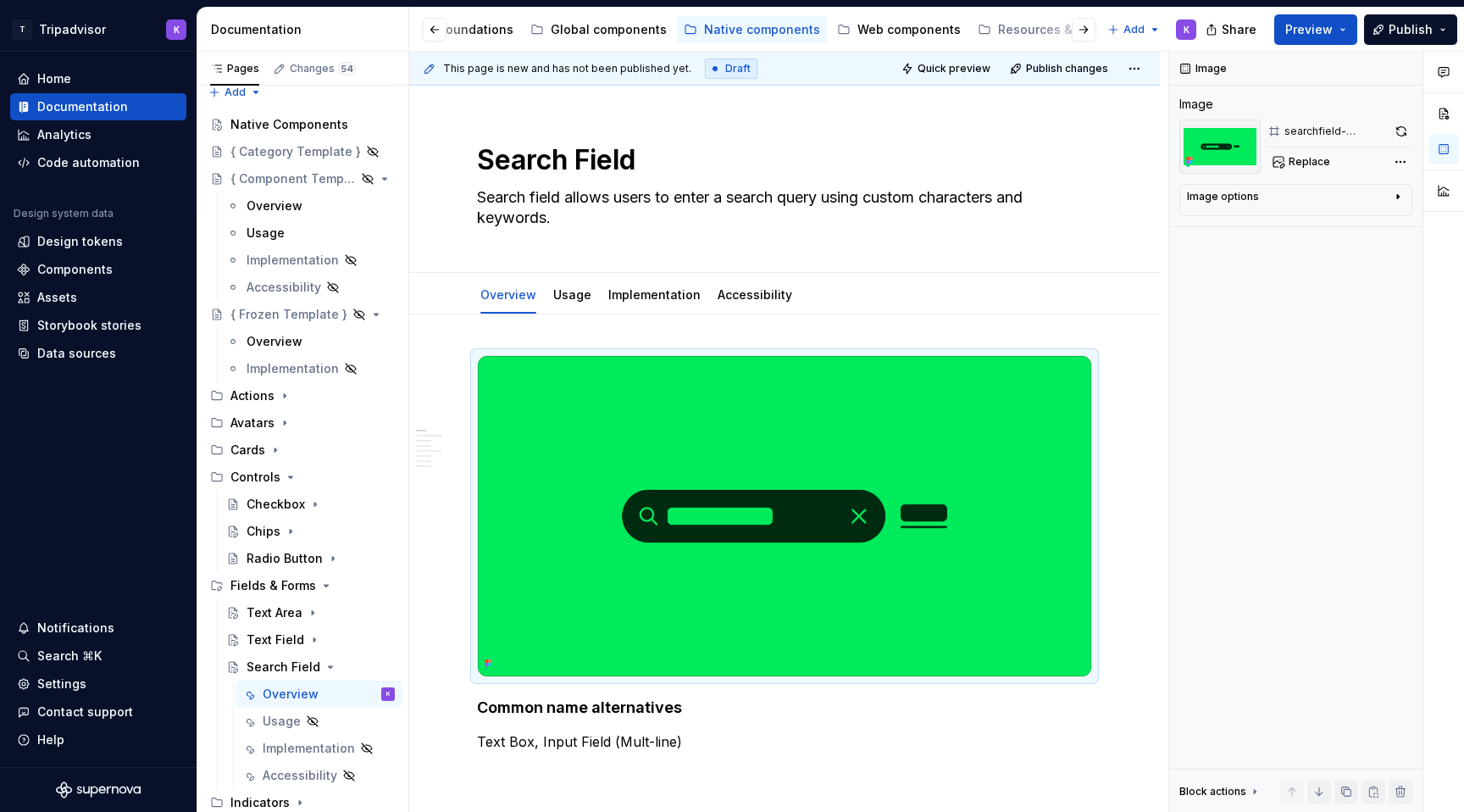
type textarea "*"
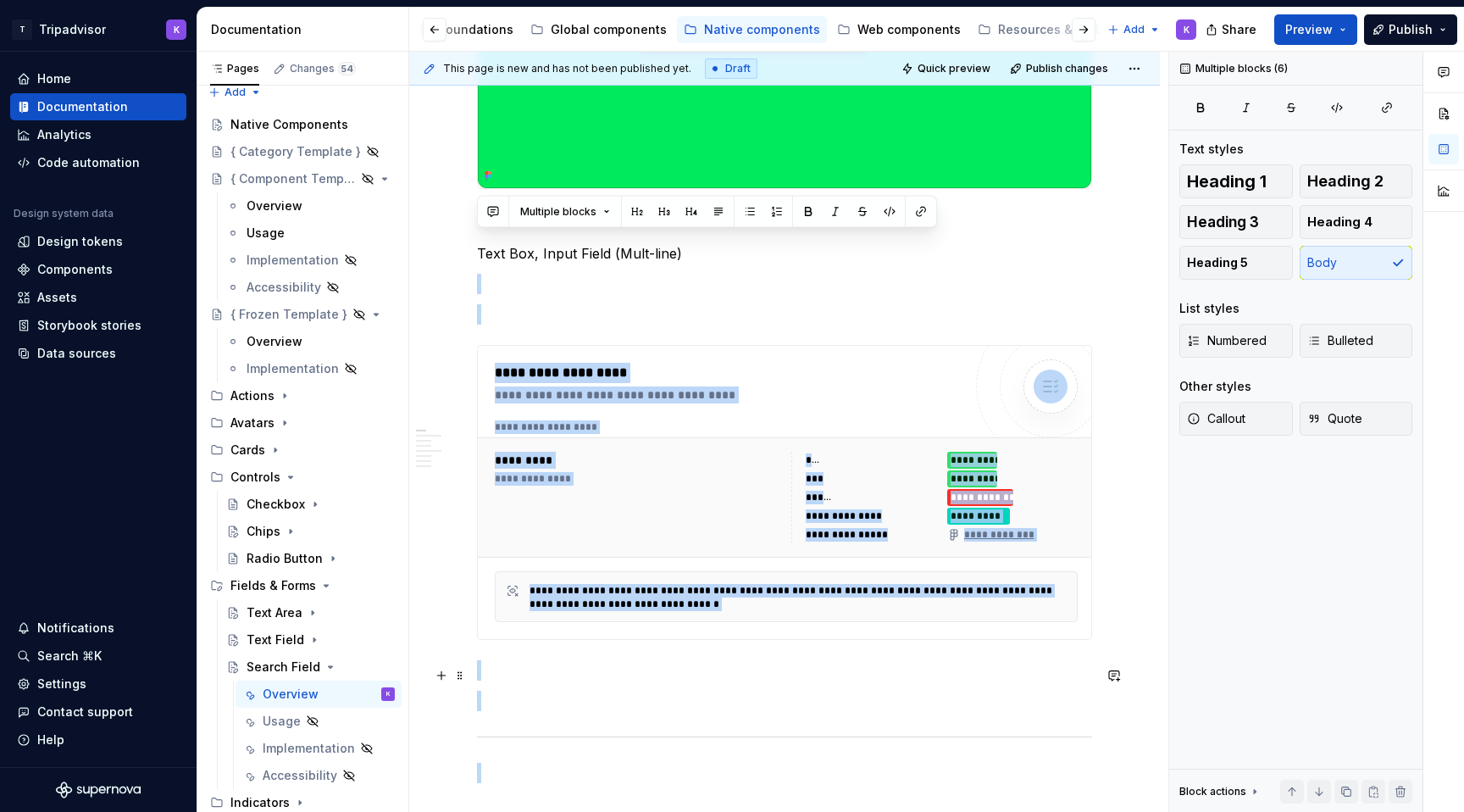
scroll to position [607, 0]
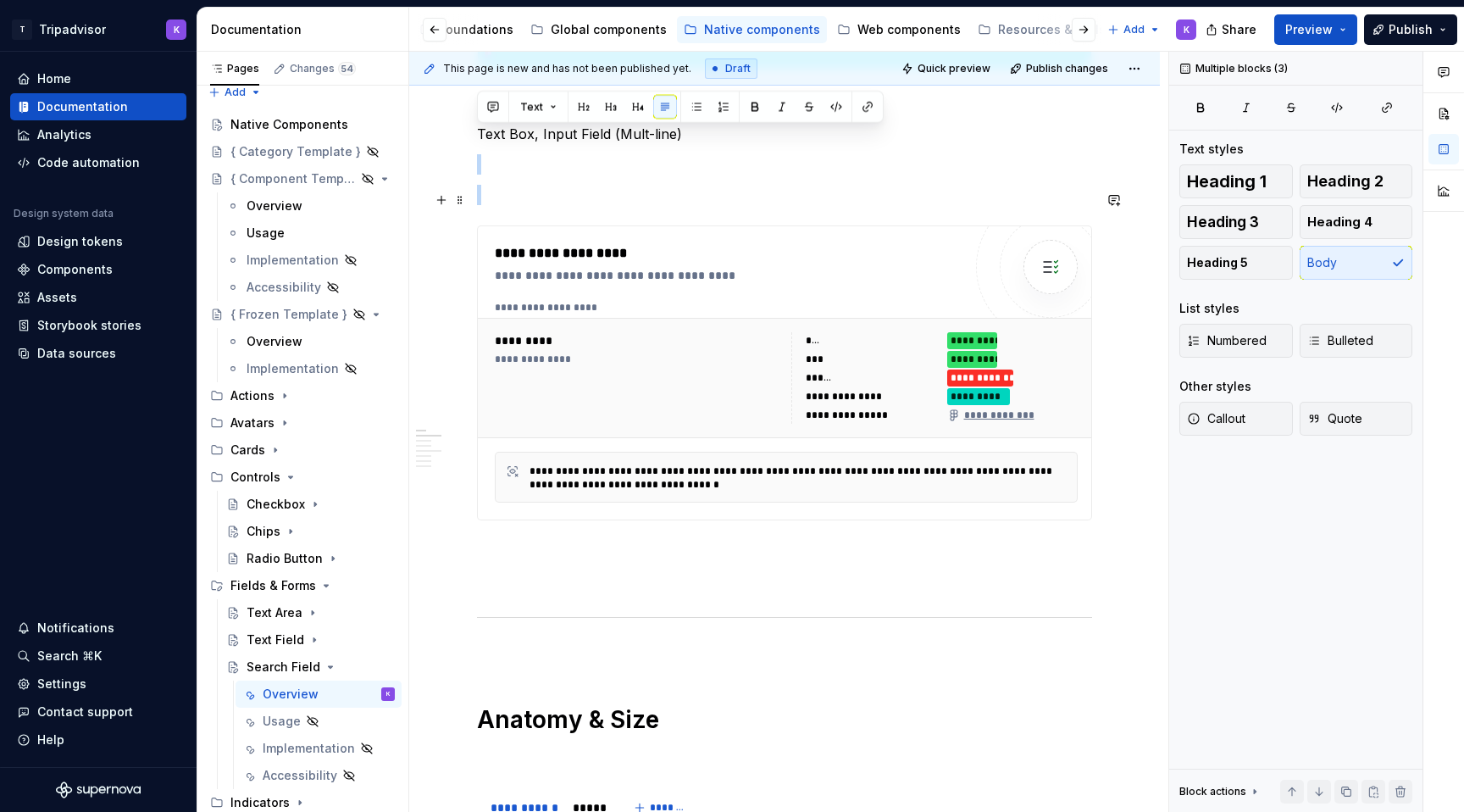
drag, startPoint x: 583, startPoint y: 743, endPoint x: 570, endPoint y: 204, distance: 539.2
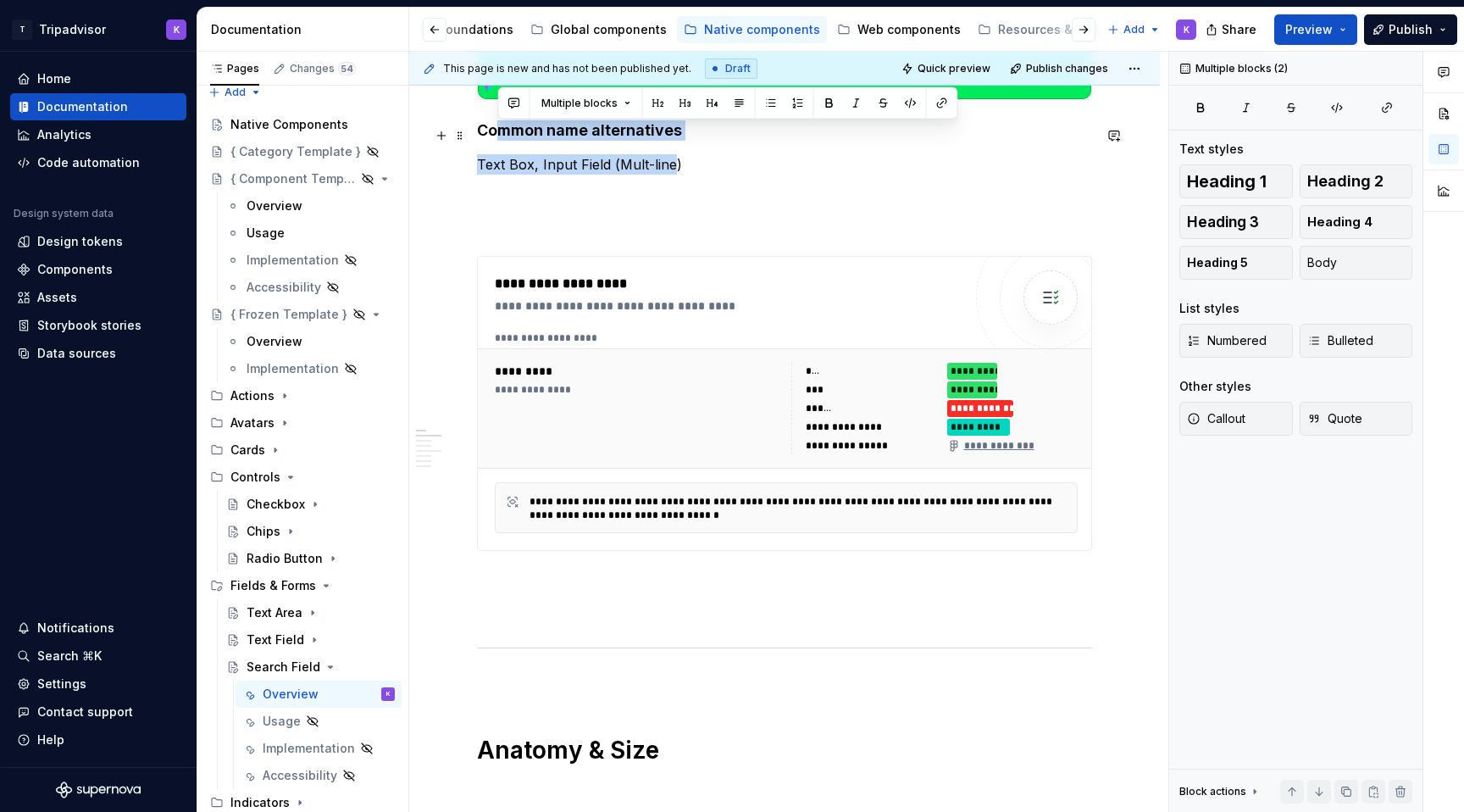
scroll to position [553, 0]
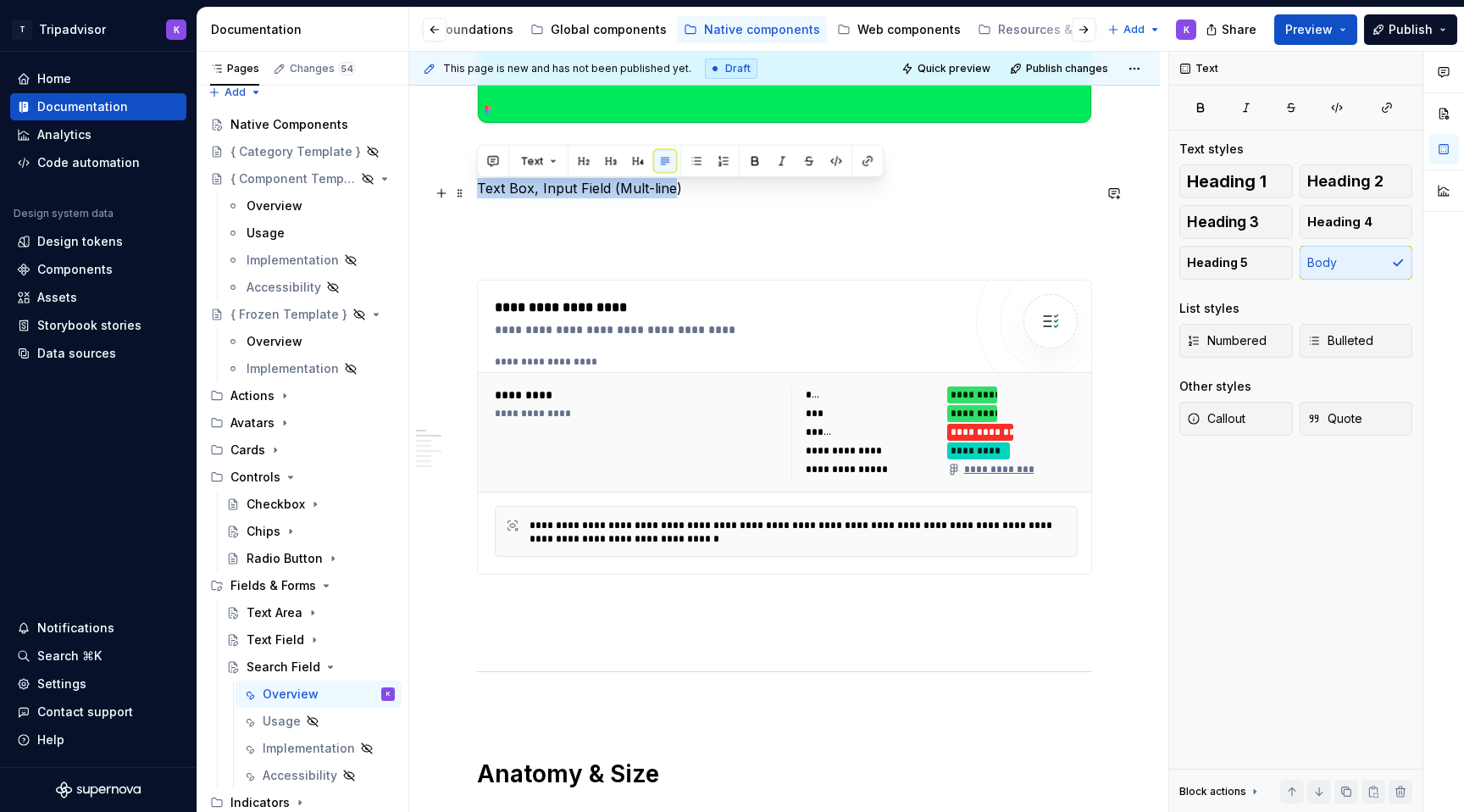
drag, startPoint x: 672, startPoint y: 137, endPoint x: 478, endPoint y: 188, distance: 200.6
click at [478, 188] on p "Text Box, Input Field (Mult-line)" at bounding box center [784, 188] width 615 height 20
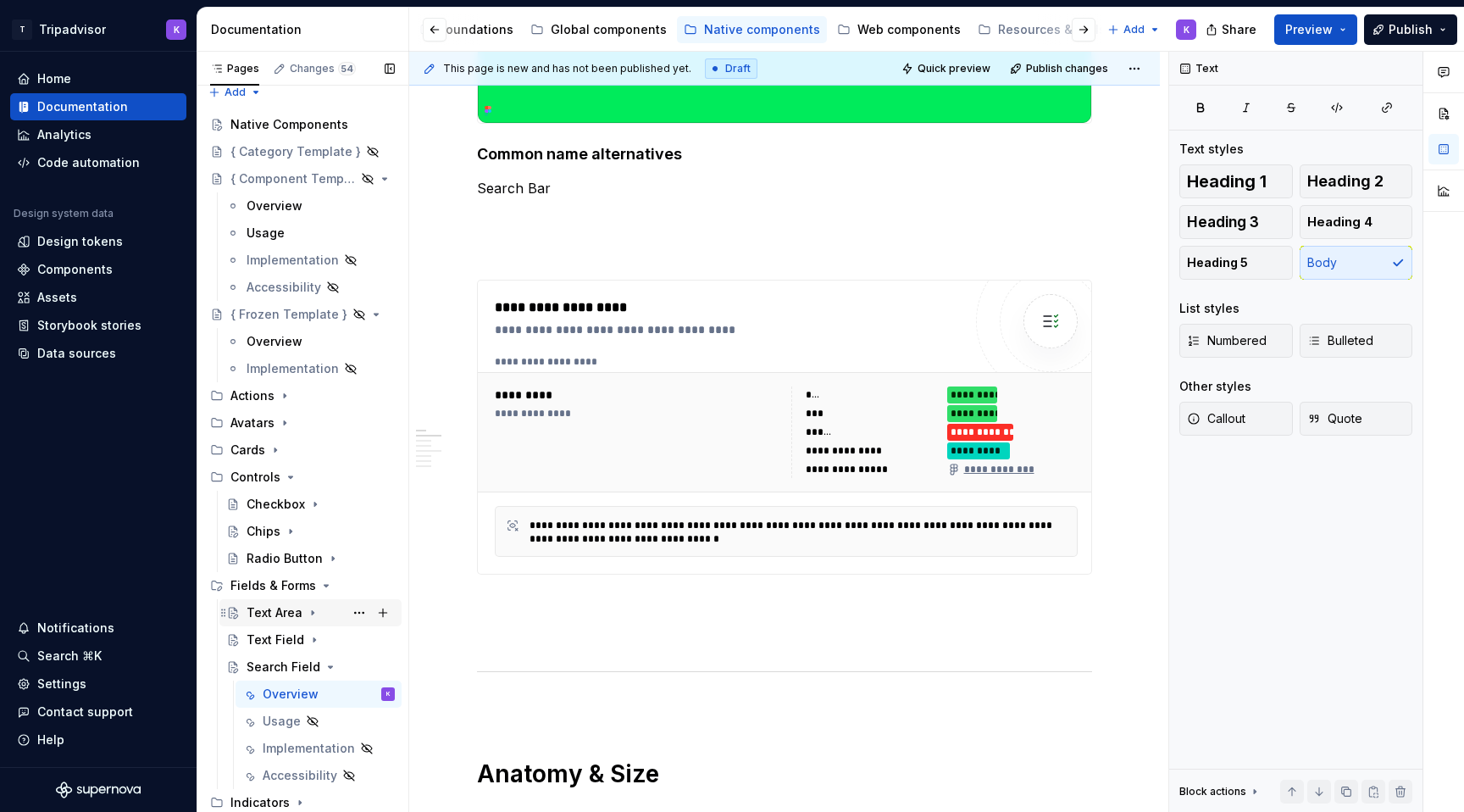
click at [297, 616] on div "Text Area" at bounding box center [274, 613] width 56 height 17
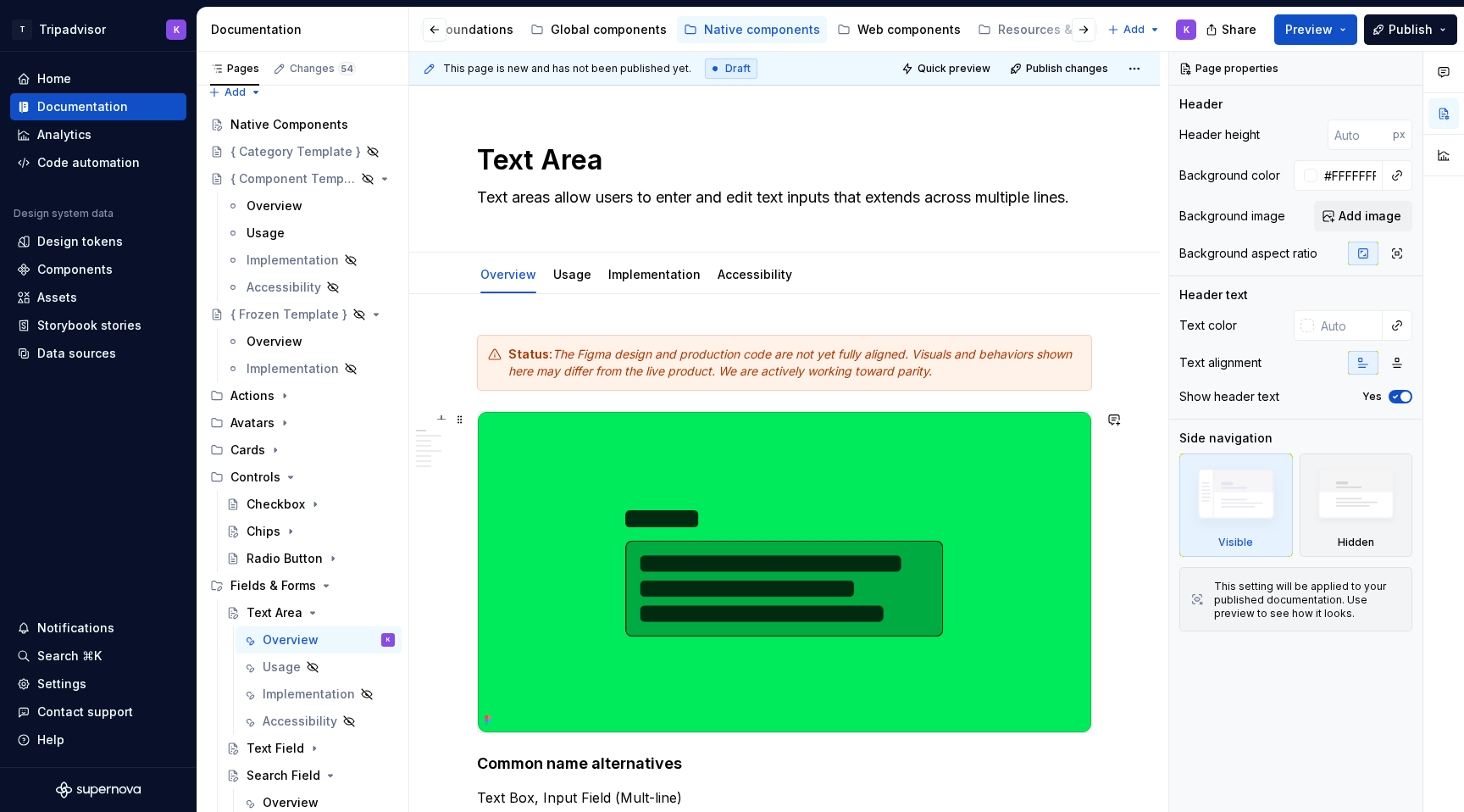
scroll to position [143, 0]
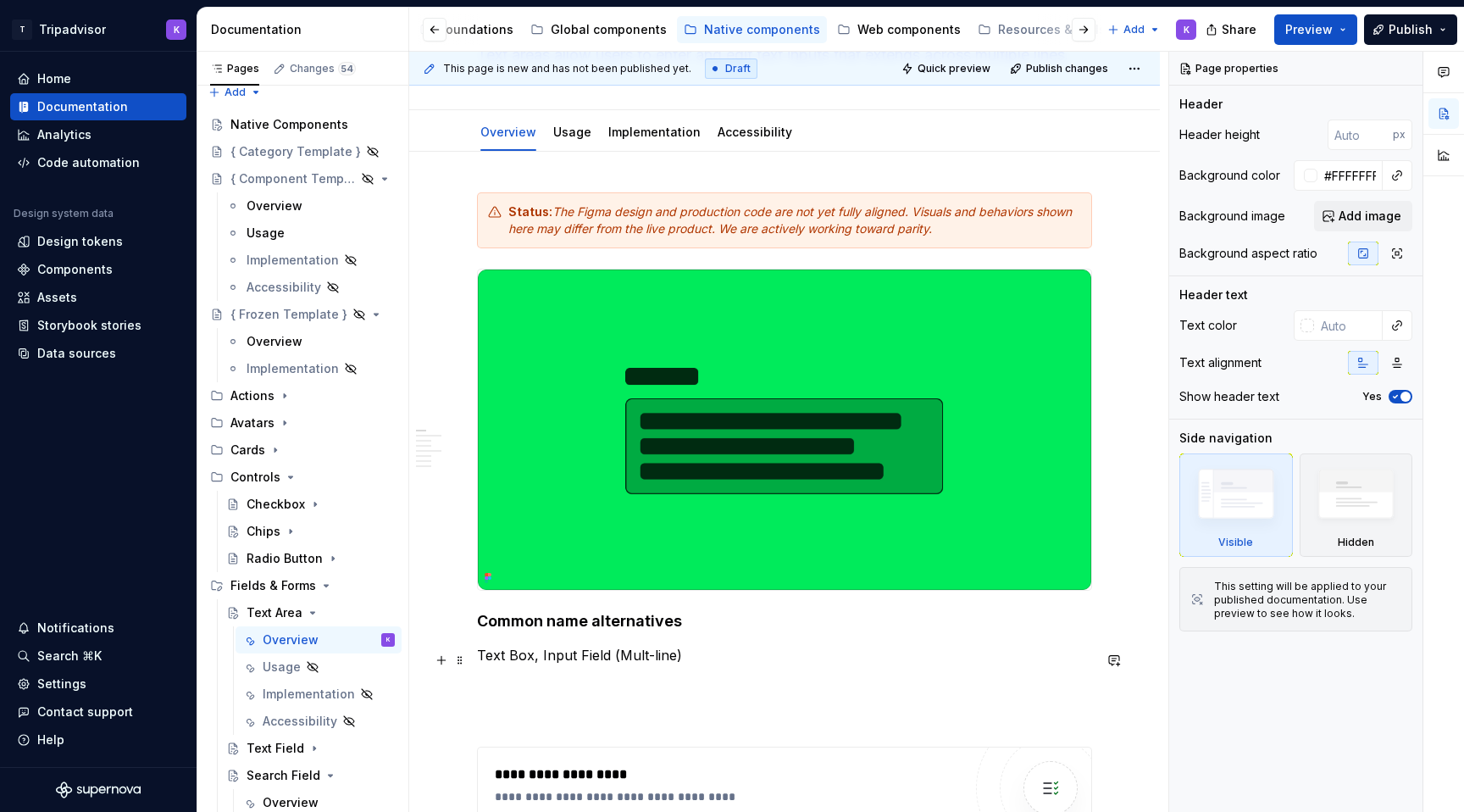
type textarea "*"
click at [643, 660] on p "Text Box, Input Field (Mult-line)" at bounding box center [784, 654] width 615 height 20
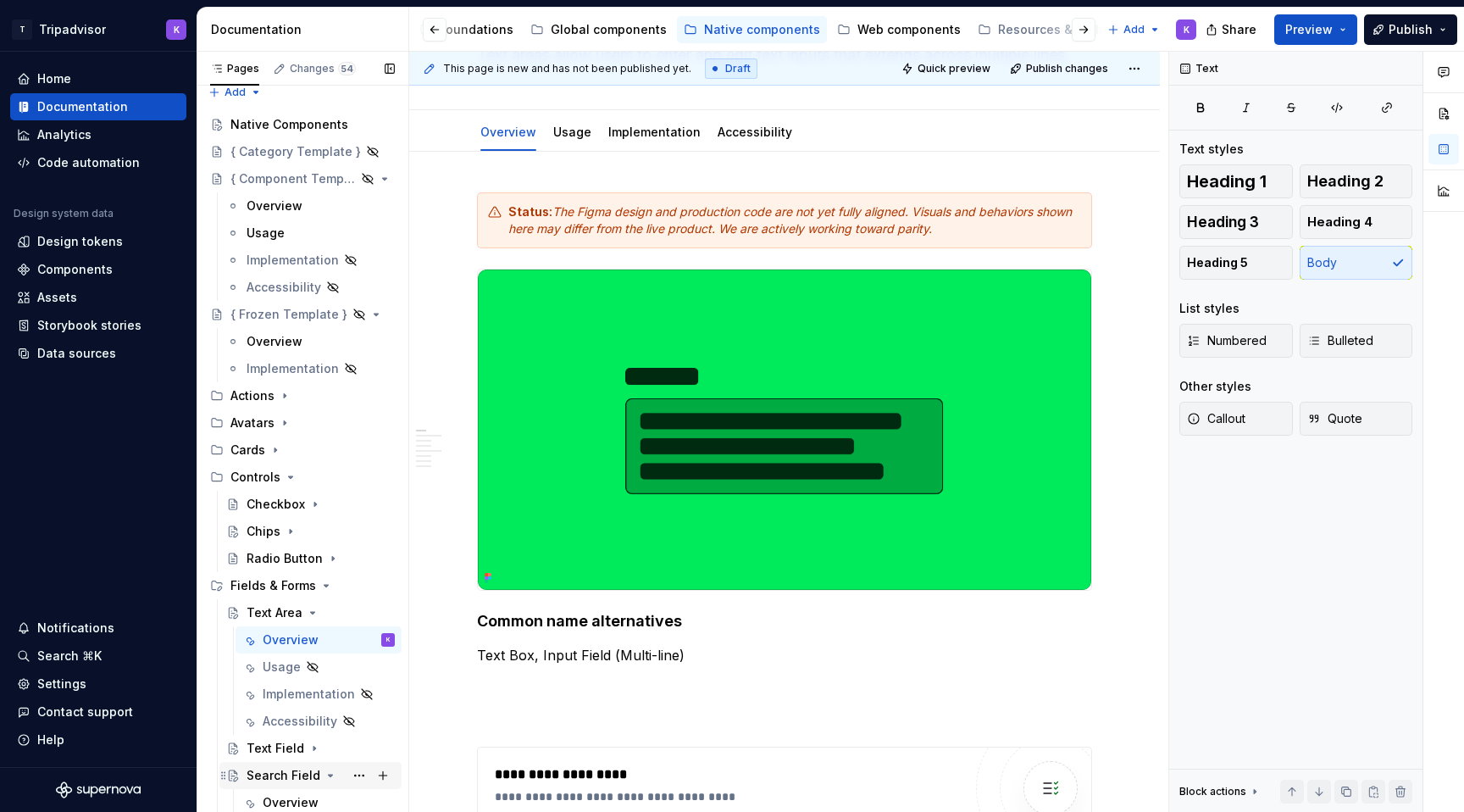
click at [286, 774] on div "Search Field" at bounding box center [283, 776] width 73 height 17
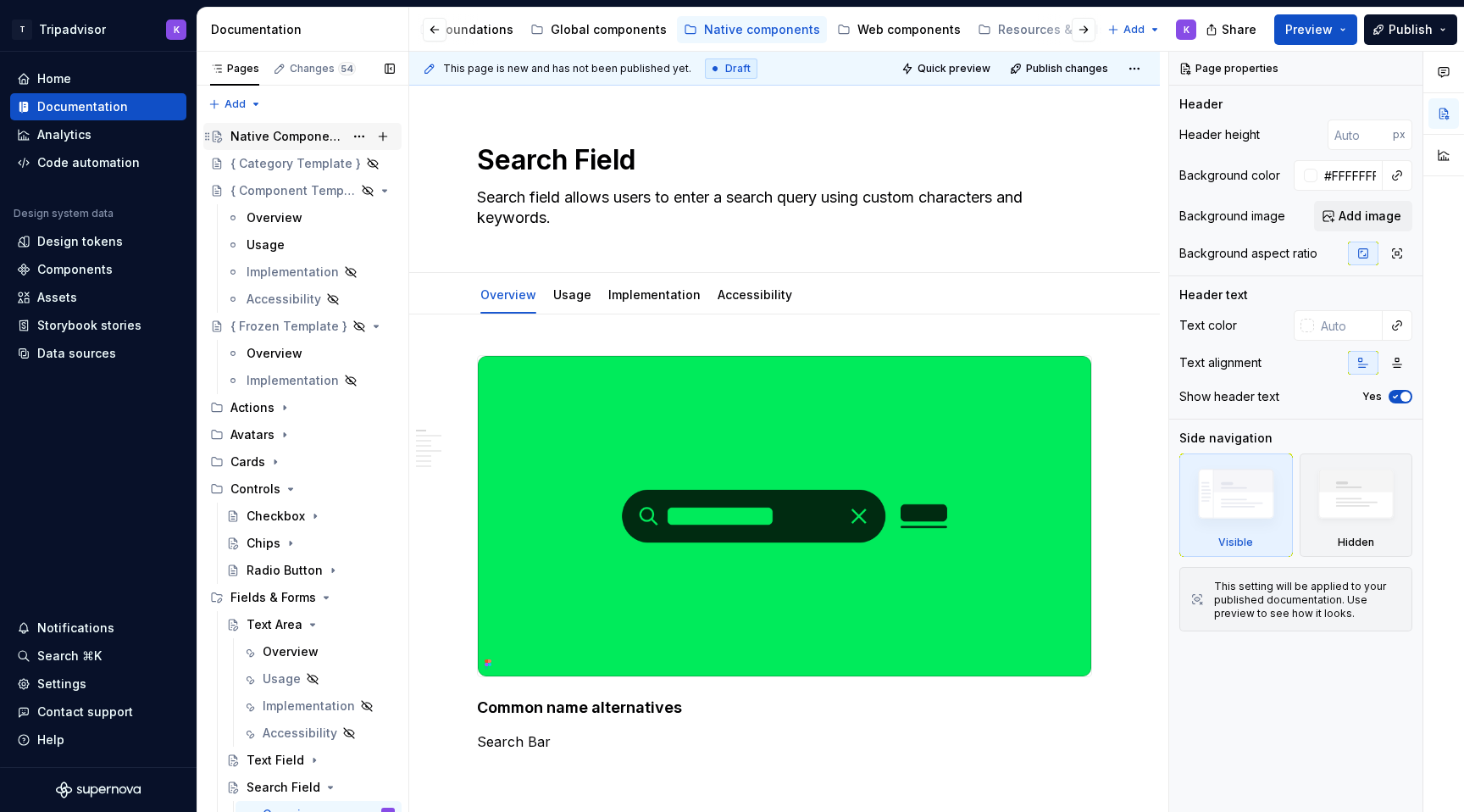
click at [278, 135] on div "Native Components" at bounding box center [287, 136] width 113 height 17
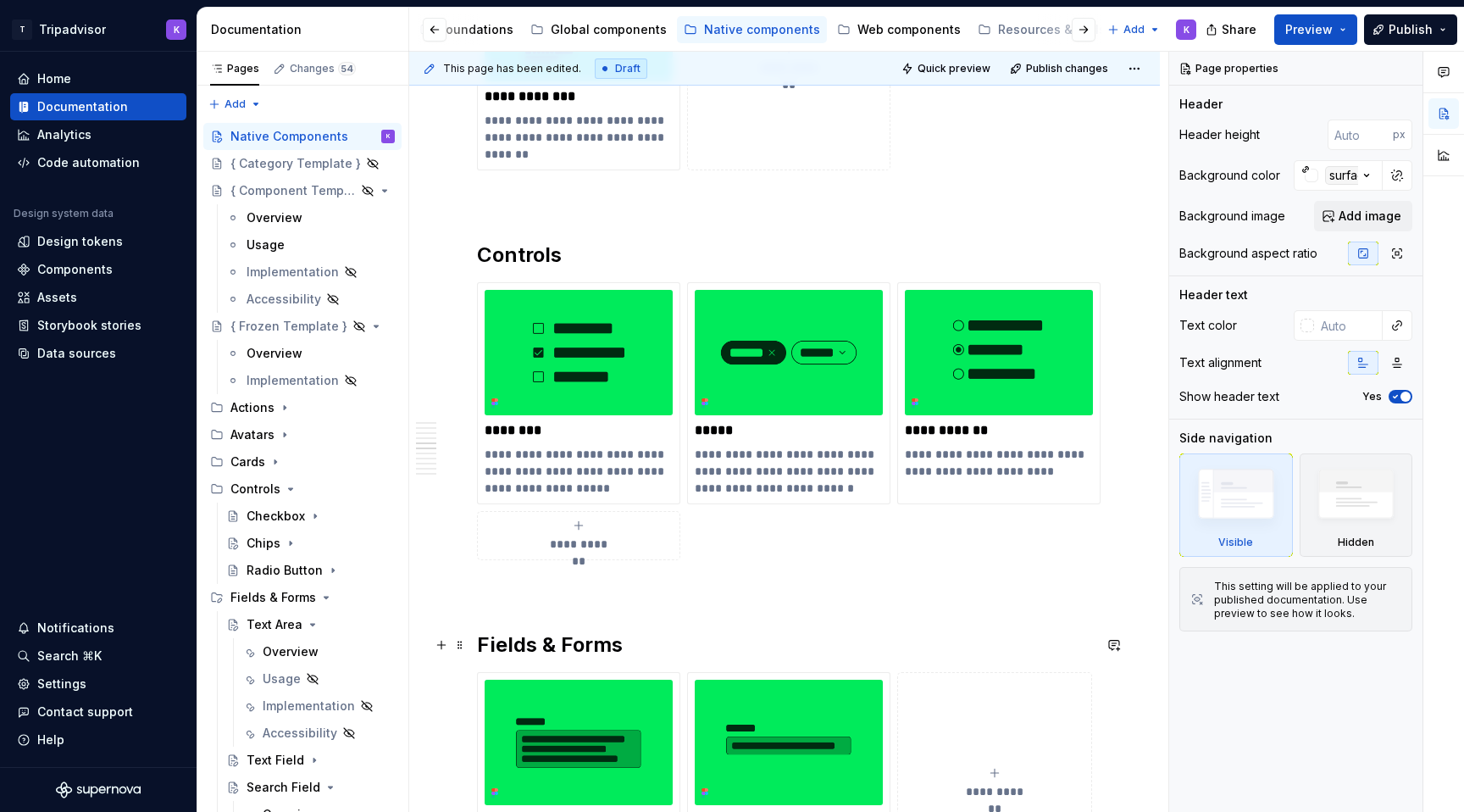
scroll to position [2629, 0]
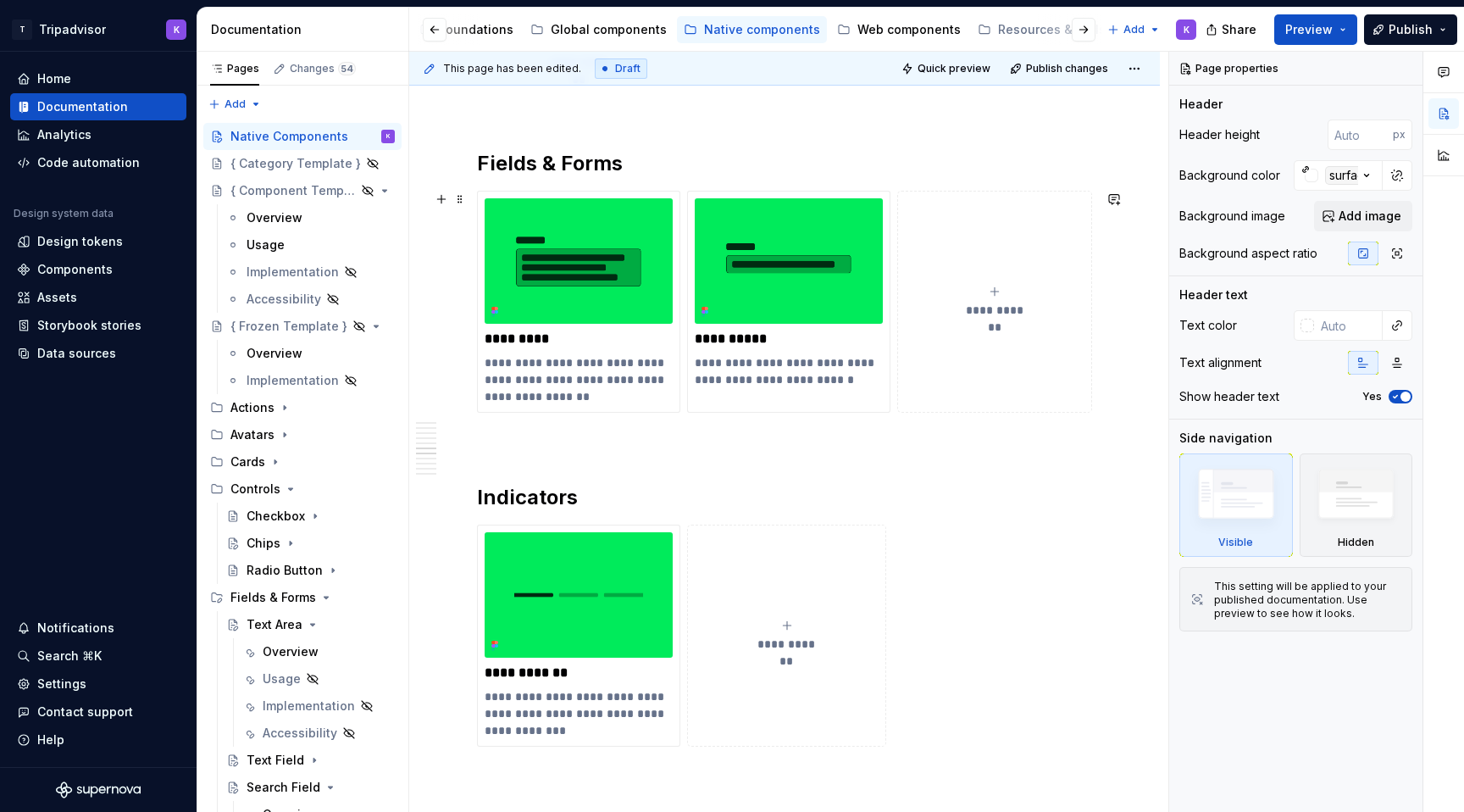
click at [995, 283] on button "**********" at bounding box center [995, 301] width 195 height 222
type textarea "*"
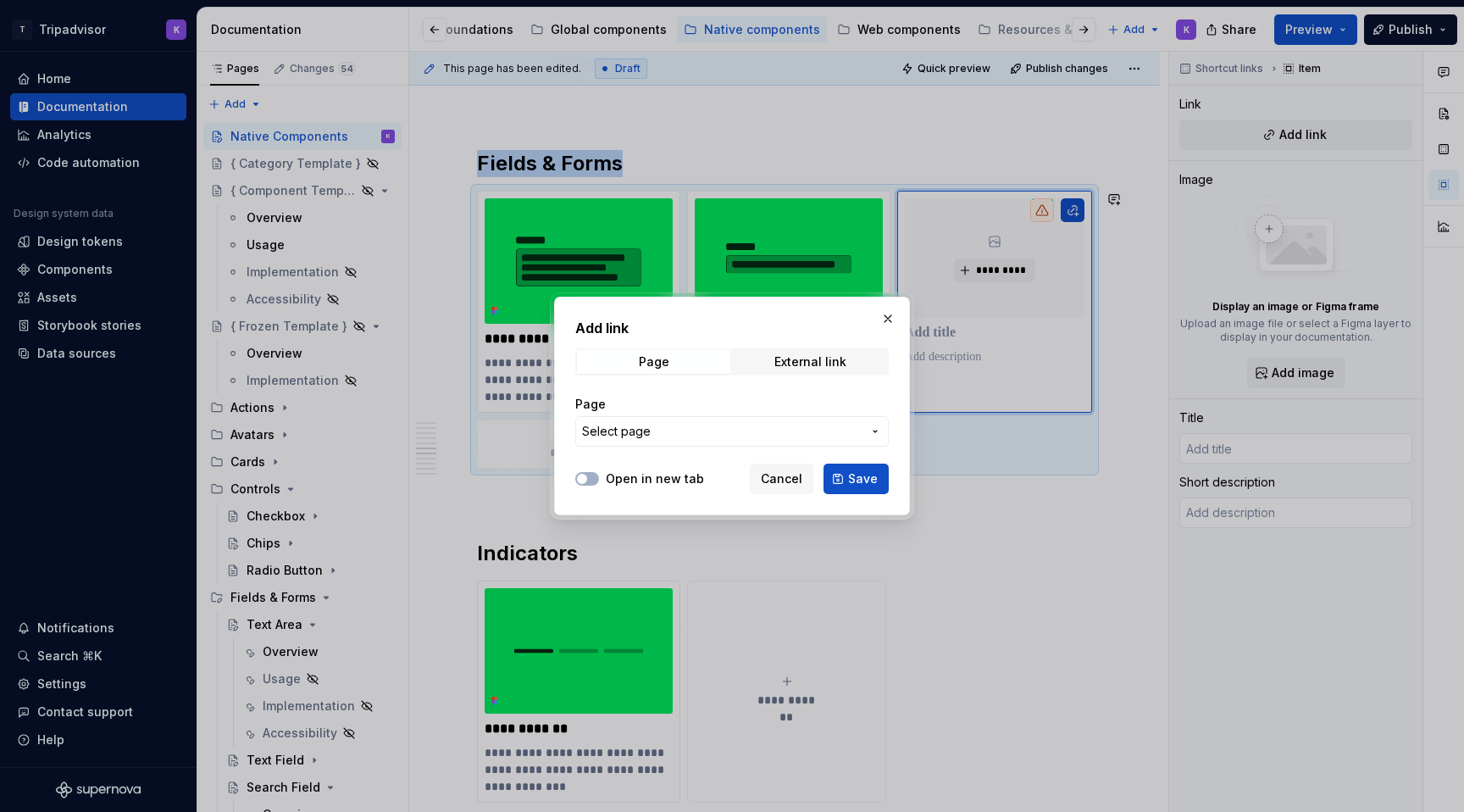
click at [683, 433] on span "Select page" at bounding box center [722, 431] width 280 height 17
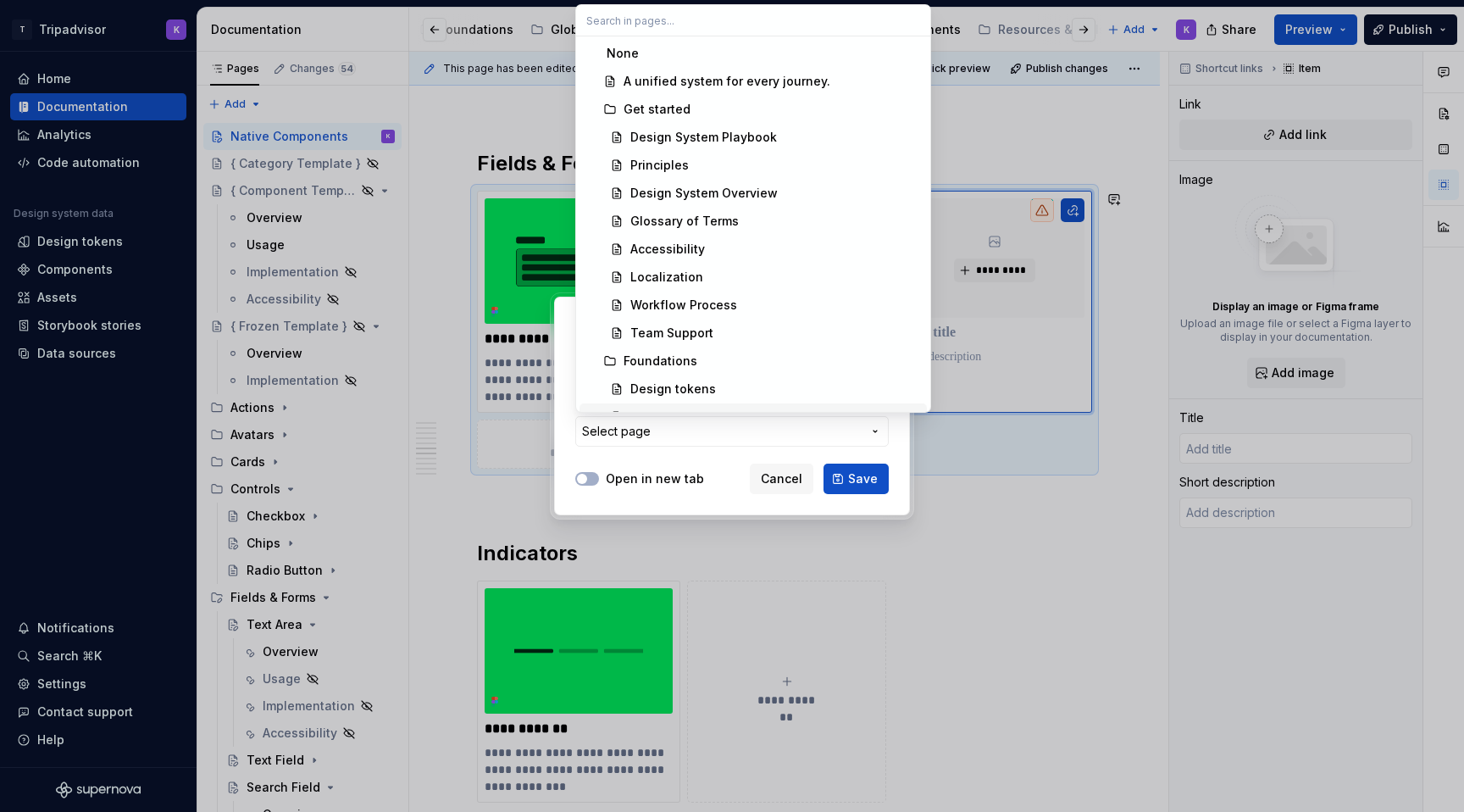
click at [706, 435] on div "Add link Page External link Page Select page Open in new tab Cancel Save" at bounding box center [732, 406] width 1464 height 812
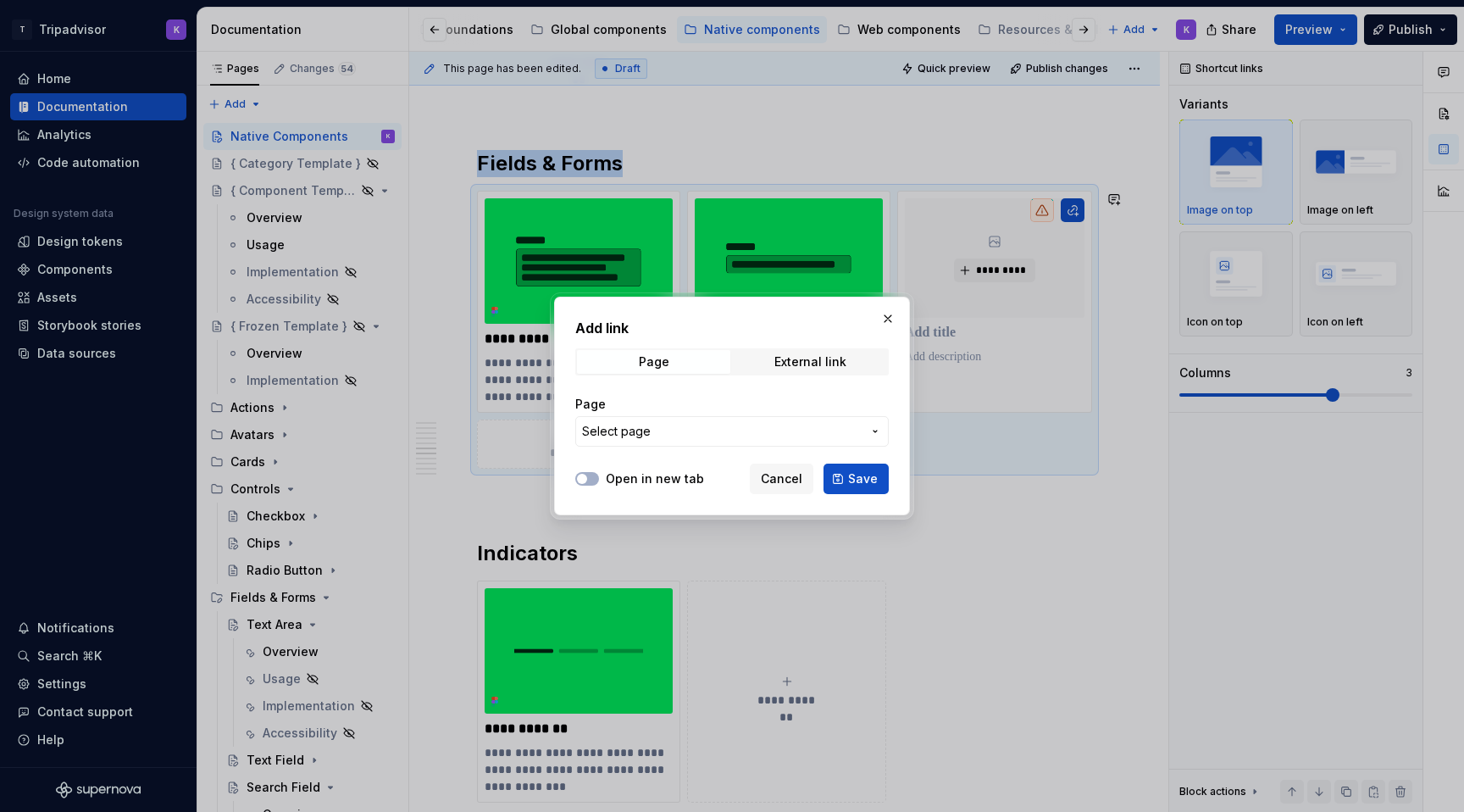
click at [706, 435] on span "Select page" at bounding box center [722, 431] width 280 height 17
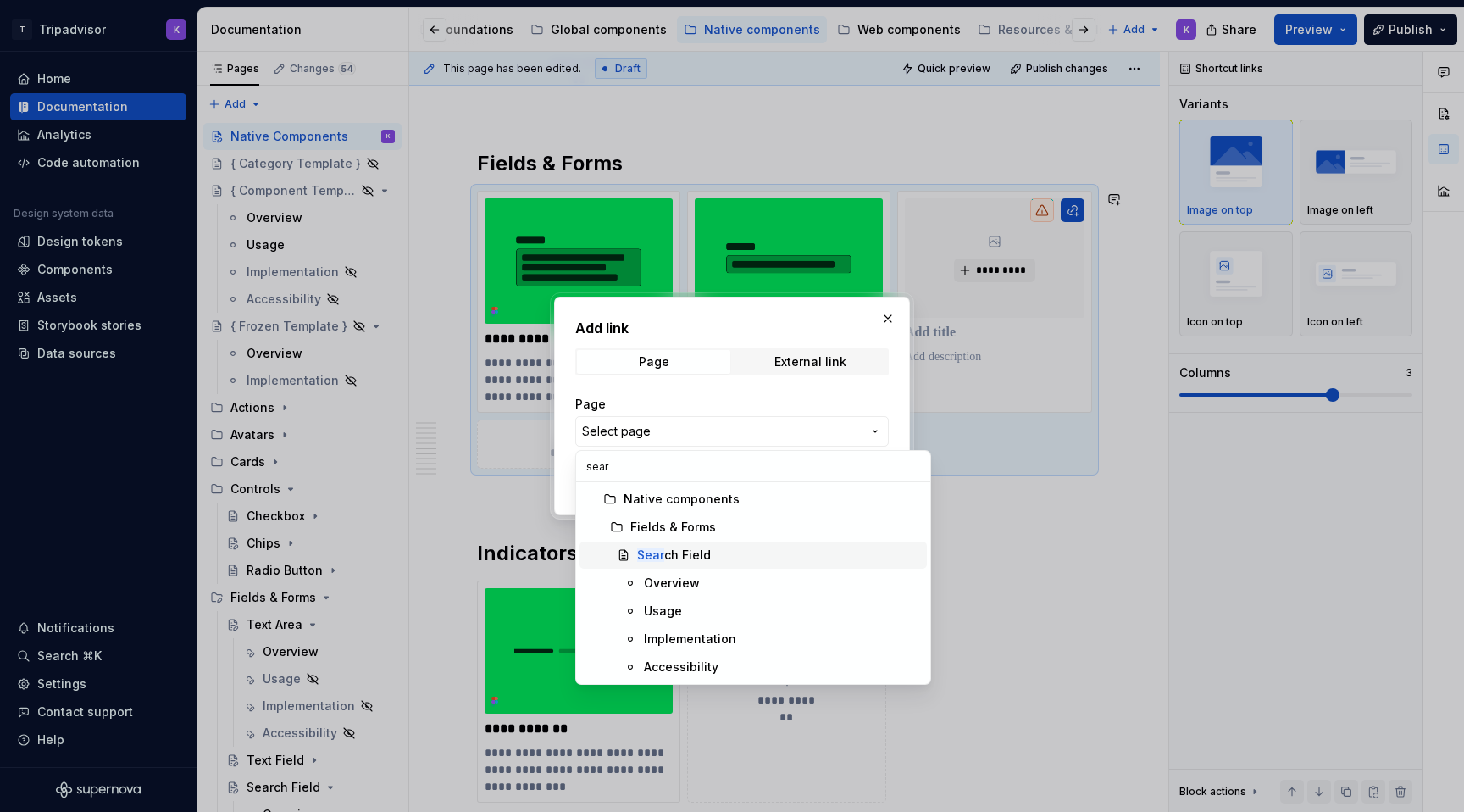
type input "sear"
click at [716, 556] on div "Sear ch Field" at bounding box center [778, 555] width 283 height 17
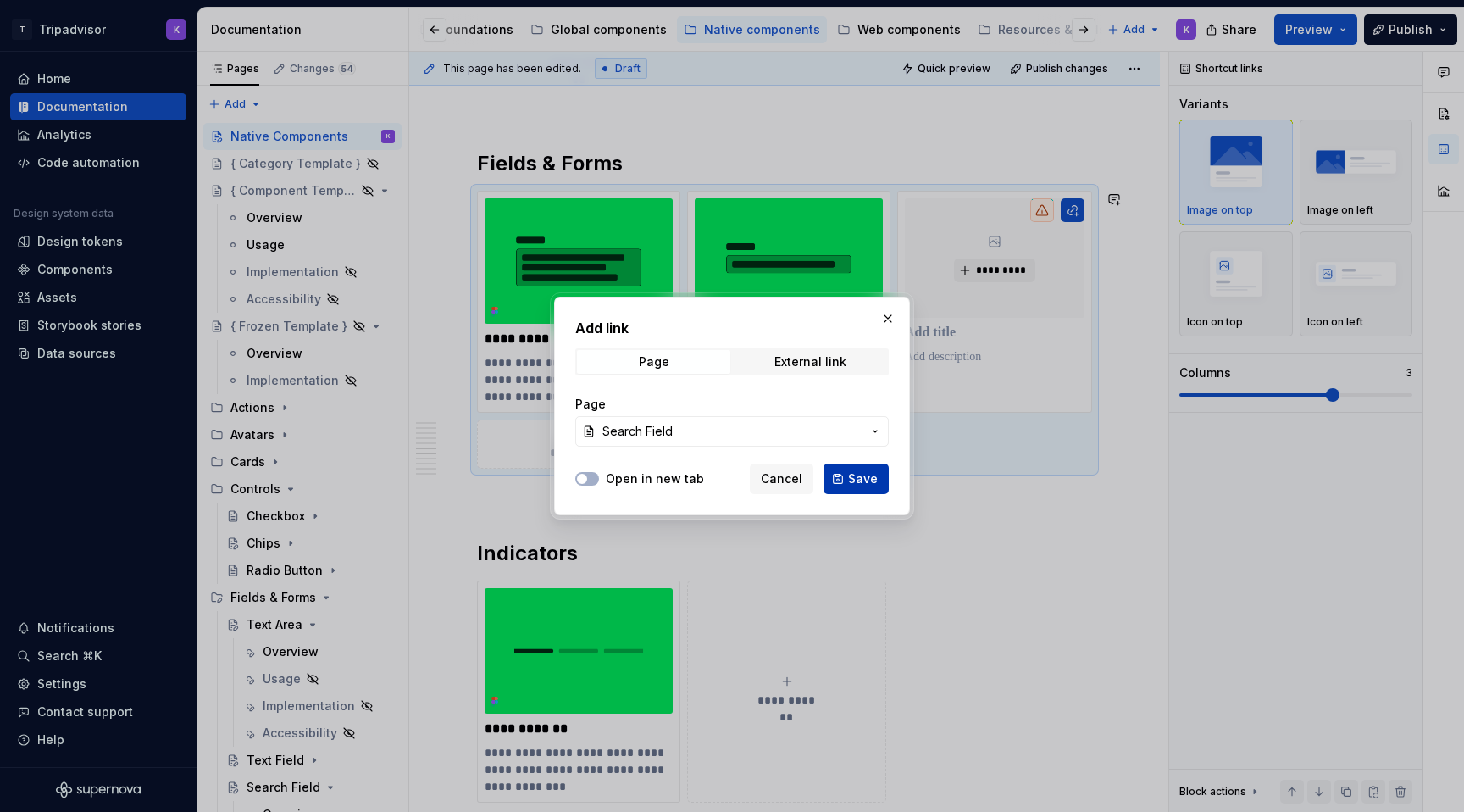
click at [854, 479] on span "Save" at bounding box center [862, 479] width 30 height 17
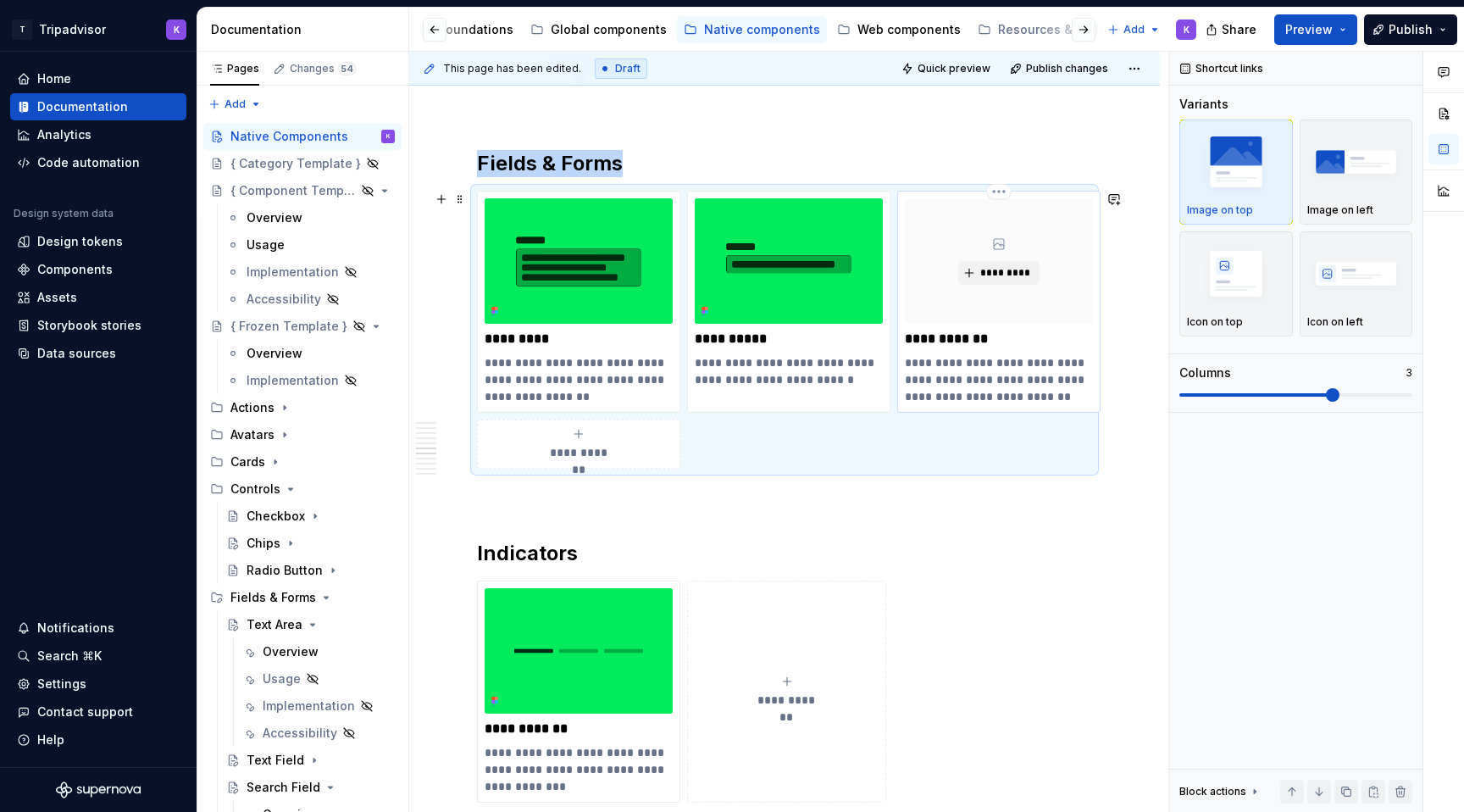
click at [1017, 248] on div "*********" at bounding box center [999, 261] width 188 height 126
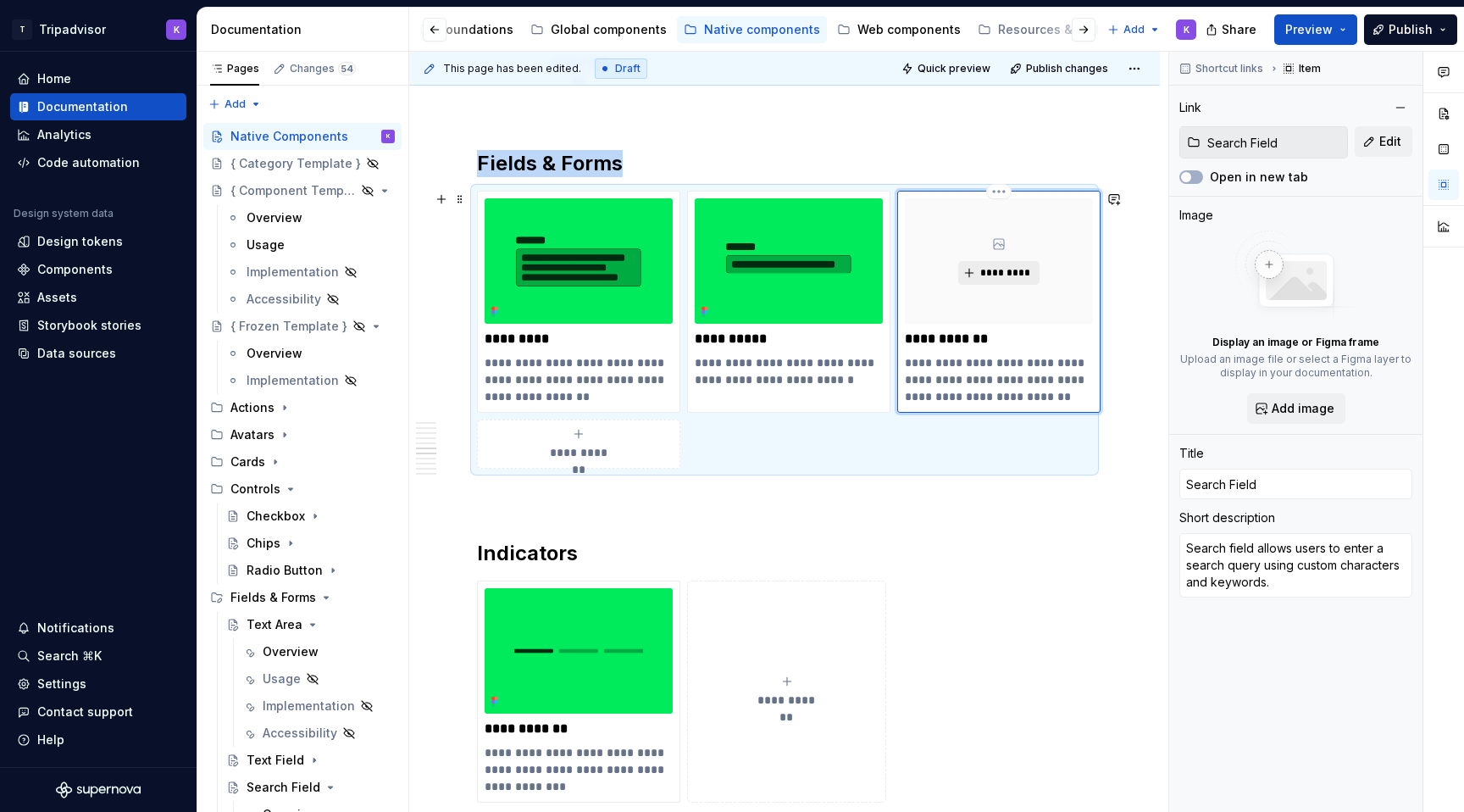
click at [1016, 267] on span "*********" at bounding box center [1005, 273] width 51 height 13
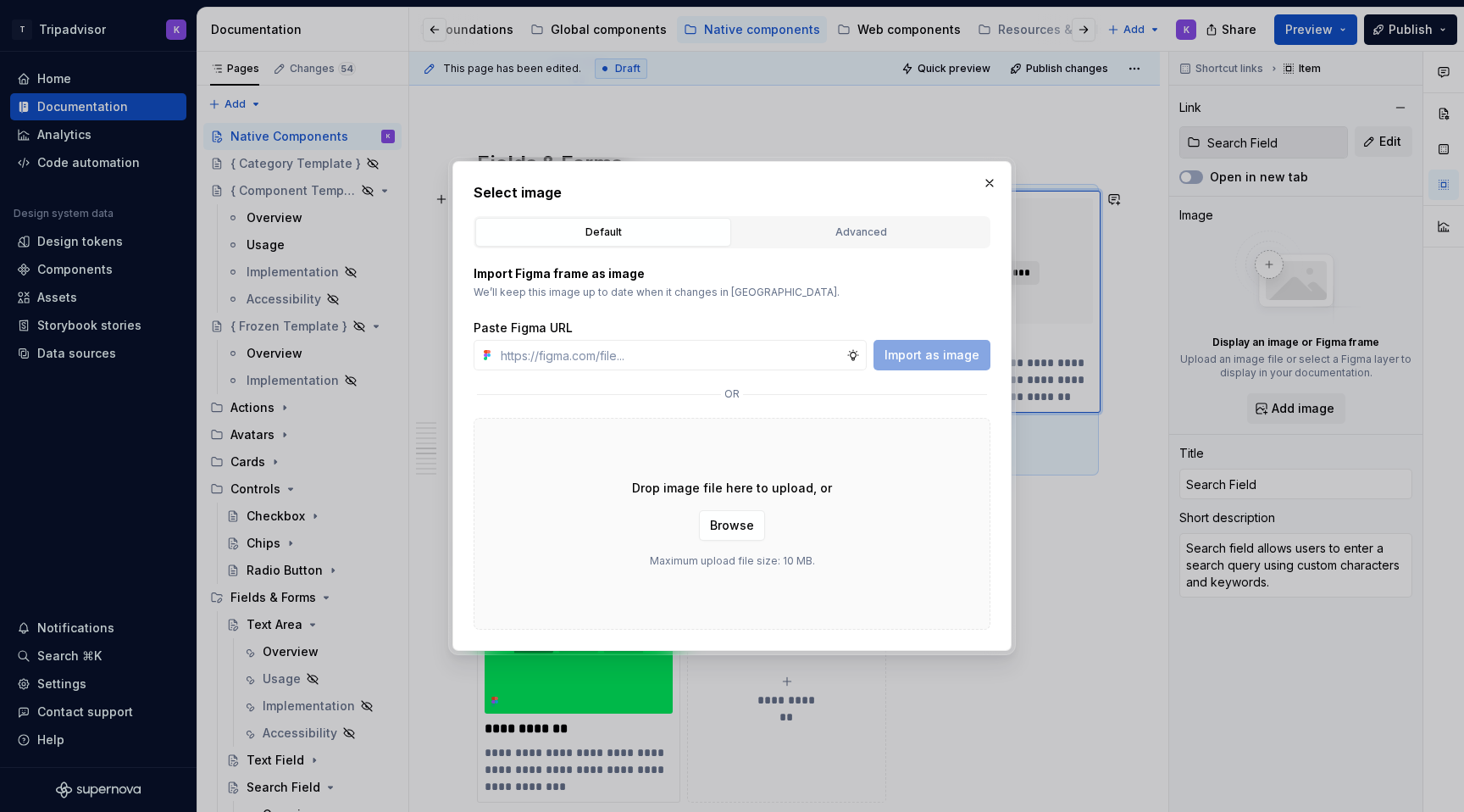
type textarea "*"
type input "[URL][DOMAIN_NAME]"
click at [944, 352] on span "Import as image" at bounding box center [932, 355] width 95 height 17
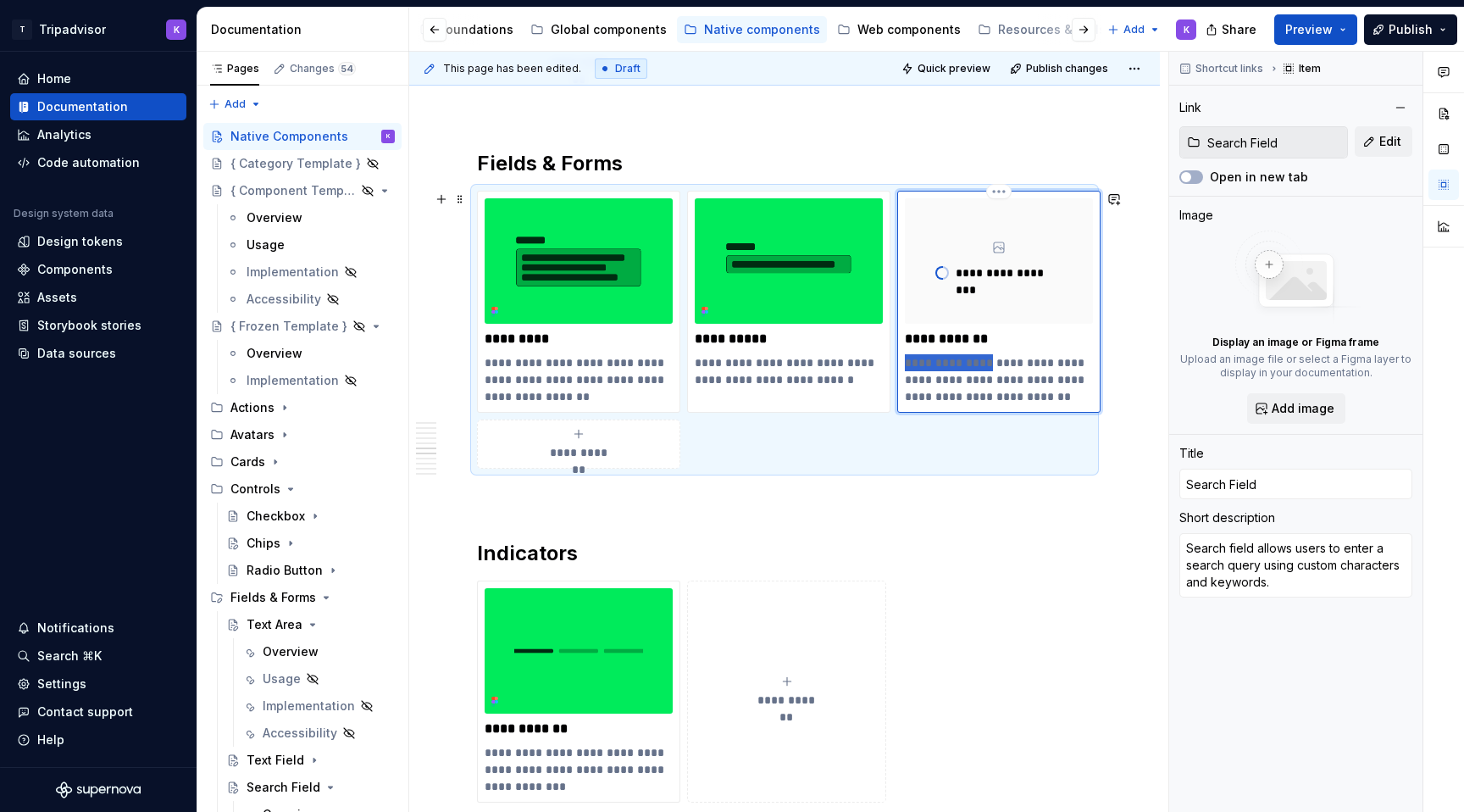
drag, startPoint x: 982, startPoint y: 362, endPoint x: 906, endPoint y: 359, distance: 76.1
click at [906, 359] on p "**********" at bounding box center [999, 379] width 188 height 50
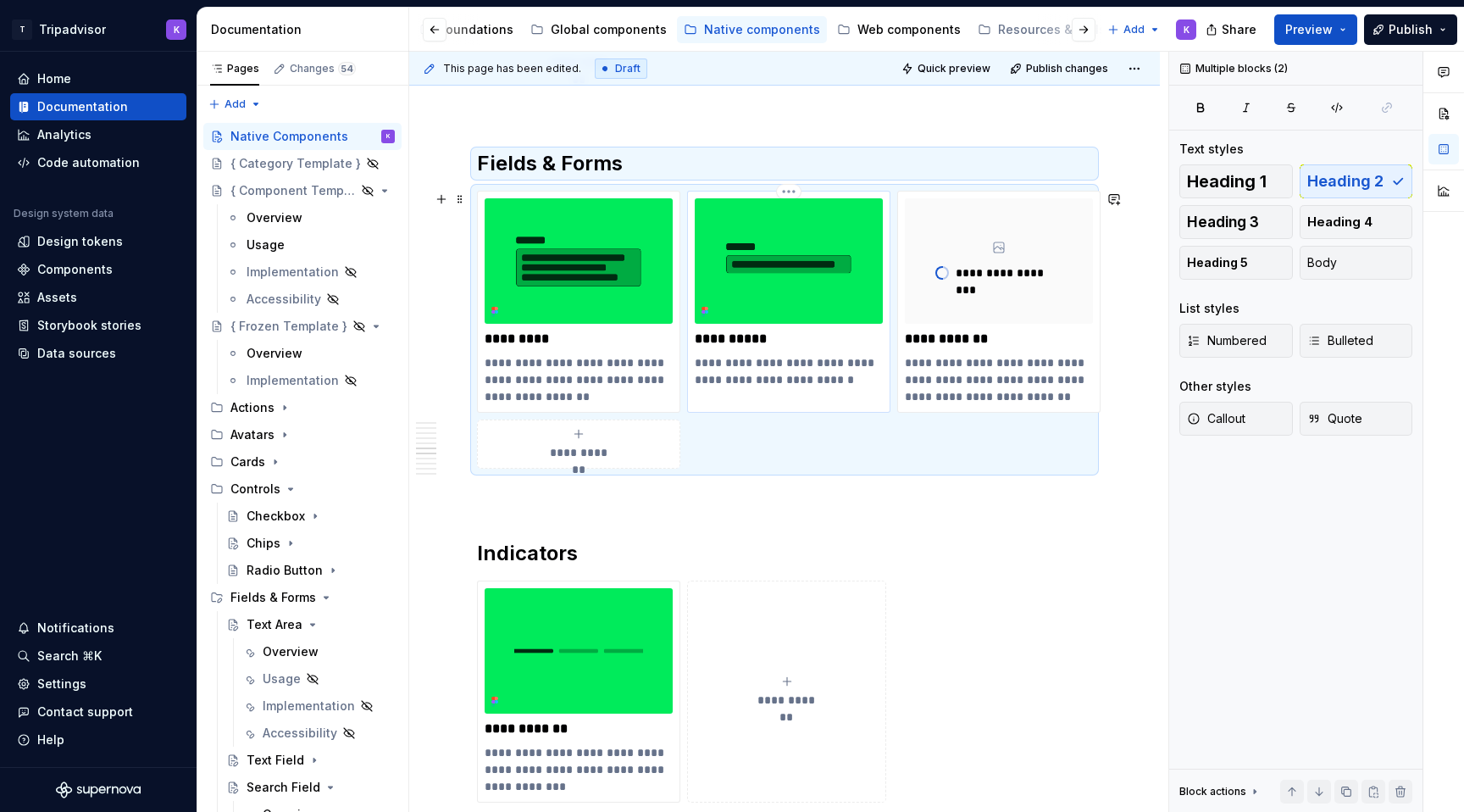
click at [754, 364] on p "**********" at bounding box center [789, 371] width 188 height 34
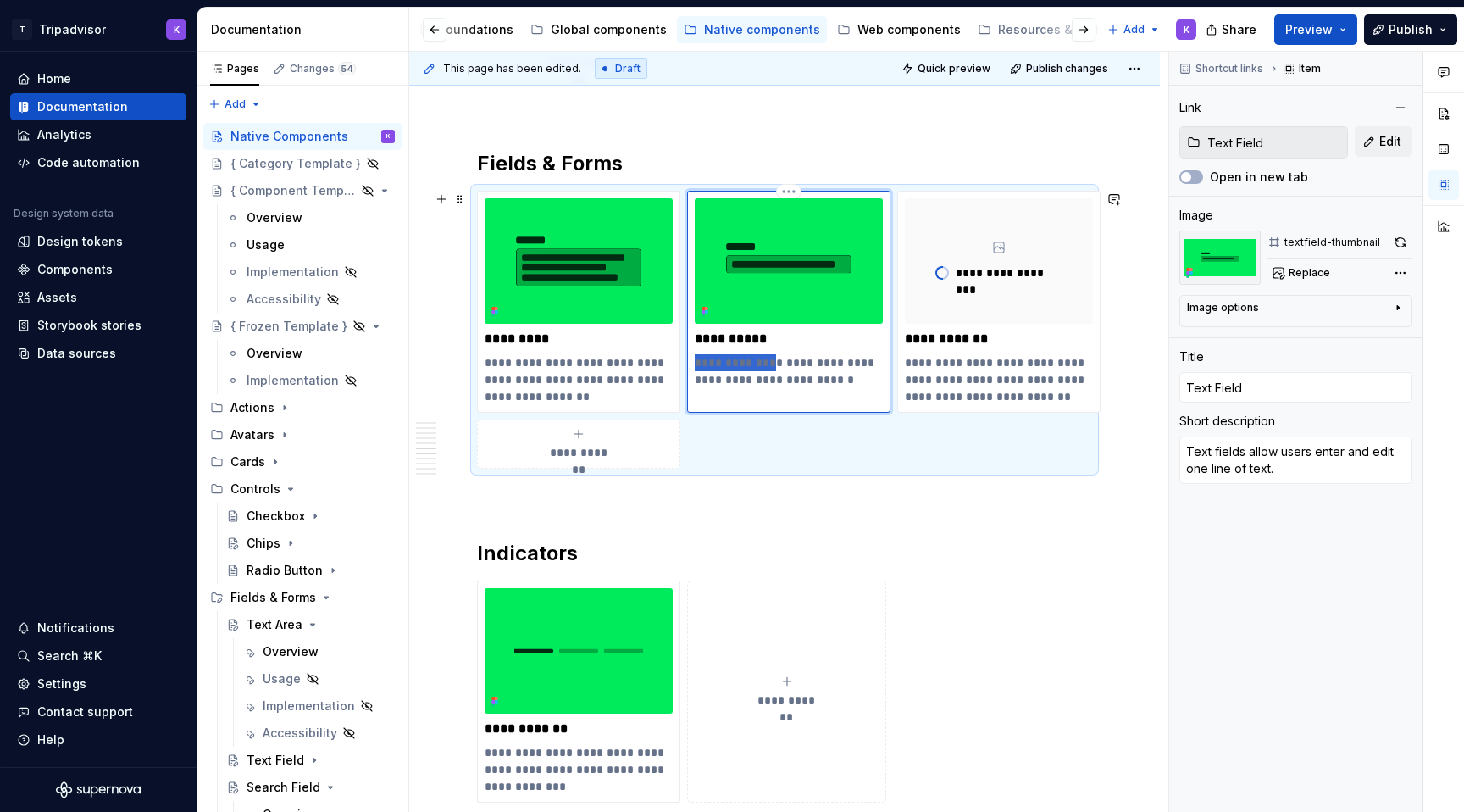
drag, startPoint x: 761, startPoint y: 363, endPoint x: 697, endPoint y: 363, distance: 64.0
click at [697, 363] on p "**********" at bounding box center [789, 371] width 188 height 34
type textarea "*"
type textarea "Allow users enter and edit one line of text."
drag, startPoint x: 979, startPoint y: 362, endPoint x: 904, endPoint y: 362, distance: 75.0
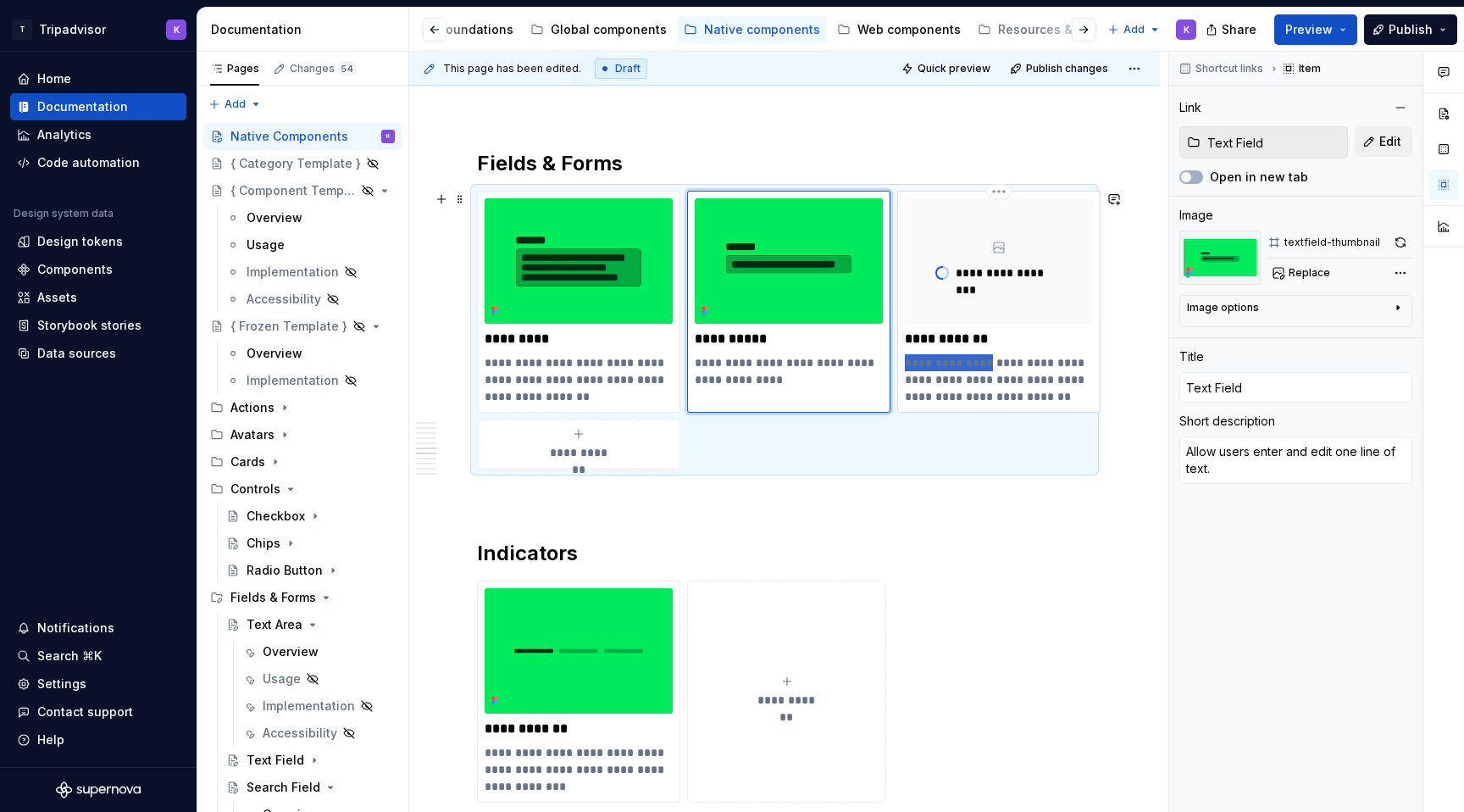
click at [905, 362] on p "**********" at bounding box center [999, 379] width 188 height 50
type textarea "*"
type input "Search Field"
type textarea "Search field allows users to enter a search query using custom characters and k…"
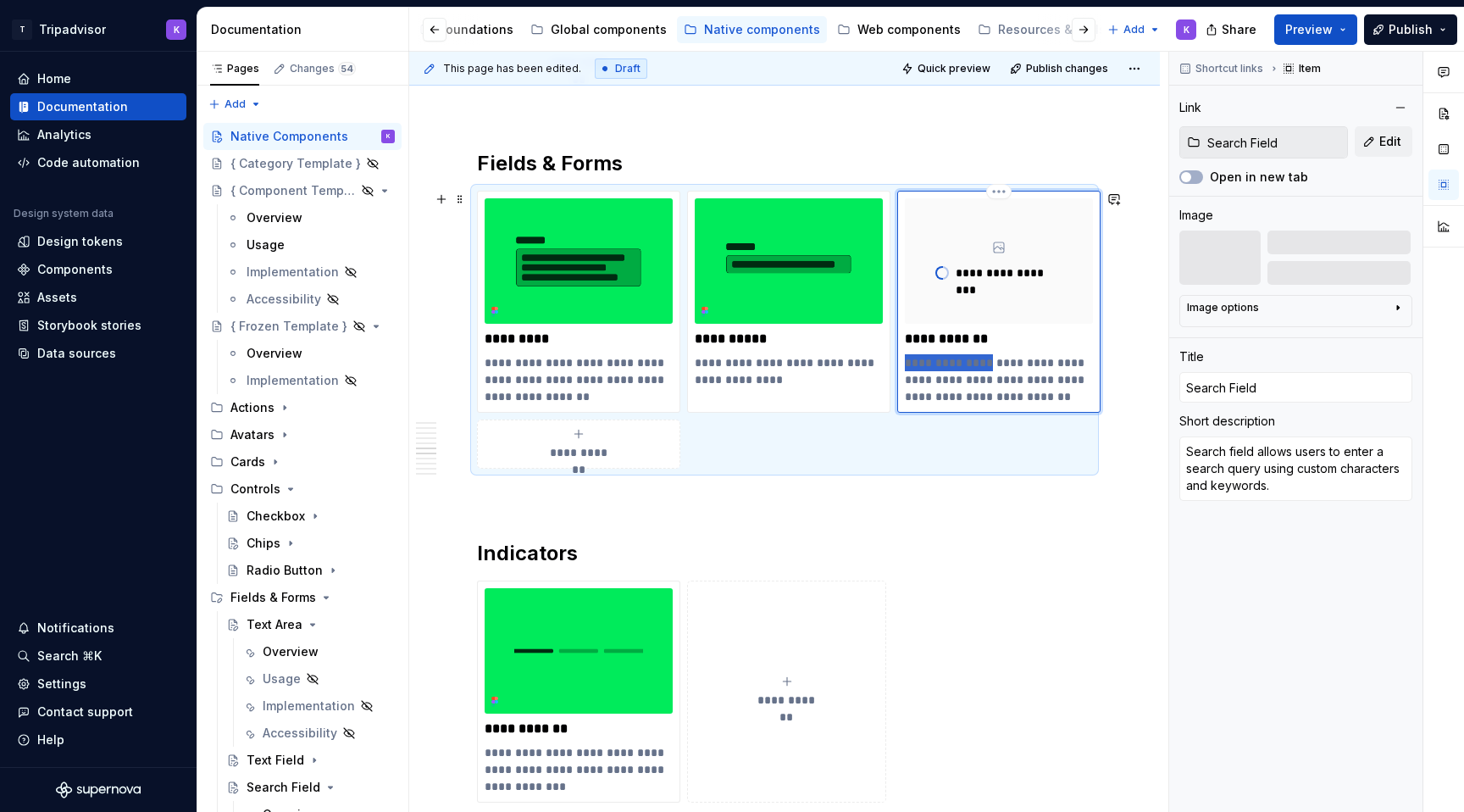
type textarea "*"
type textarea "Allows users to enter a search query using custom characters and keywords."
click at [942, 363] on p "**********" at bounding box center [999, 379] width 188 height 50
type textarea "*"
type textarea "Allow users to enter a search query using custom characters and keywords."
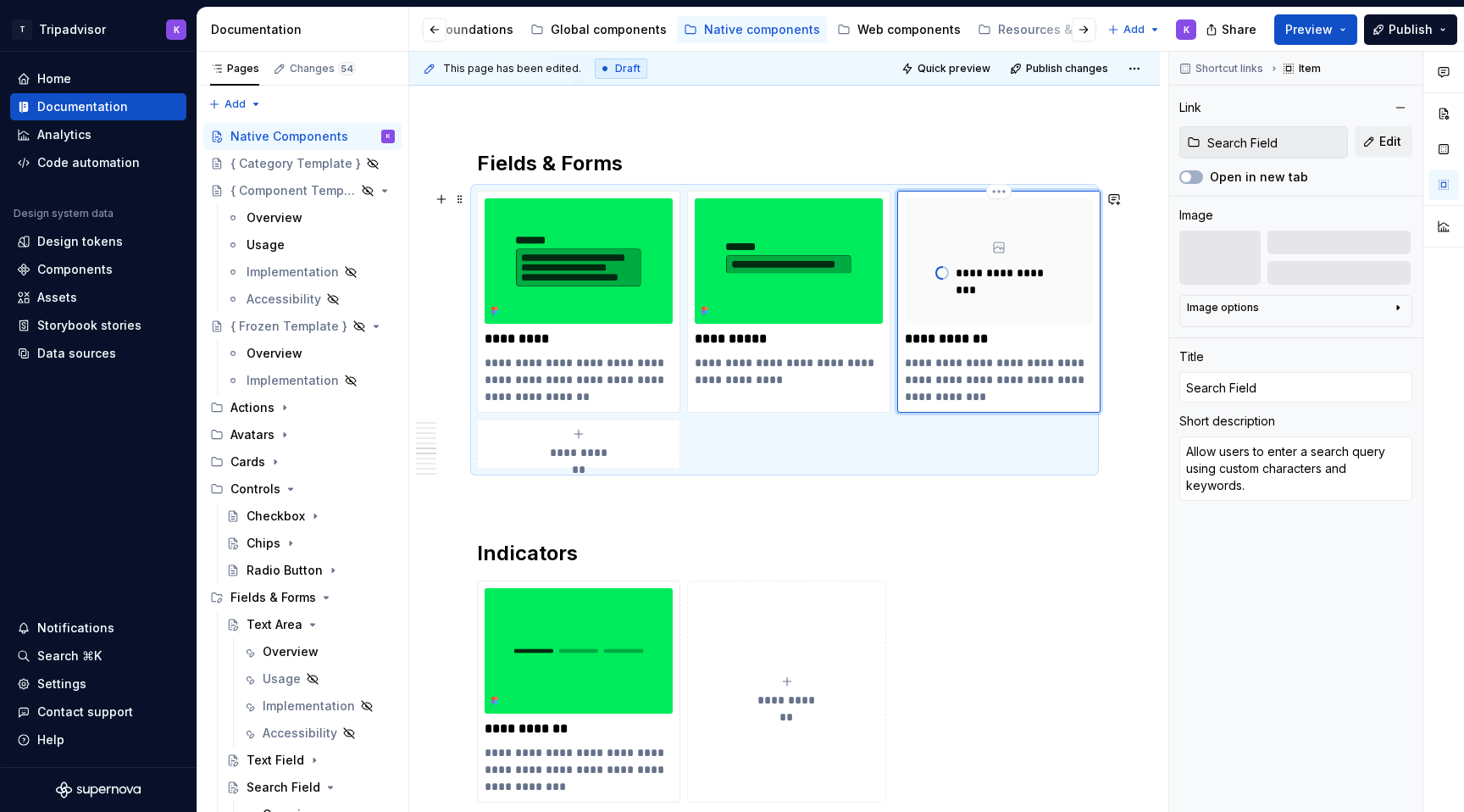
click at [1004, 394] on p "**********" at bounding box center [999, 379] width 188 height 50
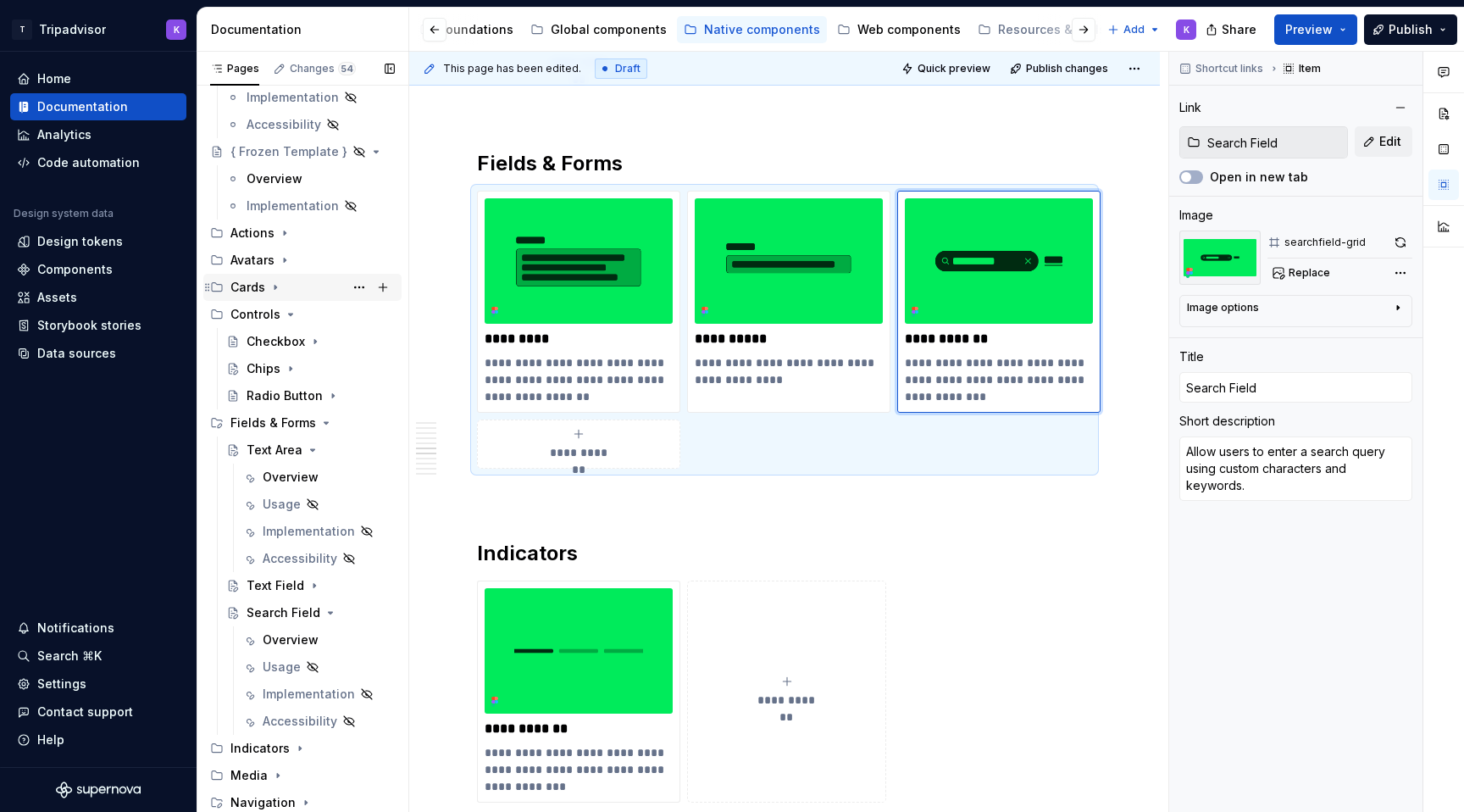
scroll to position [256, 0]
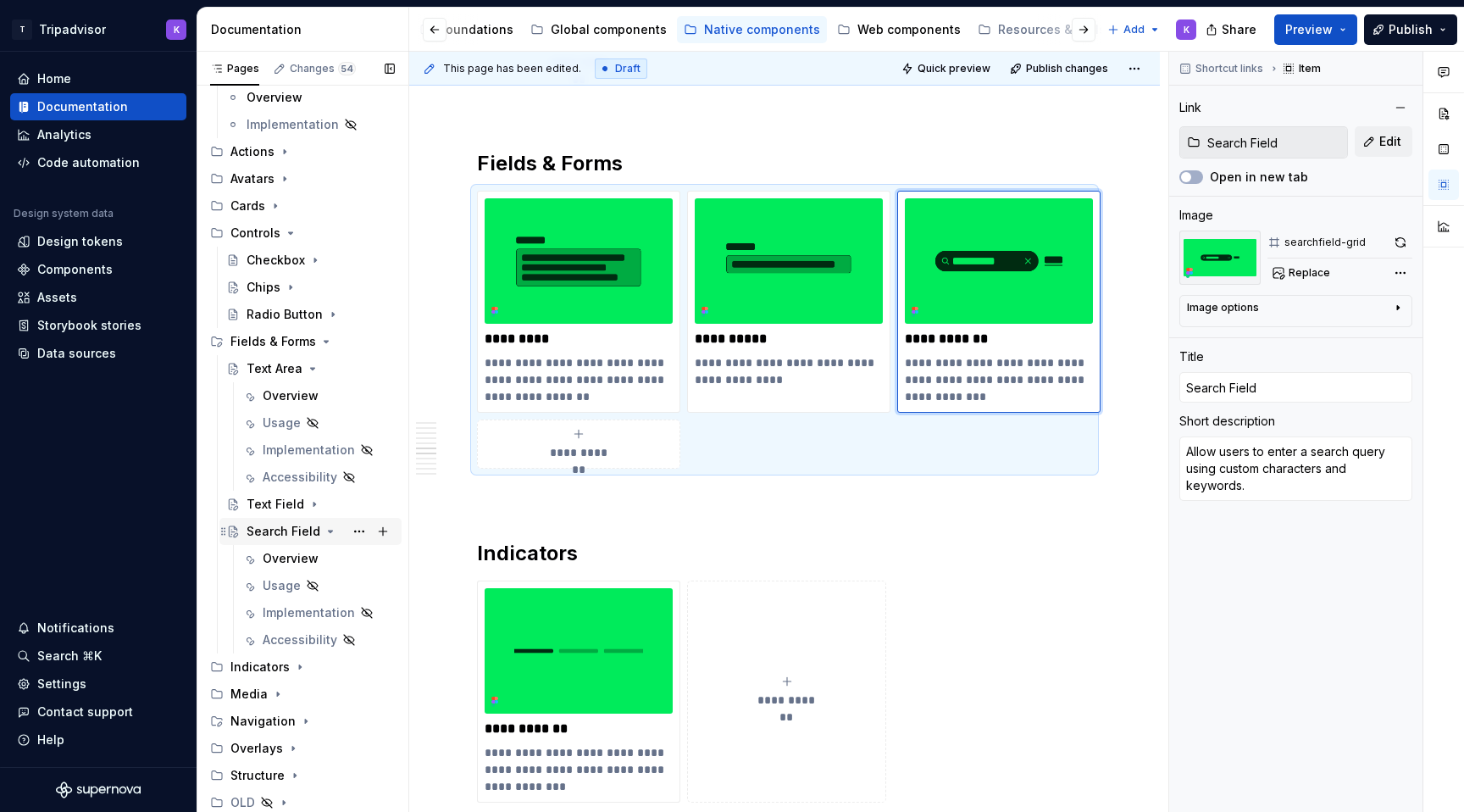
click at [323, 538] on div "Search Field" at bounding box center [321, 531] width 148 height 24
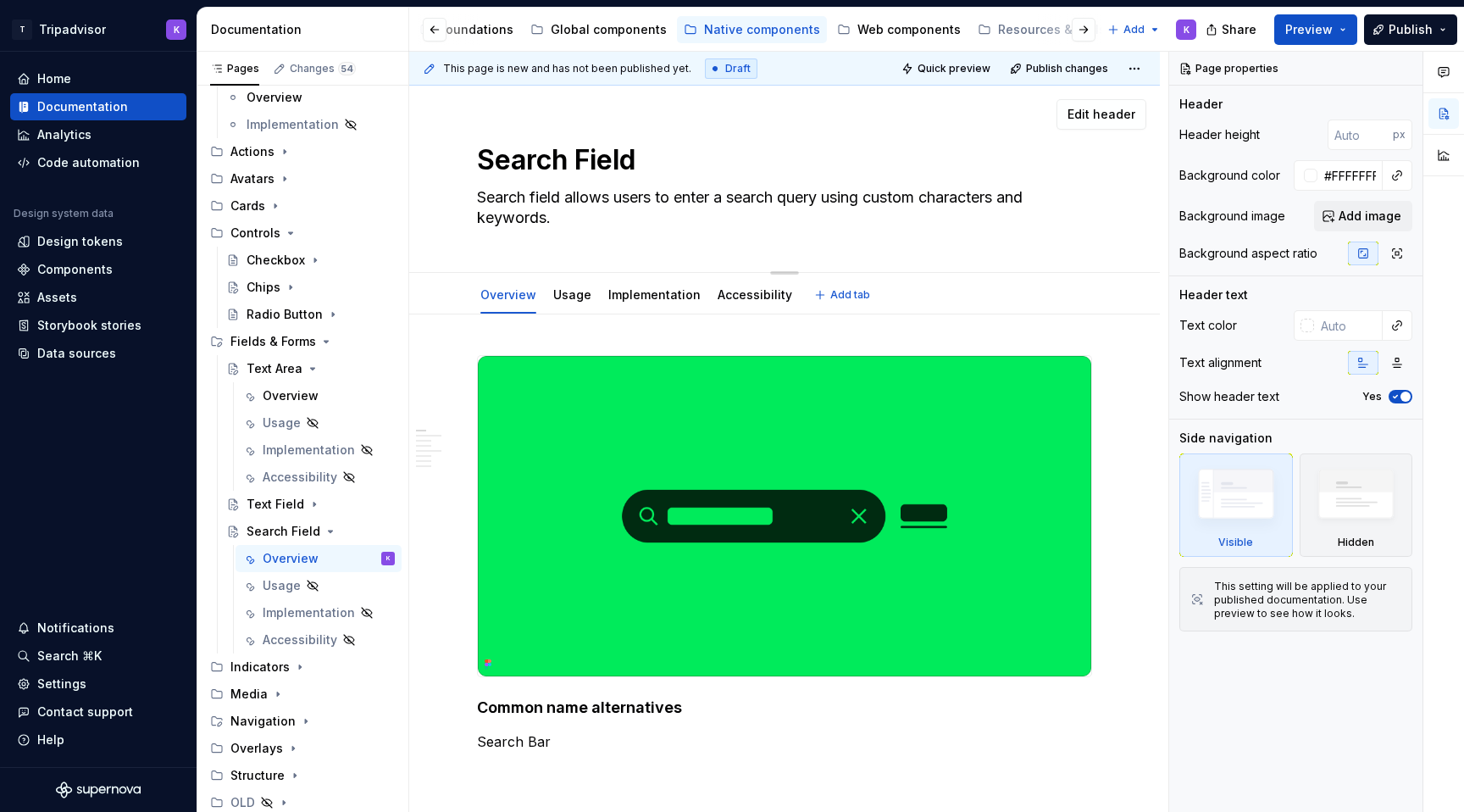
click at [613, 200] on textarea "Search field allows users to enter a search query using custom characters and k…" at bounding box center [781, 208] width 615 height 48
type textarea "*"
type textarea "Search field allow users to enter a search query using custom characters and ke…"
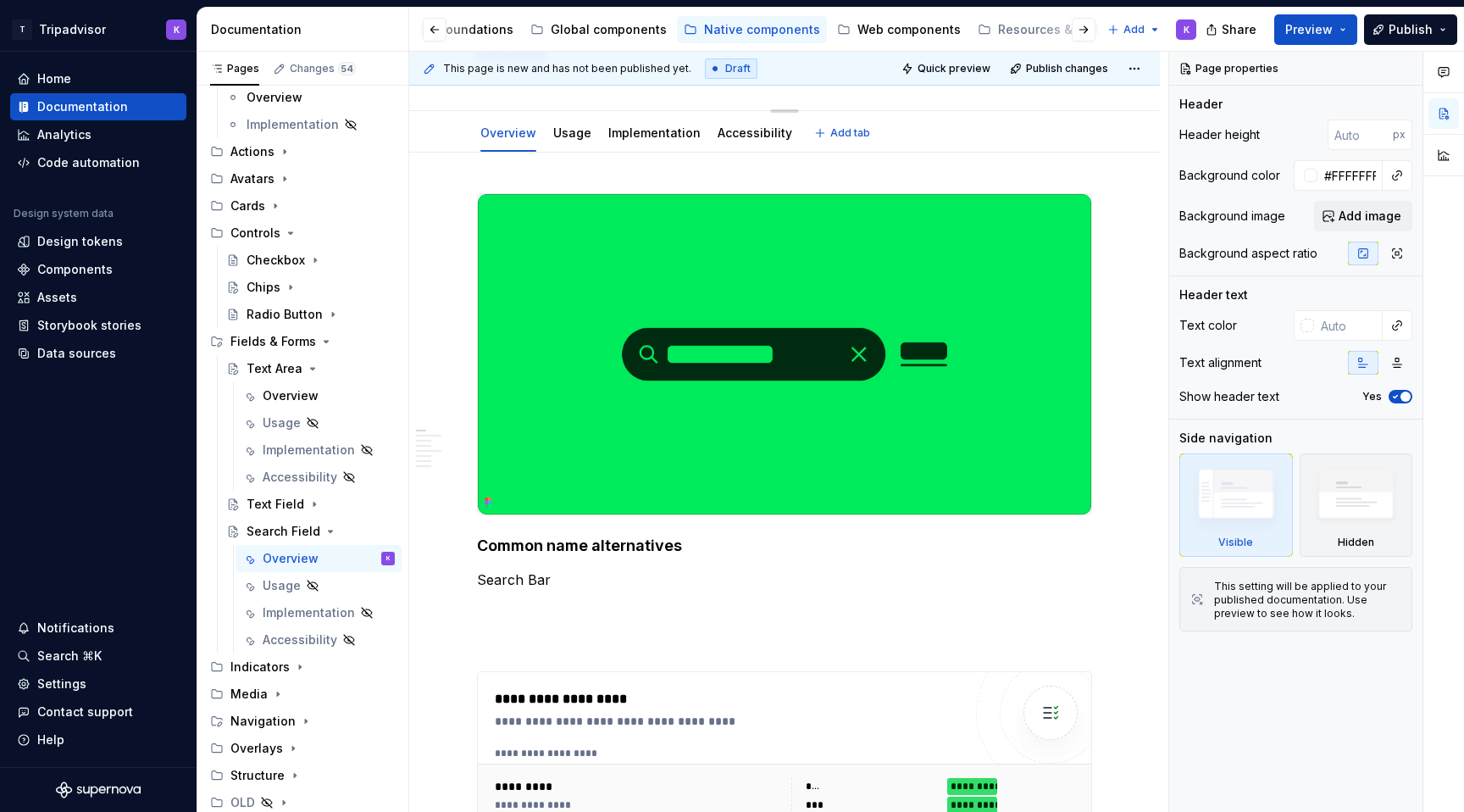
type textarea "*"
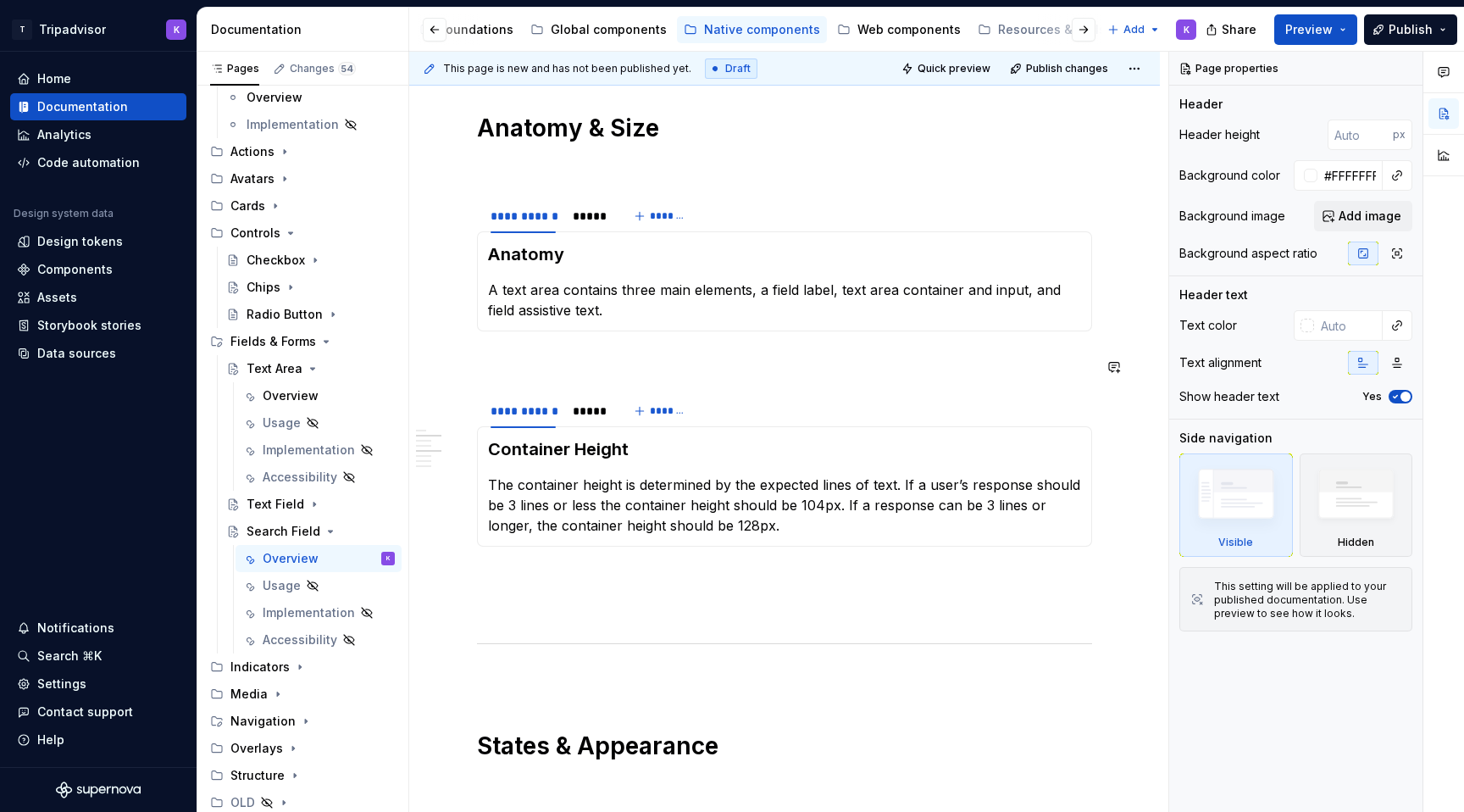
scroll to position [1215, 0]
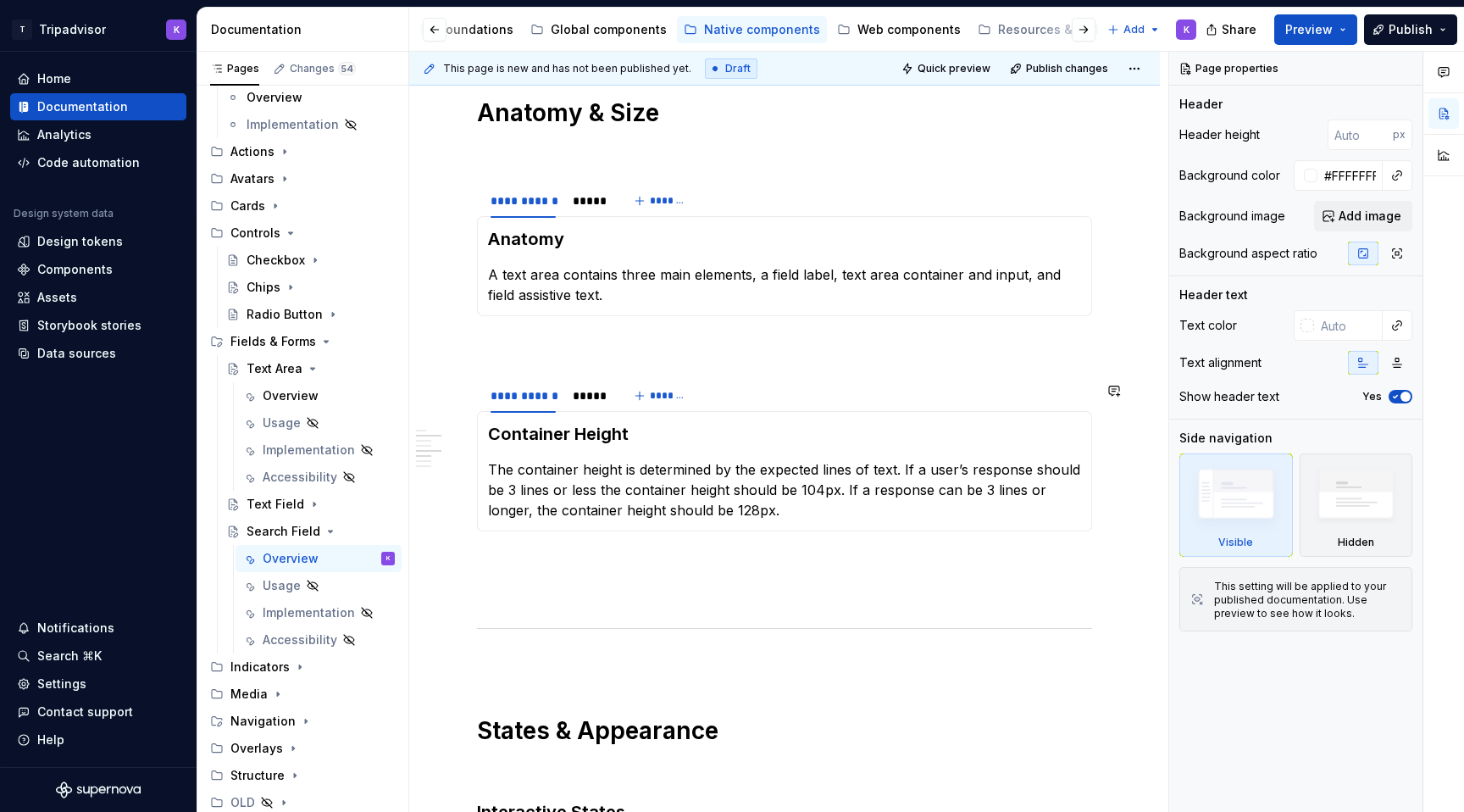
type textarea "Search field allow users to enter a search query using custom characters and ke…"
click at [876, 33] on div "Web components" at bounding box center [909, 30] width 104 height 17
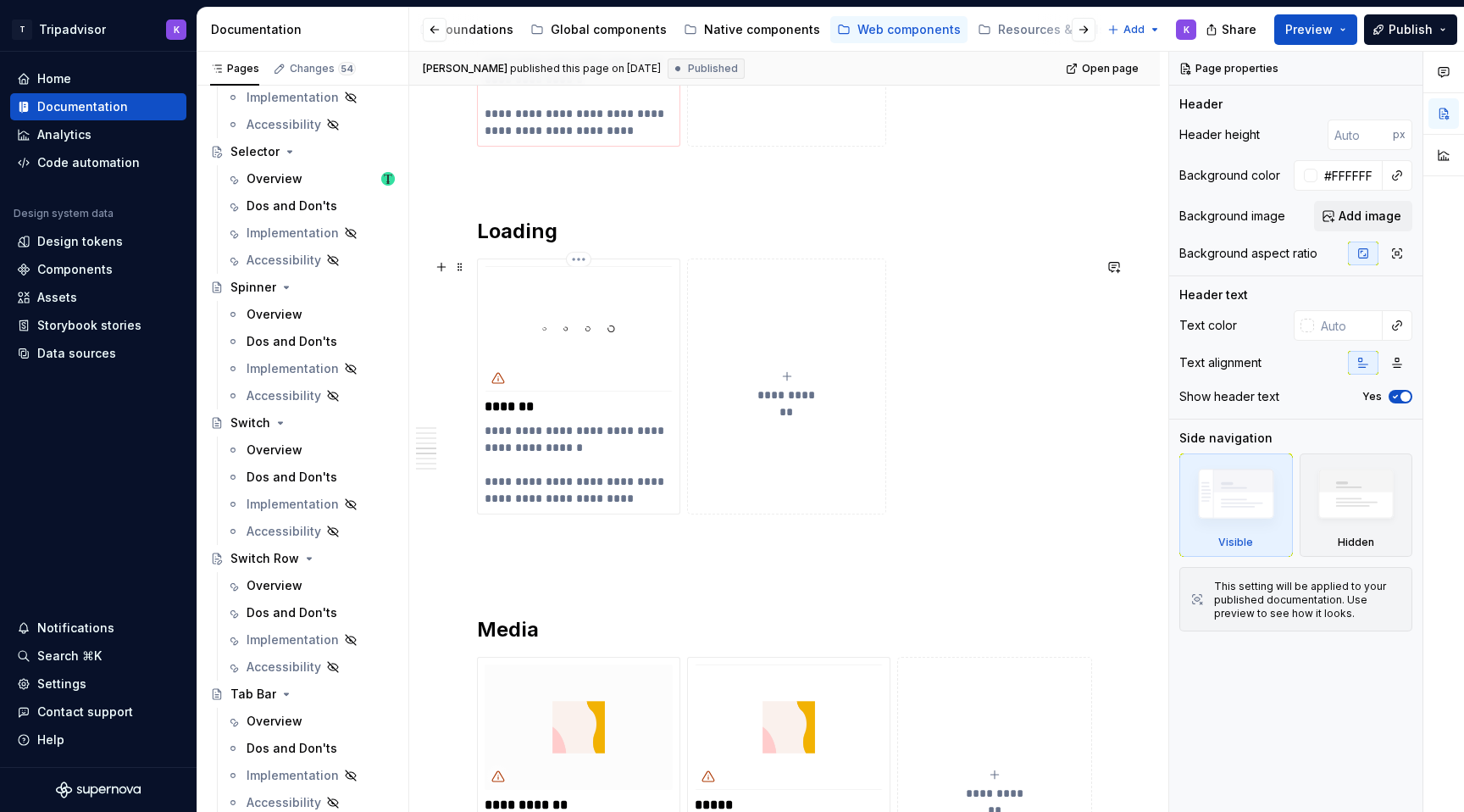
scroll to position [2106, 0]
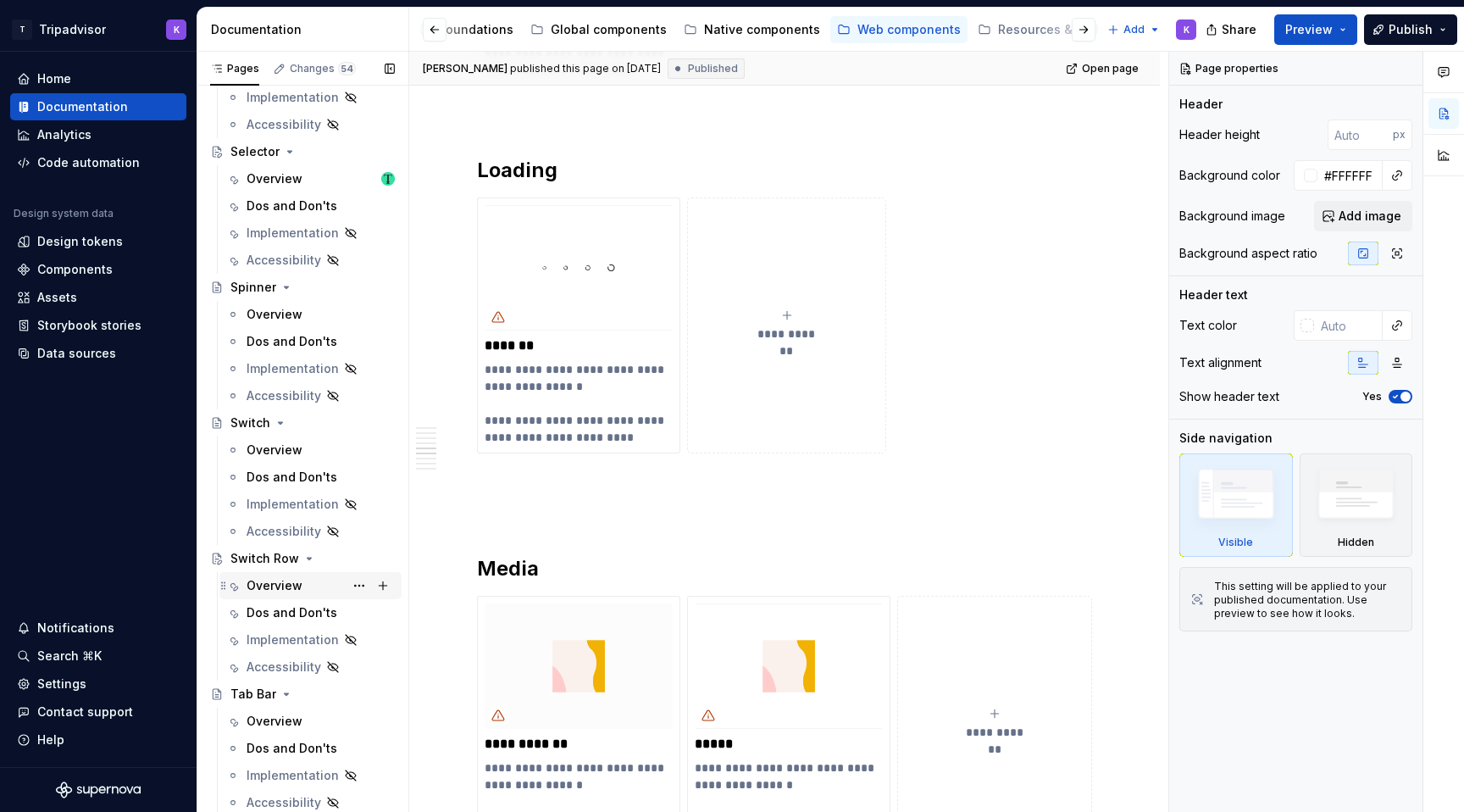
click at [294, 594] on div "Overview" at bounding box center [321, 585] width 148 height 24
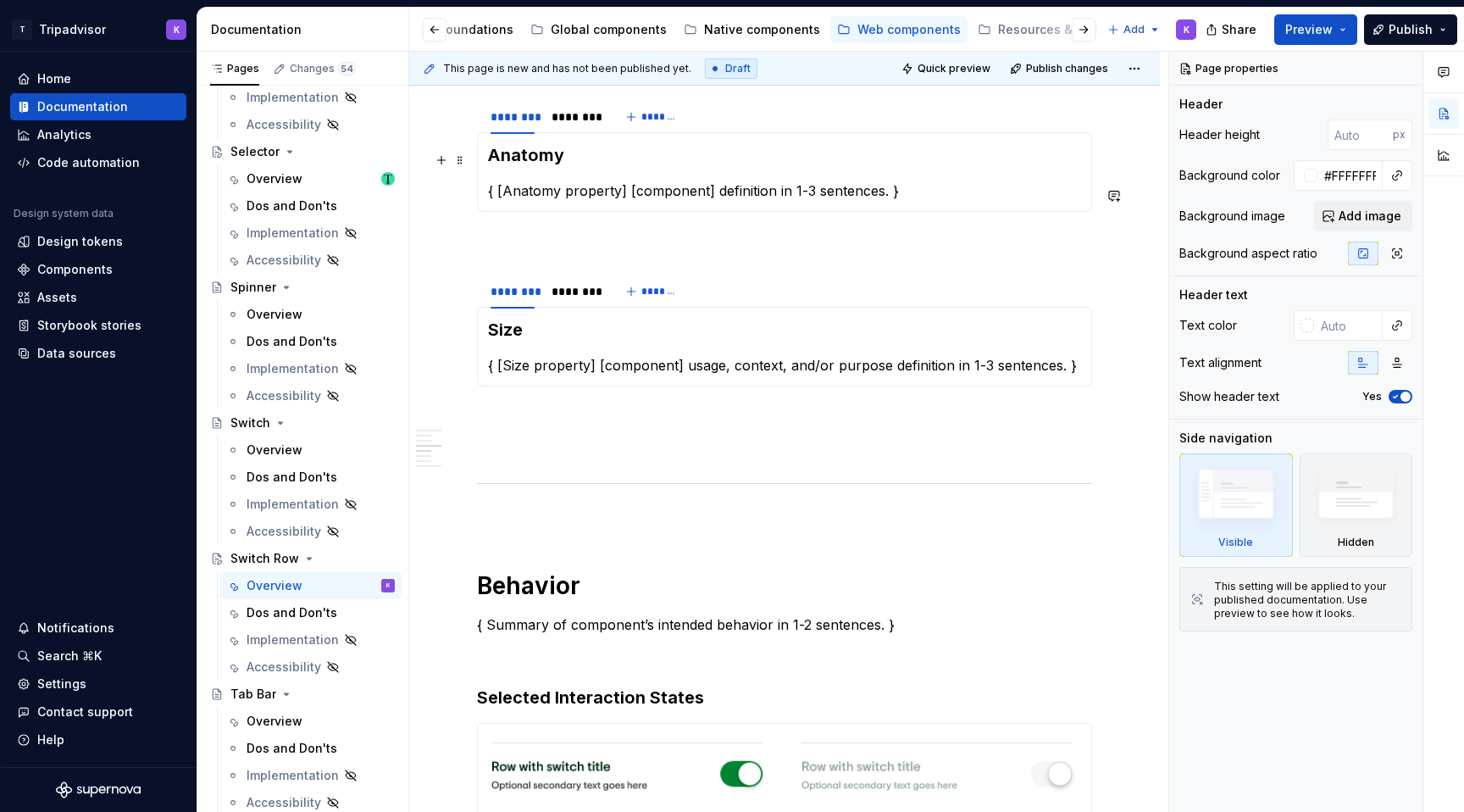
scroll to position [757, 0]
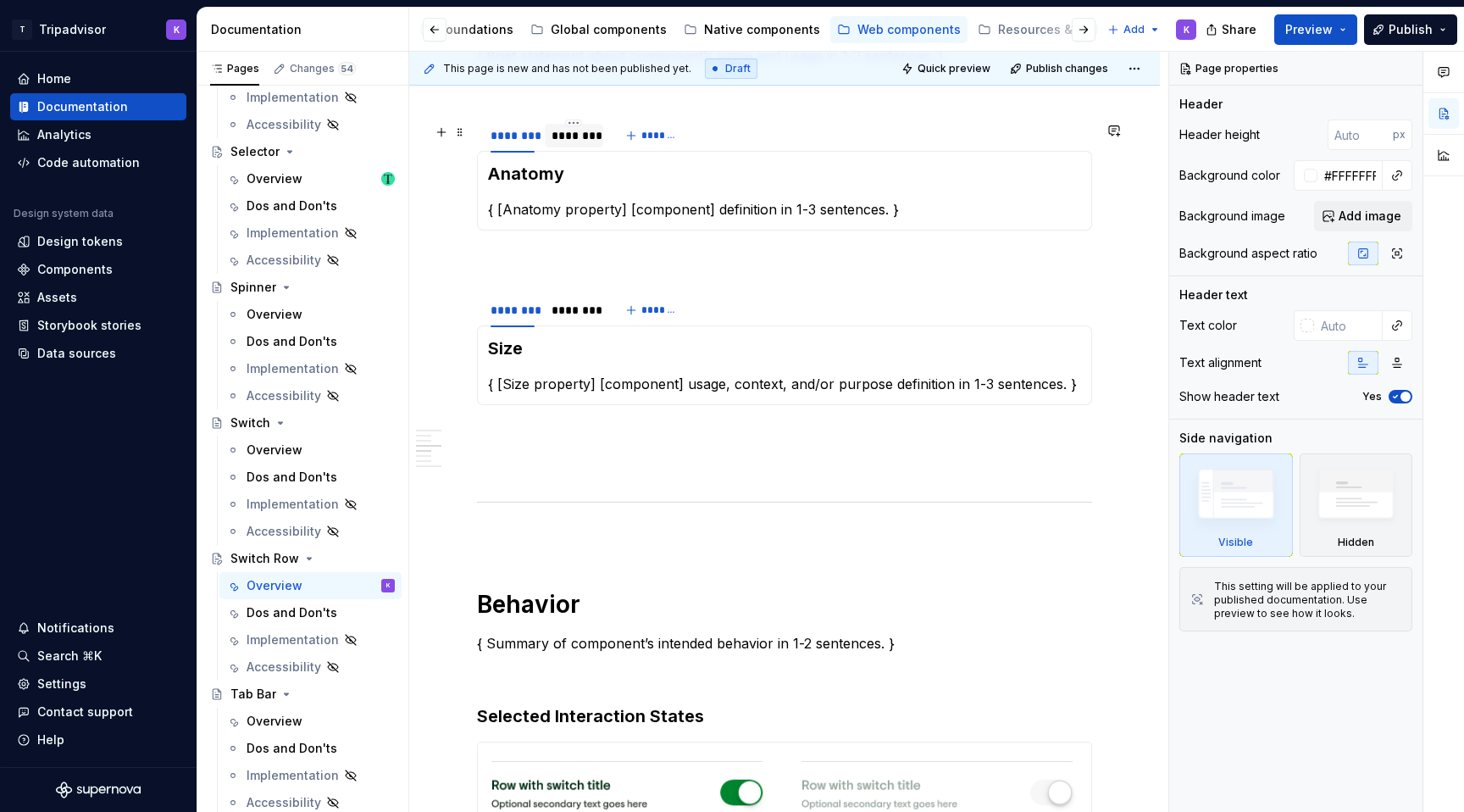
click at [574, 148] on div "********" at bounding box center [573, 135] width 58 height 24
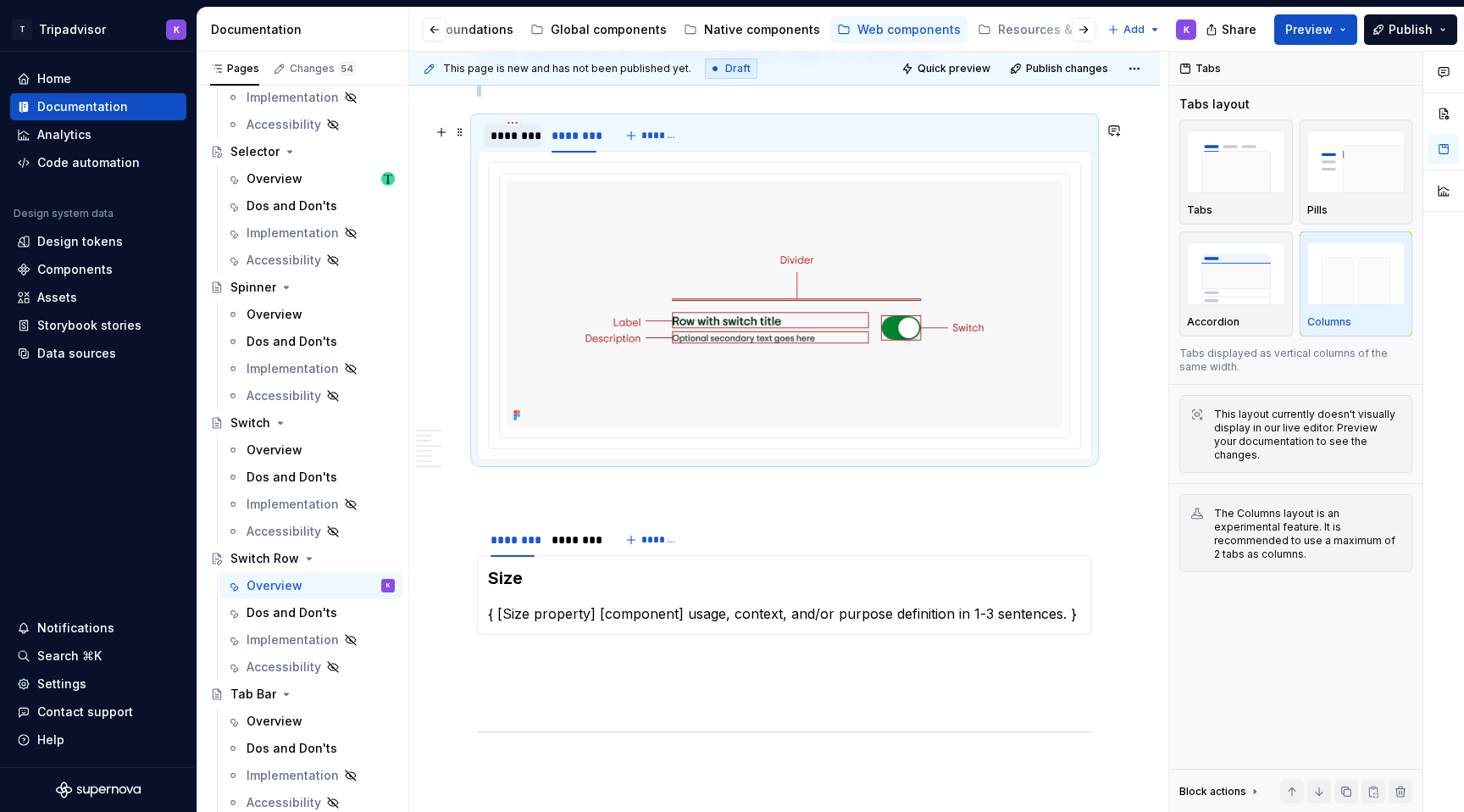
click at [513, 148] on div "********" at bounding box center [512, 135] width 58 height 24
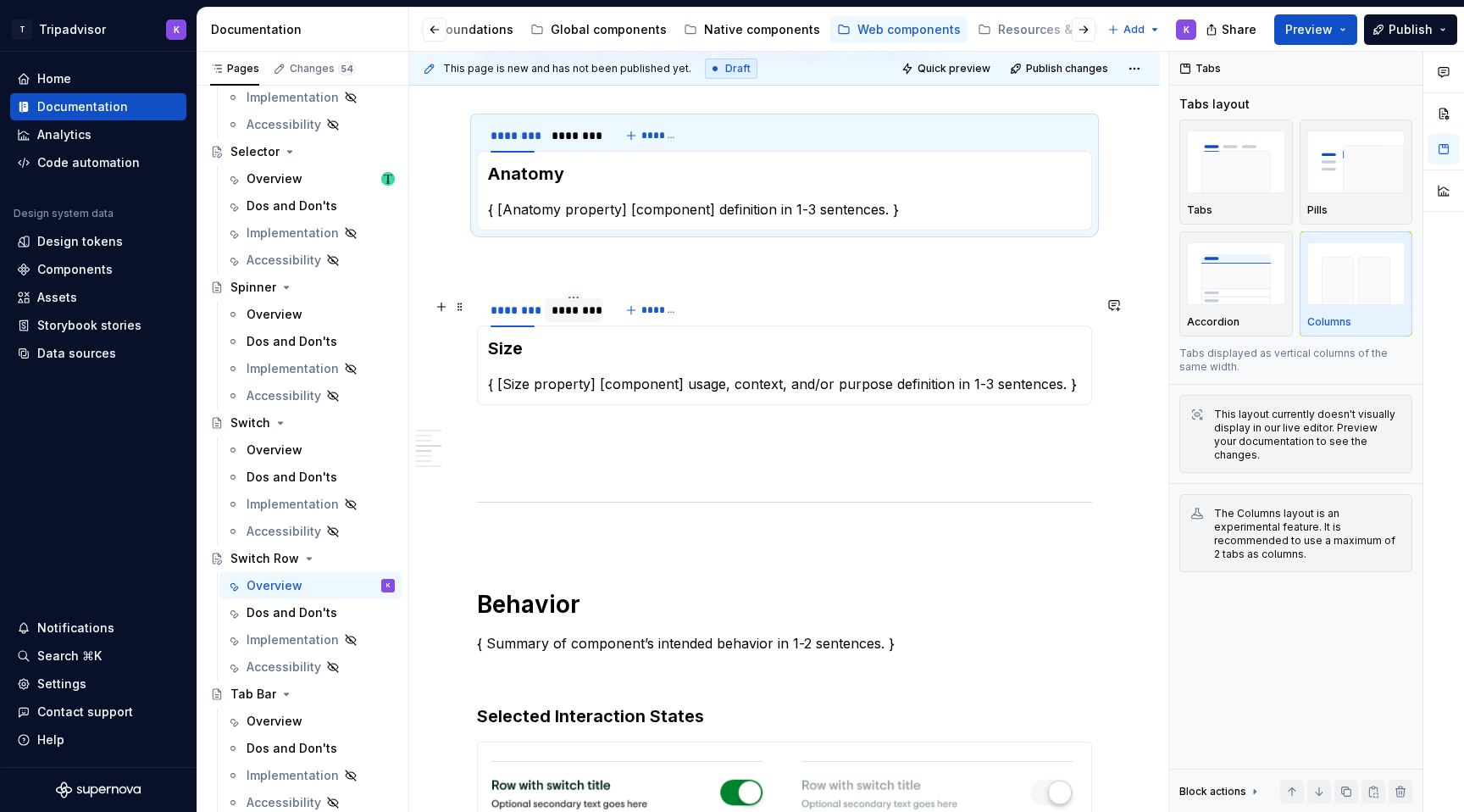
click at [569, 322] on div "********" at bounding box center [573, 309] width 58 height 24
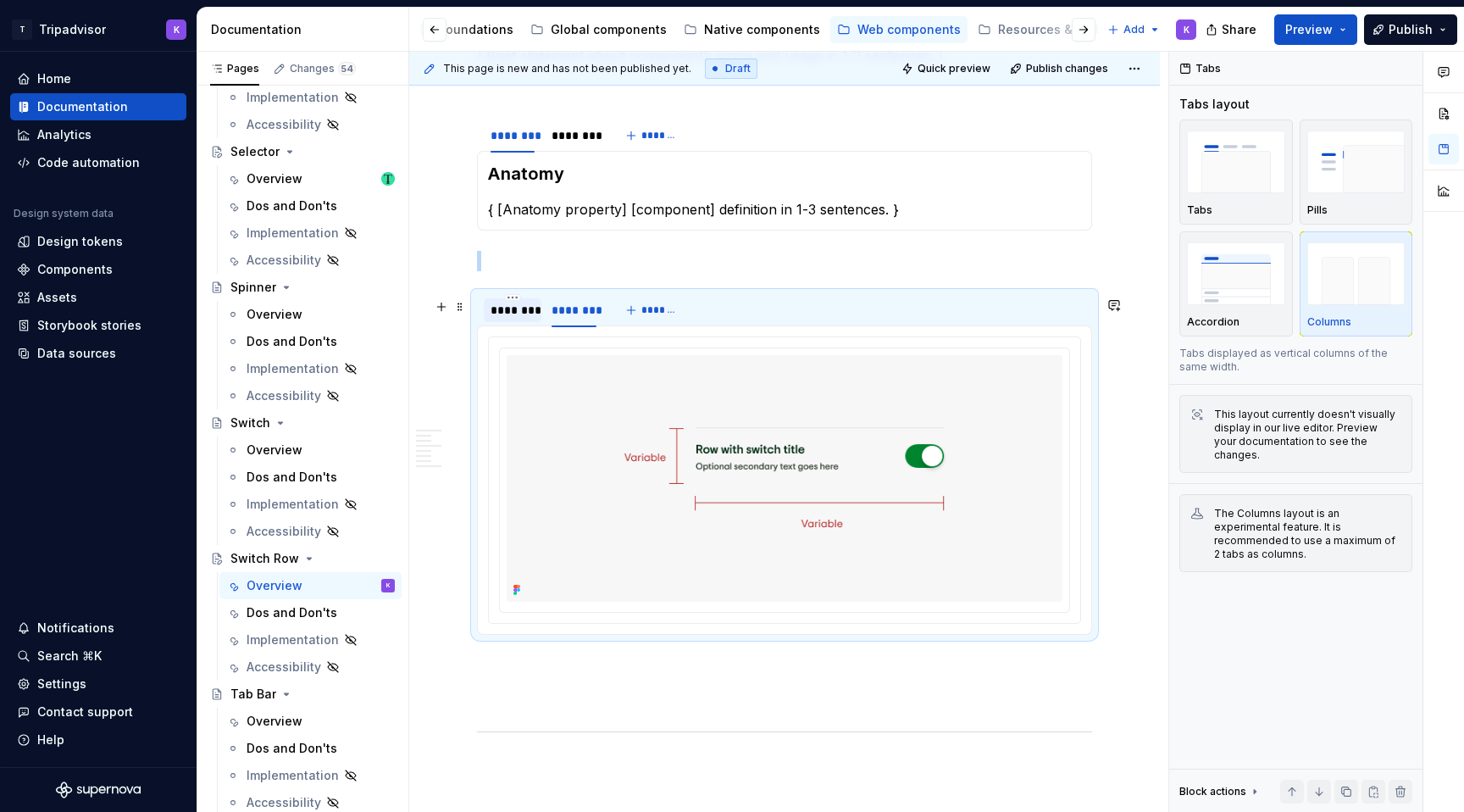
click at [513, 322] on div "********" at bounding box center [512, 309] width 58 height 24
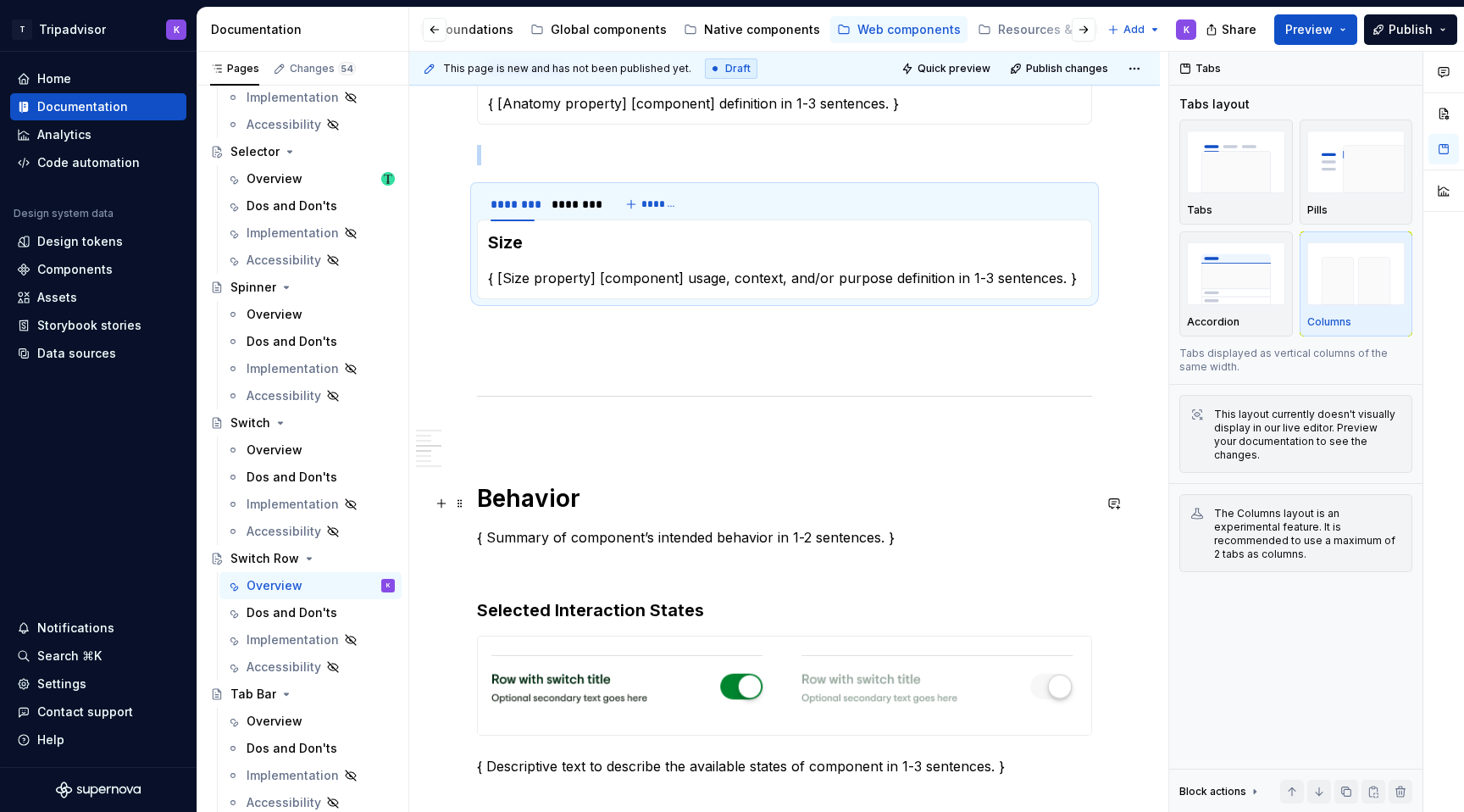
scroll to position [796, 0]
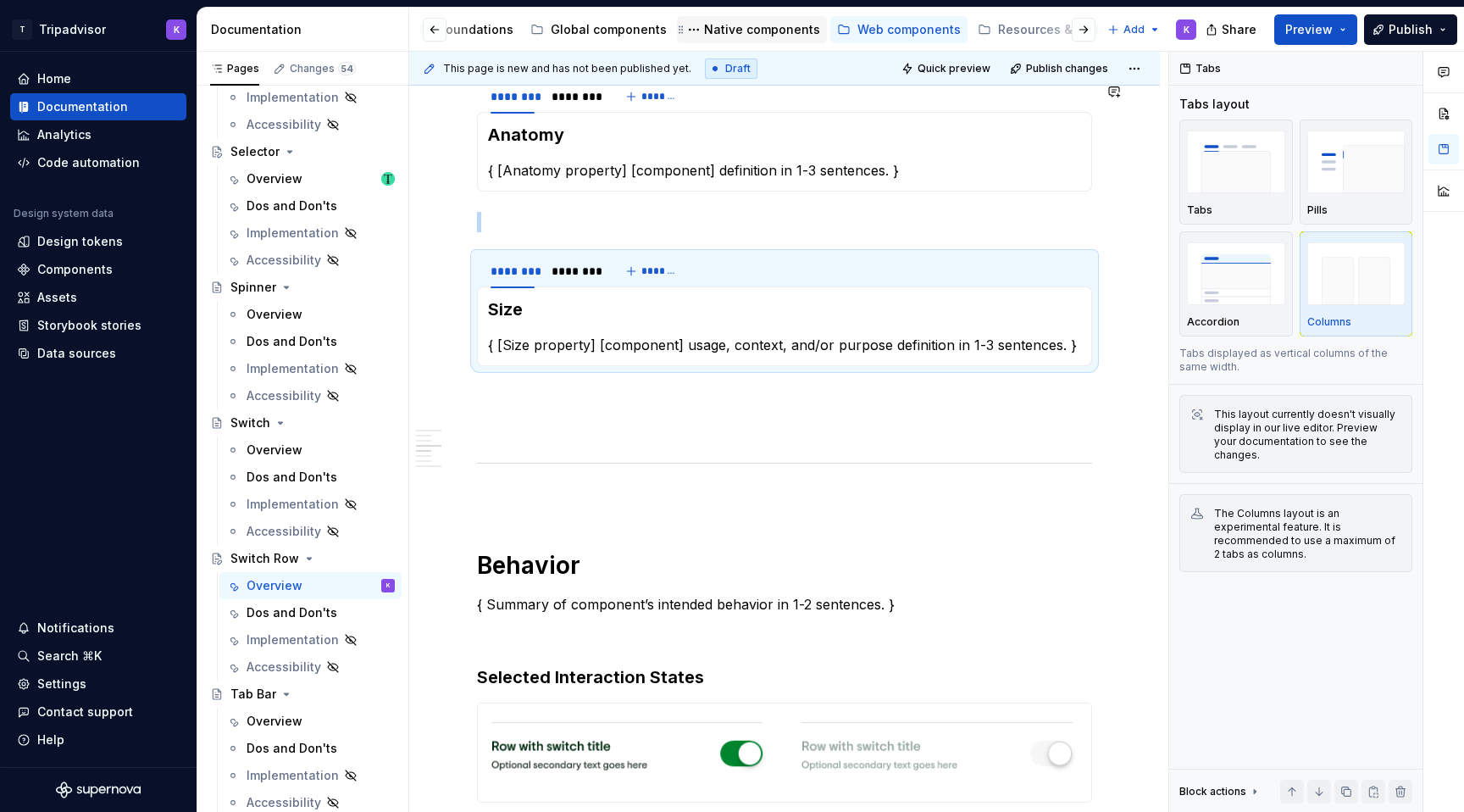
click at [736, 36] on div "Native components" at bounding box center [762, 30] width 116 height 17
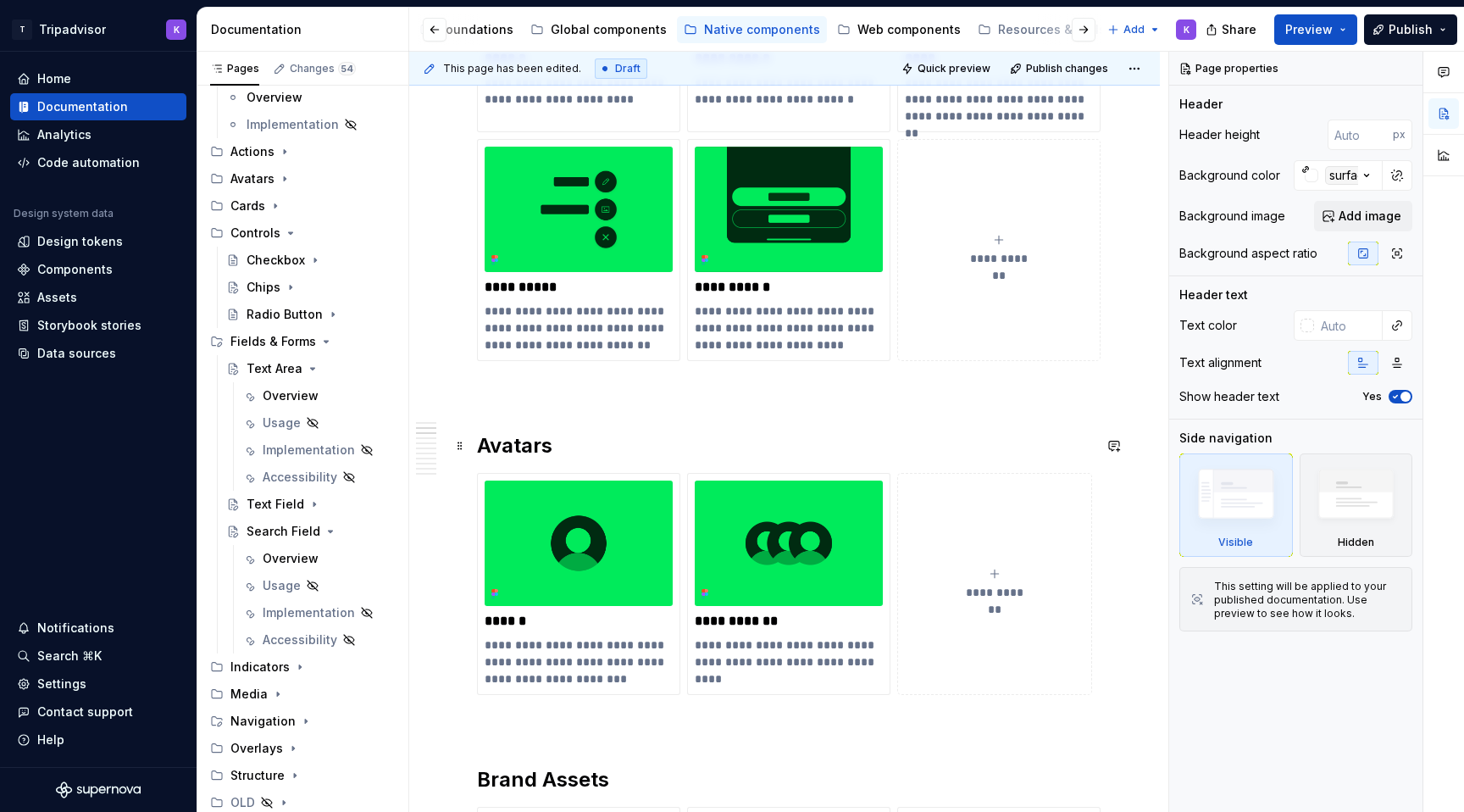
scroll to position [554, 0]
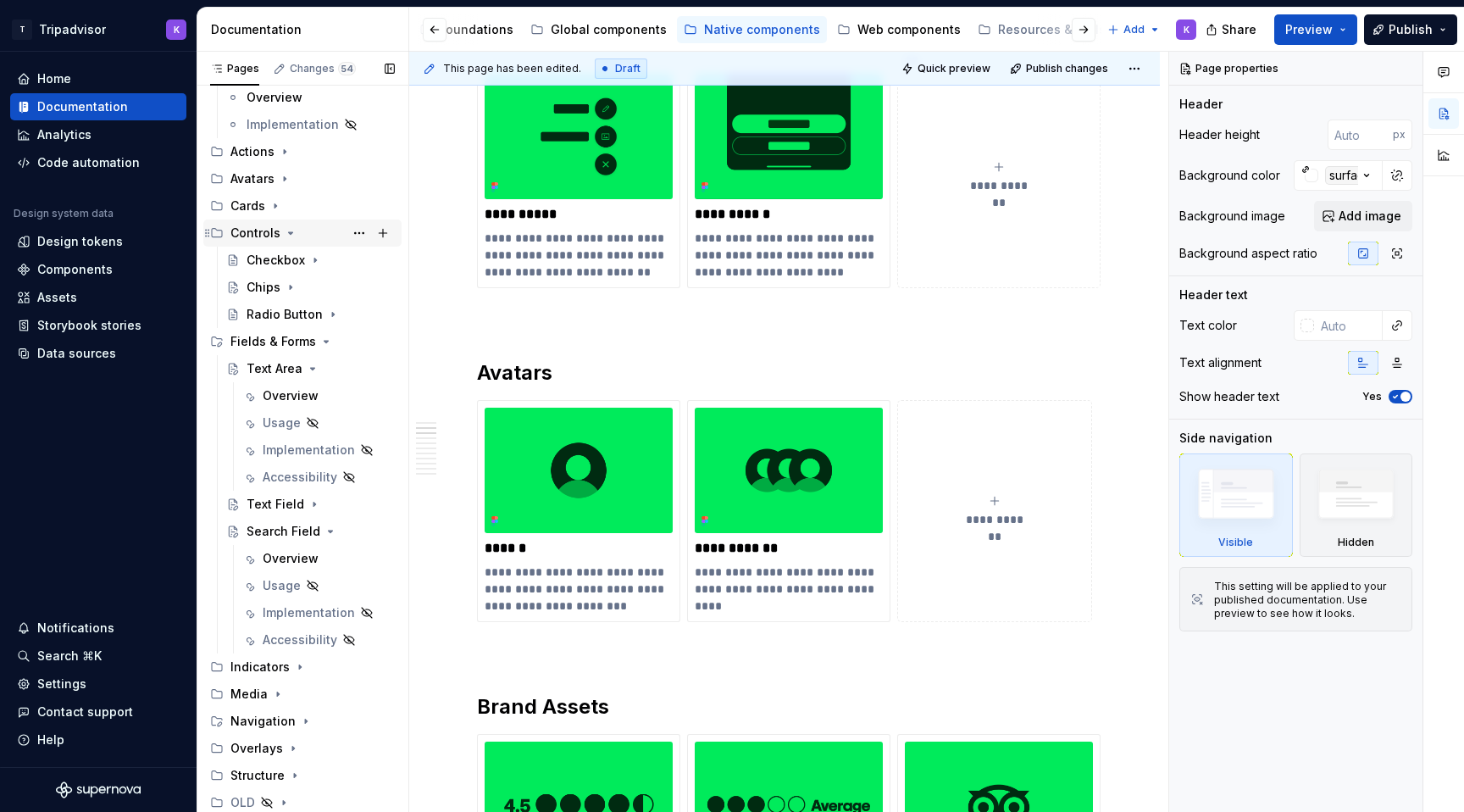
click at [289, 232] on icon "Page tree" at bounding box center [291, 233] width 4 height 2
click at [284, 257] on icon "Page tree" at bounding box center [285, 260] width 13 height 13
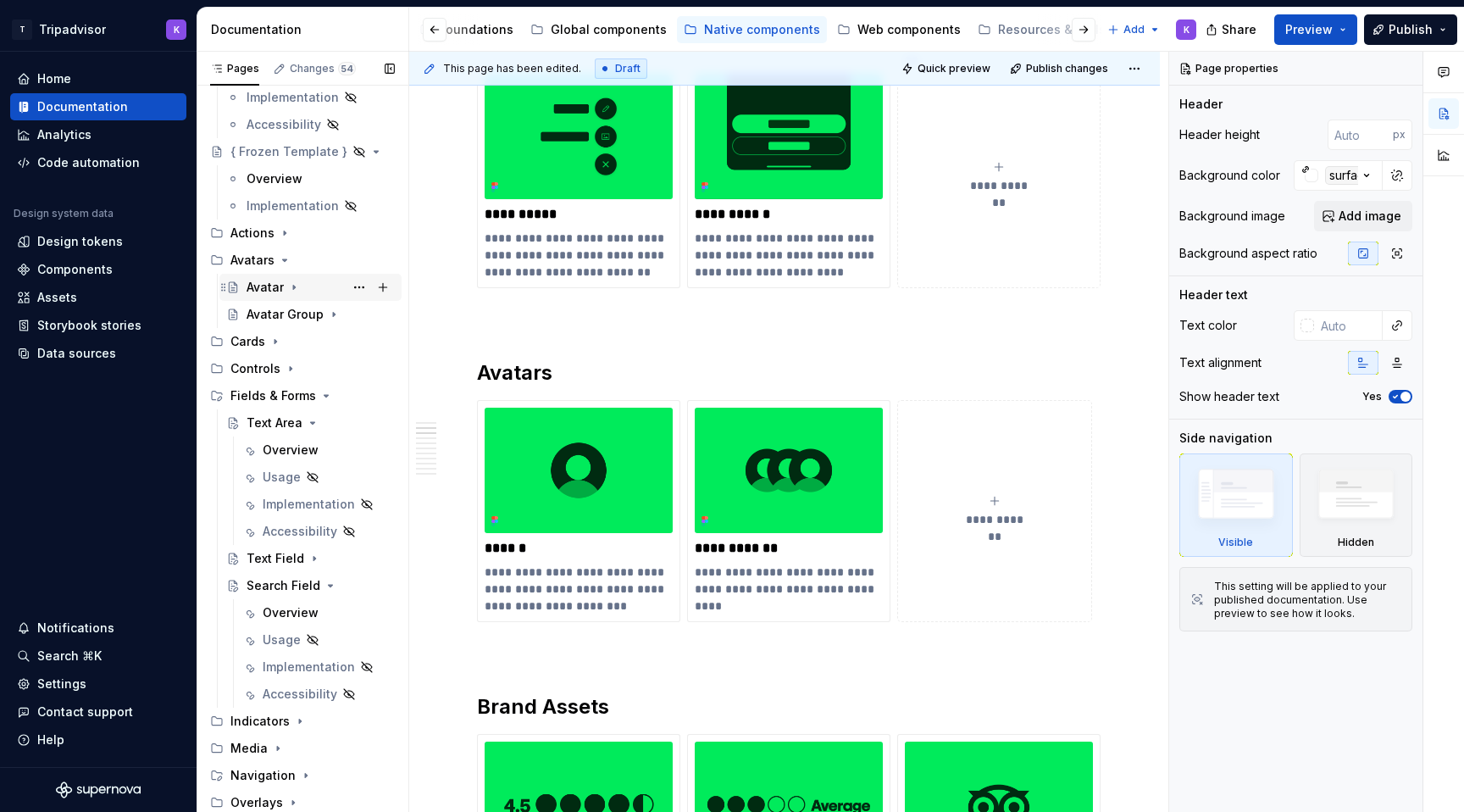
click at [294, 282] on icon "Page tree" at bounding box center [294, 287] width 13 height 13
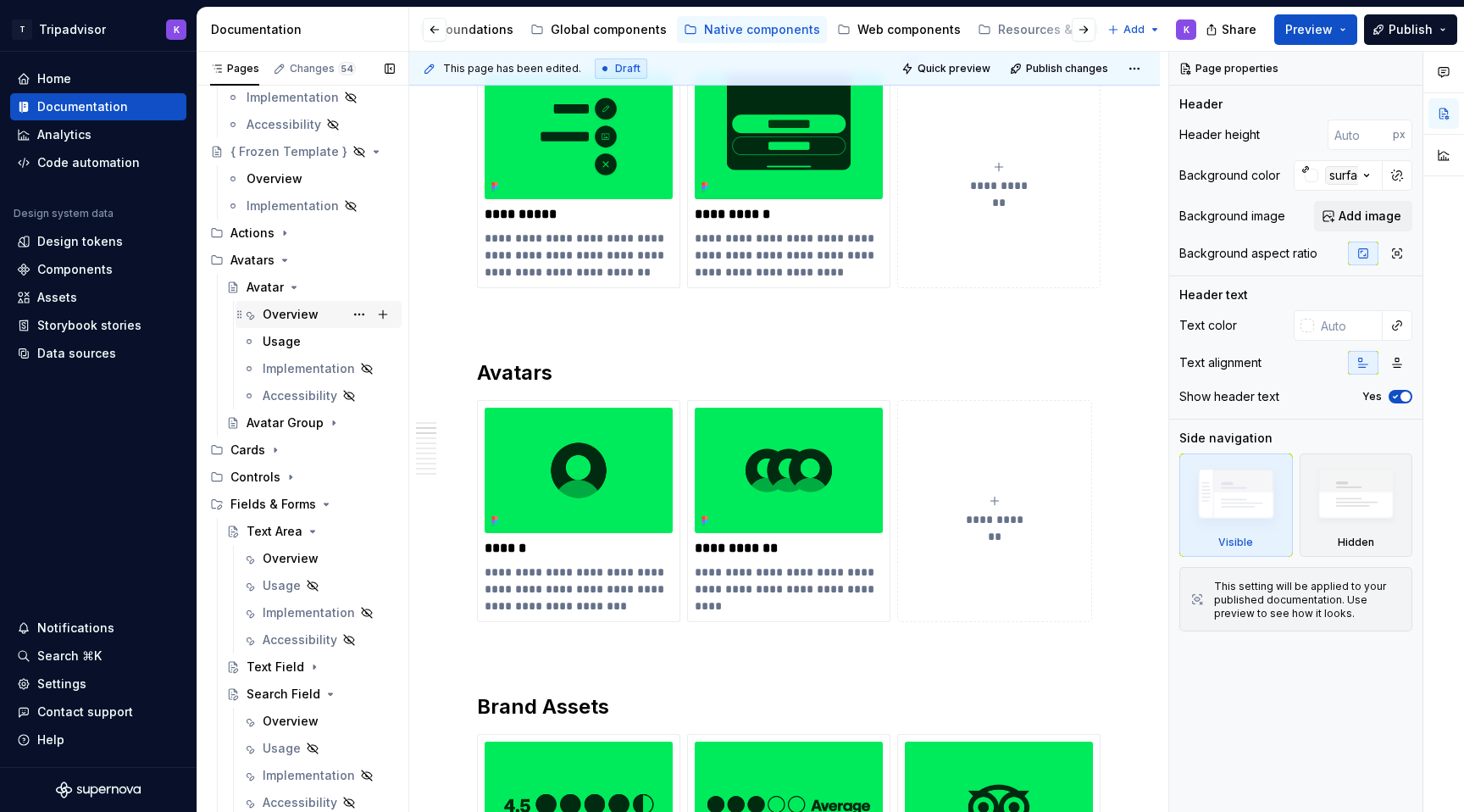
click at [292, 314] on div "Overview" at bounding box center [290, 314] width 56 height 17
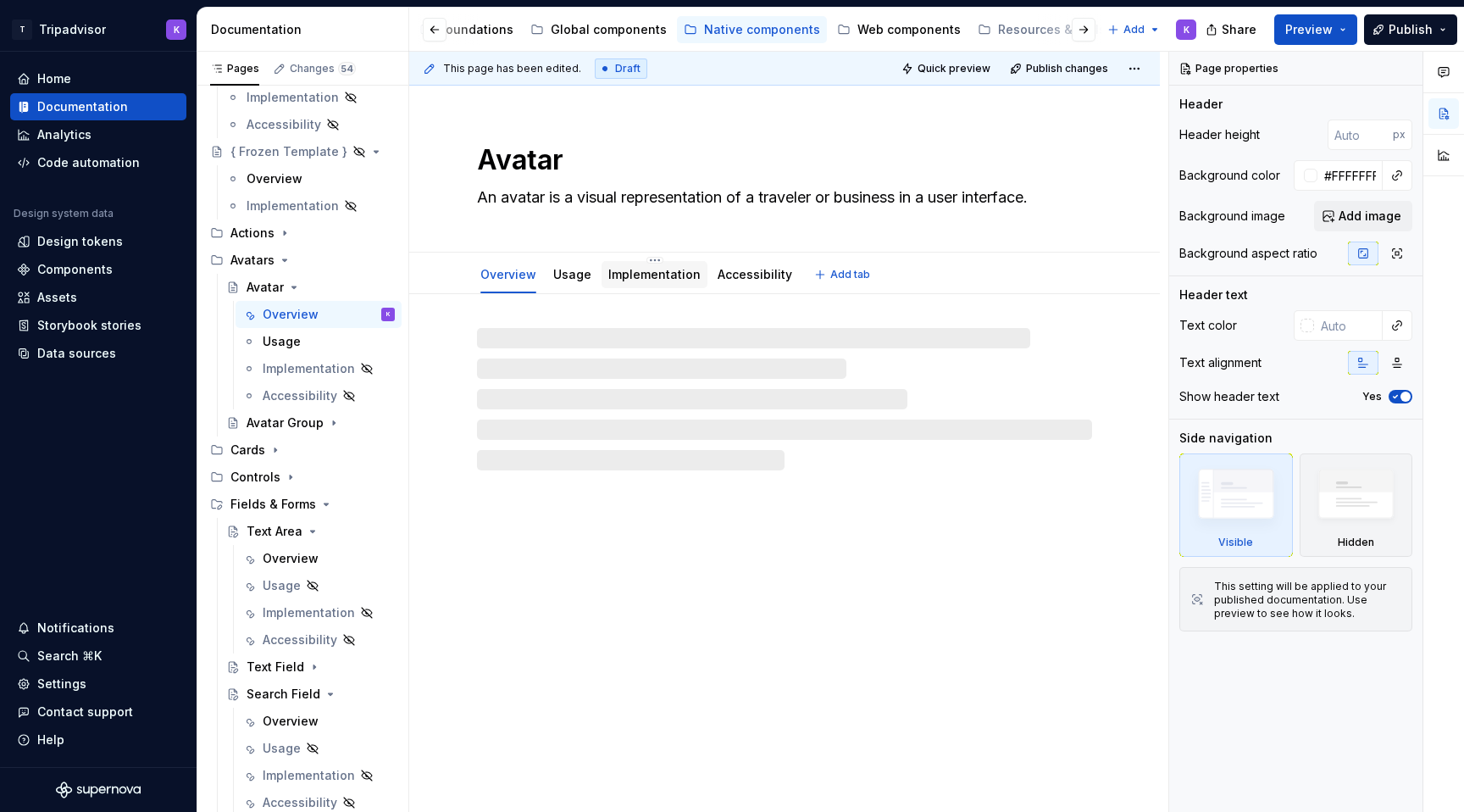
click at [665, 269] on link "Implementation" at bounding box center [654, 273] width 92 height 14
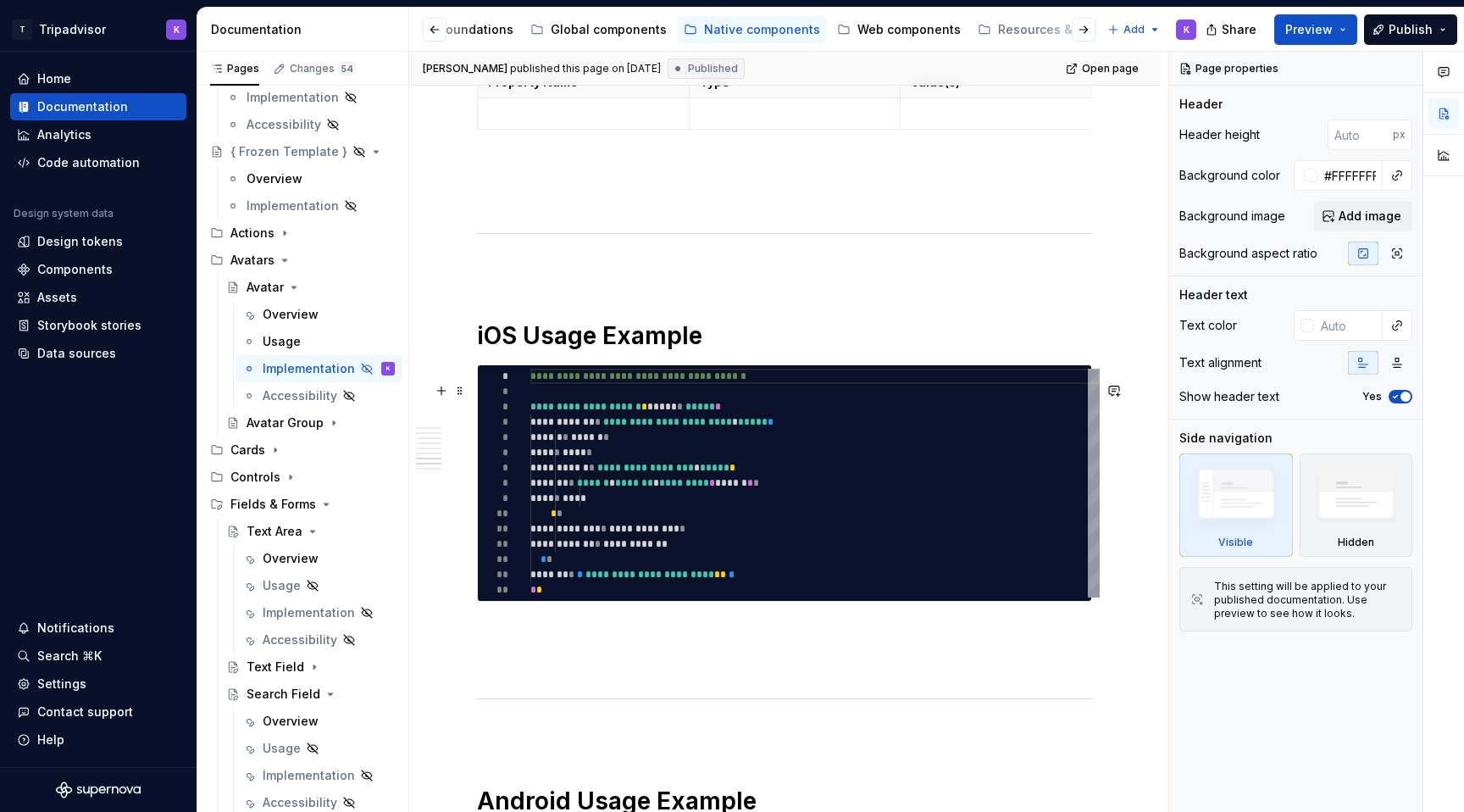
scroll to position [3179, 0]
click at [292, 287] on icon "Page tree" at bounding box center [294, 287] width 4 height 2
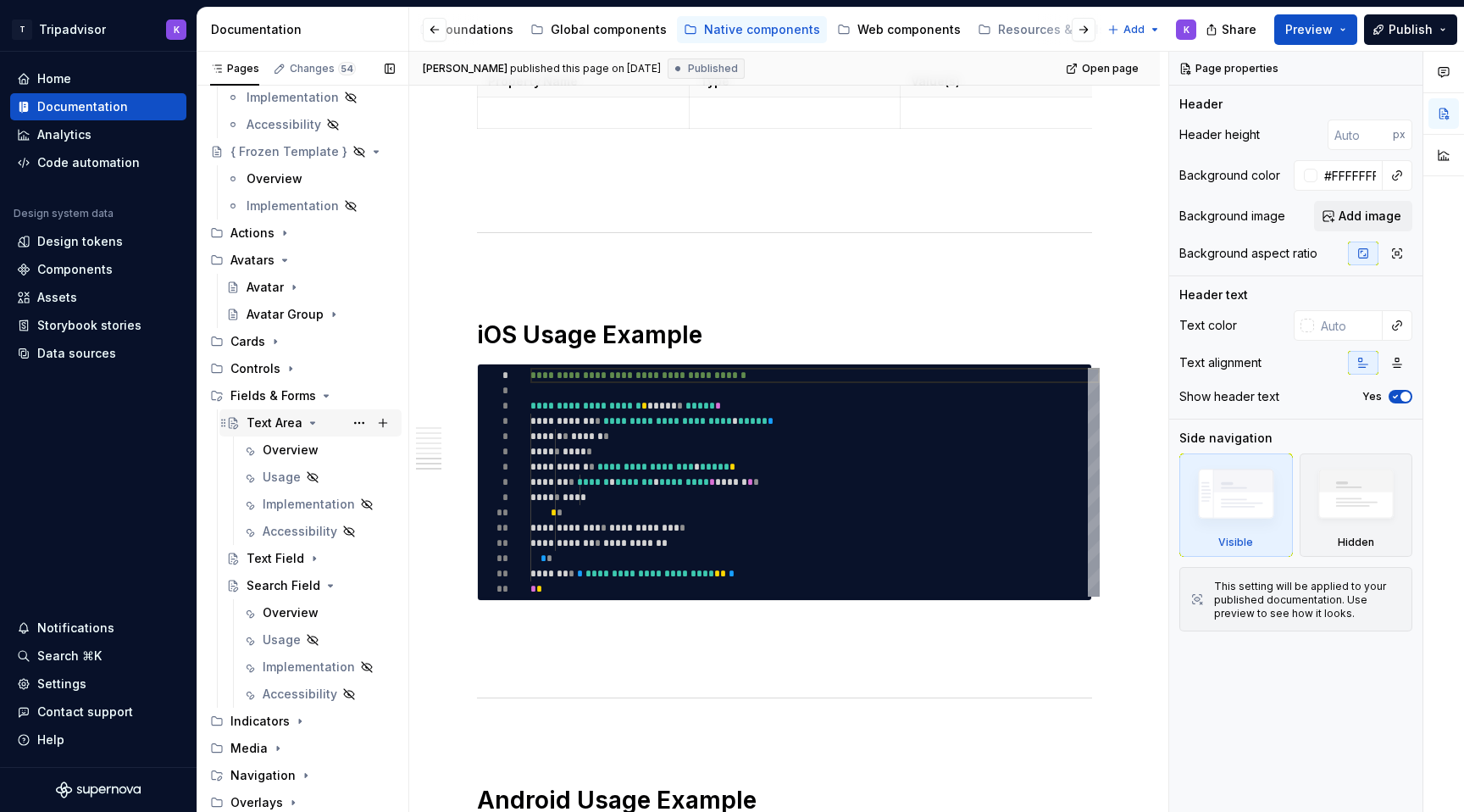
click at [311, 422] on icon "Page tree" at bounding box center [313, 423] width 4 height 2
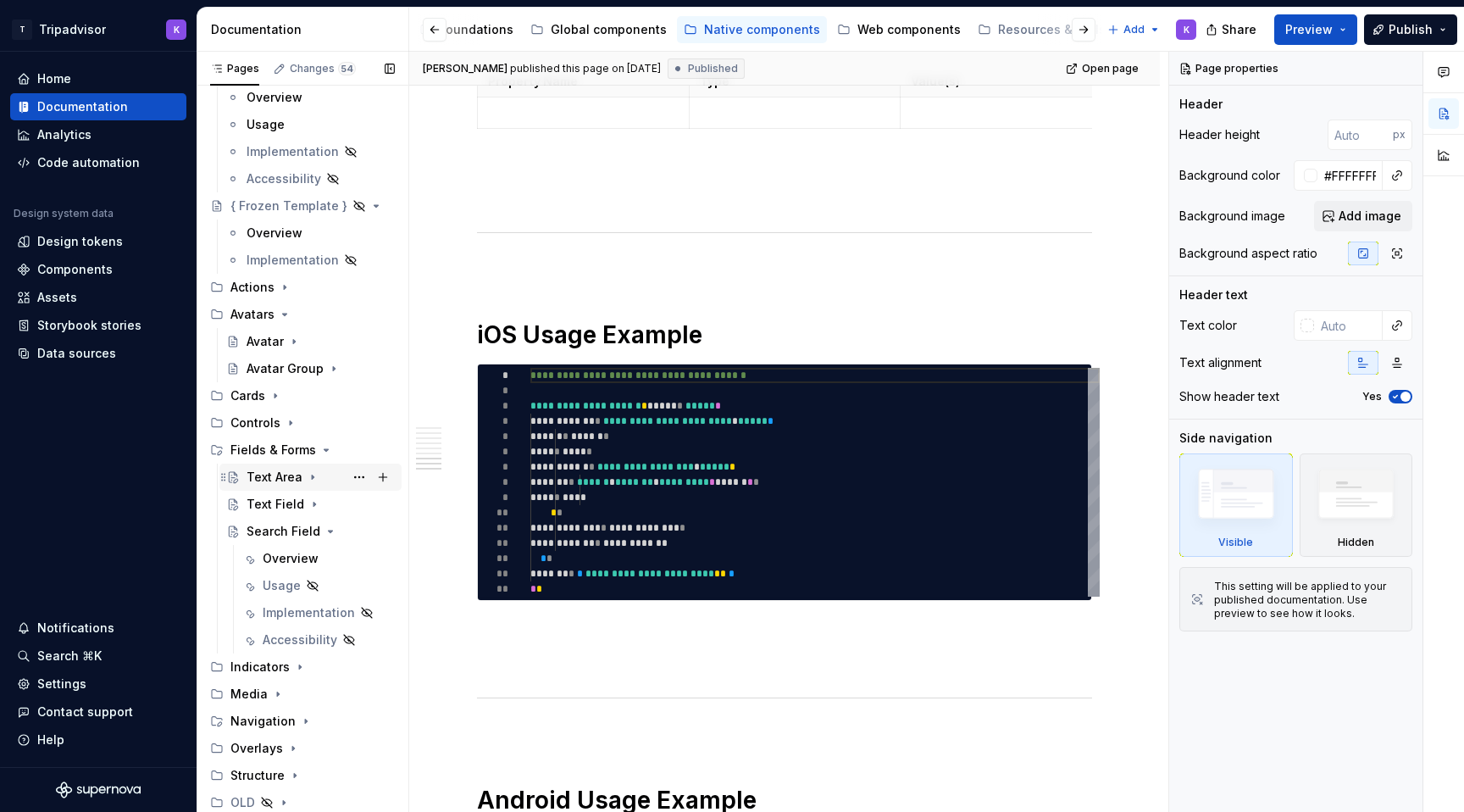
scroll to position [120, 0]
click at [302, 560] on div "Overview" at bounding box center [290, 559] width 56 height 17
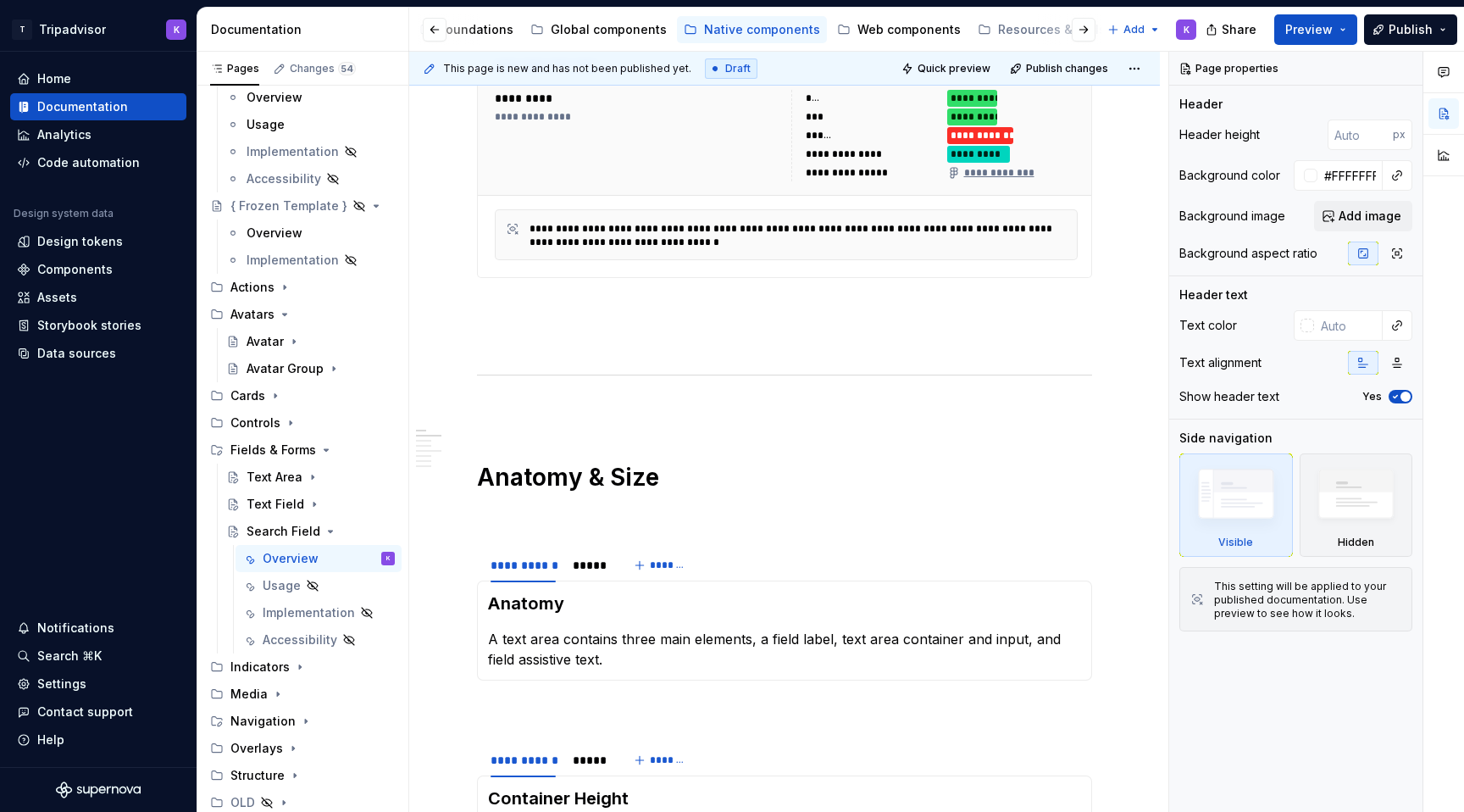
scroll to position [500, 0]
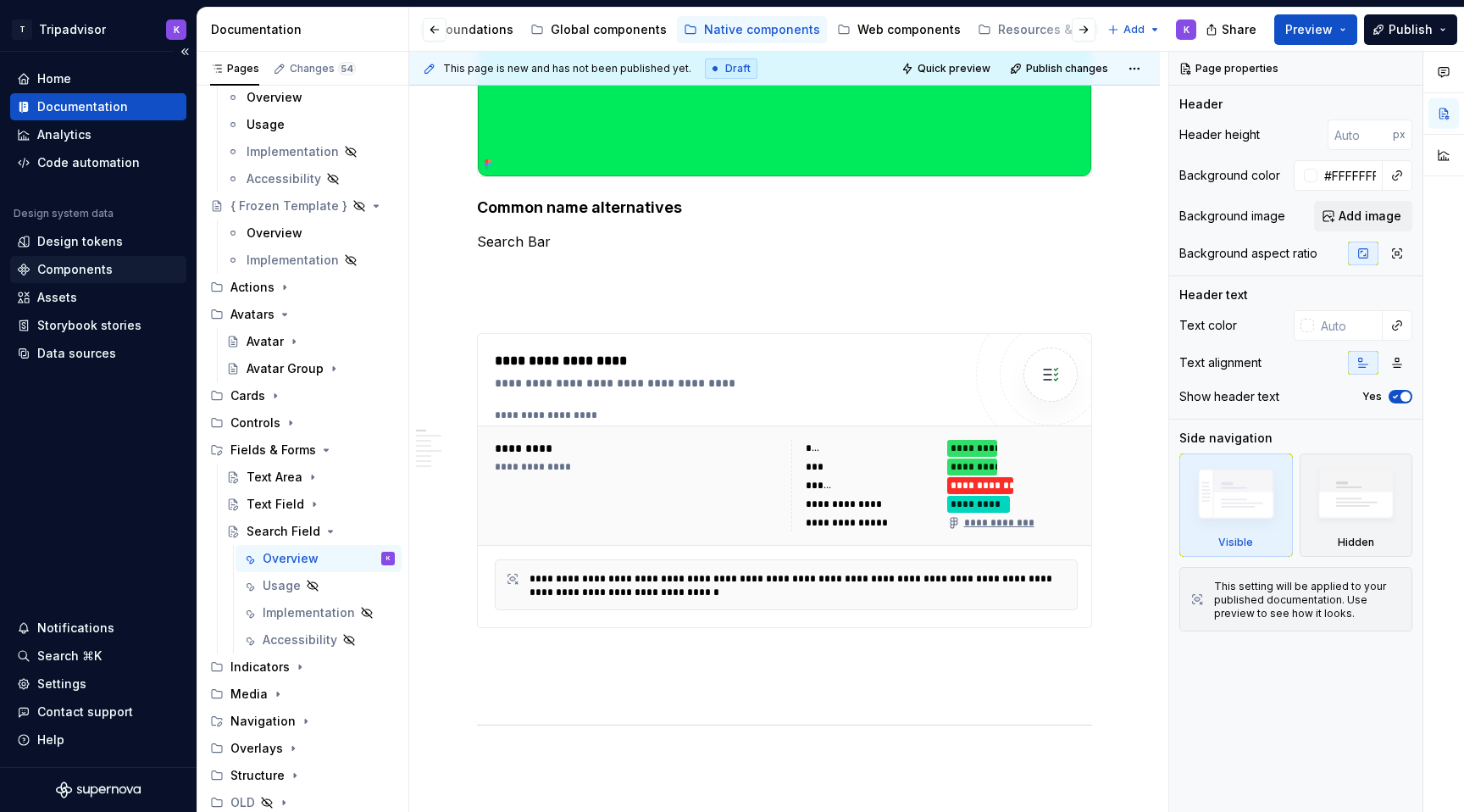
click at [111, 264] on div "Components" at bounding box center [98, 269] width 163 height 17
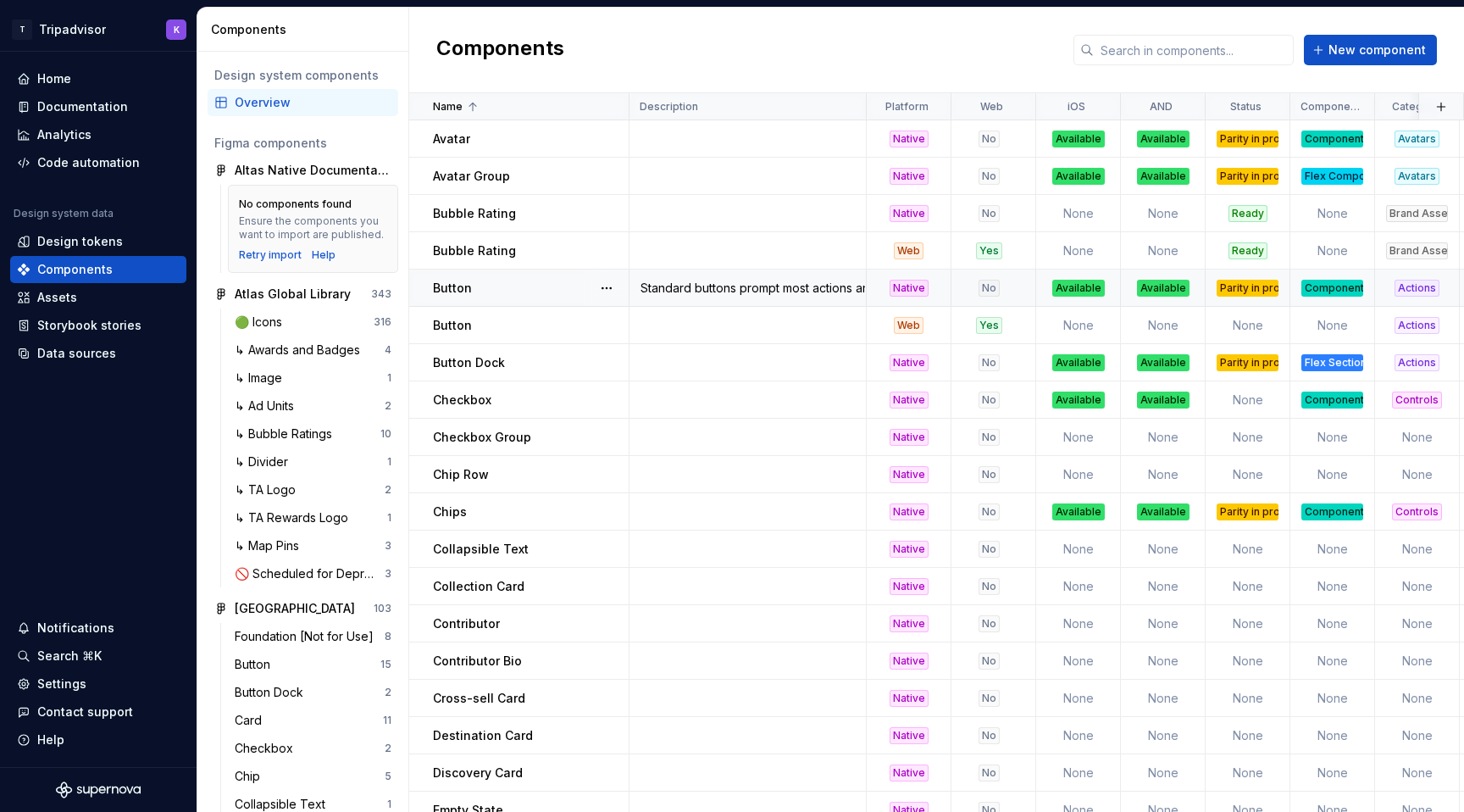
scroll to position [1322, 0]
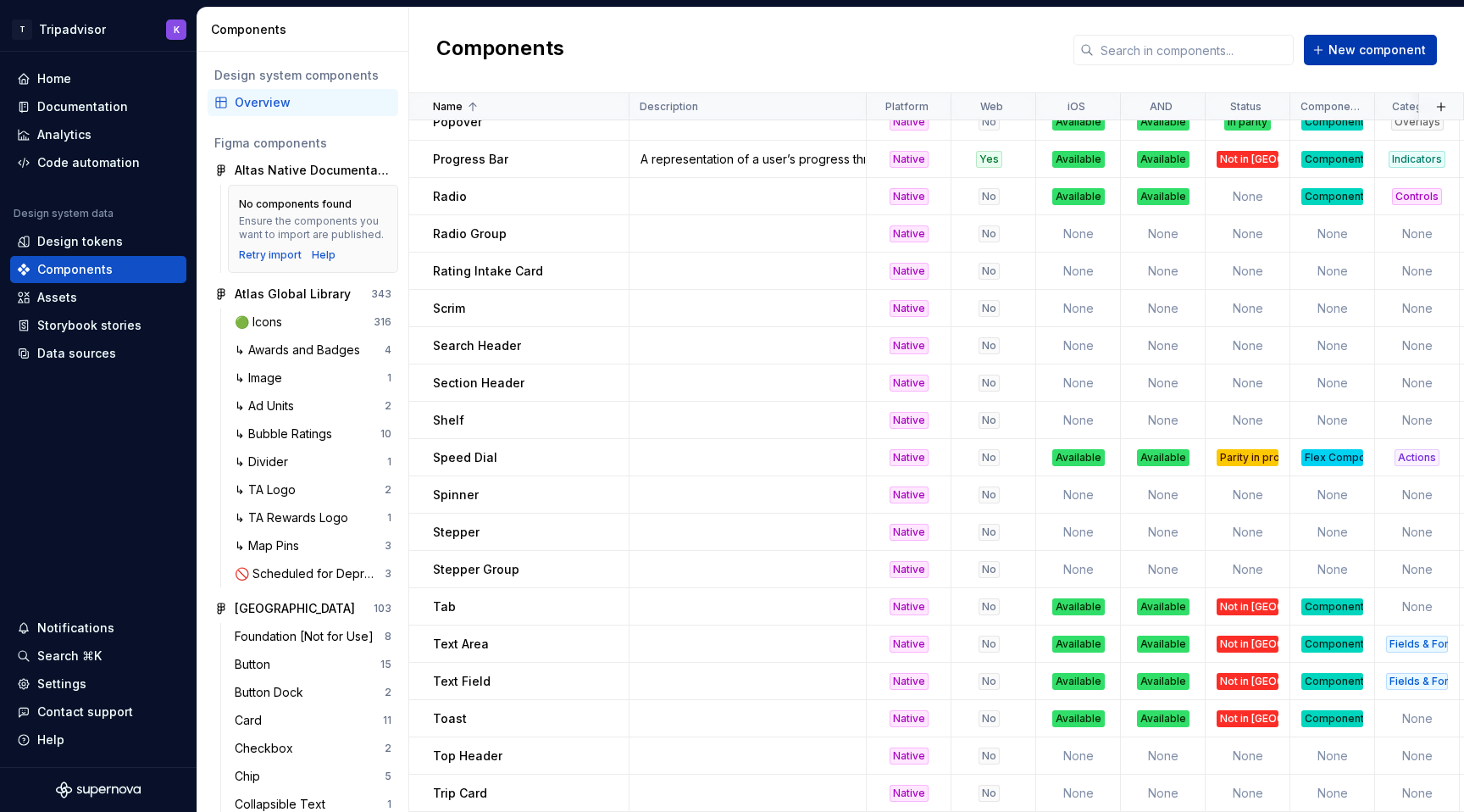
click at [1365, 51] on span "New component" at bounding box center [1377, 50] width 97 height 17
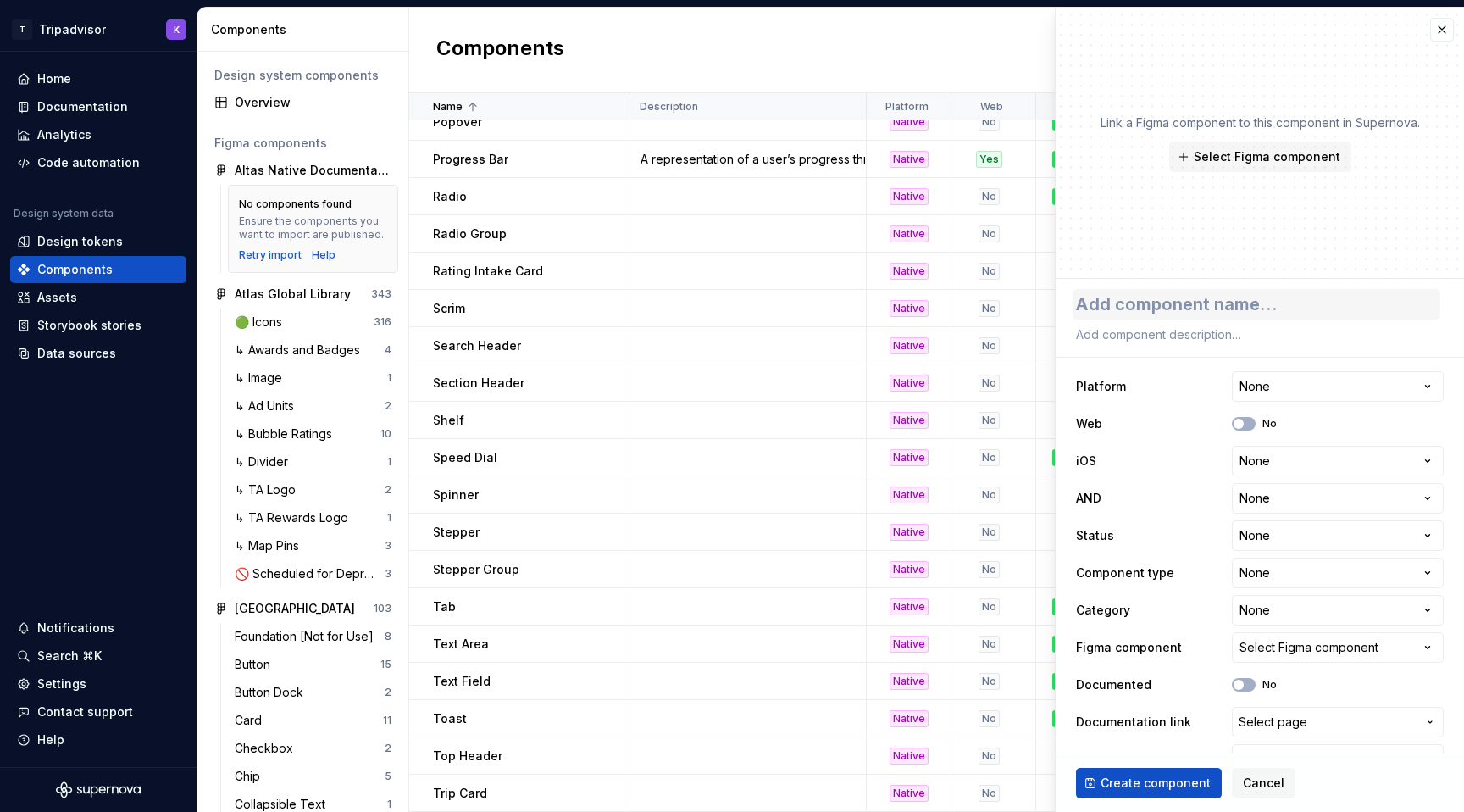
click at [1197, 310] on textarea at bounding box center [1256, 305] width 367 height 30
type textarea "*"
type textarea "T"
type textarea "*"
type textarea "Tr"
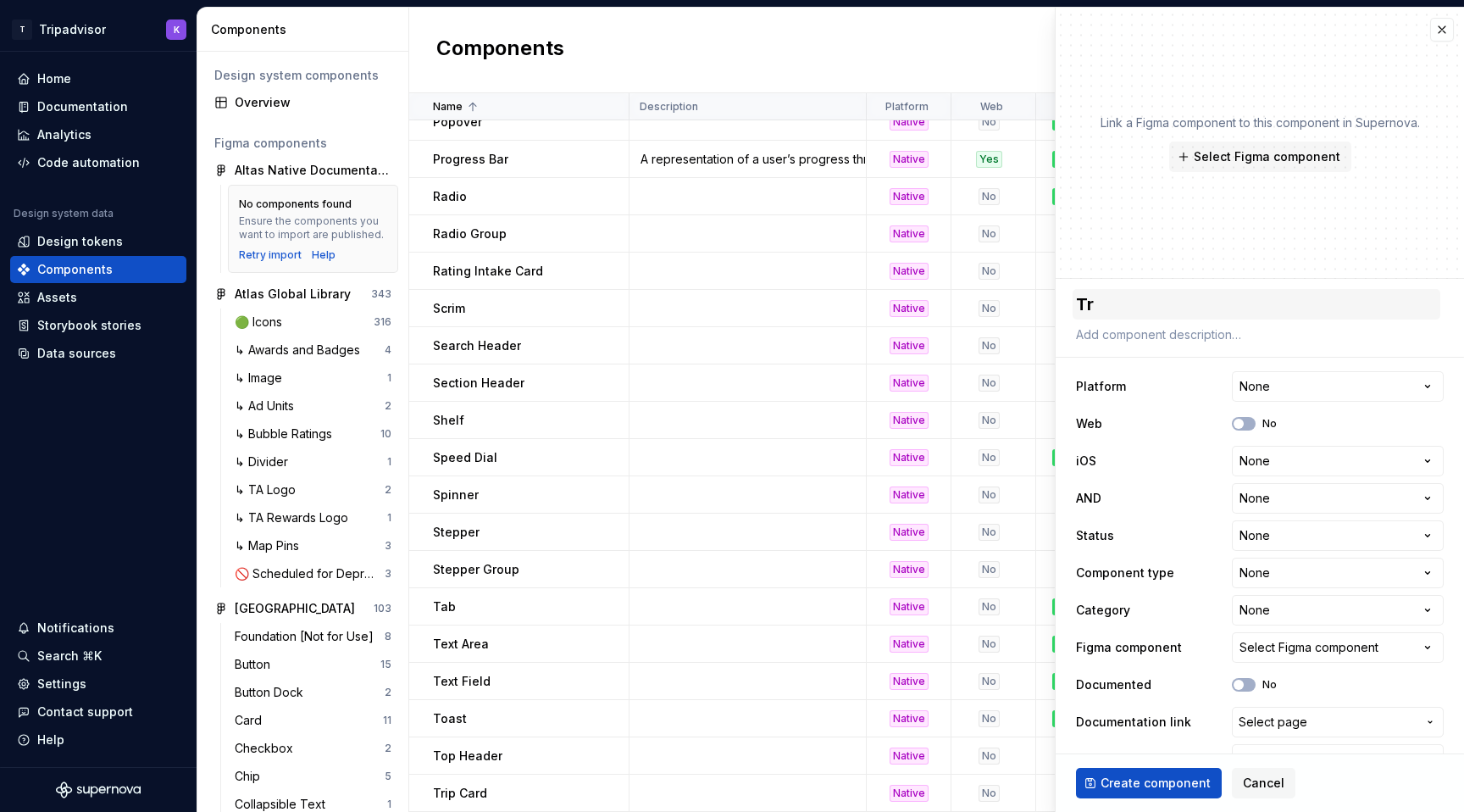
type textarea "*"
type textarea "T"
type textarea "*"
type textarea "S"
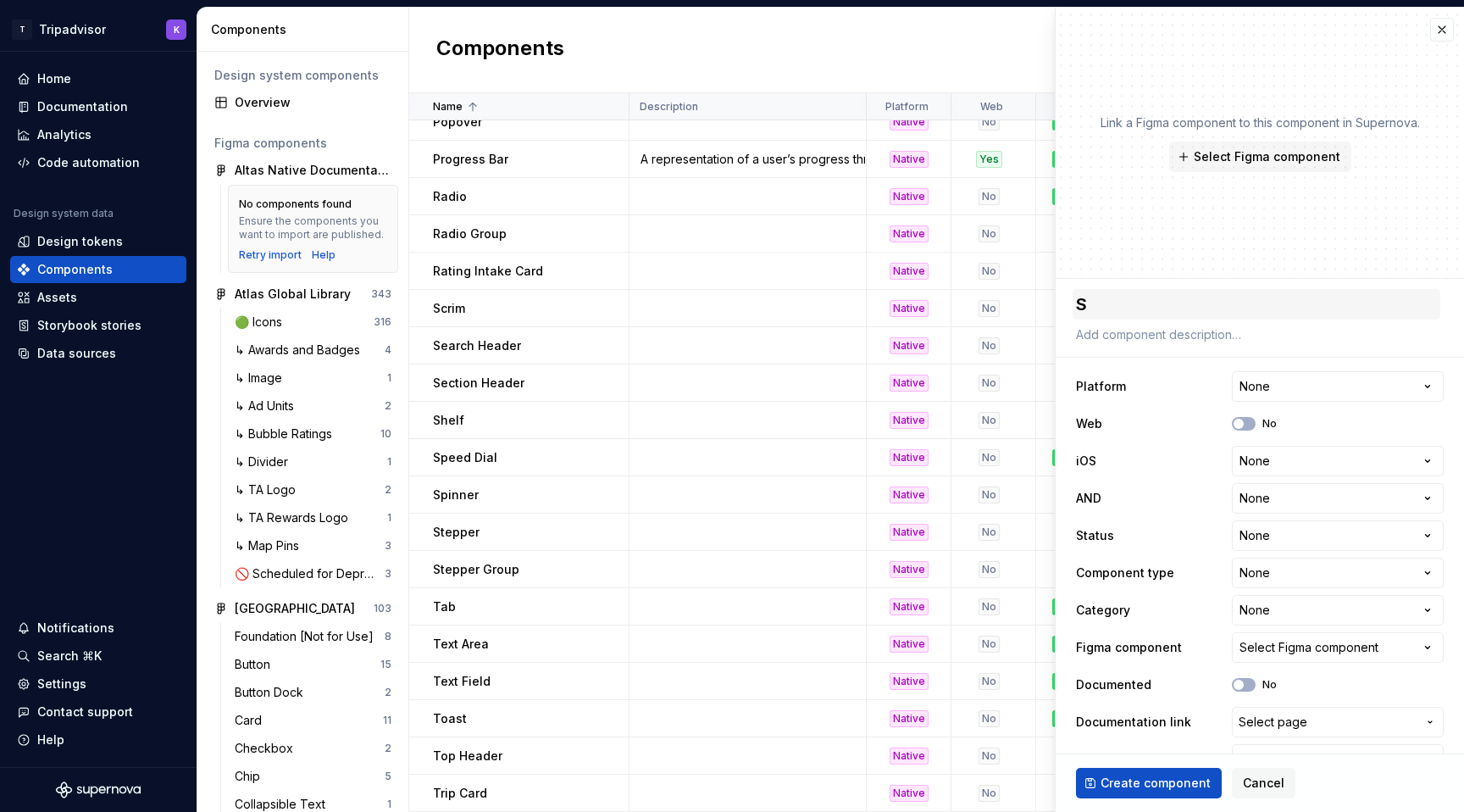
type textarea "*"
type textarea "Se"
type textarea "*"
type textarea "Sea"
type textarea "*"
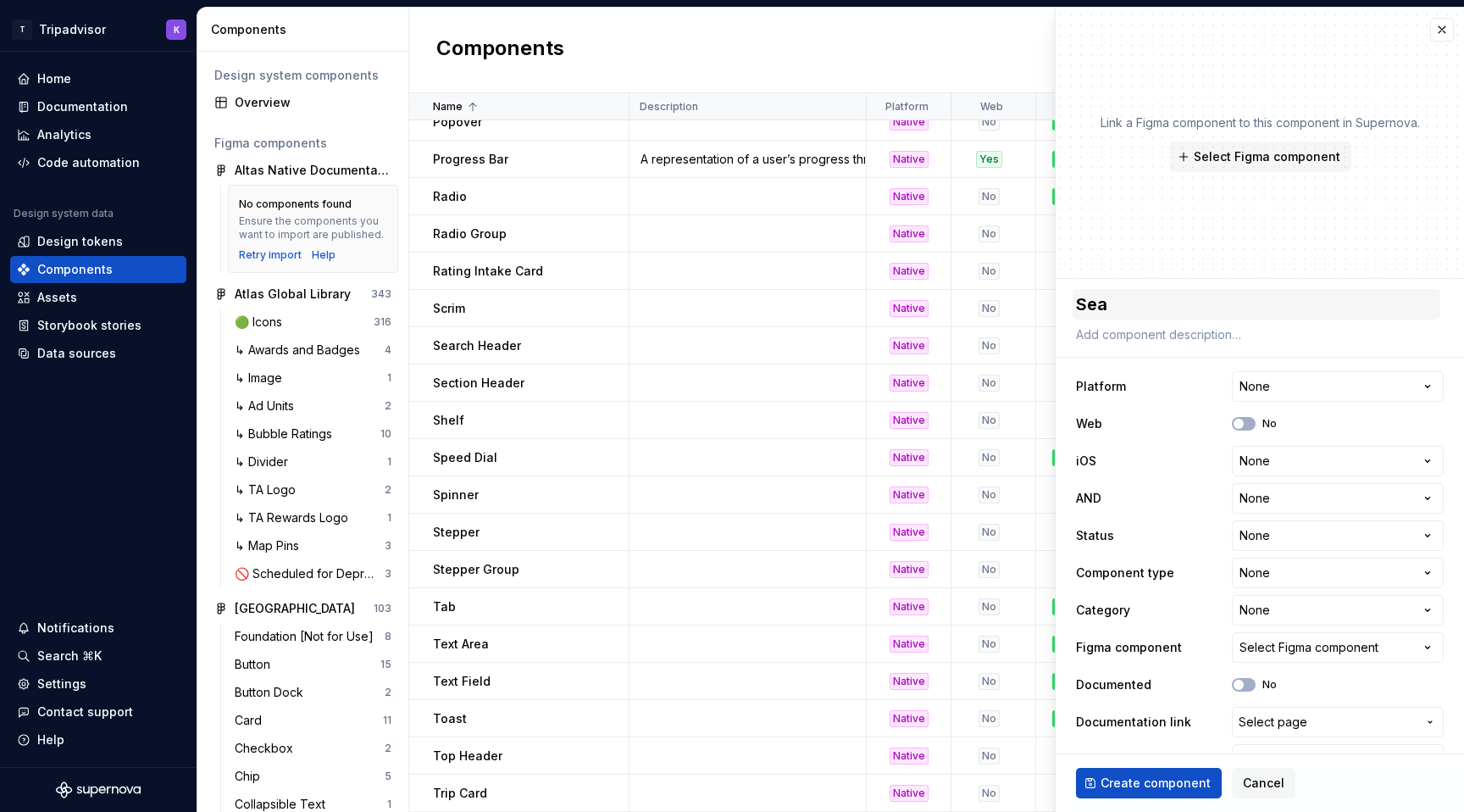
type textarea "Sear"
type textarea "*"
type textarea "Searc"
type textarea "*"
type textarea "Search"
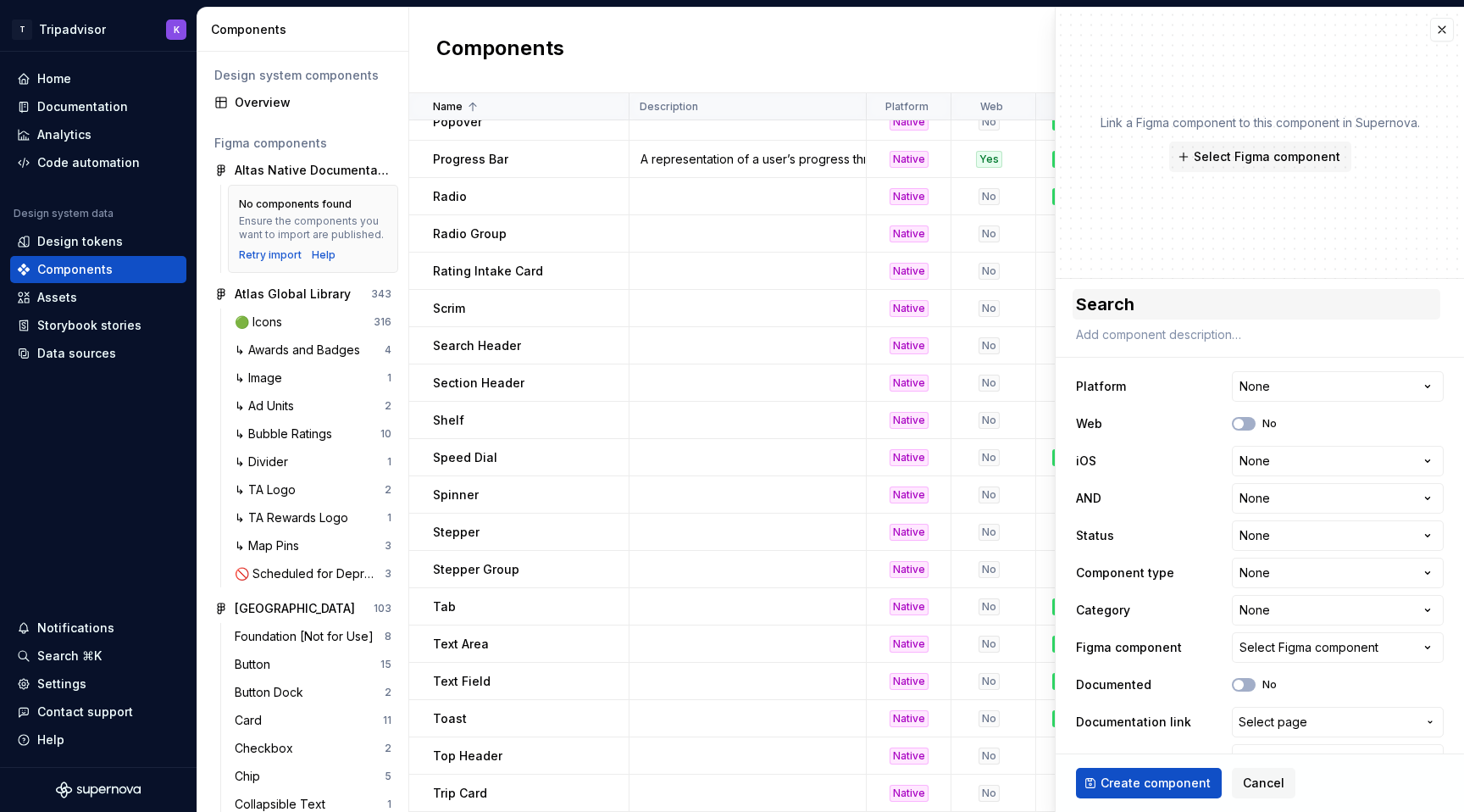
type textarea "*"
type textarea "Search"
type textarea "*"
type textarea "Search F"
type textarea "*"
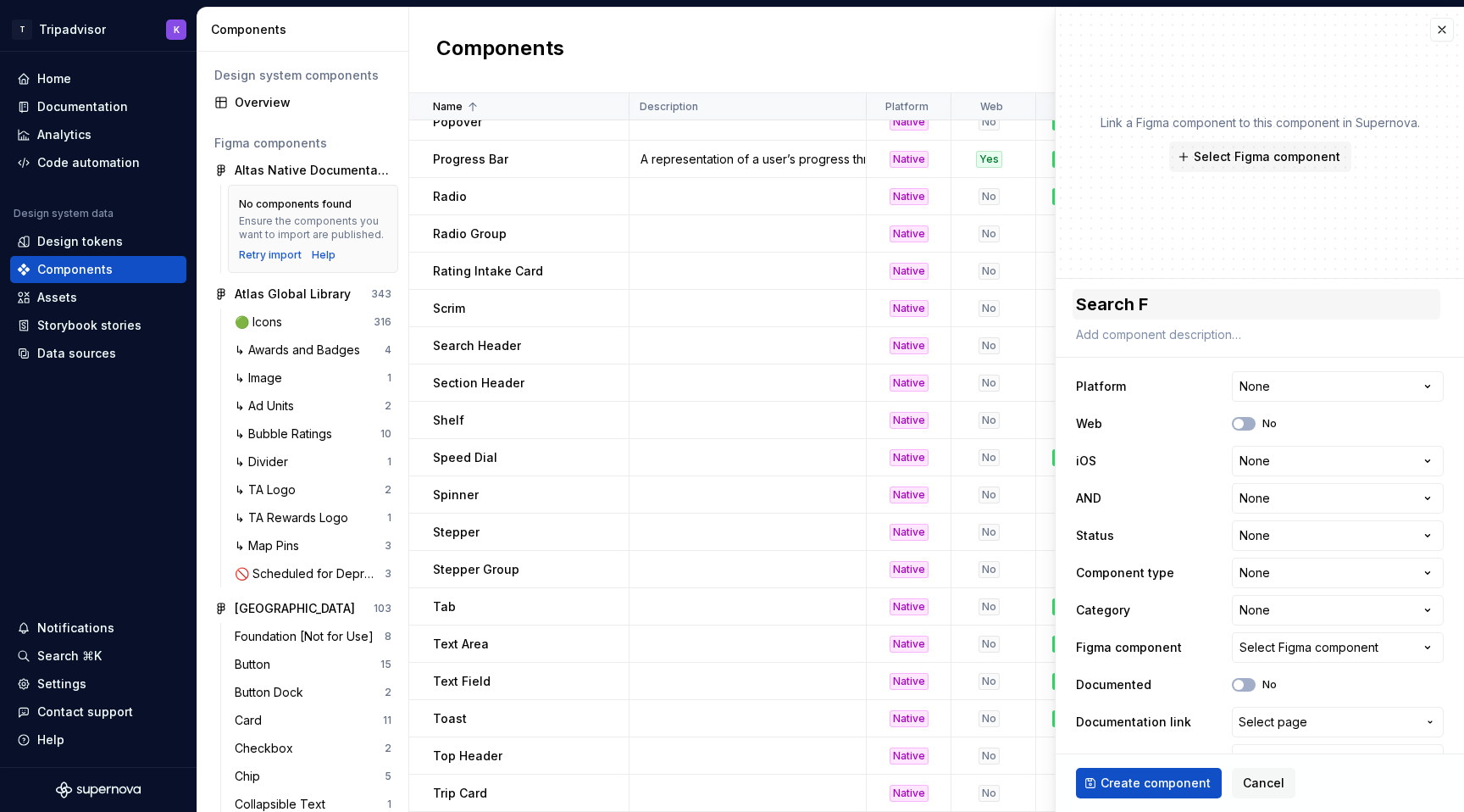
type textarea "Search Fi"
type textarea "*"
type textarea "Search Fie"
type textarea "*"
type textarea "Search Fiel"
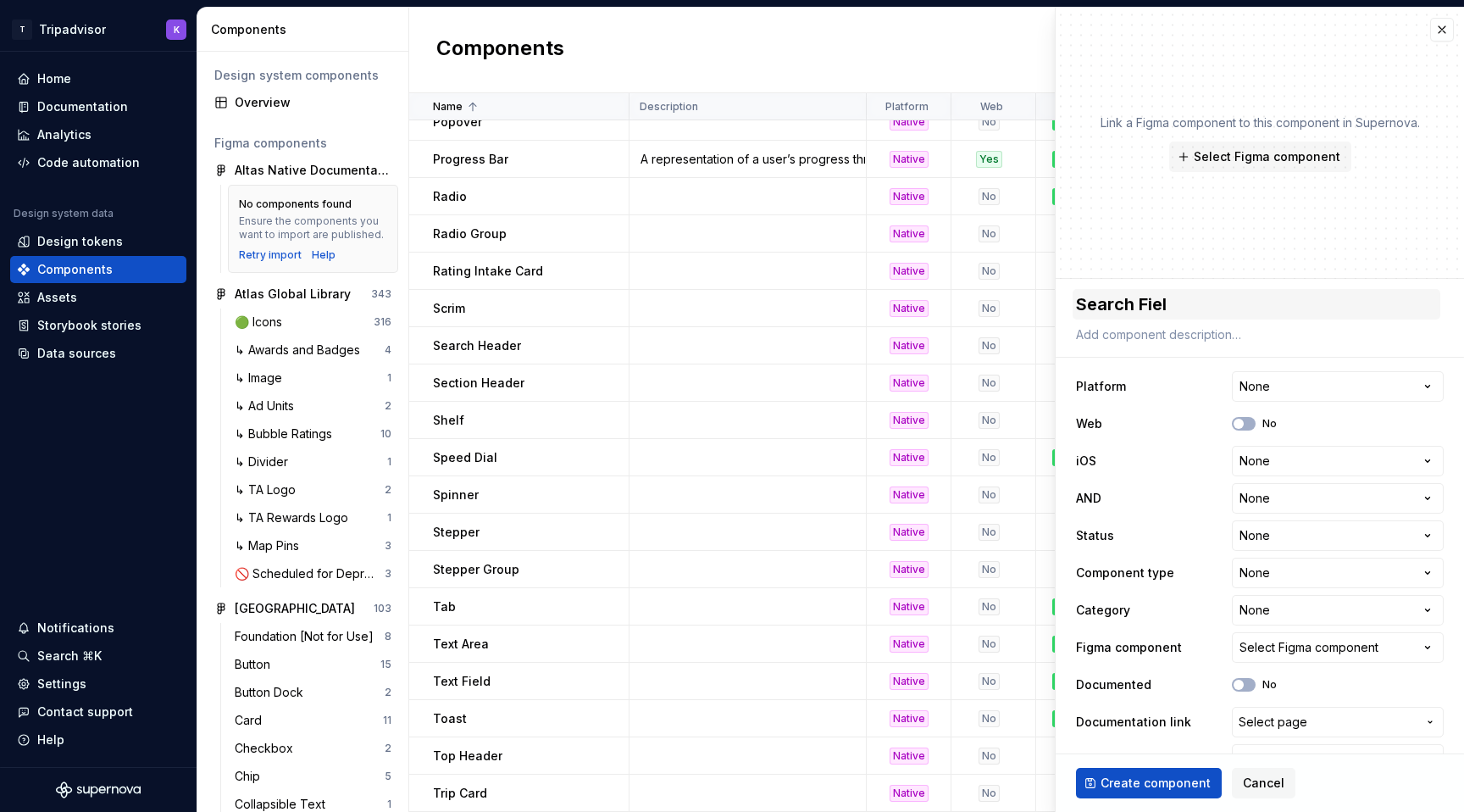
type textarea "*"
type textarea "Search Field"
click at [1346, 390] on html "T Tripadvisor K Home Documentation Analytics Code automation Design system data…" at bounding box center [732, 406] width 1464 height 812
select select "**********"
type textarea "*"
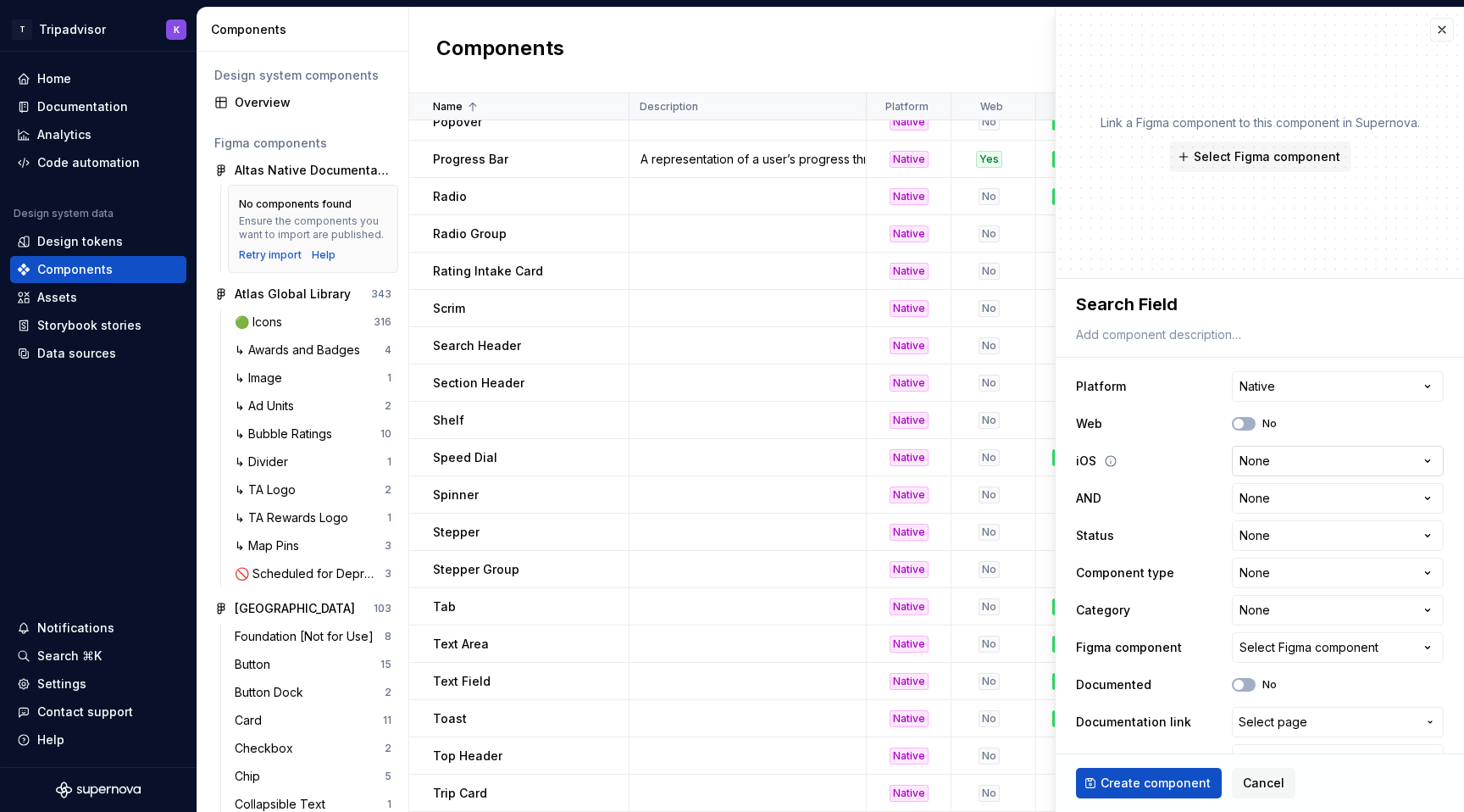
click at [1269, 465] on html "T Tripadvisor K Home Documentation Analytics Code automation Design system data…" at bounding box center [732, 406] width 1464 height 812
select select "**********"
type textarea "*"
click at [1270, 498] on html "T Tripadvisor K Home Documentation Analytics Code automation Design system data…" at bounding box center [732, 406] width 1464 height 812
select select "**********"
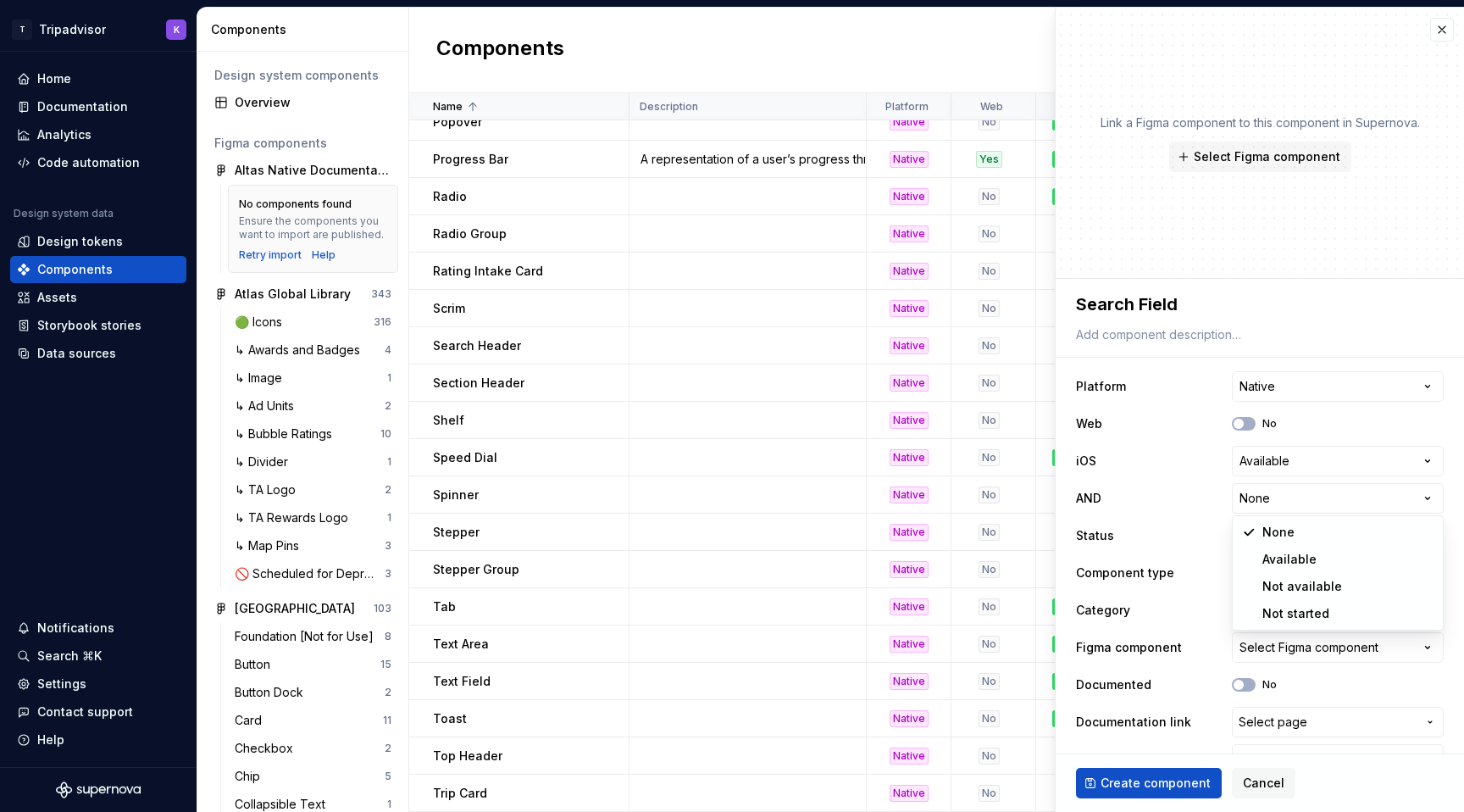
type textarea "*"
click at [1275, 529] on html "T Tripadvisor K Home Documentation Analytics Code automation Design system data…" at bounding box center [732, 406] width 1464 height 812
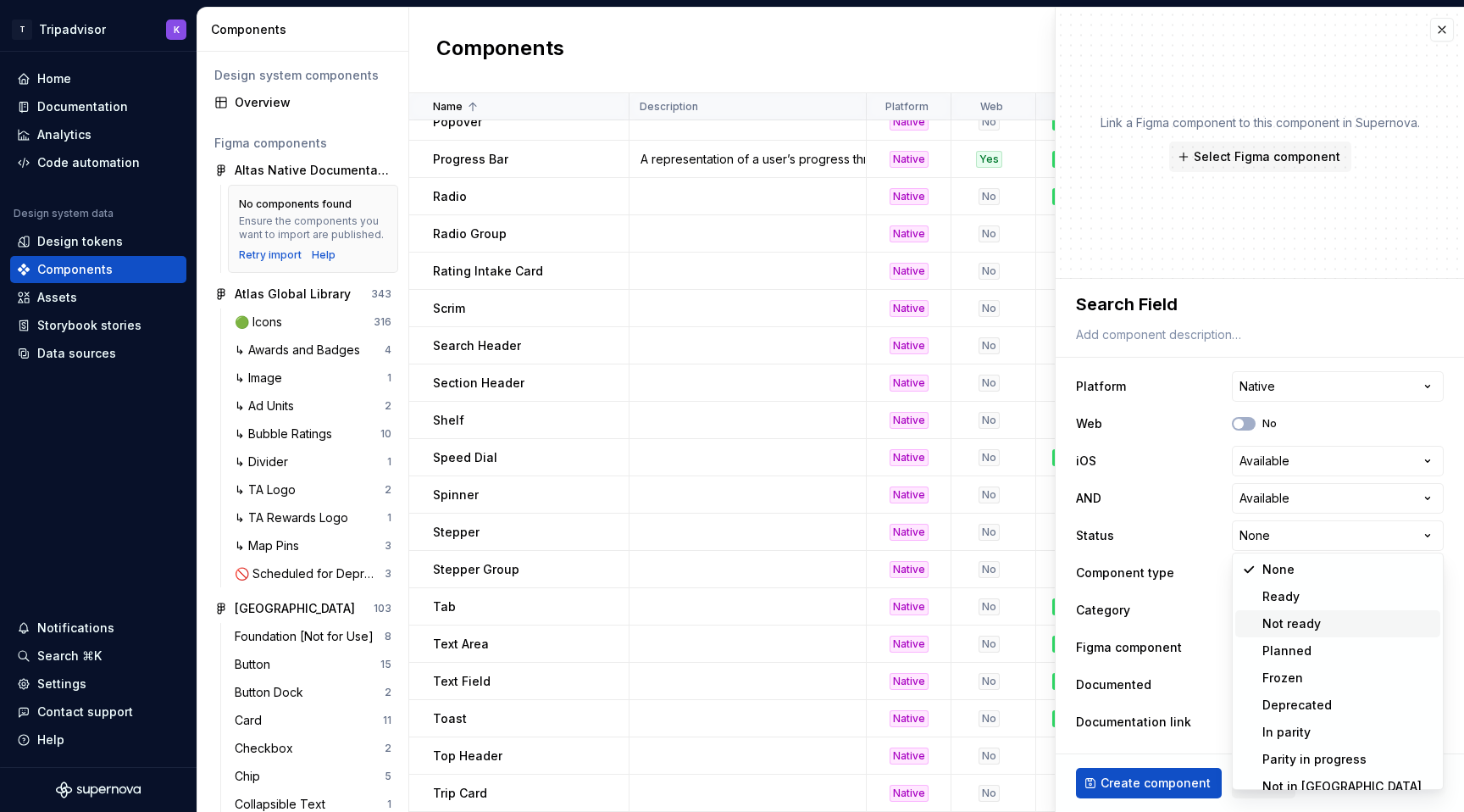
scroll to position [13, 0]
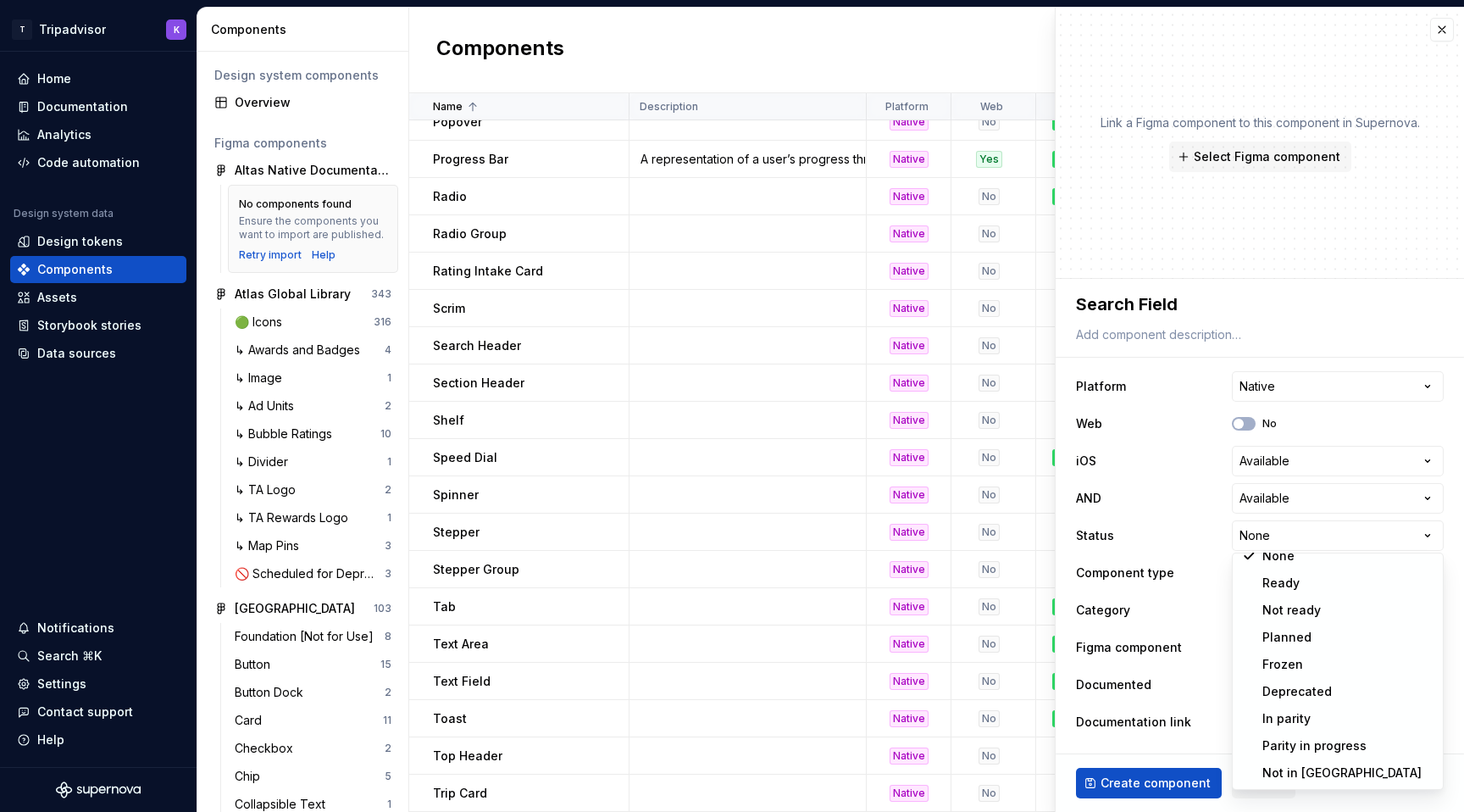
select select "**********"
type textarea "*"
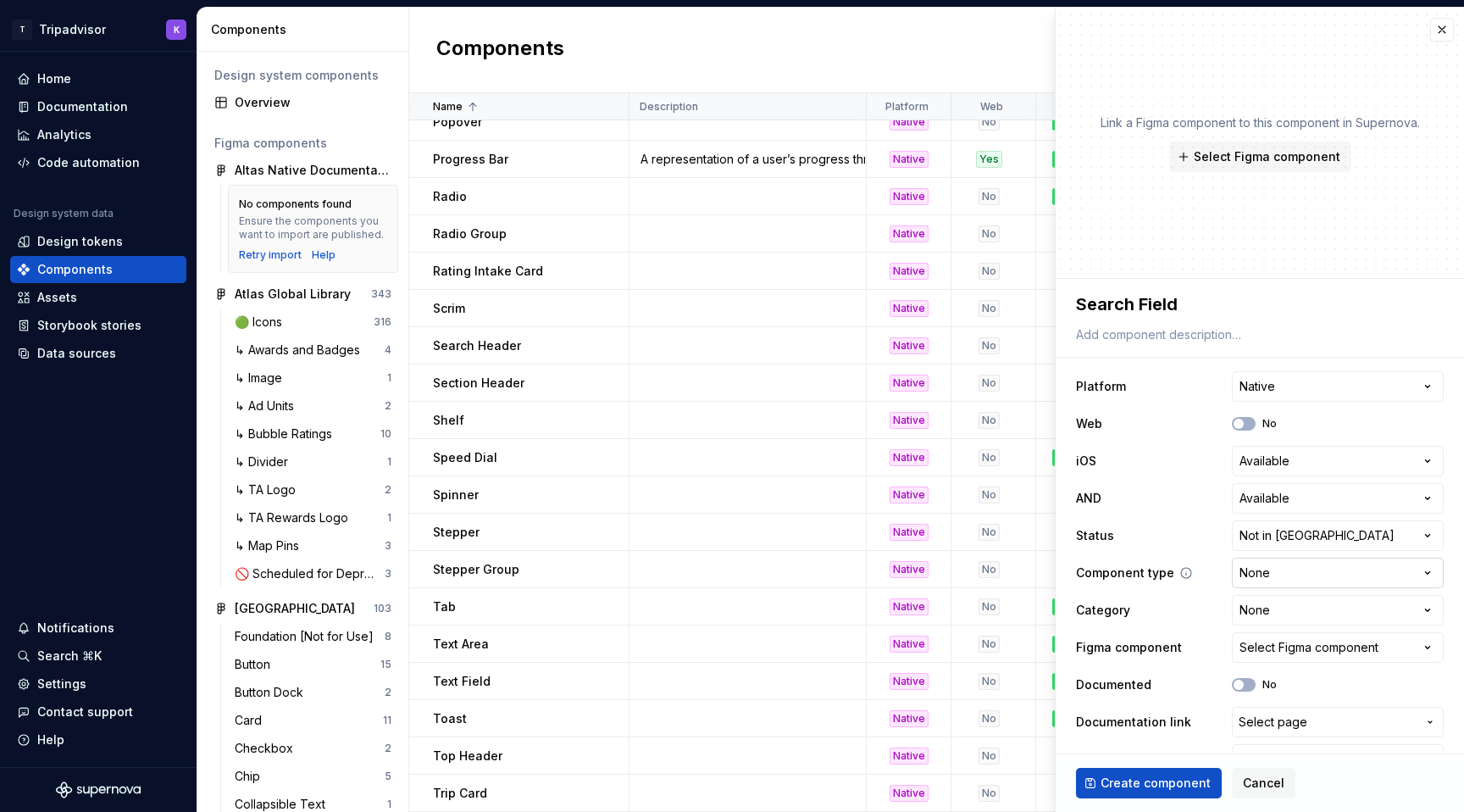
click at [1276, 582] on html "T Tripadvisor K Home Documentation Analytics Code automation Design system data…" at bounding box center [732, 406] width 1464 height 812
select select "**********"
type textarea "*"
click at [1276, 613] on html "T Tripadvisor K Home Documentation Analytics Code automation Design system data…" at bounding box center [732, 406] width 1464 height 812
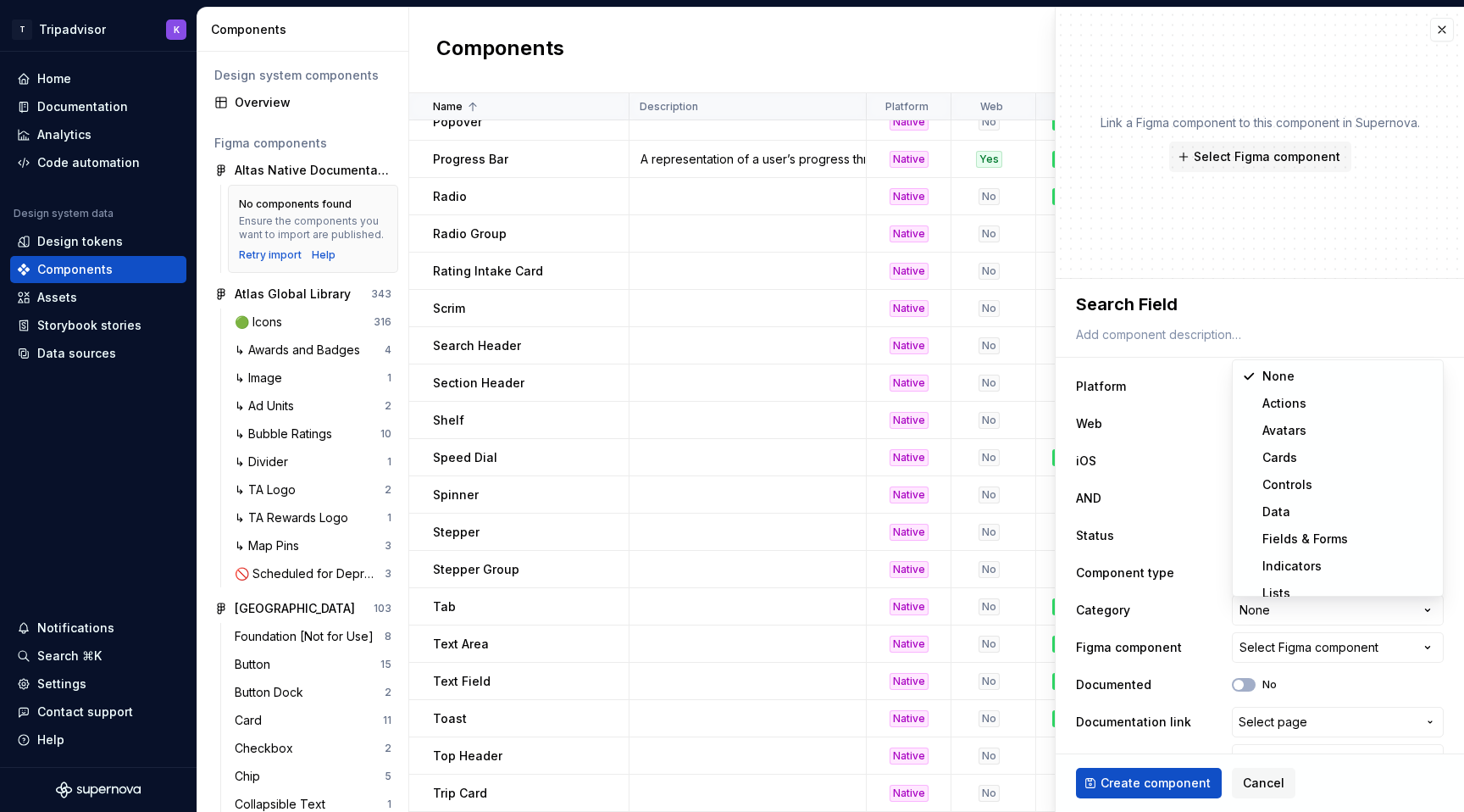
select select "**********"
type textarea "*"
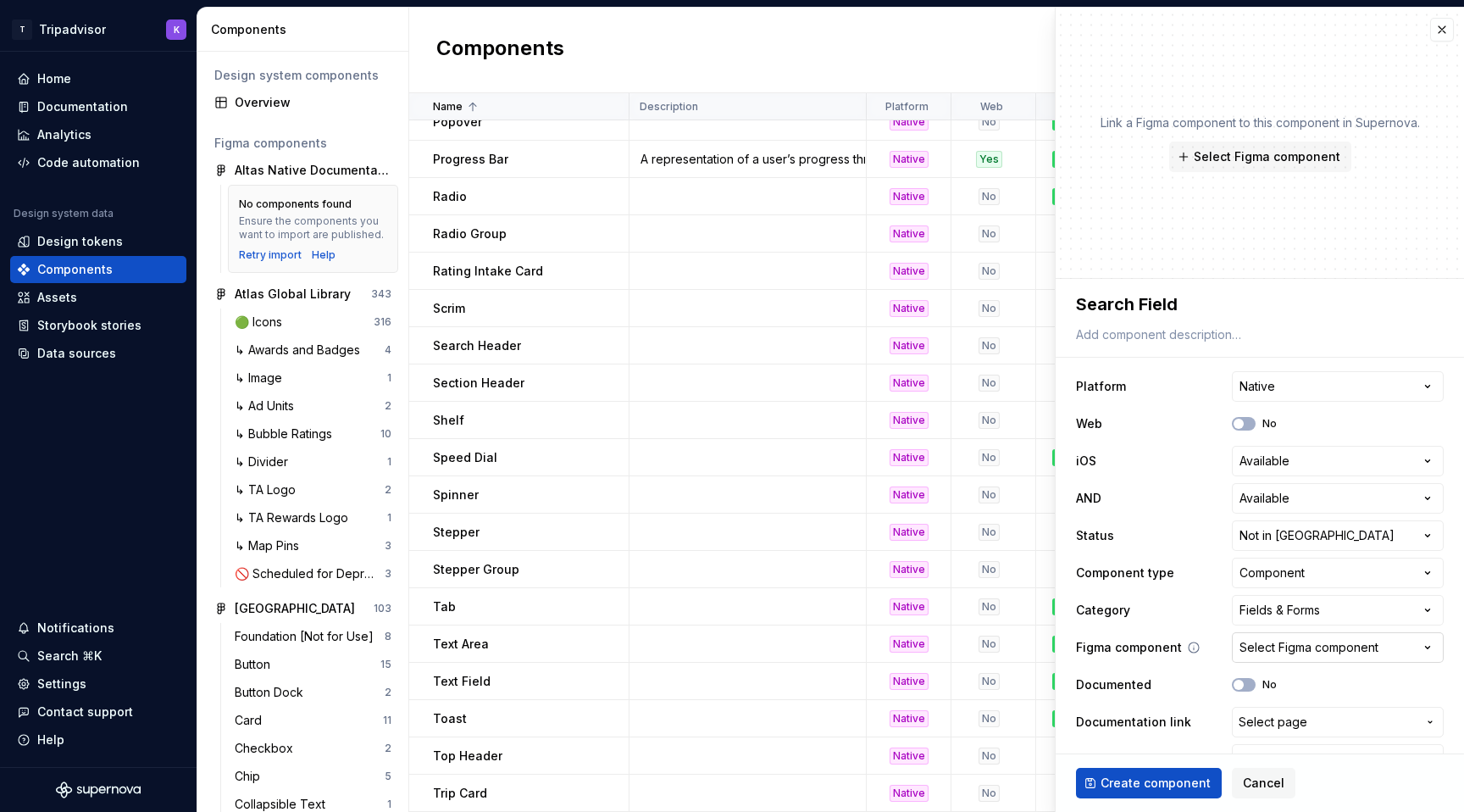
click at [1254, 646] on div "Select Figma component" at bounding box center [1309, 647] width 139 height 17
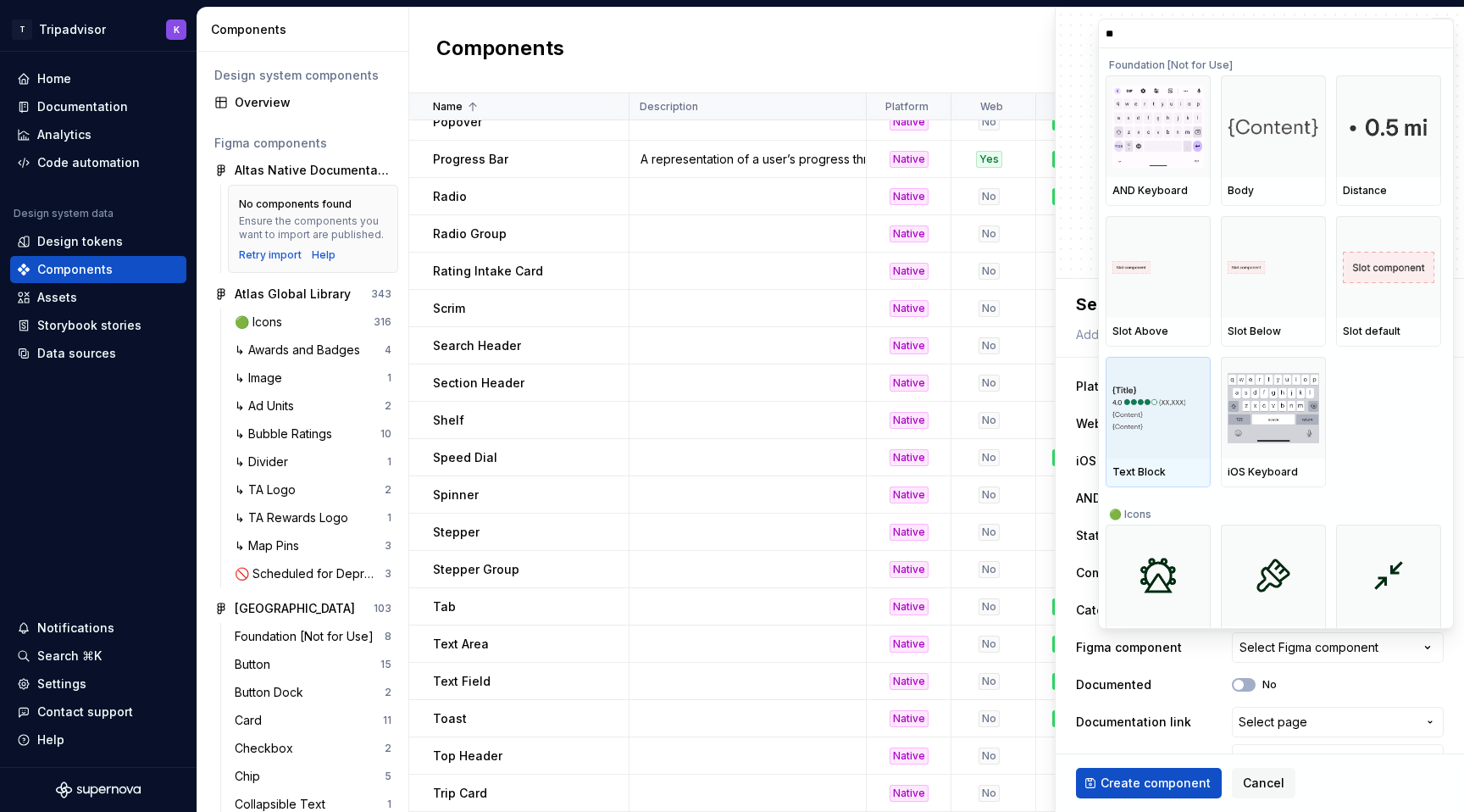
type input "***"
type textarea "*"
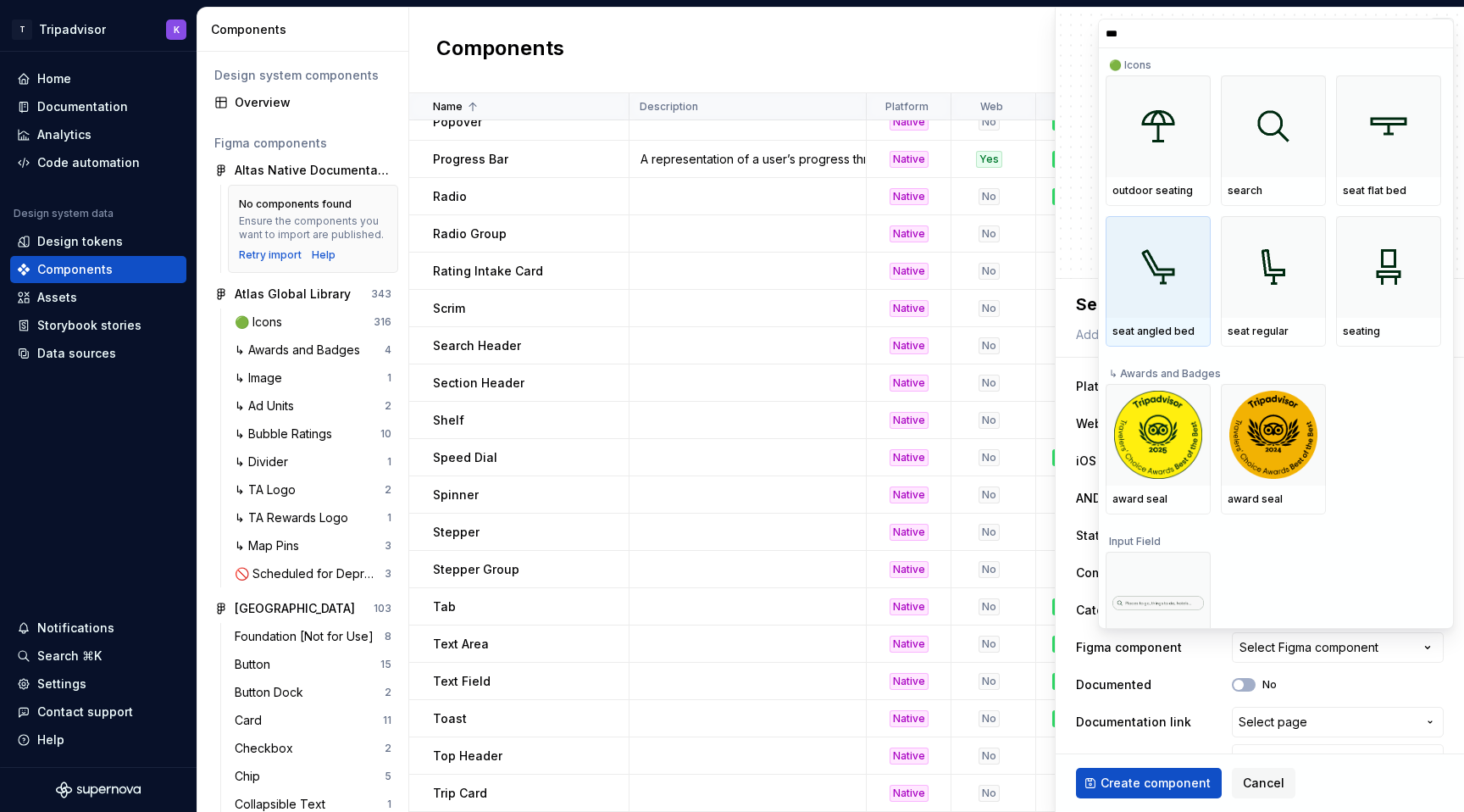
type input "****"
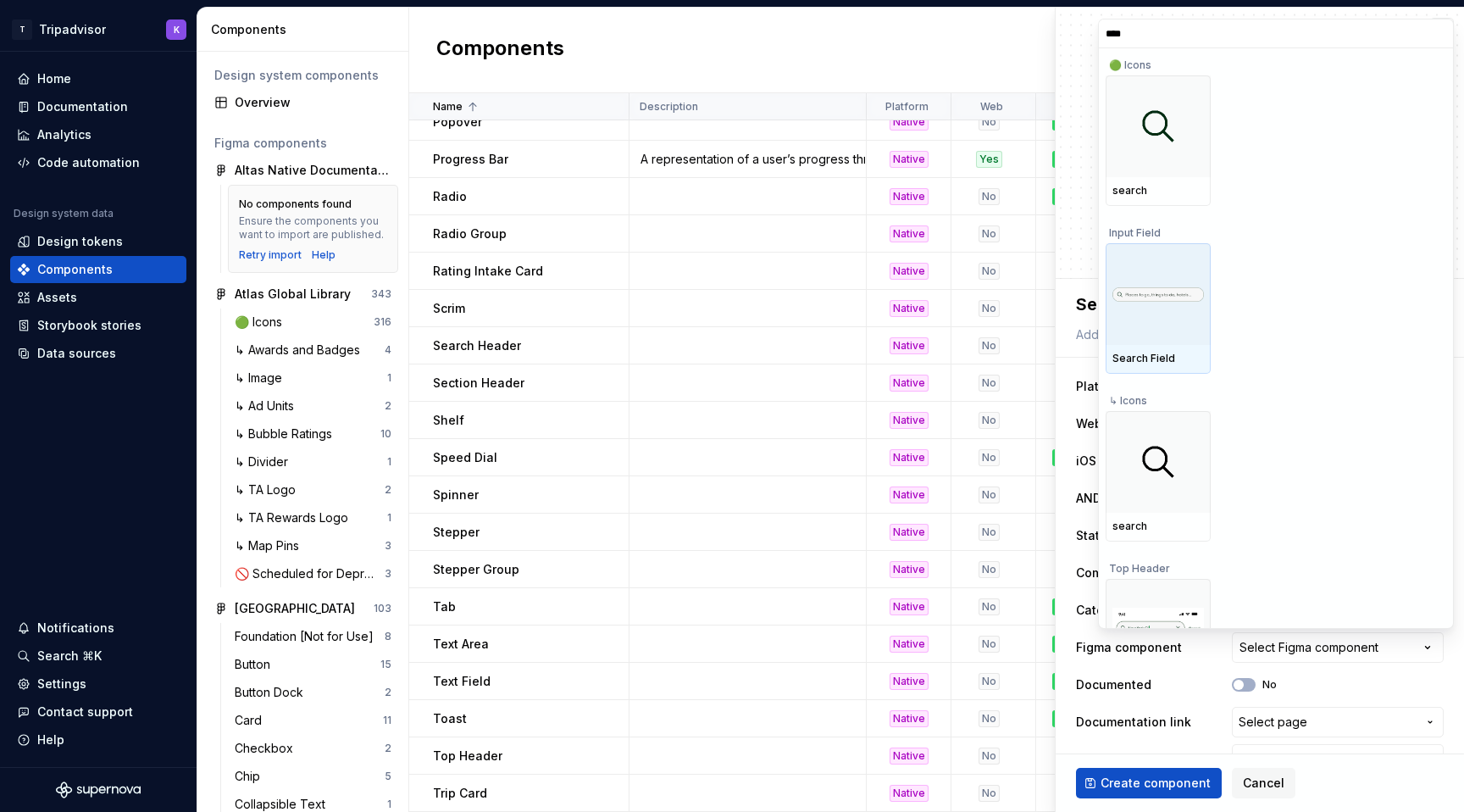
click at [1157, 302] on img at bounding box center [1158, 295] width 91 height 15
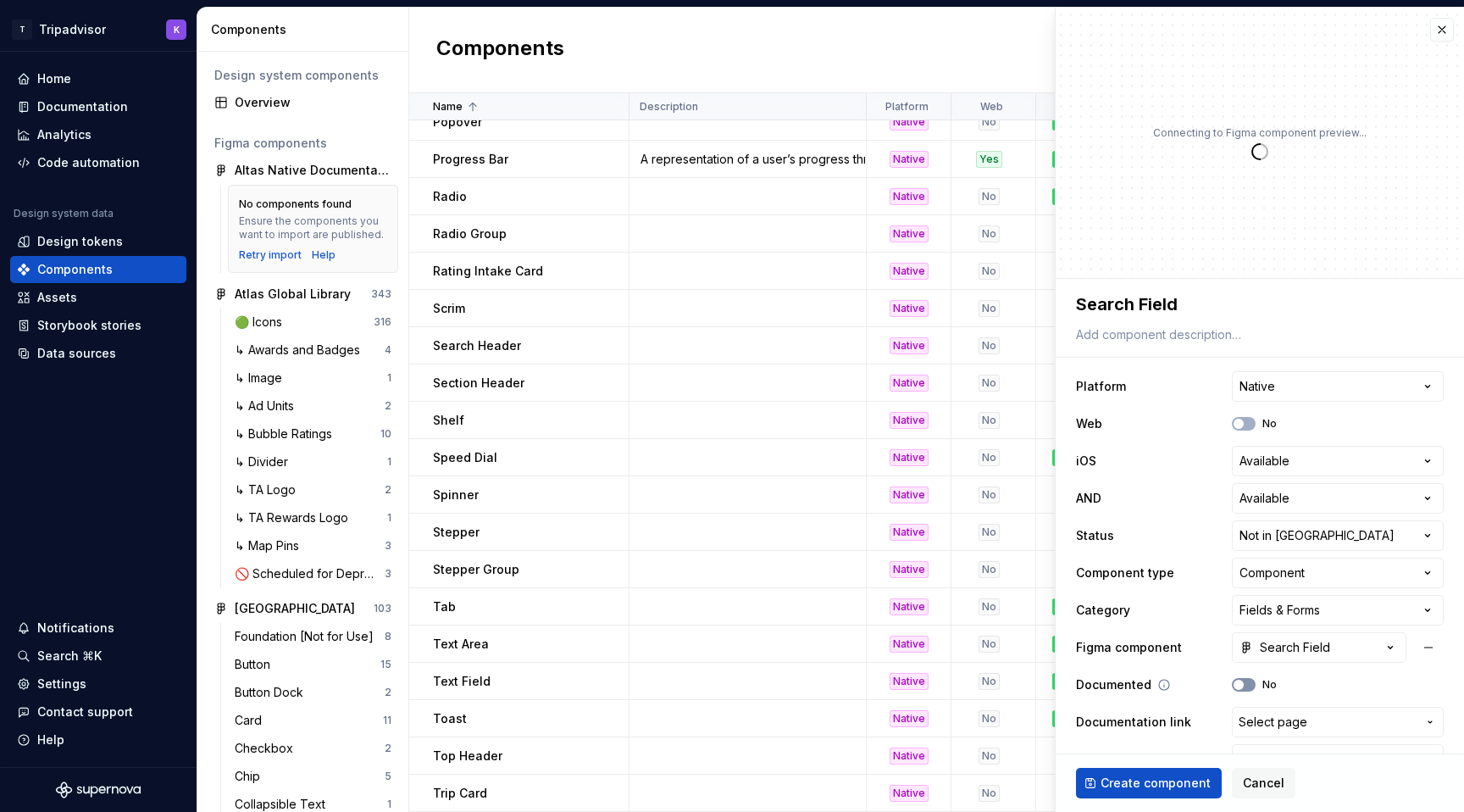
click at [1246, 682] on button "No" at bounding box center [1243, 684] width 24 height 13
click at [1176, 789] on span "Create component" at bounding box center [1156, 783] width 110 height 17
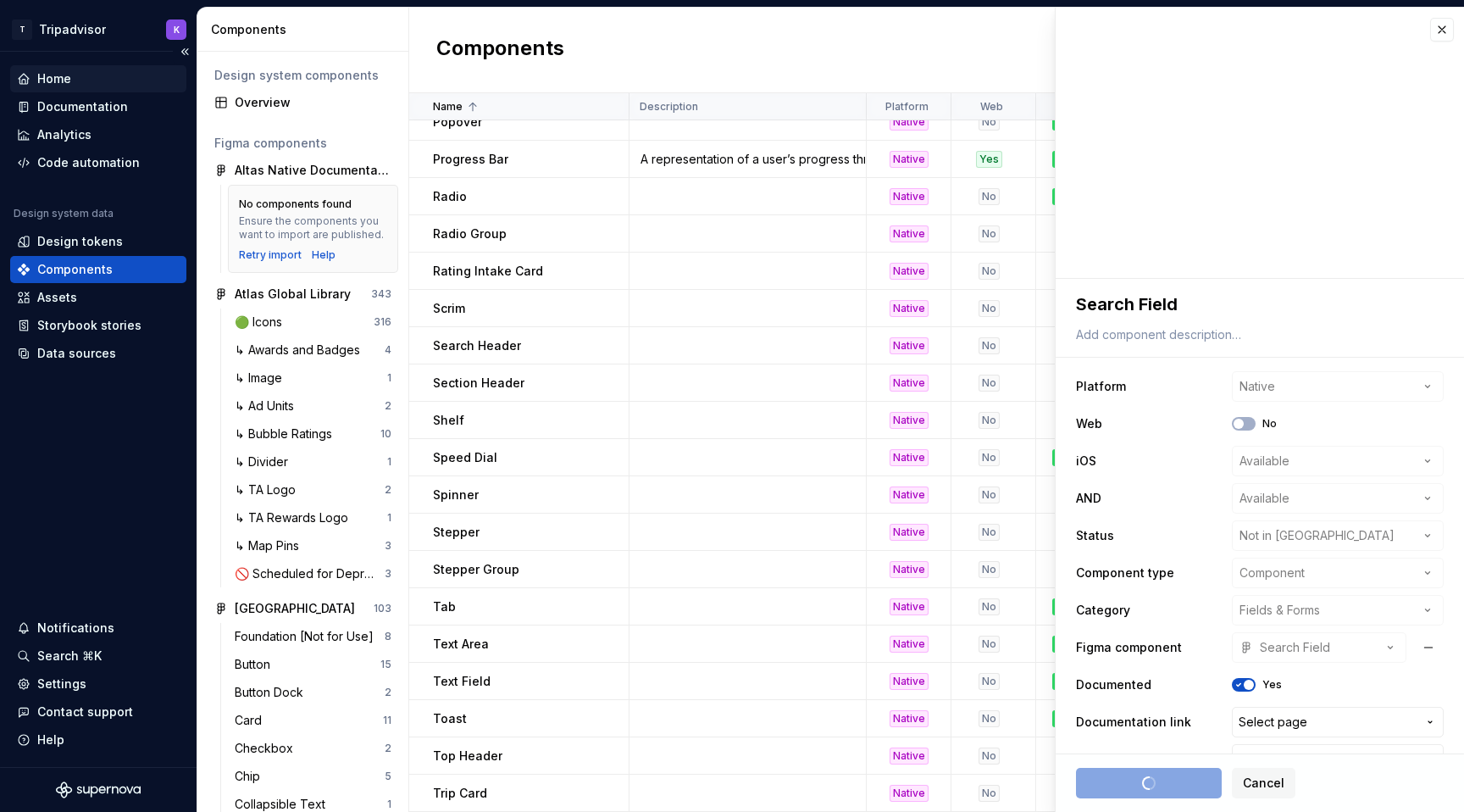
type textarea "*"
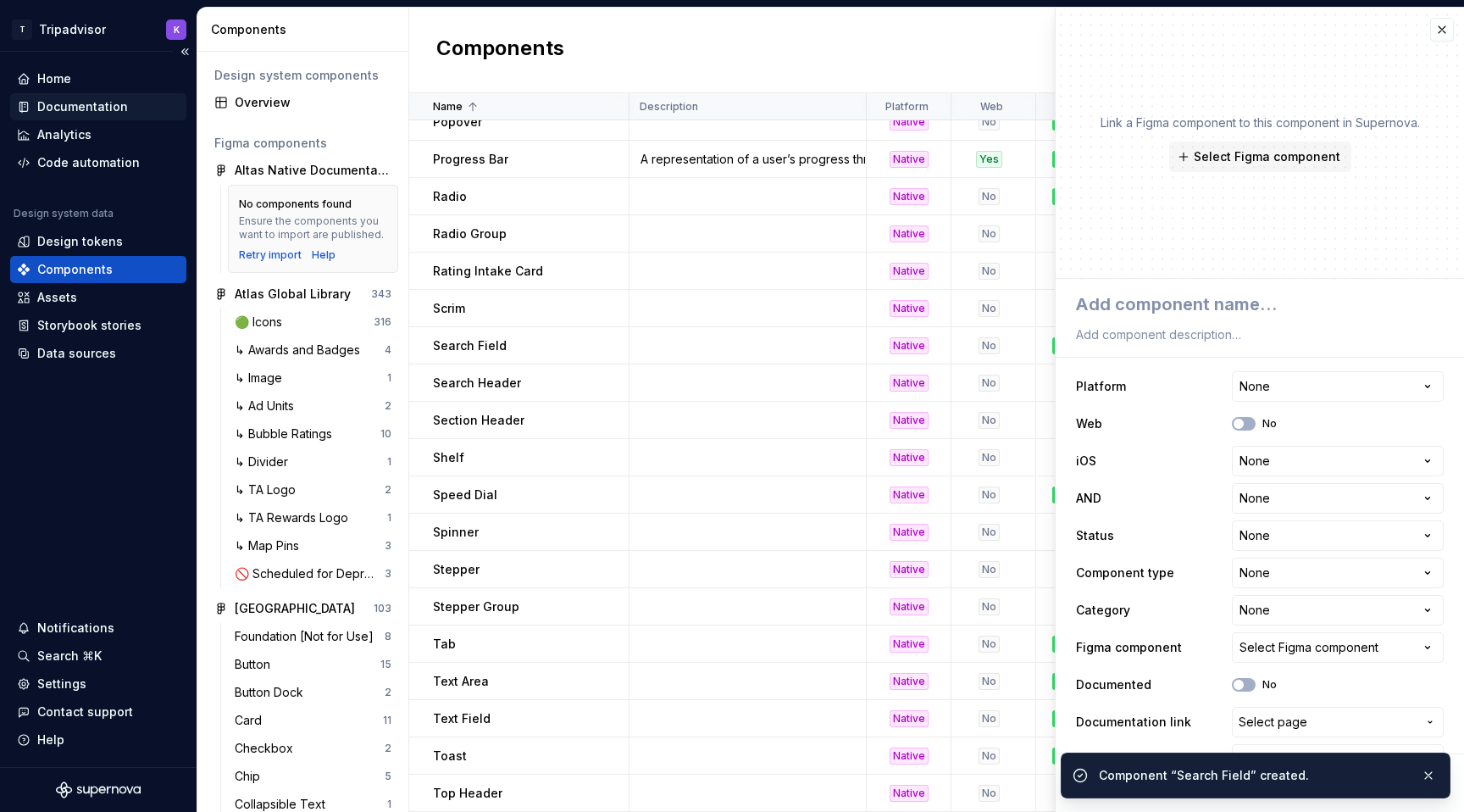
click at [102, 108] on div "Documentation" at bounding box center [82, 107] width 90 height 17
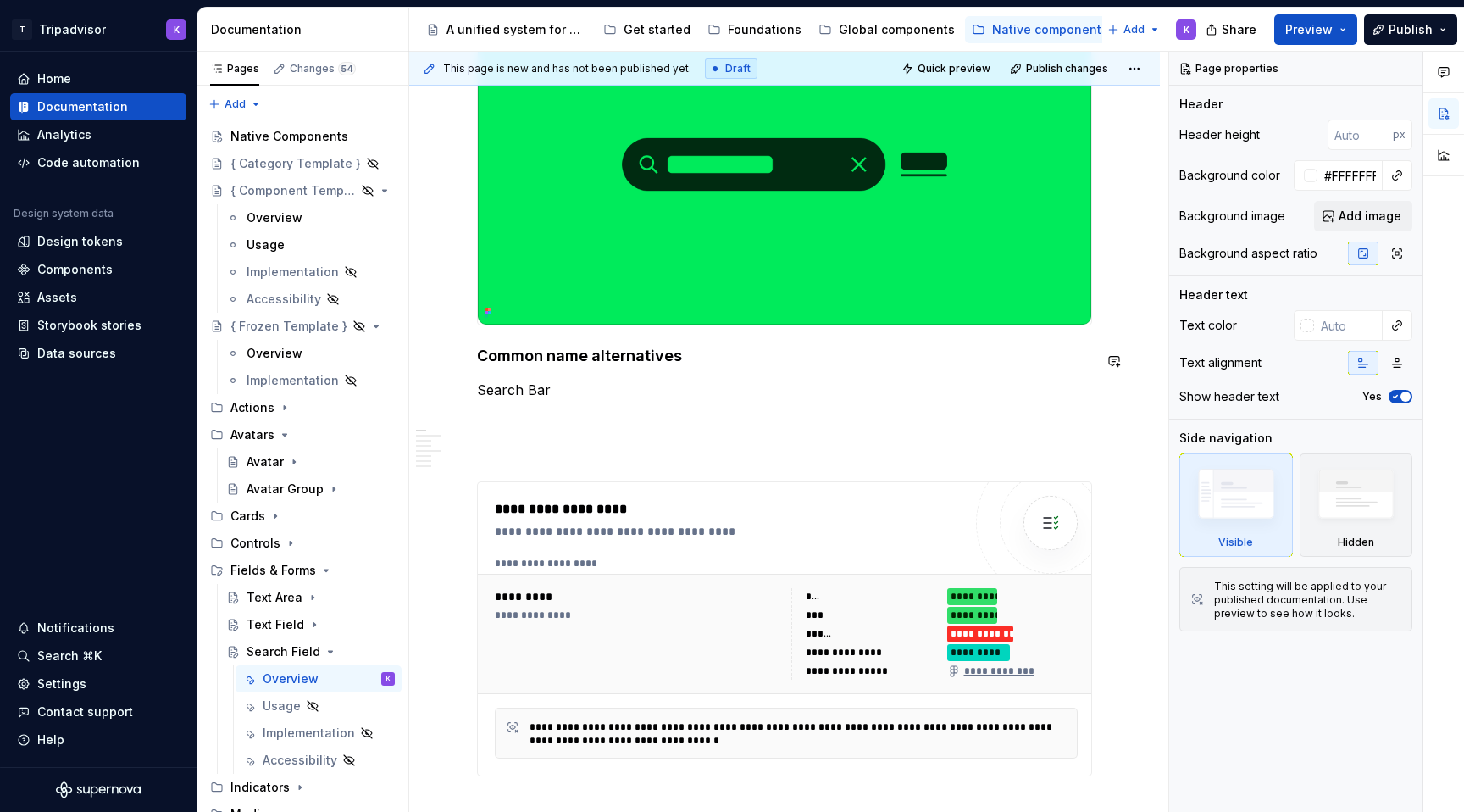
scroll to position [436, 0]
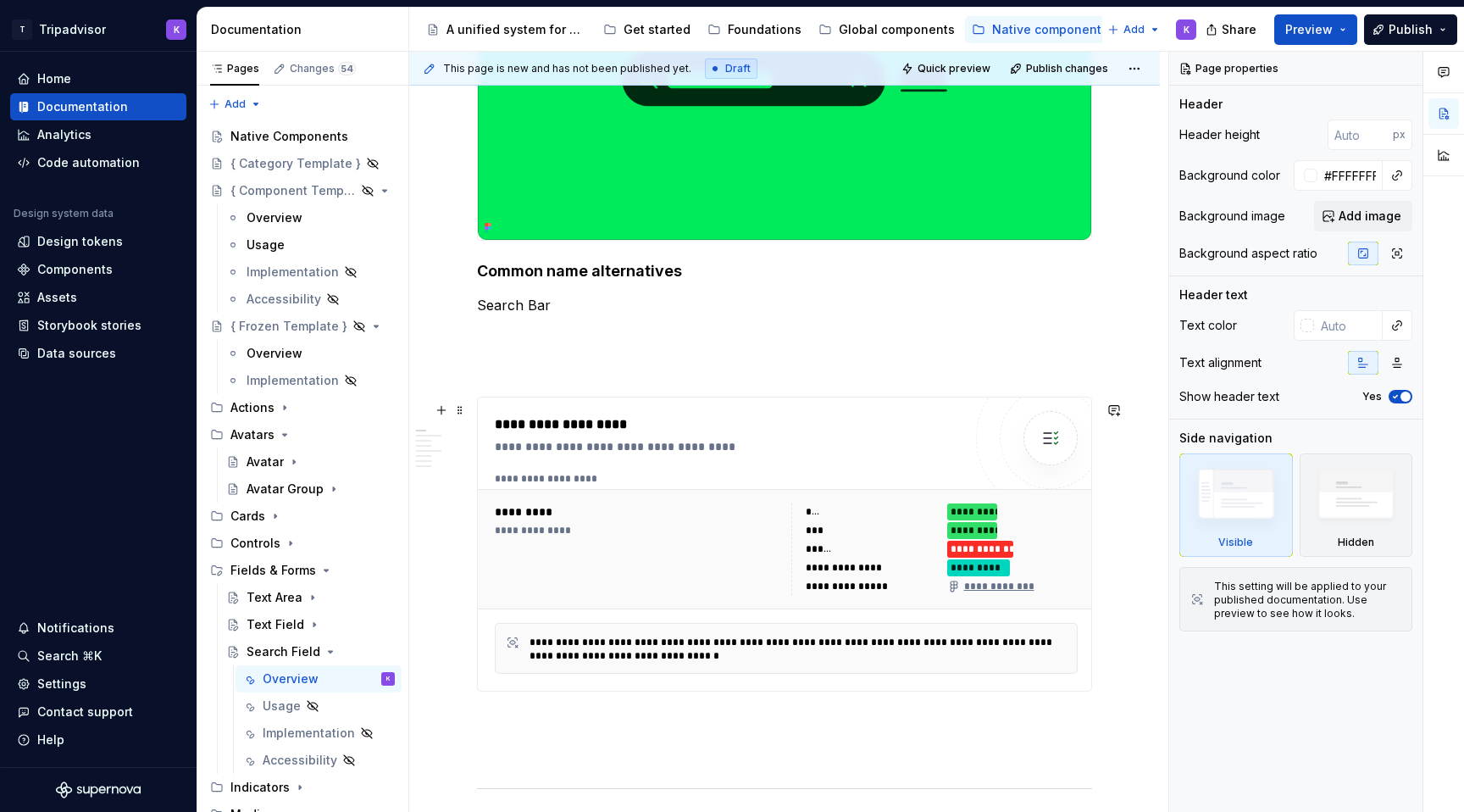
click at [620, 485] on div "**********" at bounding box center [790, 479] width 591 height 13
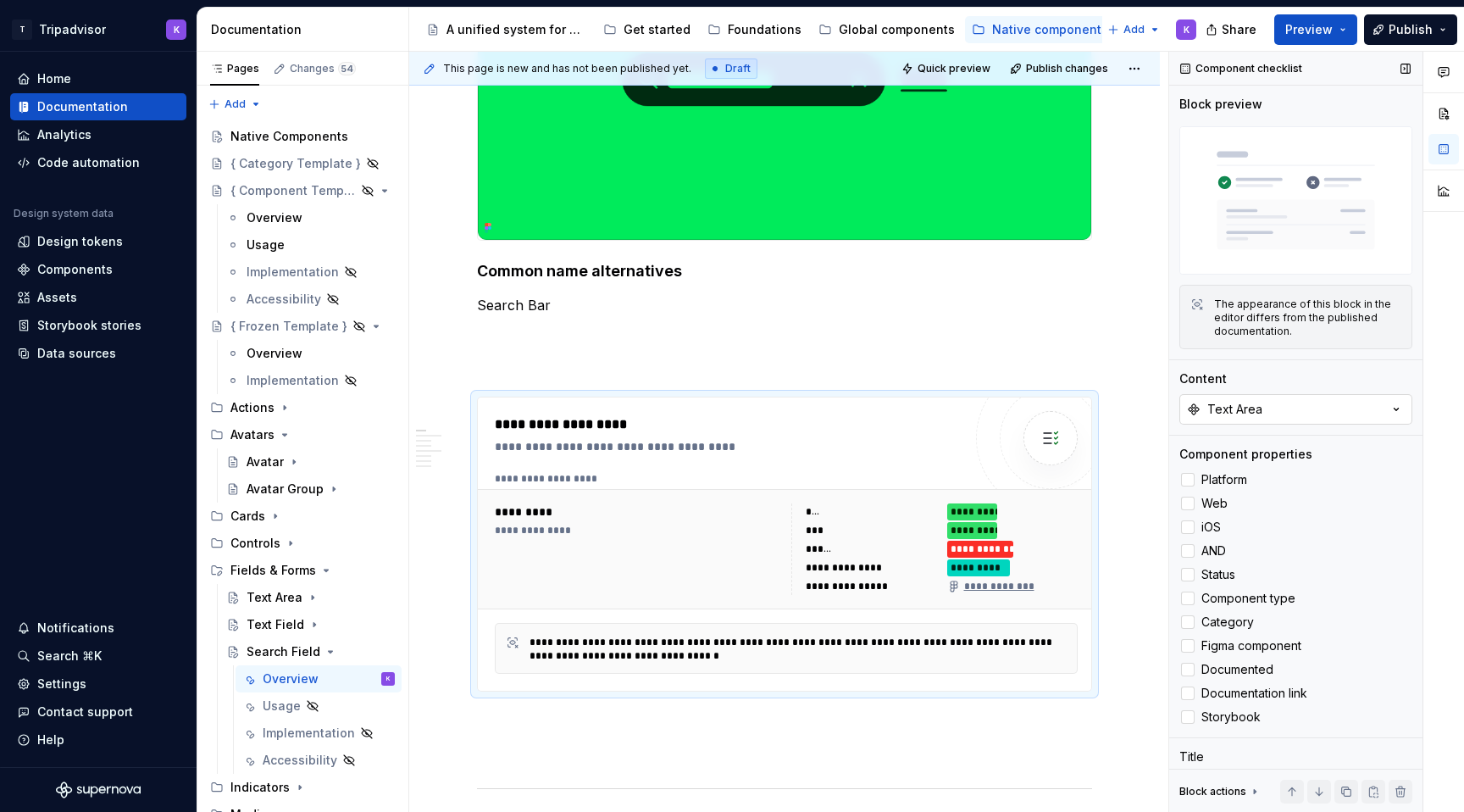
click at [1288, 409] on button "Text Area" at bounding box center [1296, 409] width 233 height 30
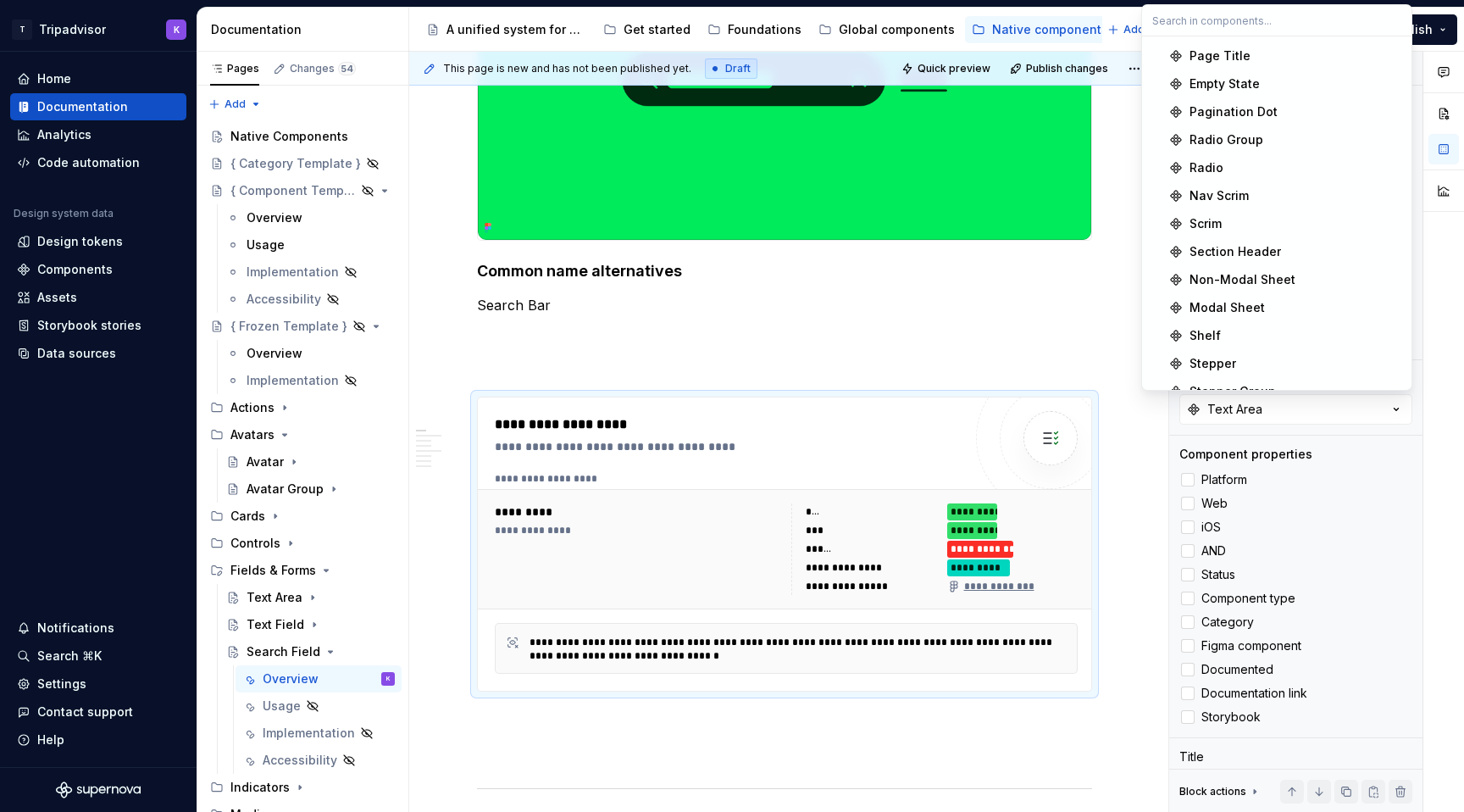
scroll to position [1190, 0]
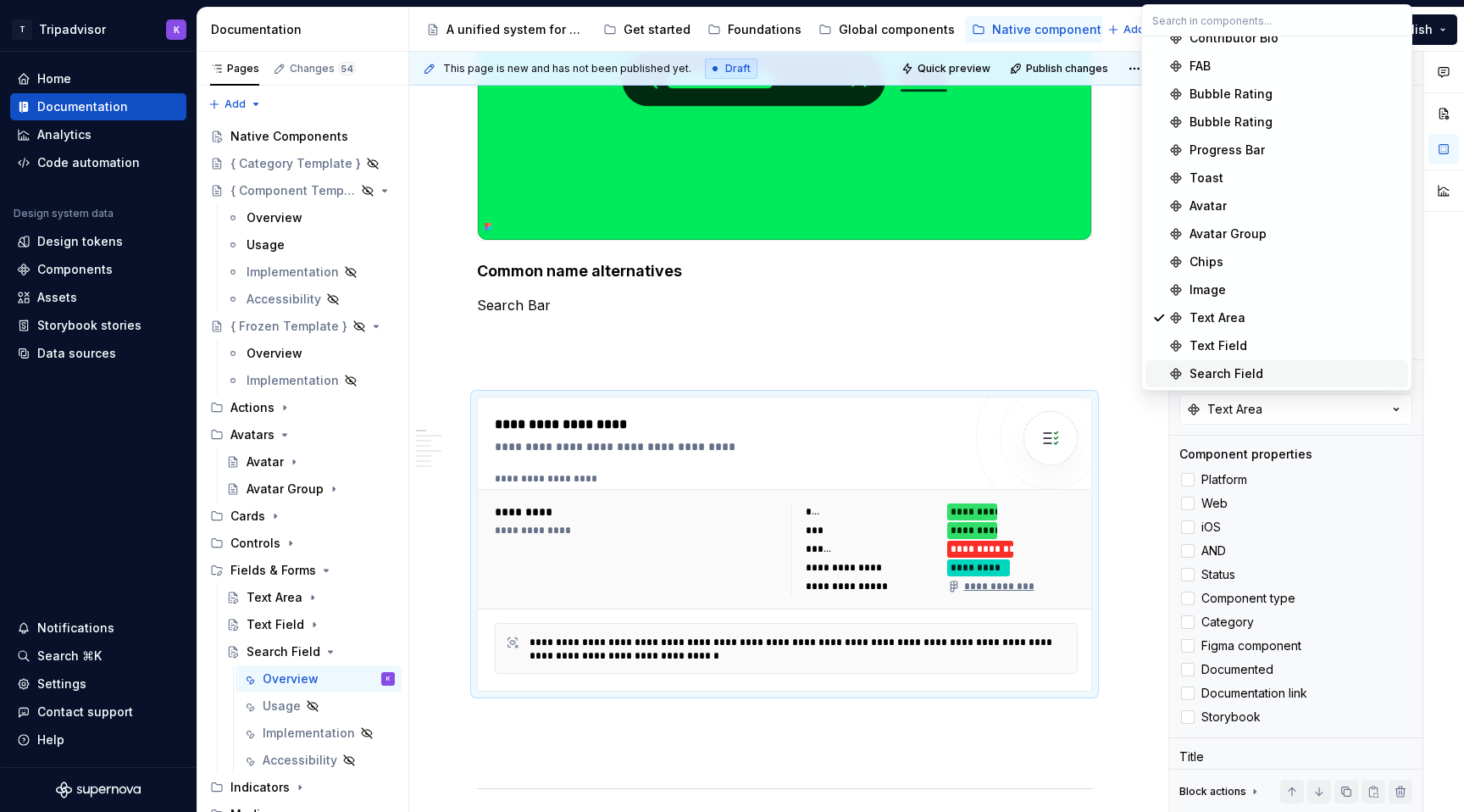
click at [1229, 369] on div "Search Field" at bounding box center [1226, 374] width 73 height 17
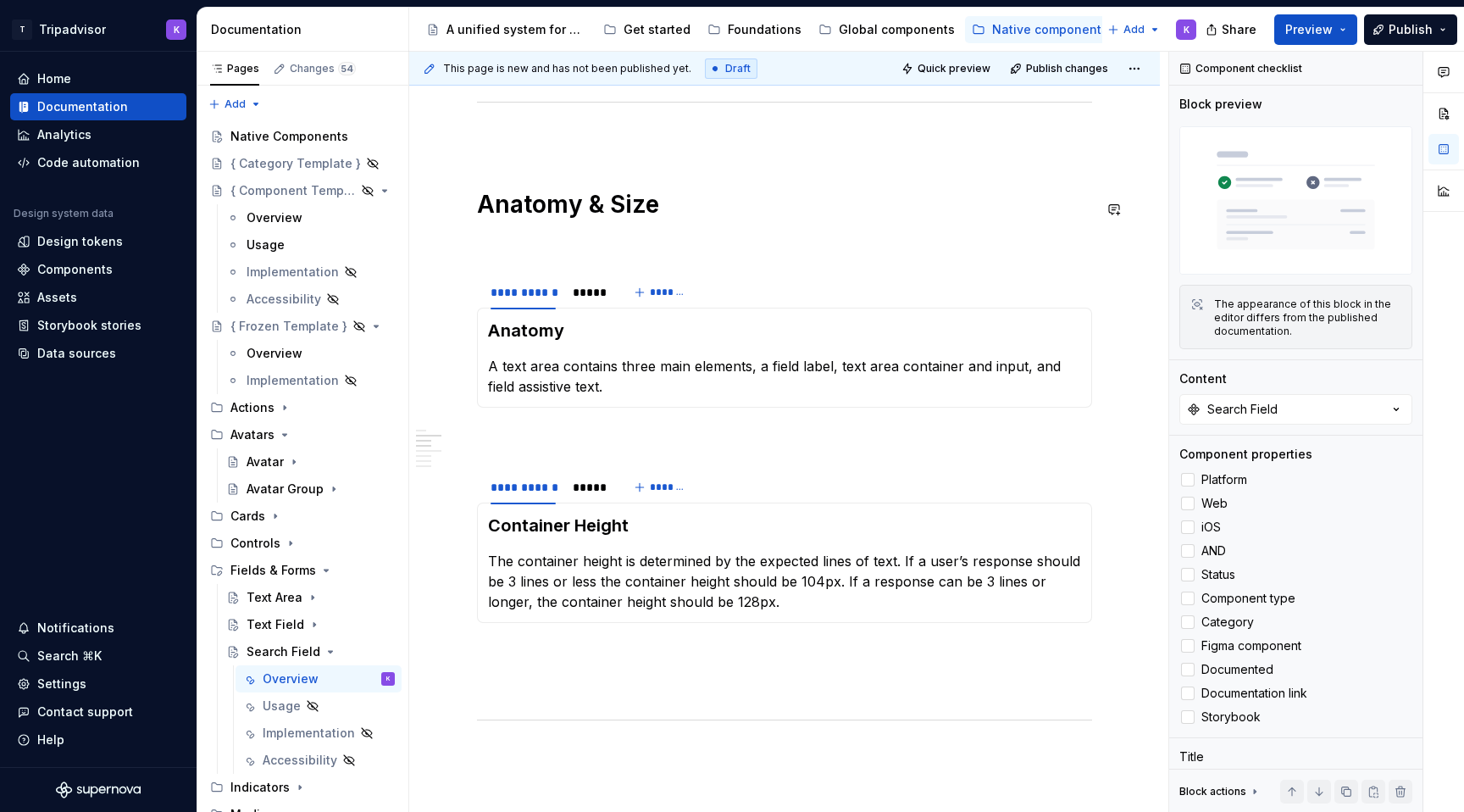
scroll to position [1251, 0]
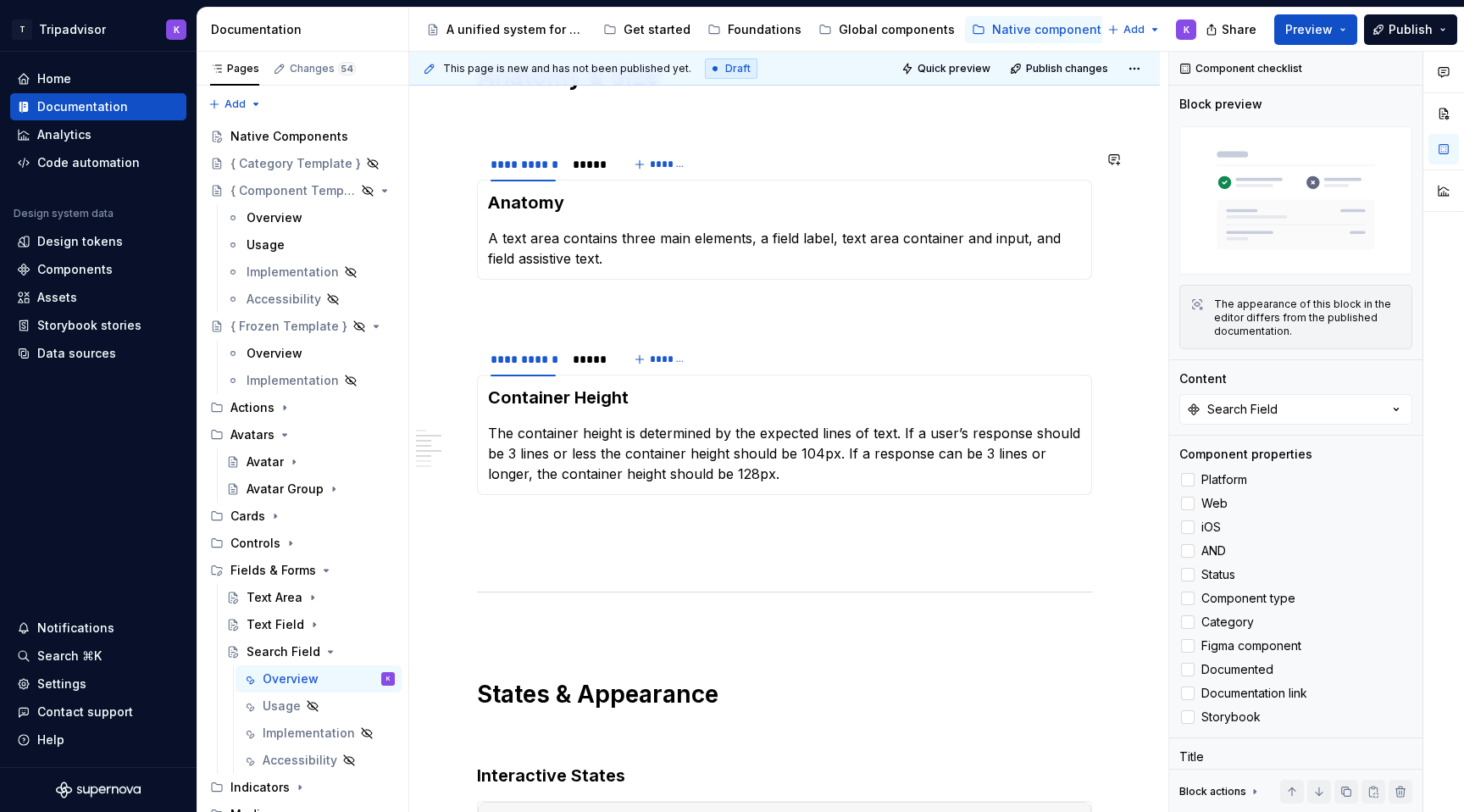
type textarea "*"
